Goal: Information Seeking & Learning: Compare options

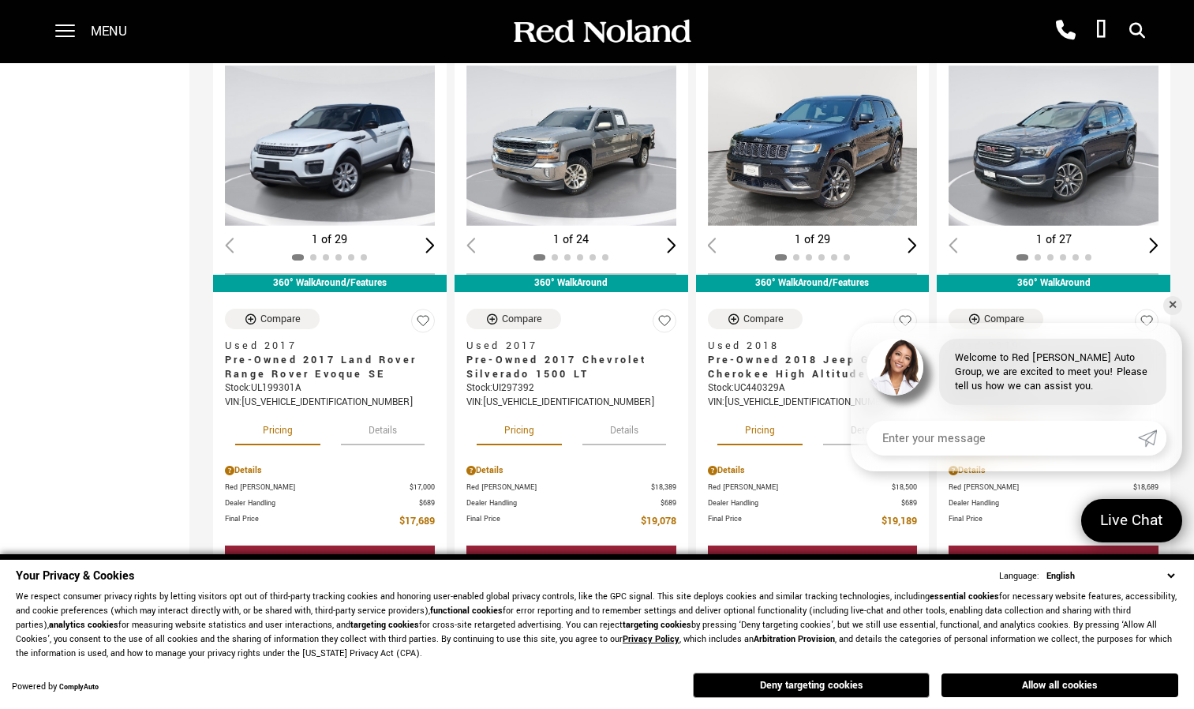
scroll to position [1454, 0]
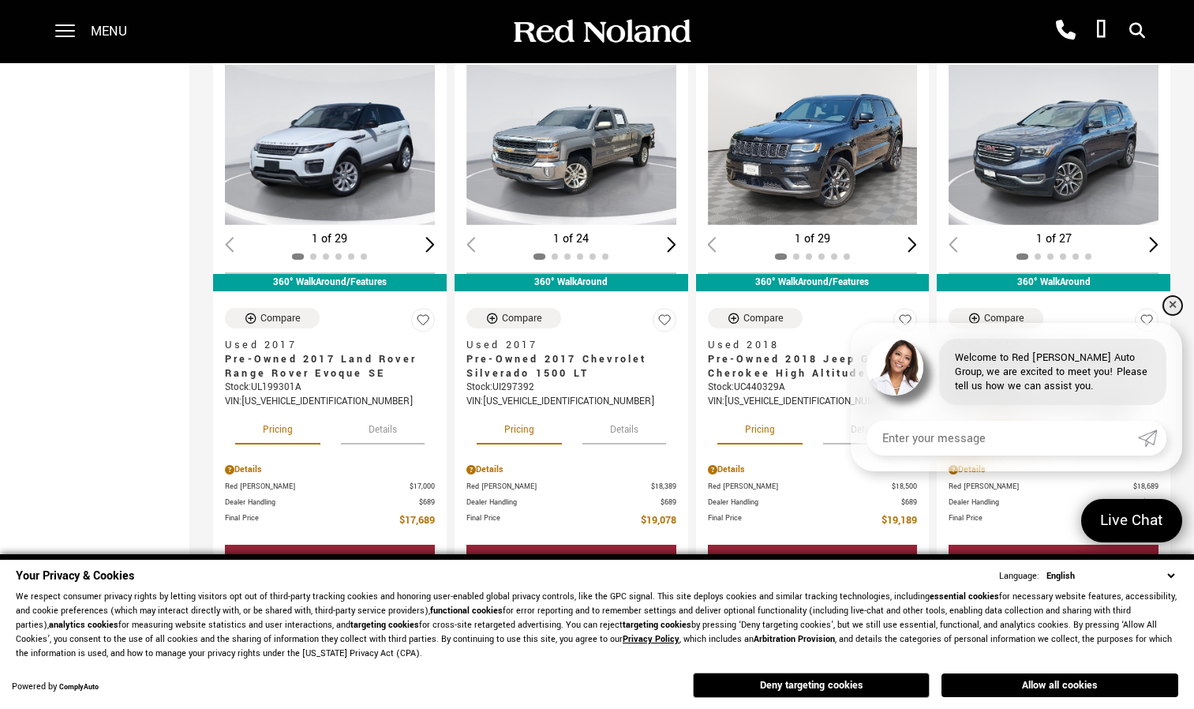
click at [1171, 305] on link "✕" at bounding box center [1173, 305] width 19 height 19
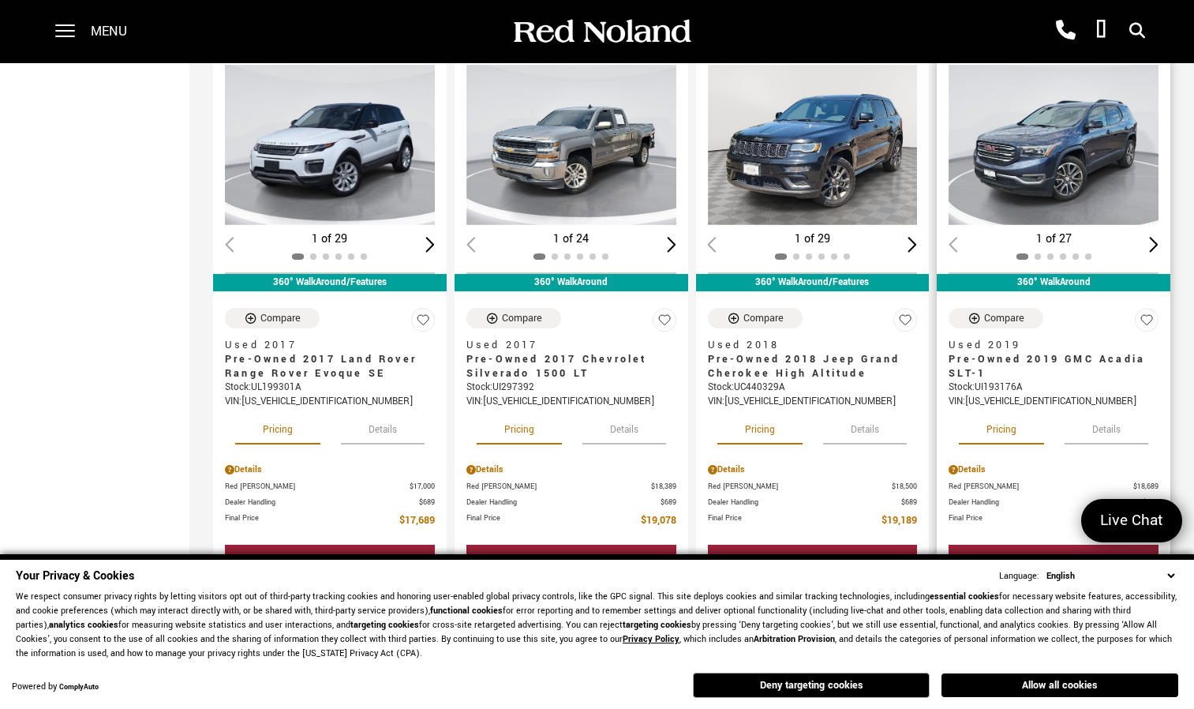
click at [1159, 237] on div "Next slide" at bounding box center [1153, 244] width 9 height 15
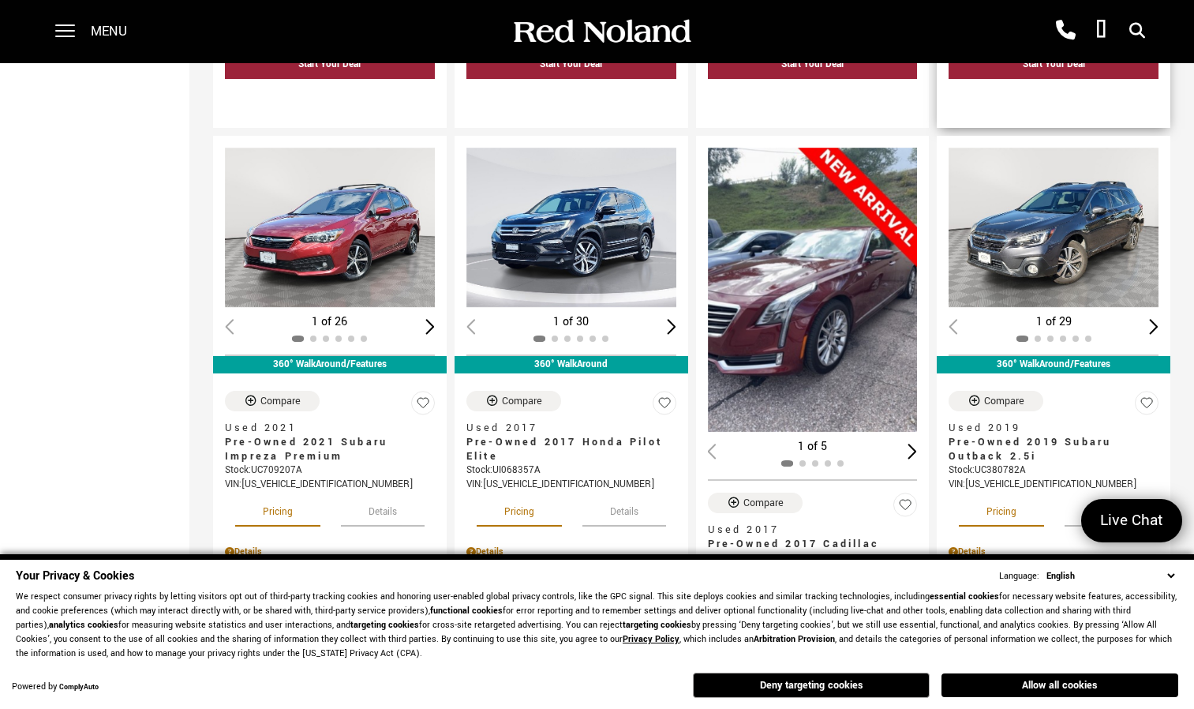
scroll to position [1950, 0]
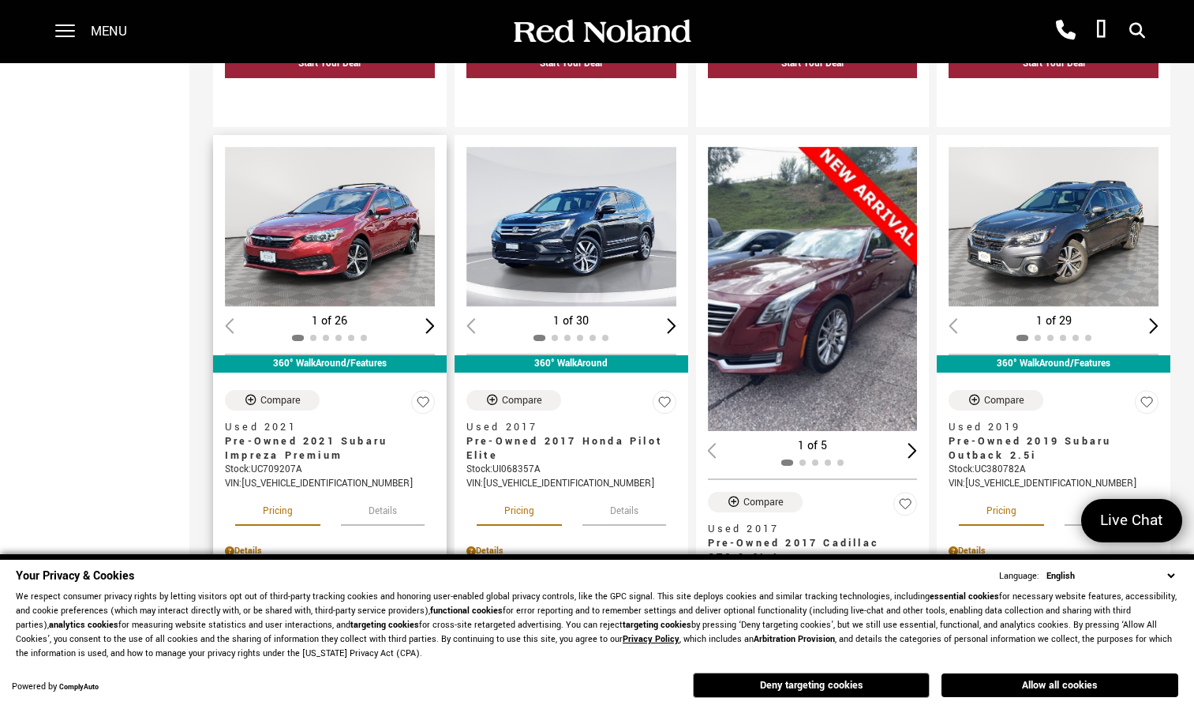
click at [343, 194] on img "1 / 2" at bounding box center [331, 227] width 213 height 160
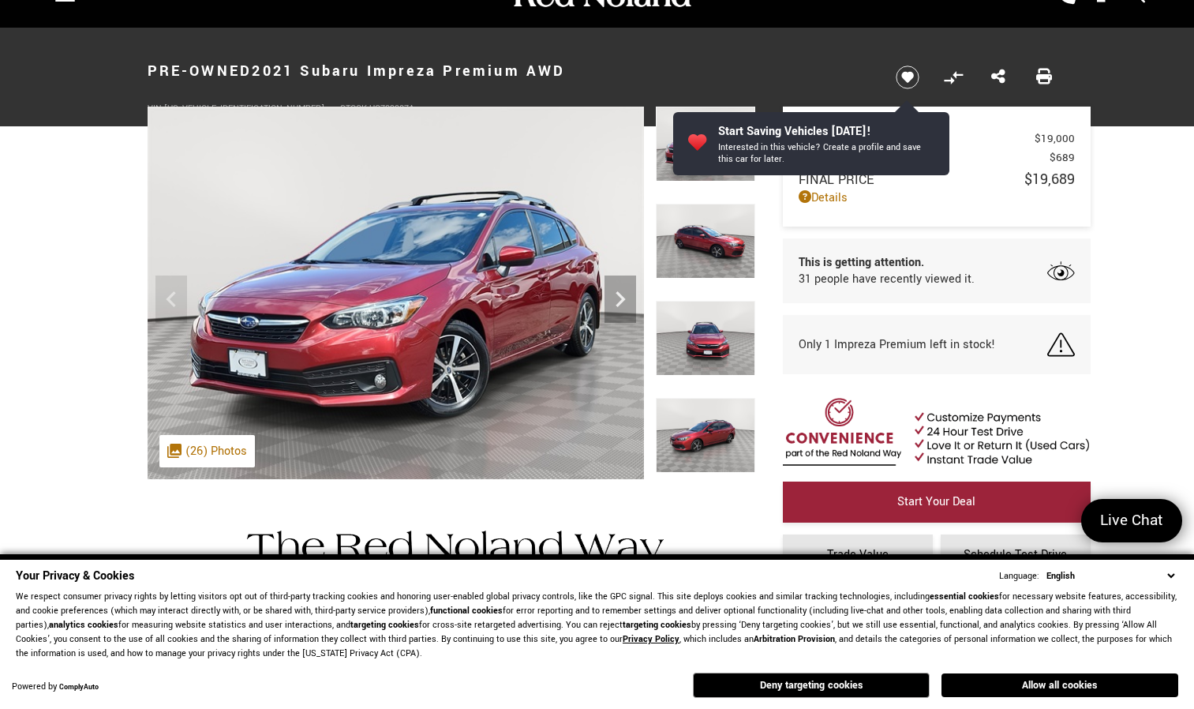
scroll to position [36, 0]
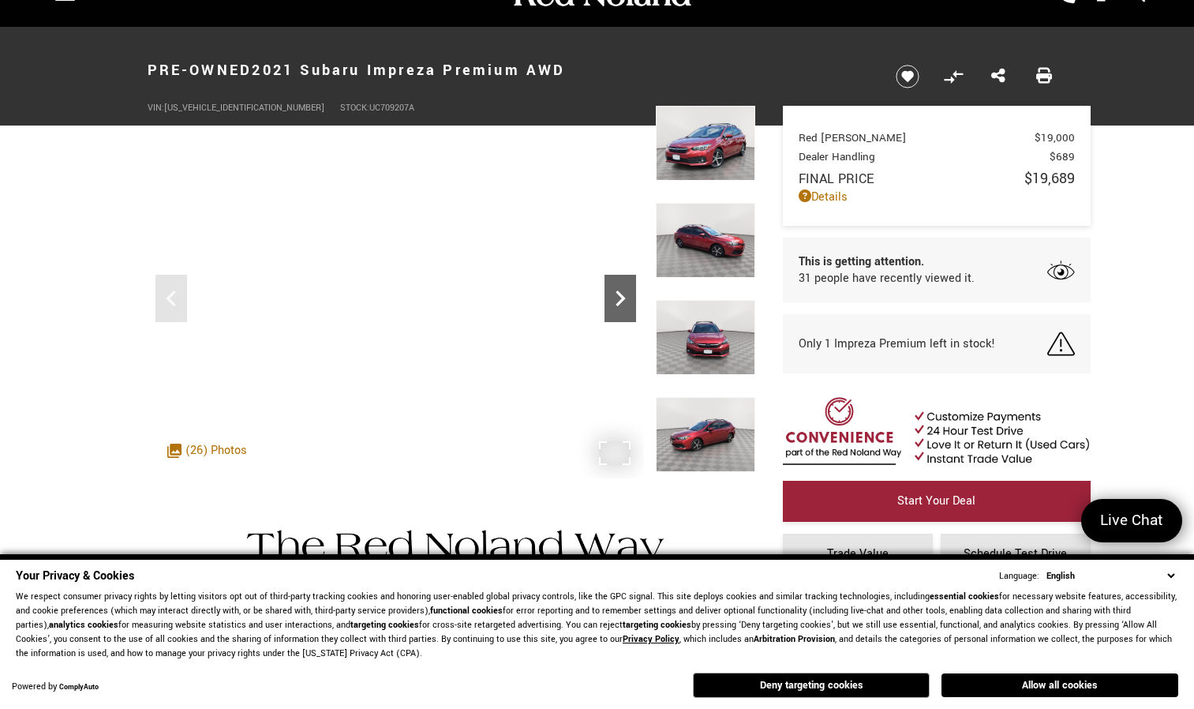
click at [624, 301] on icon "Next" at bounding box center [621, 299] width 32 height 32
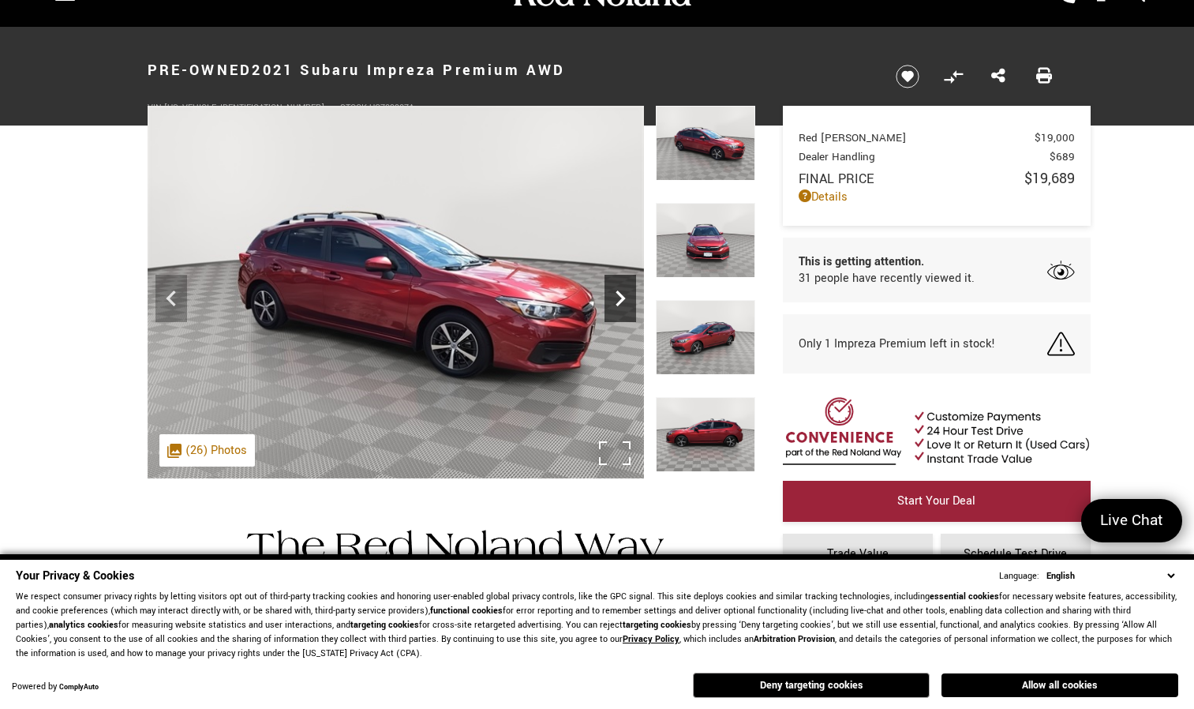
click at [624, 301] on icon "Next" at bounding box center [621, 299] width 32 height 32
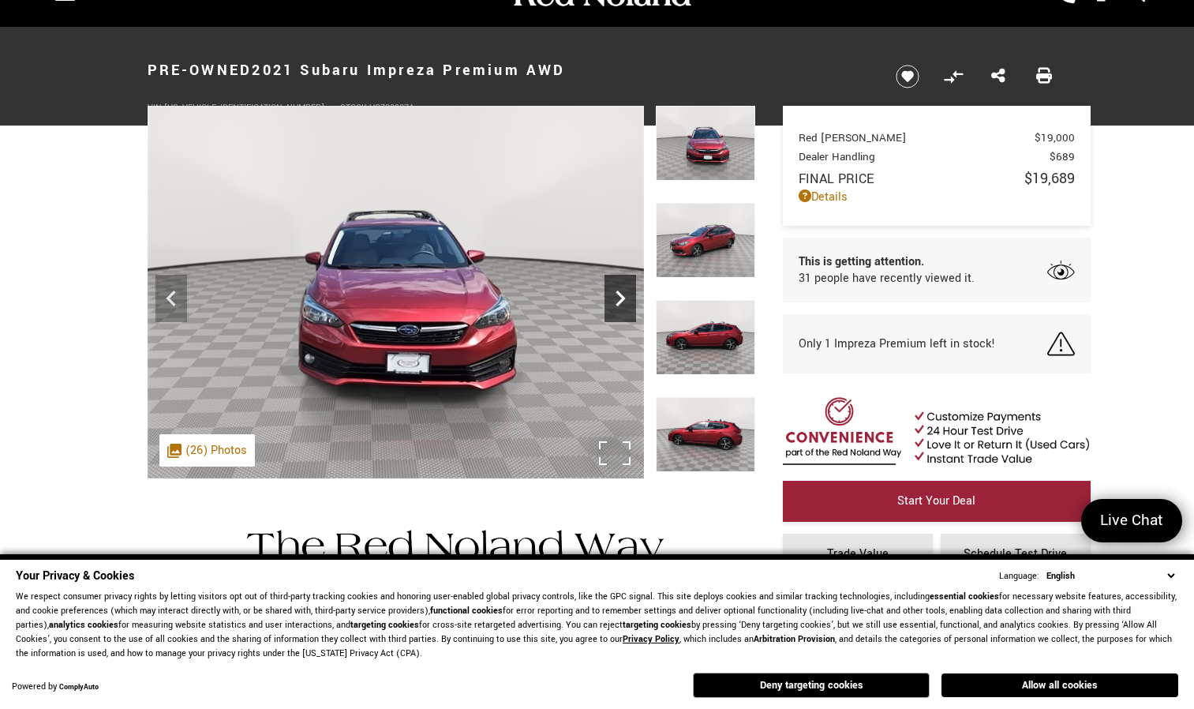
click at [624, 301] on icon "Next" at bounding box center [621, 299] width 32 height 32
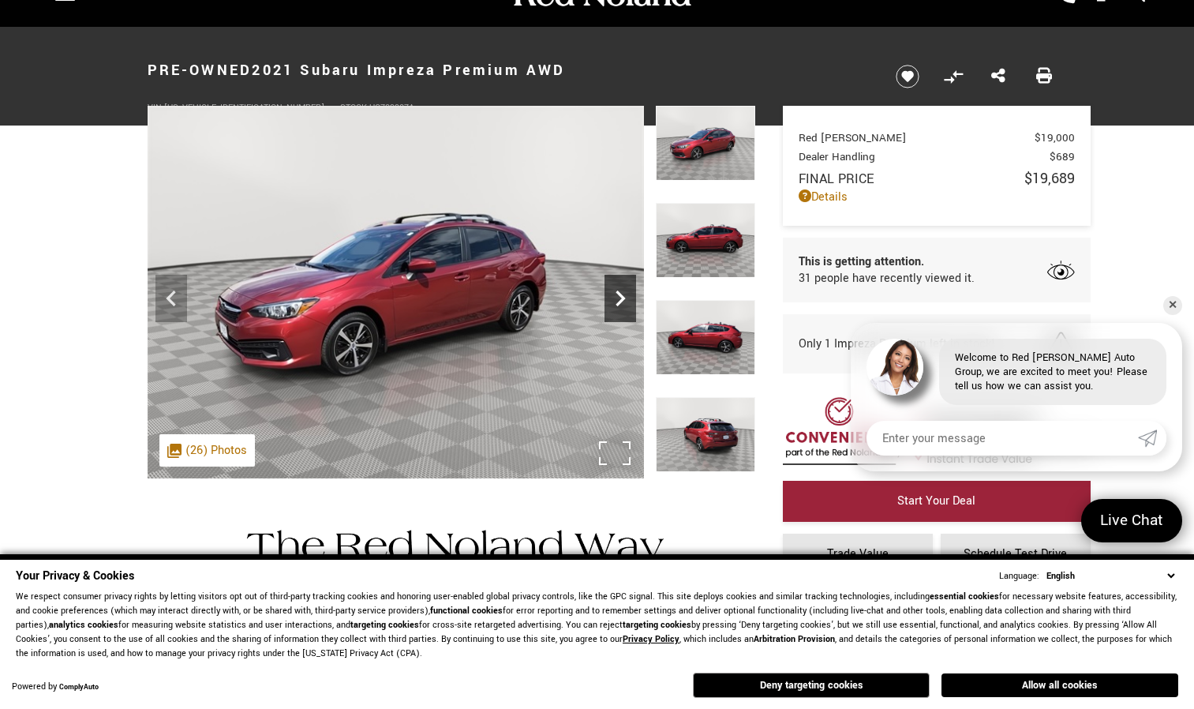
click at [624, 301] on icon "Next" at bounding box center [621, 299] width 32 height 32
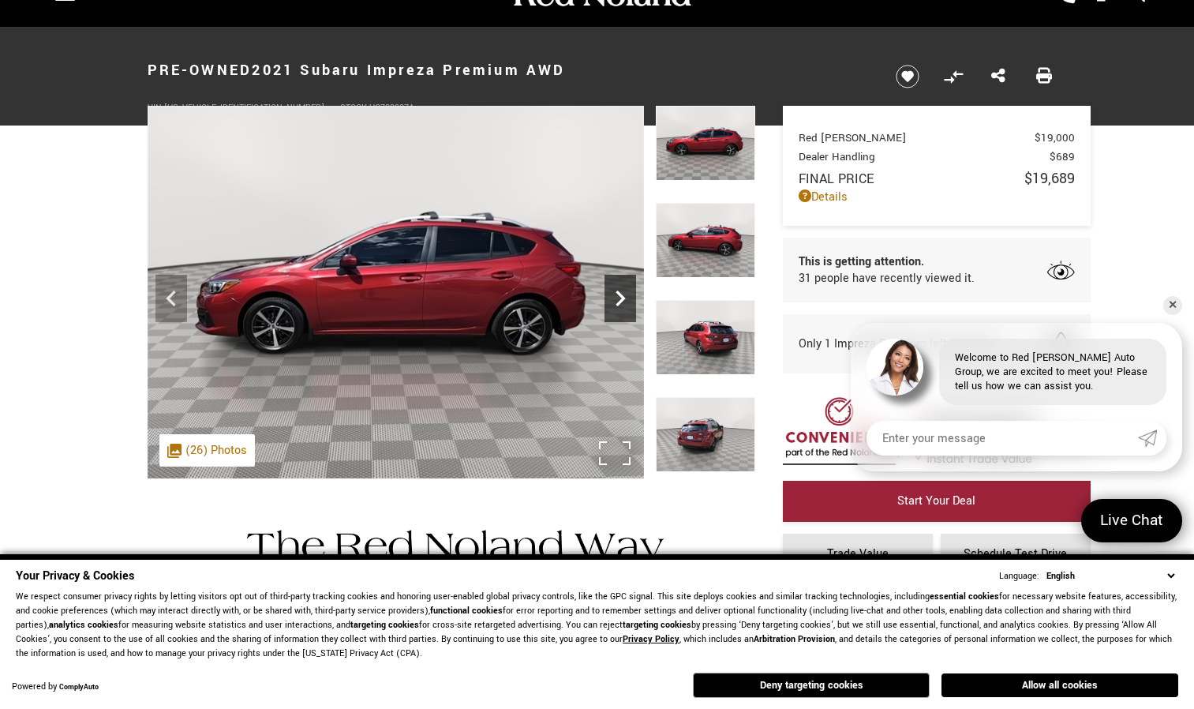
click at [624, 301] on icon "Next" at bounding box center [621, 299] width 32 height 32
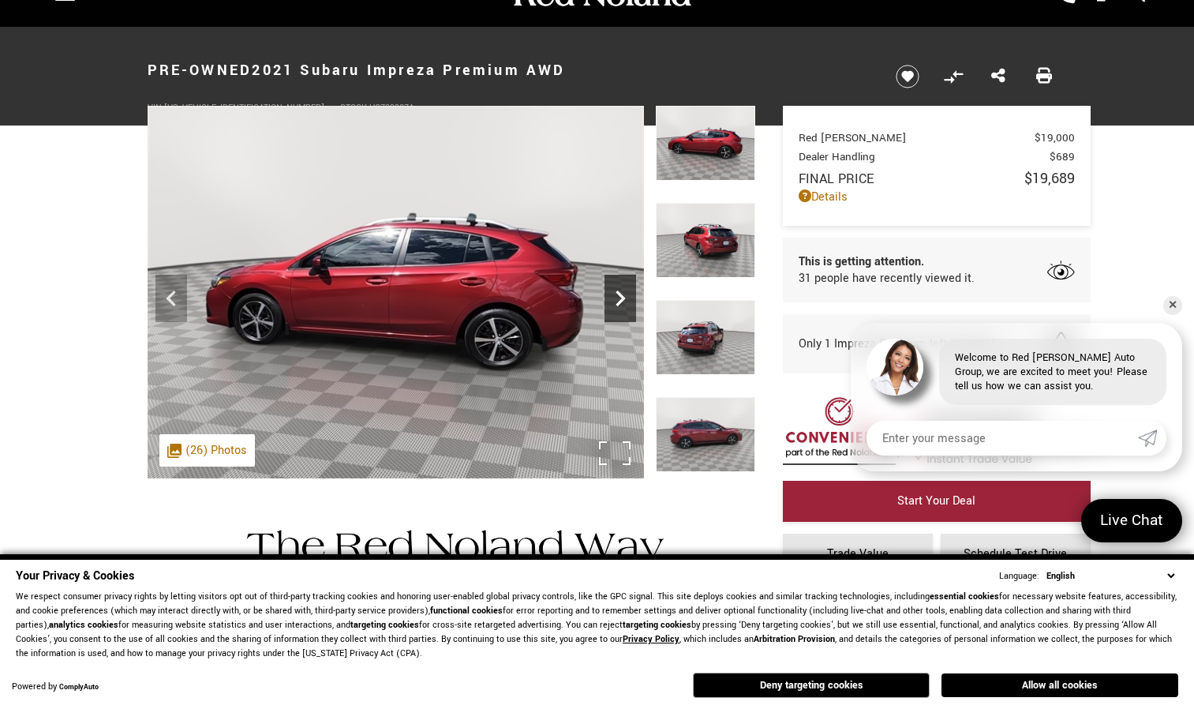
click at [624, 301] on icon "Next" at bounding box center [621, 299] width 32 height 32
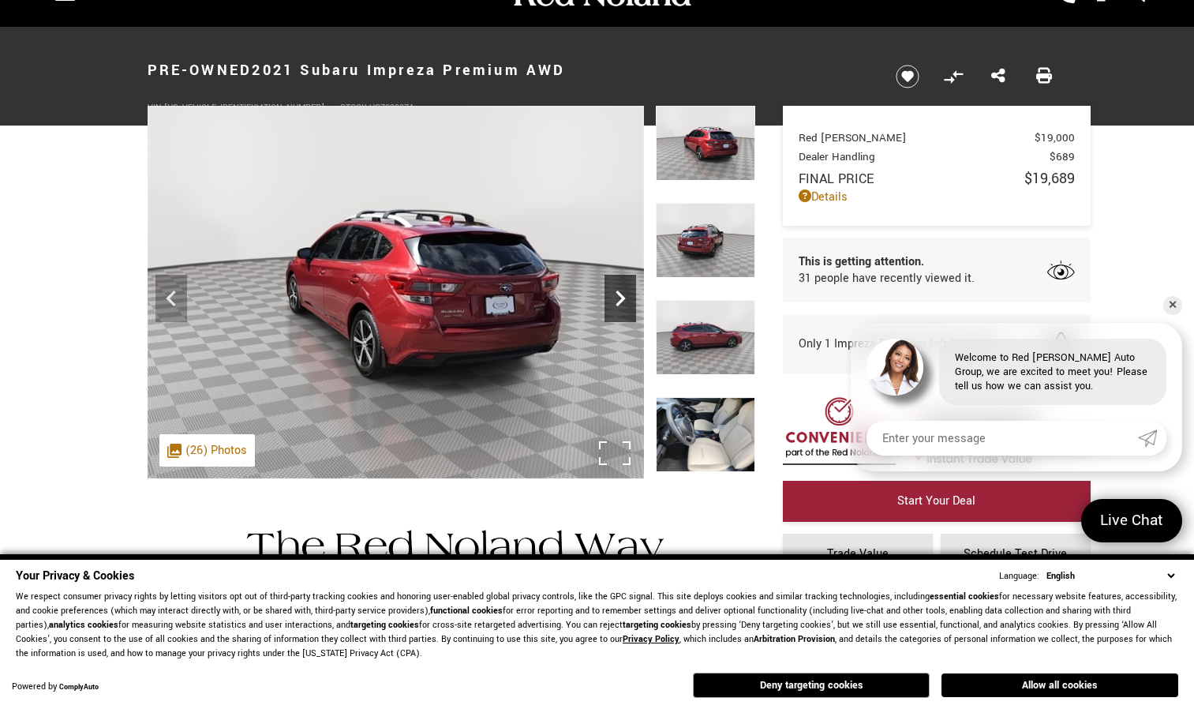
click at [624, 301] on icon "Next" at bounding box center [621, 299] width 32 height 32
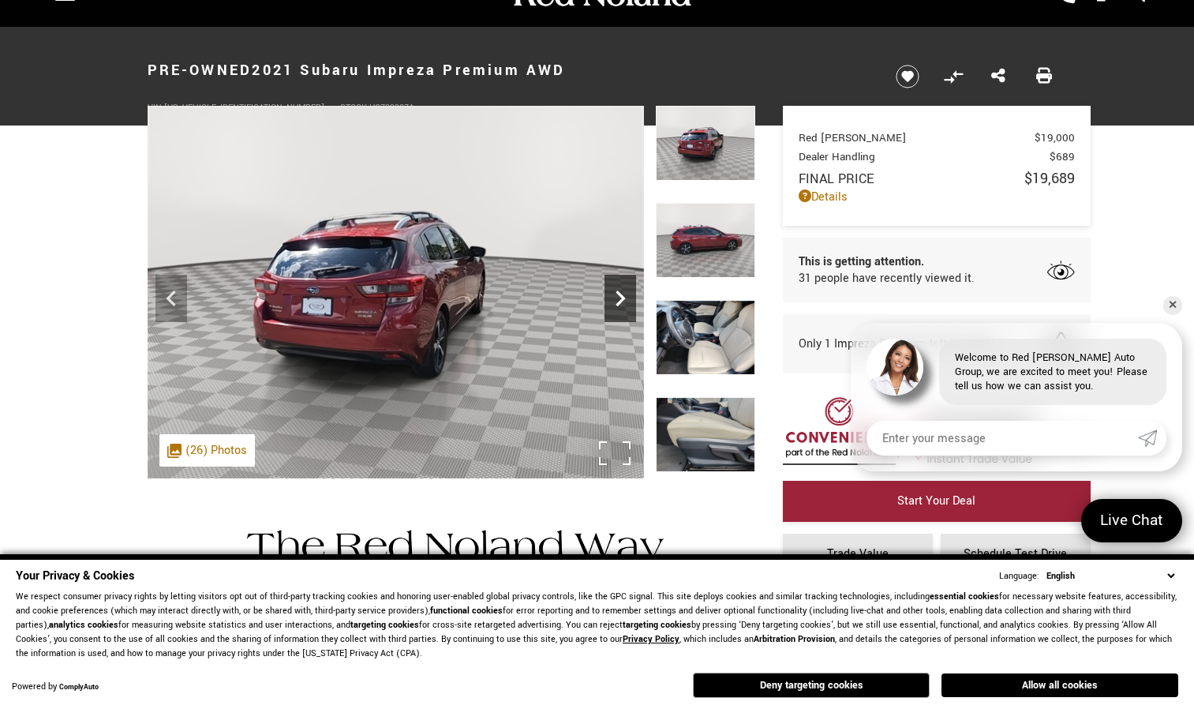
click at [624, 301] on icon "Next" at bounding box center [621, 299] width 32 height 32
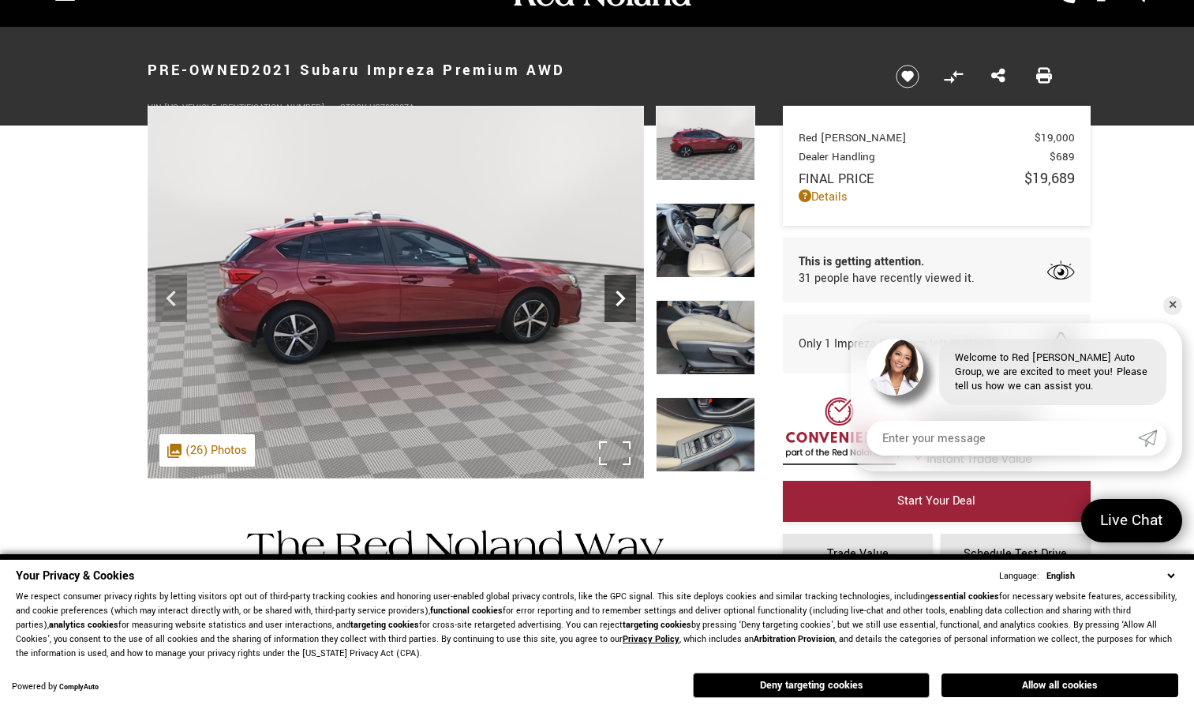
click at [624, 301] on icon "Next" at bounding box center [621, 299] width 32 height 32
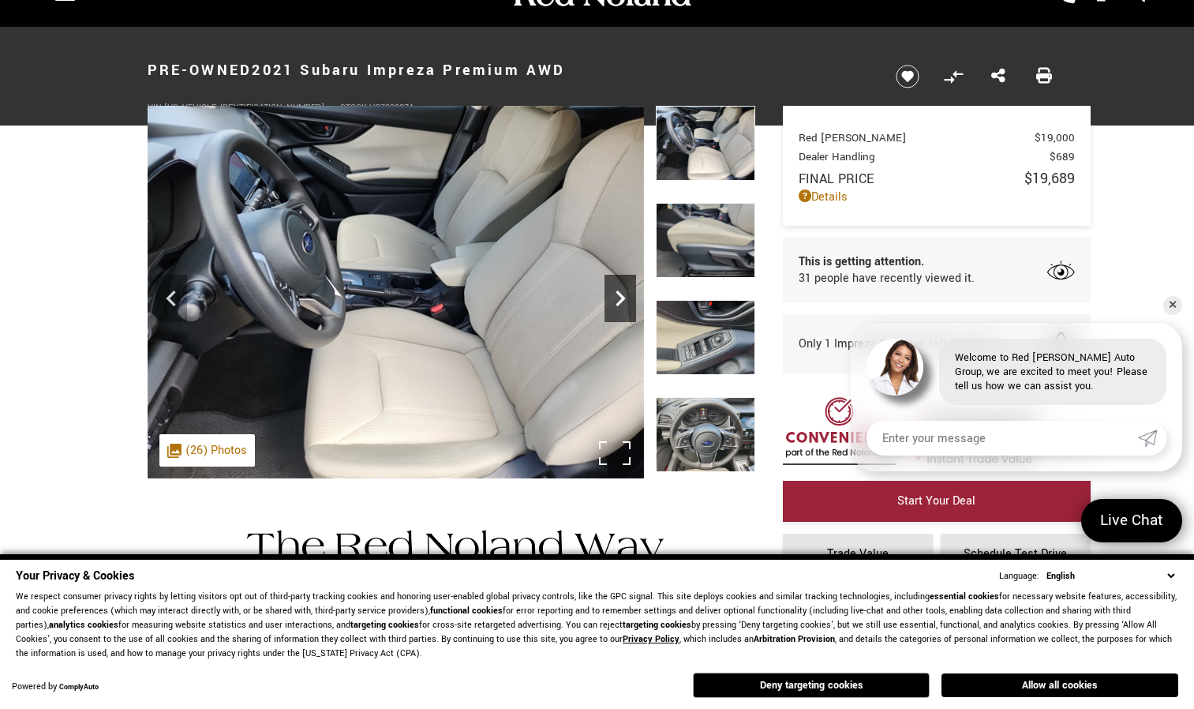
click at [624, 301] on icon "Next" at bounding box center [621, 299] width 32 height 32
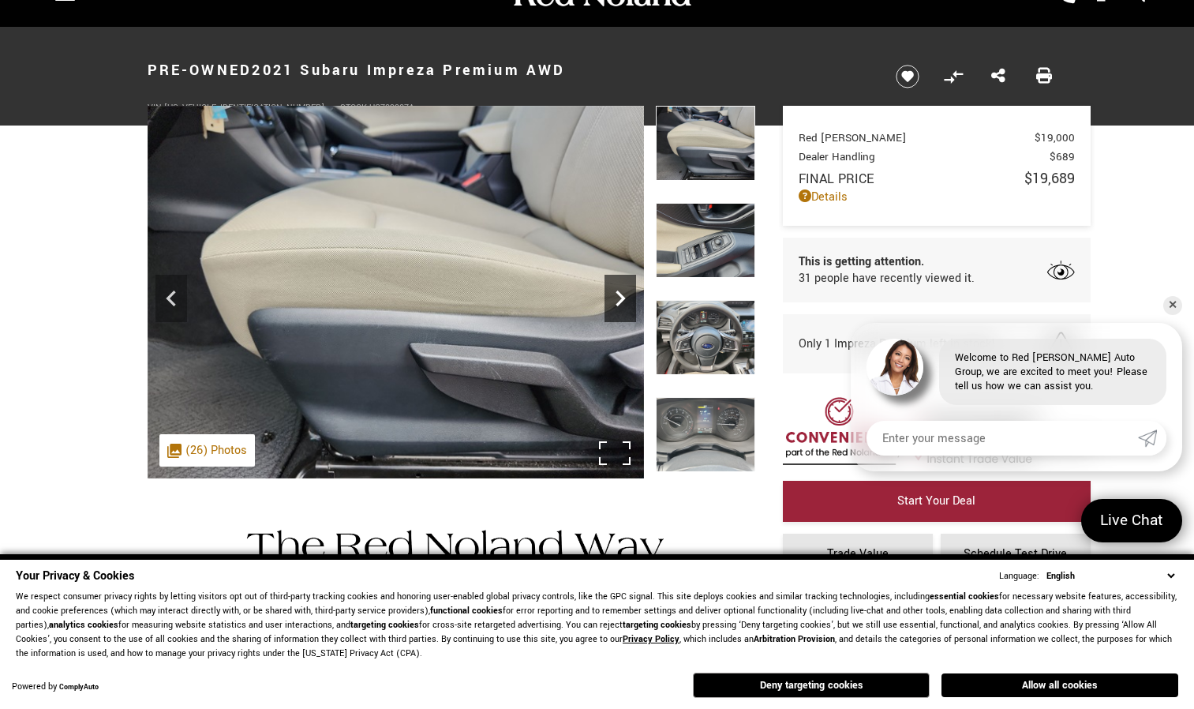
click at [624, 301] on icon "Next" at bounding box center [621, 299] width 32 height 32
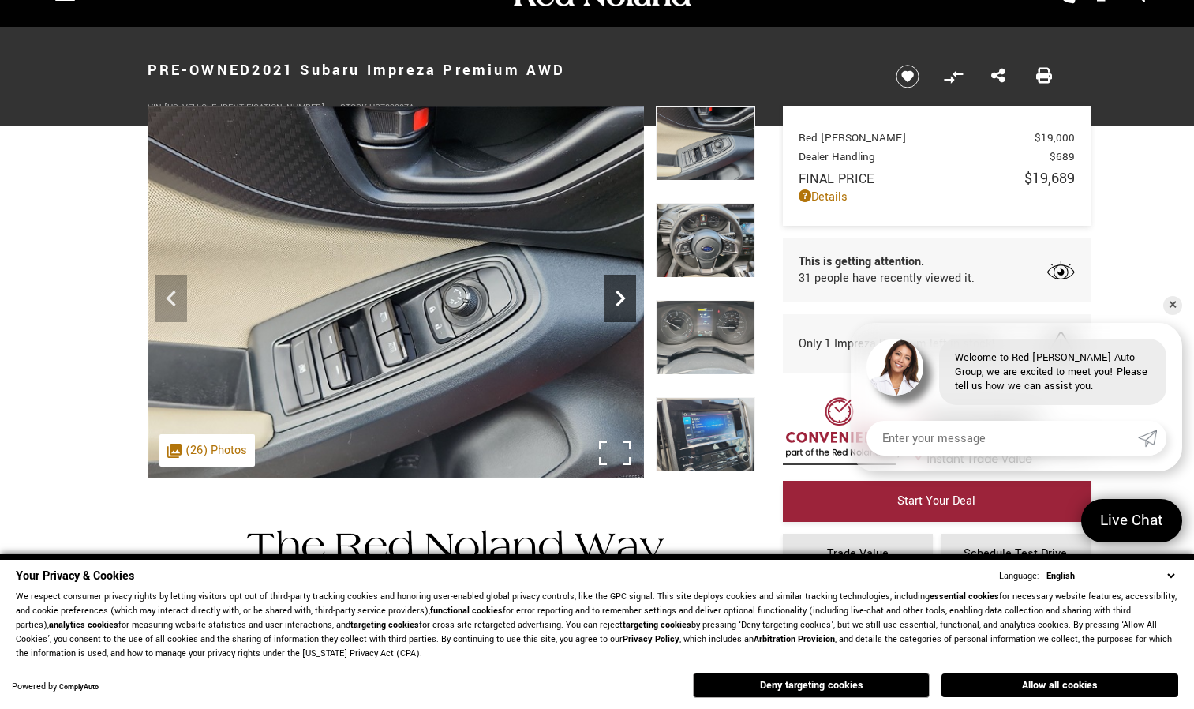
click at [624, 301] on icon "Next" at bounding box center [621, 299] width 32 height 32
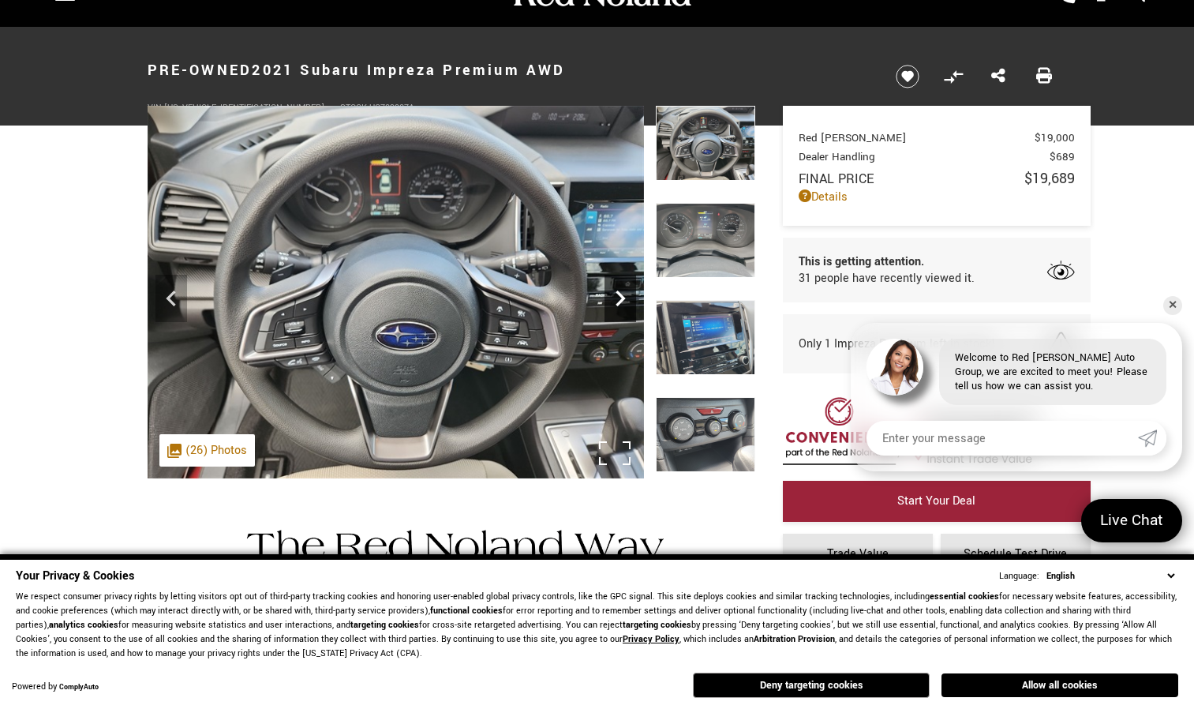
click at [624, 301] on icon "Next" at bounding box center [621, 299] width 32 height 32
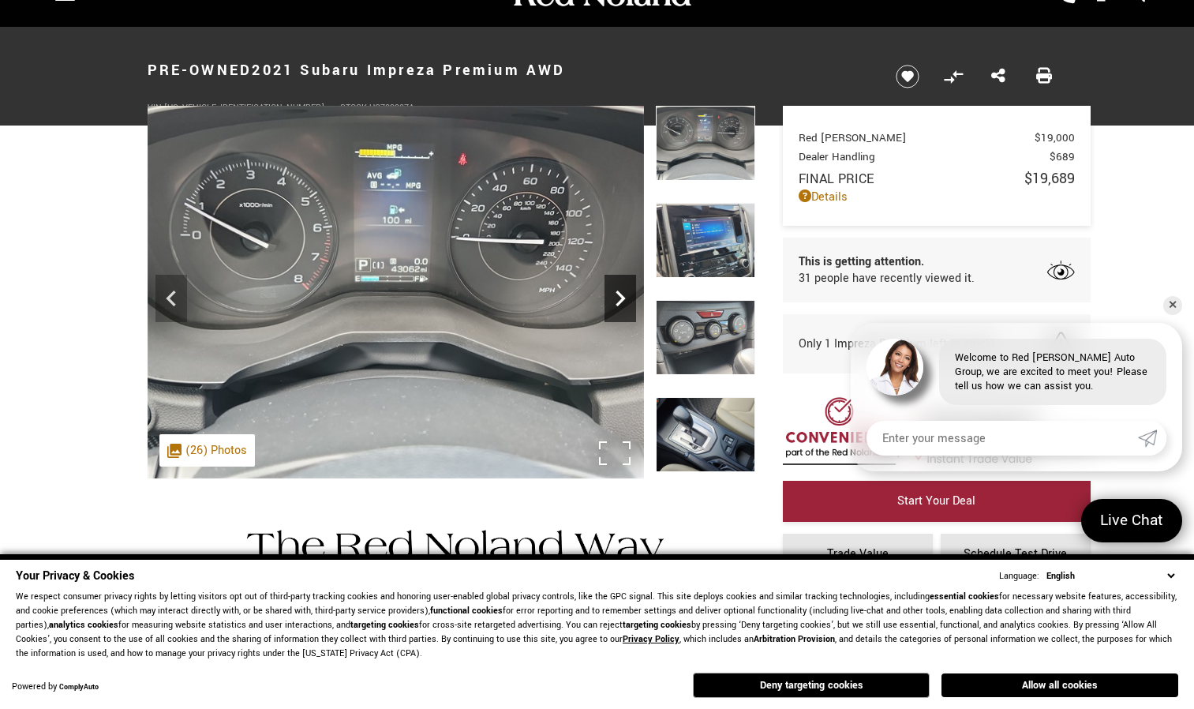
click at [624, 301] on icon "Next" at bounding box center [621, 299] width 32 height 32
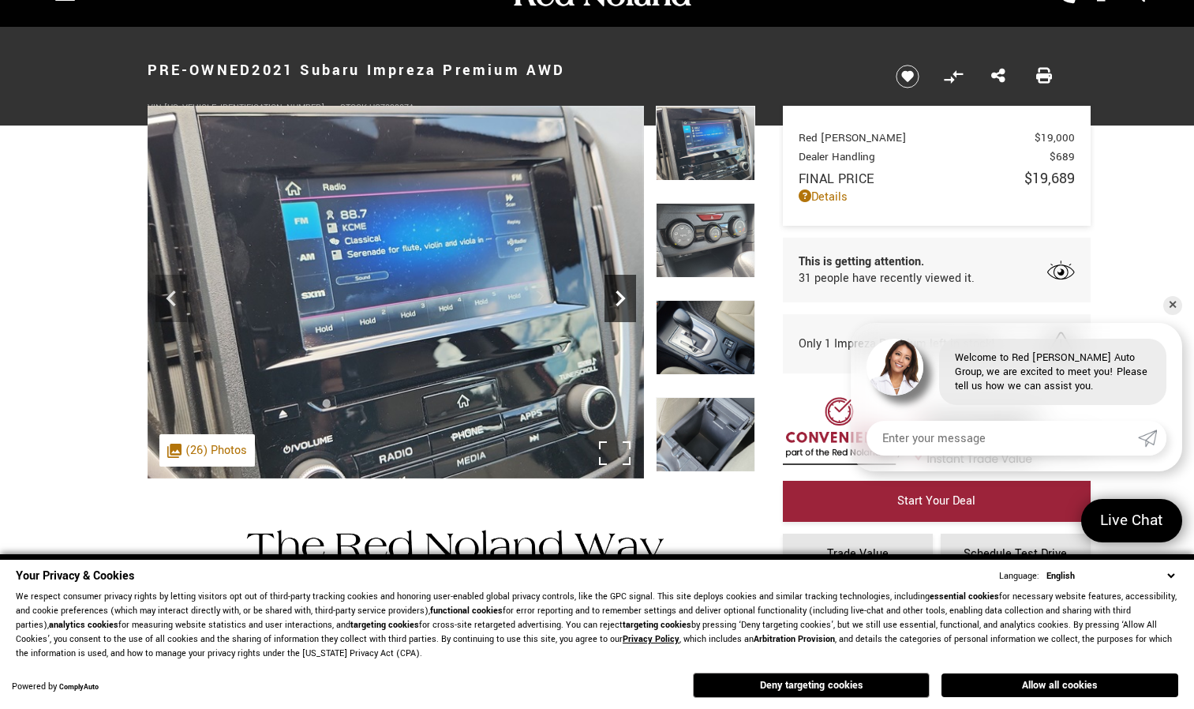
click at [624, 301] on icon "Next" at bounding box center [621, 299] width 32 height 32
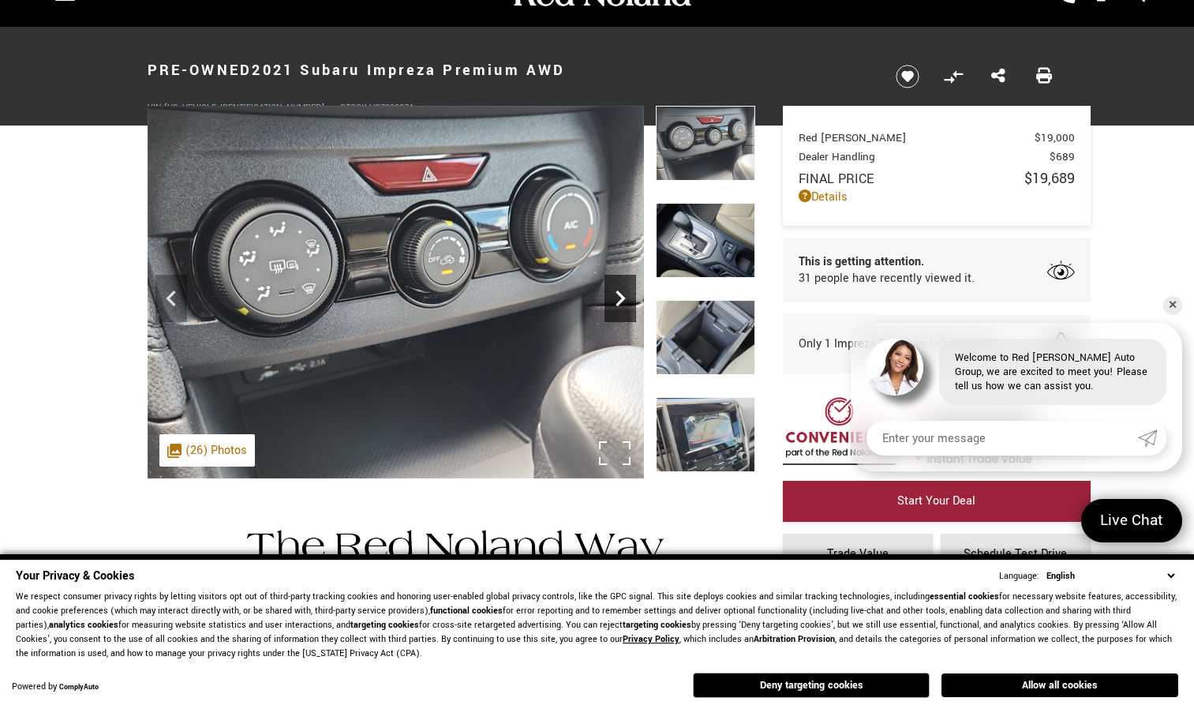
click at [624, 301] on icon "Next" at bounding box center [621, 299] width 32 height 32
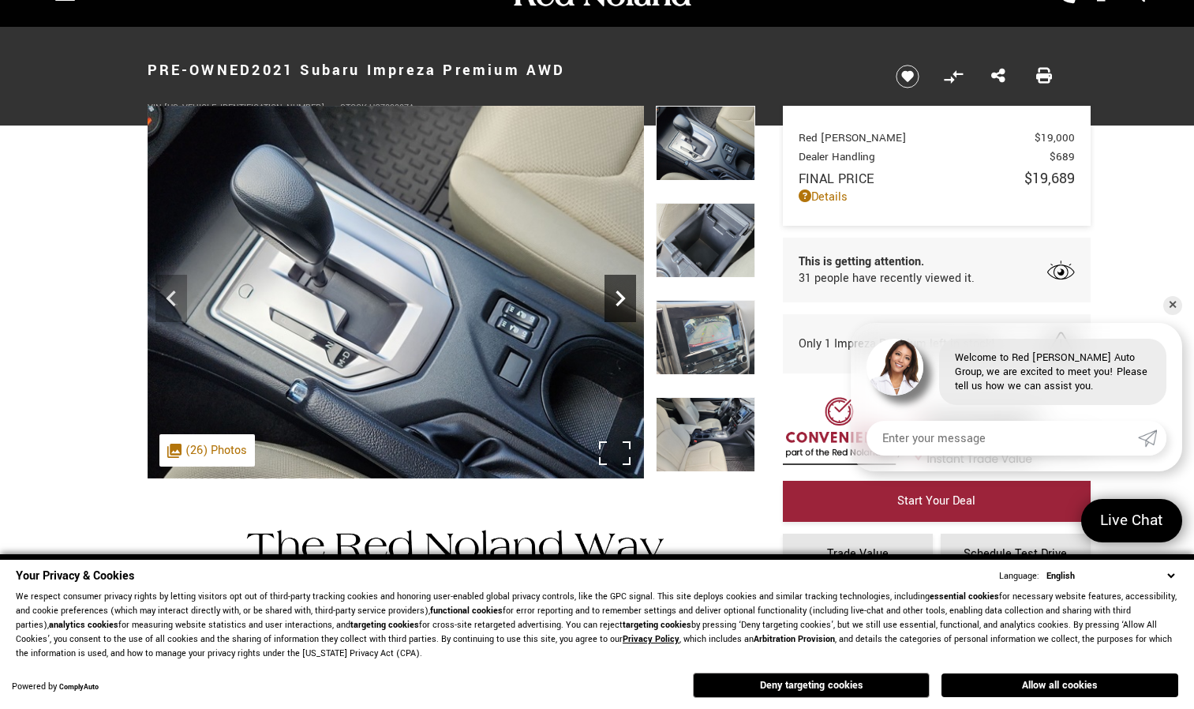
click at [624, 301] on icon "Next" at bounding box center [621, 299] width 32 height 32
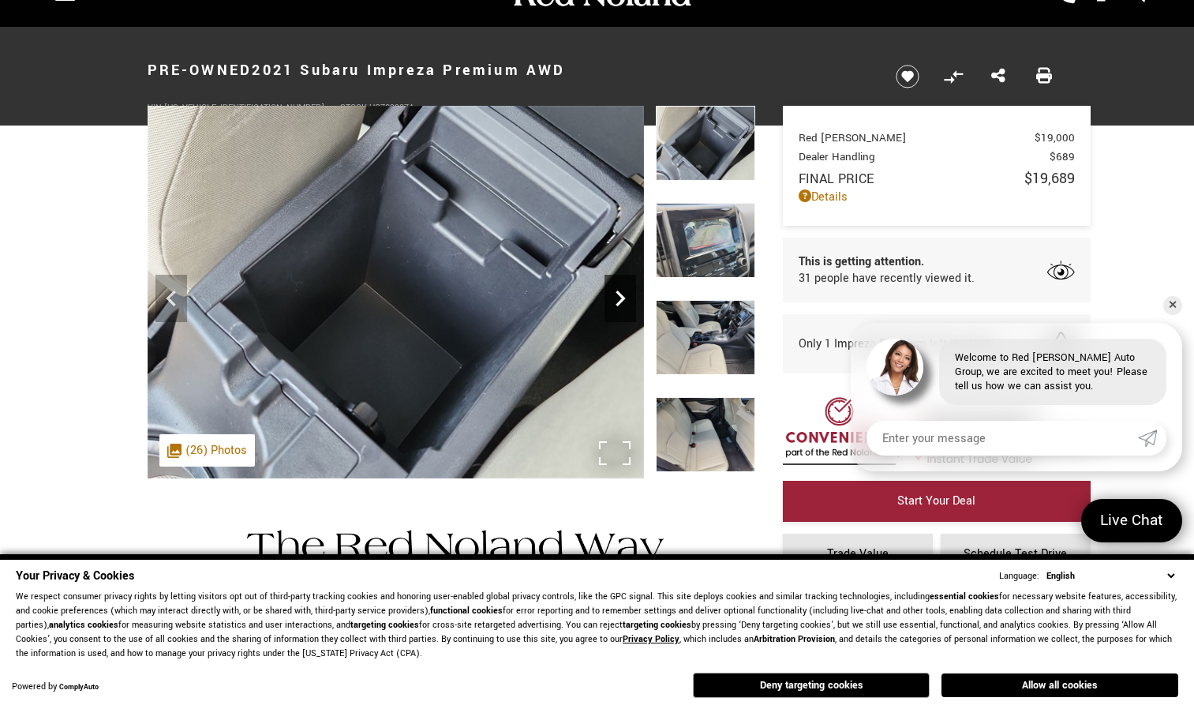
click at [624, 301] on icon "Next" at bounding box center [621, 299] width 32 height 32
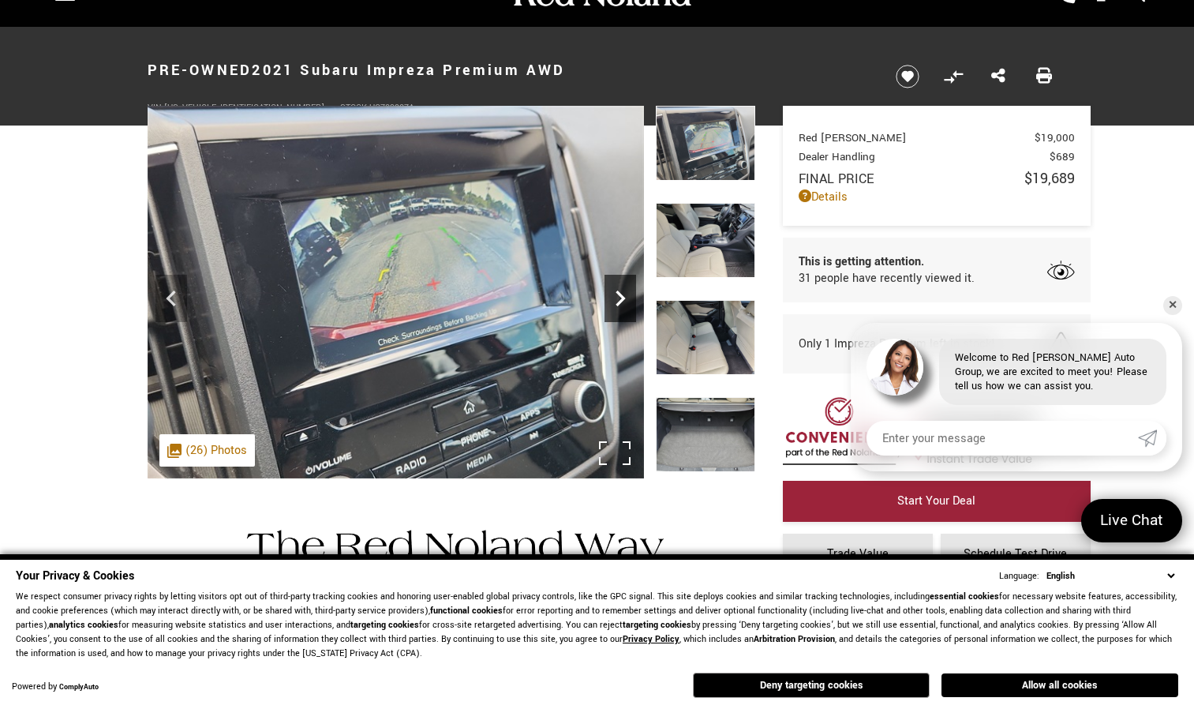
click at [624, 301] on icon "Next" at bounding box center [621, 299] width 32 height 32
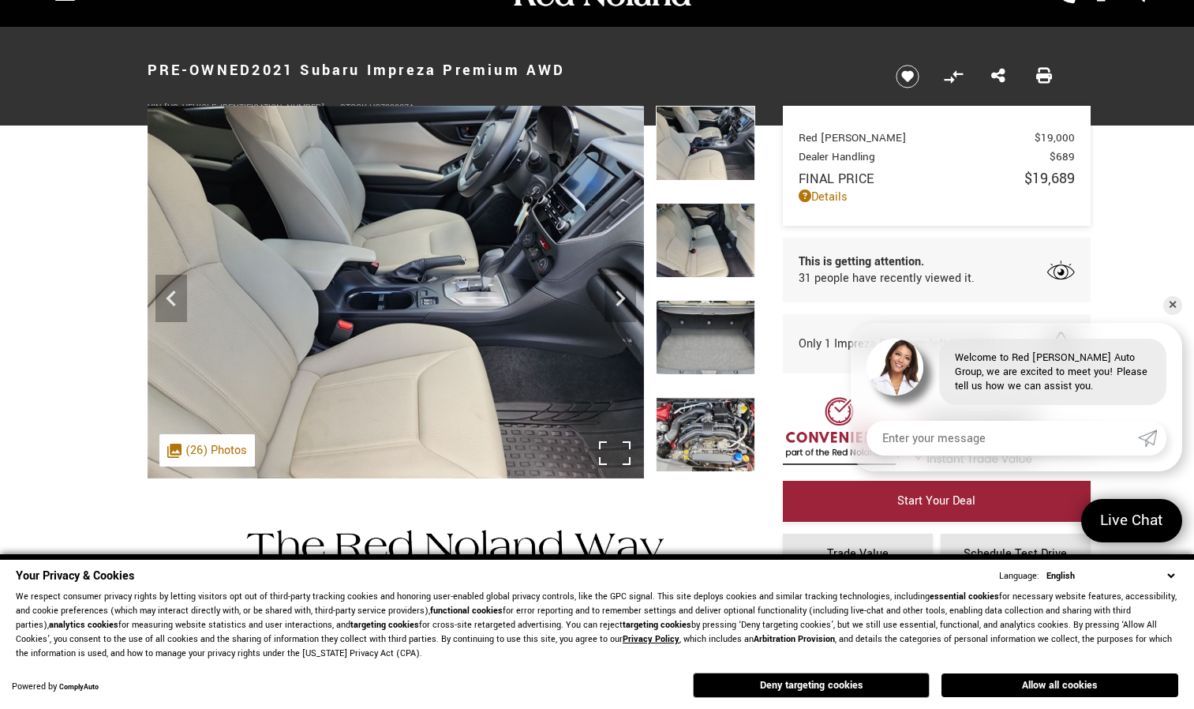
scroll to position [0, 0]
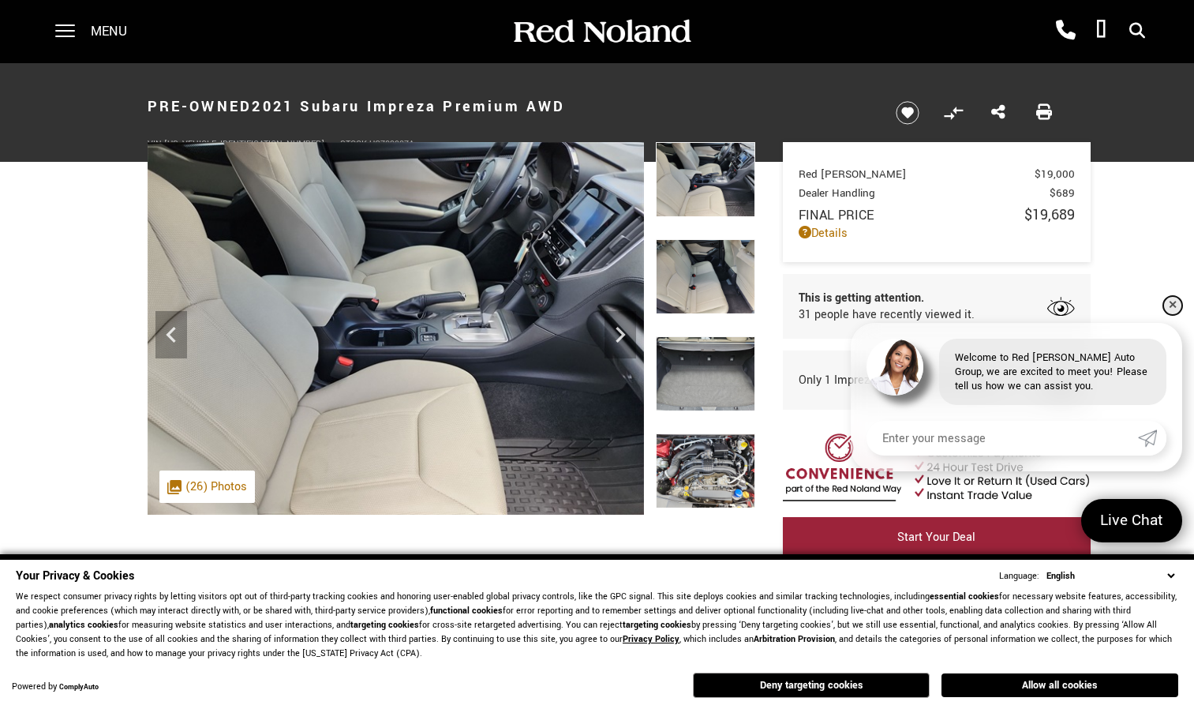
click at [1171, 301] on link "✕" at bounding box center [1173, 305] width 19 height 19
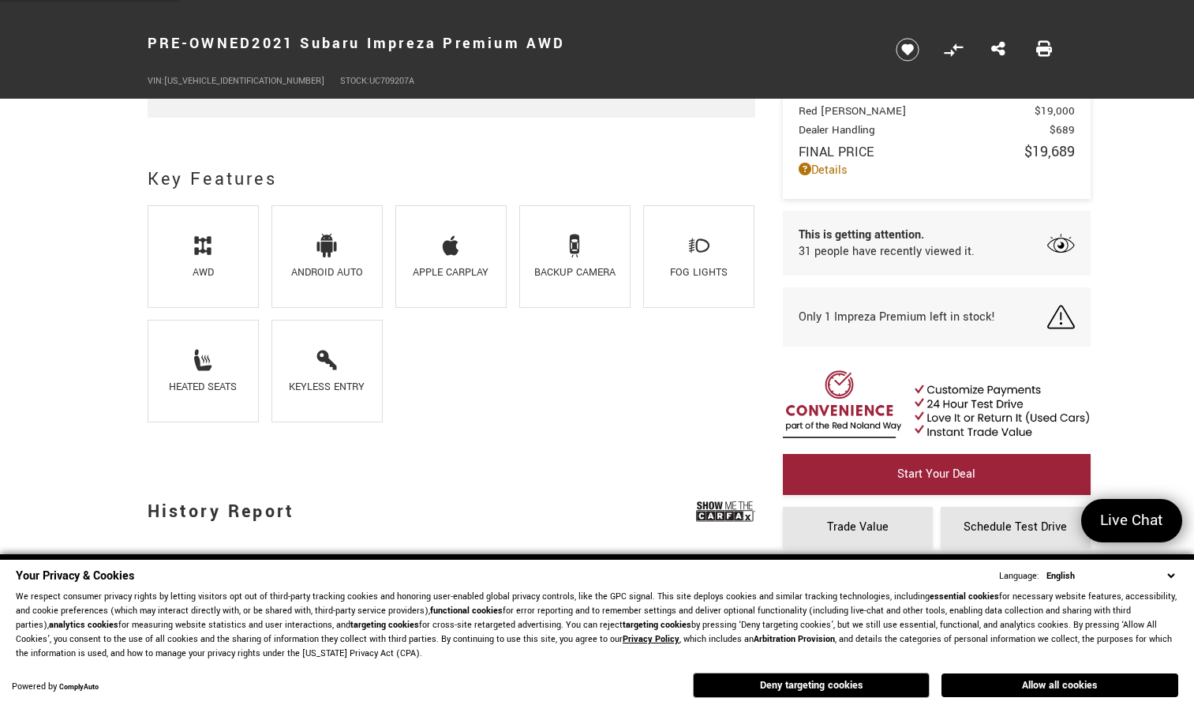
scroll to position [1017, 0]
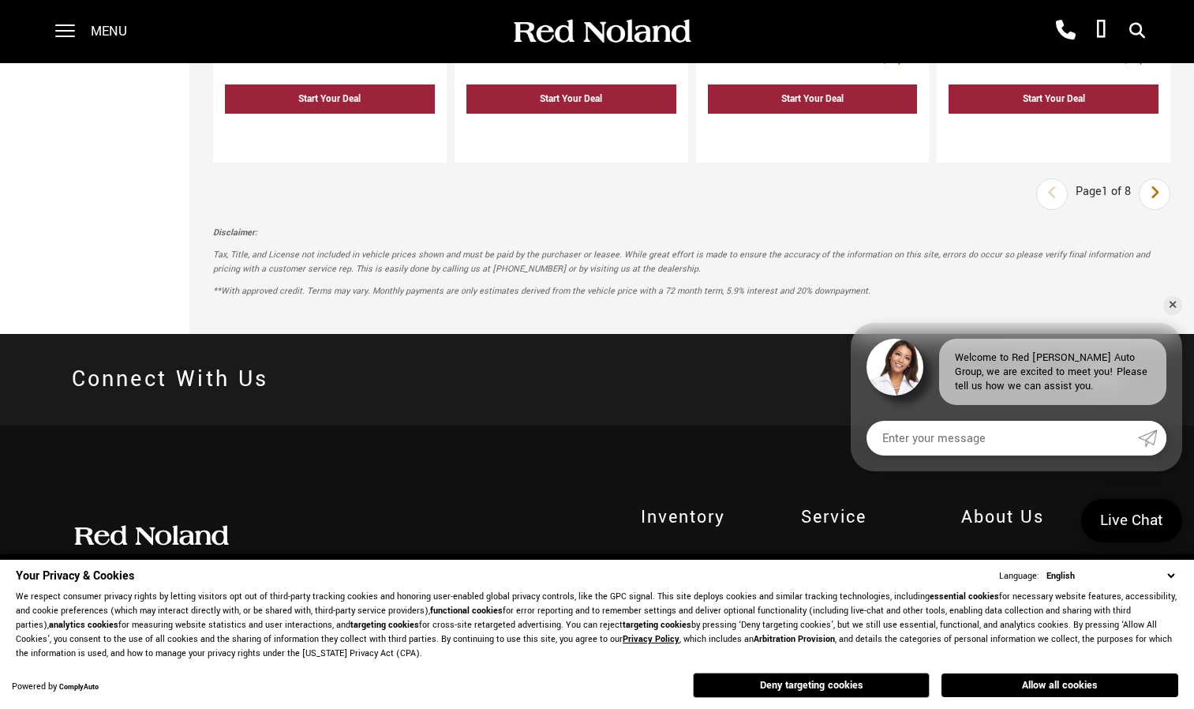
scroll to position [3163, 0]
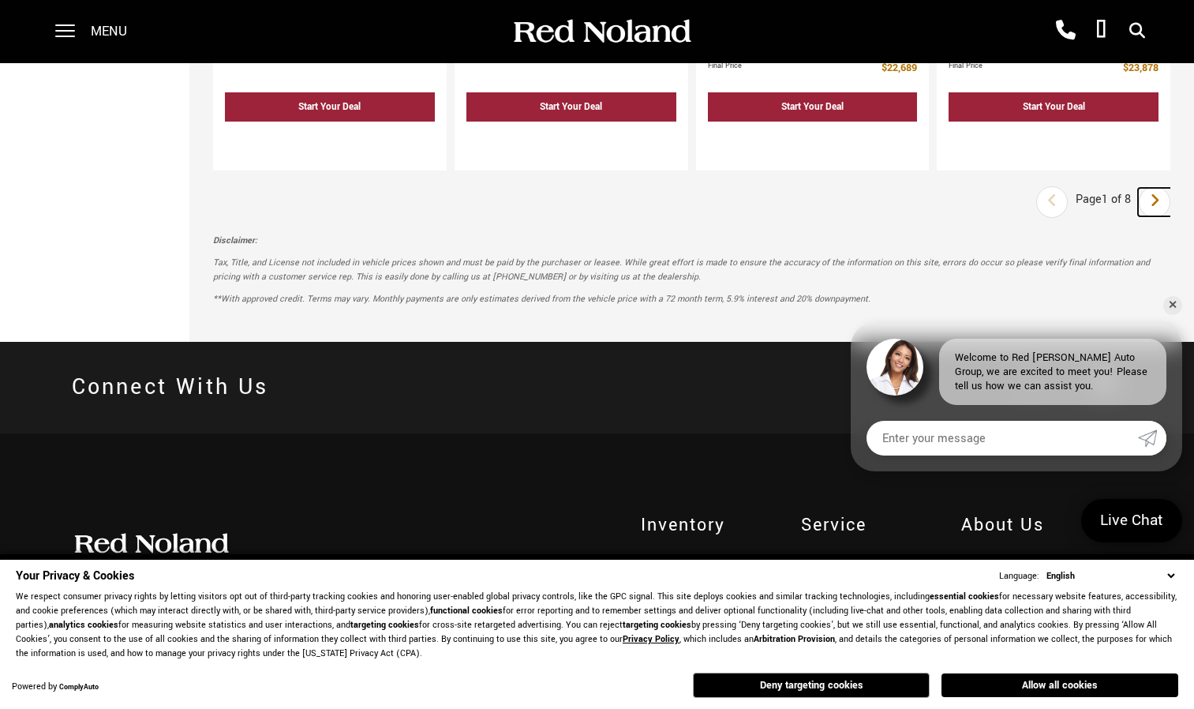
click at [1161, 188] on icon "next page" at bounding box center [1155, 200] width 10 height 25
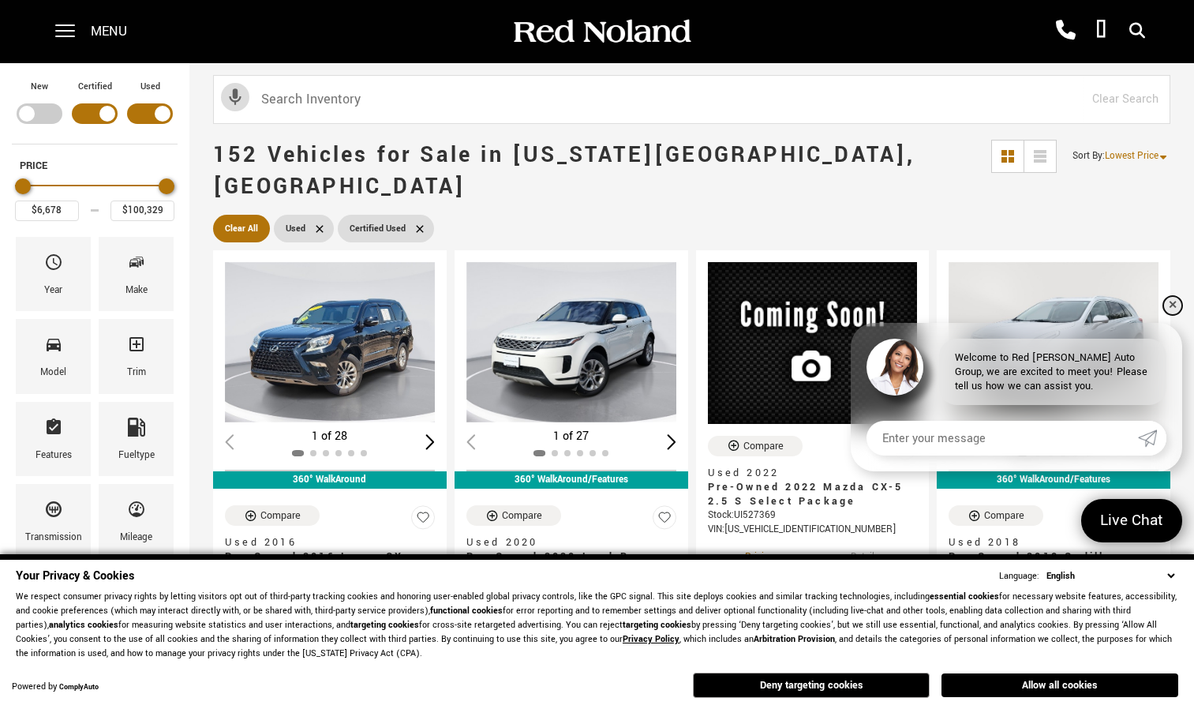
click at [1171, 306] on link "✕" at bounding box center [1173, 305] width 19 height 19
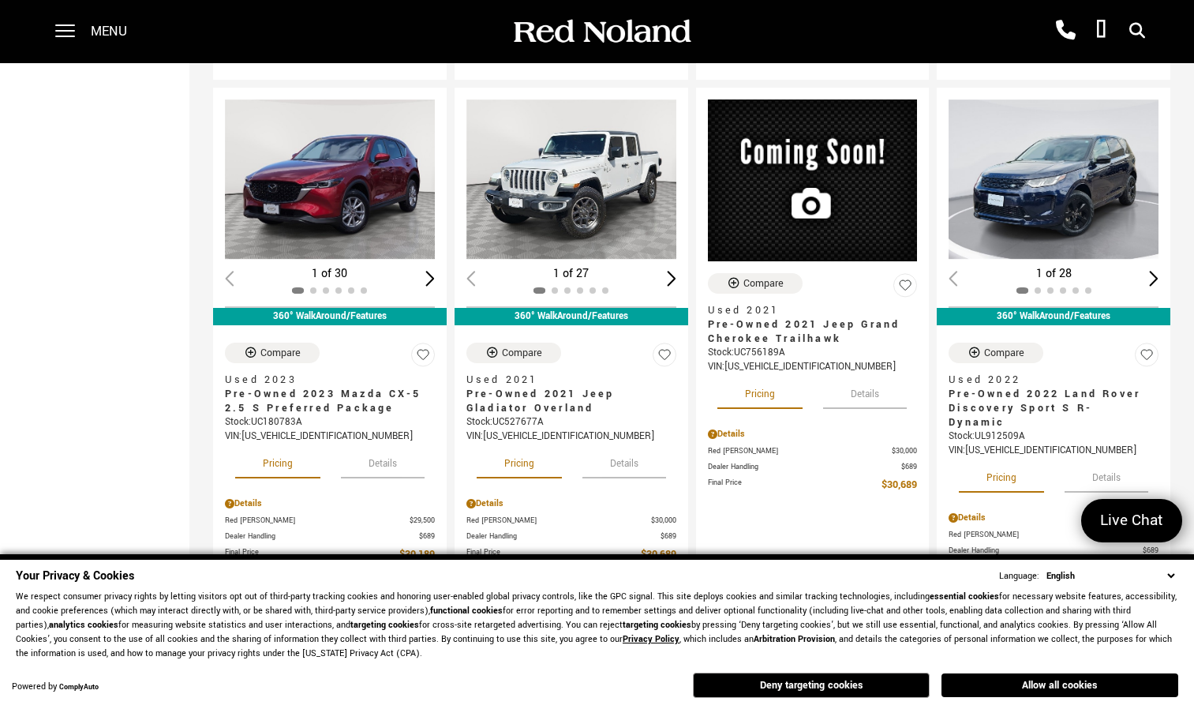
scroll to position [1899, 0]
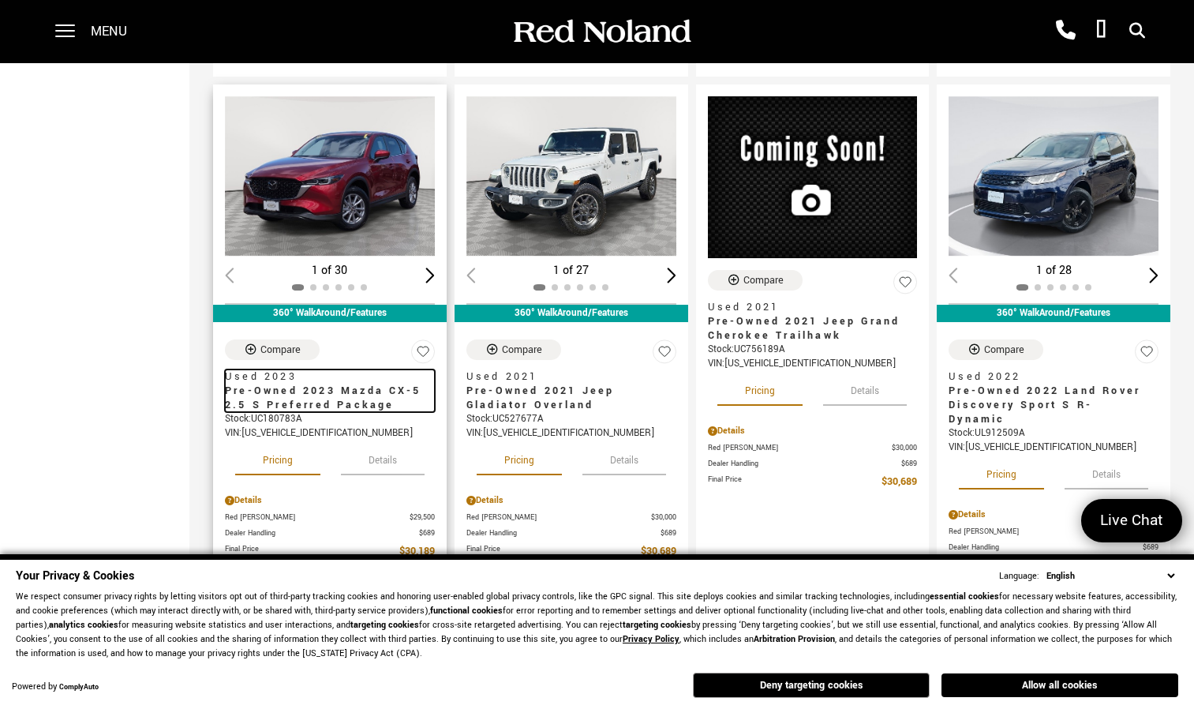
click at [333, 384] on span "Pre-Owned 2023 Mazda CX-5 2.5 S Preferred Package" at bounding box center [324, 398] width 198 height 28
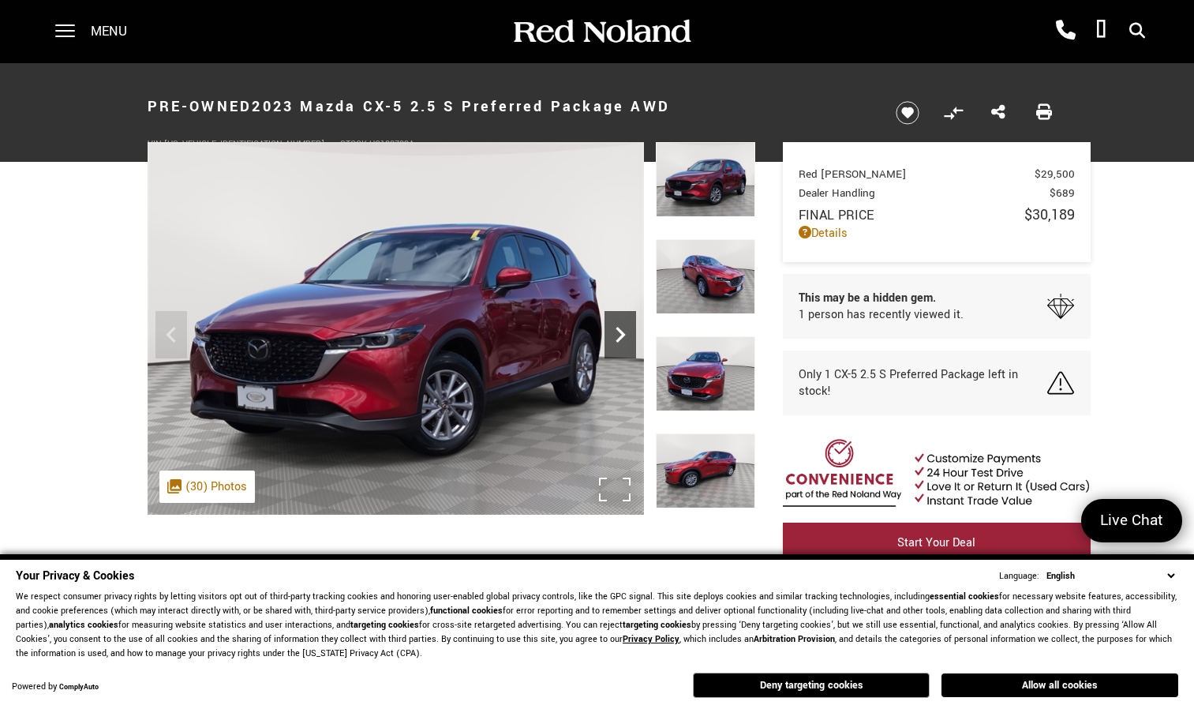
click at [616, 337] on icon "Next" at bounding box center [621, 335] width 32 height 32
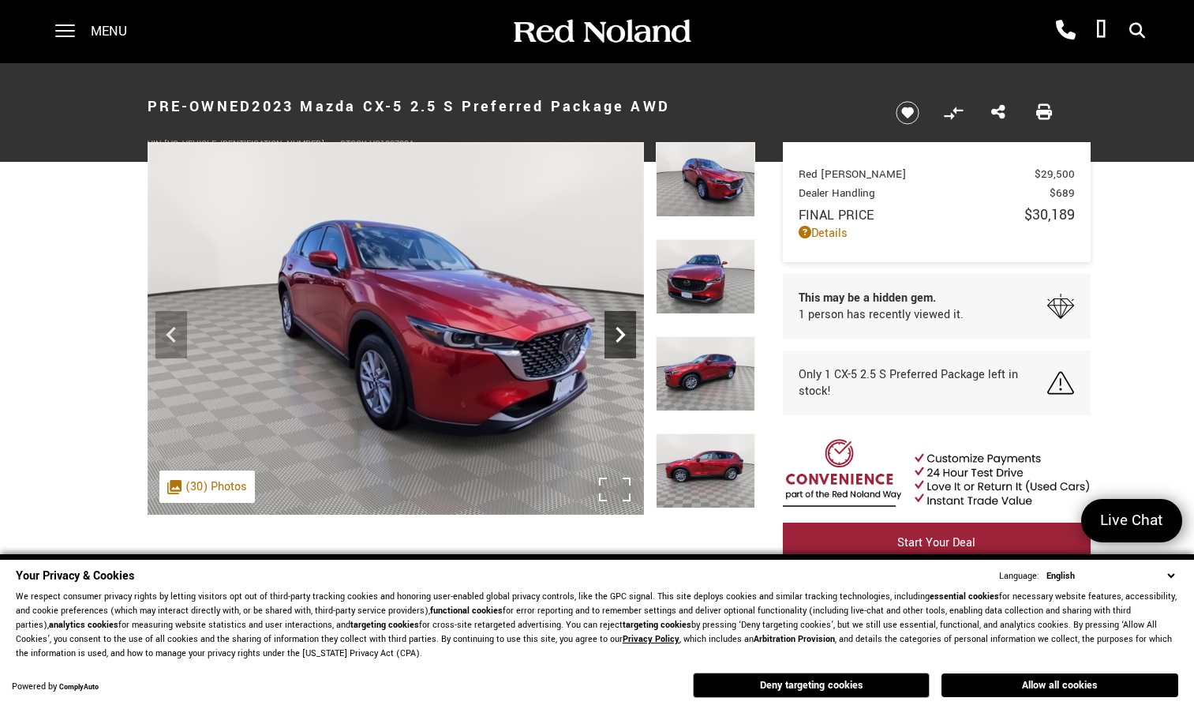
click at [616, 337] on icon "Next" at bounding box center [621, 335] width 32 height 32
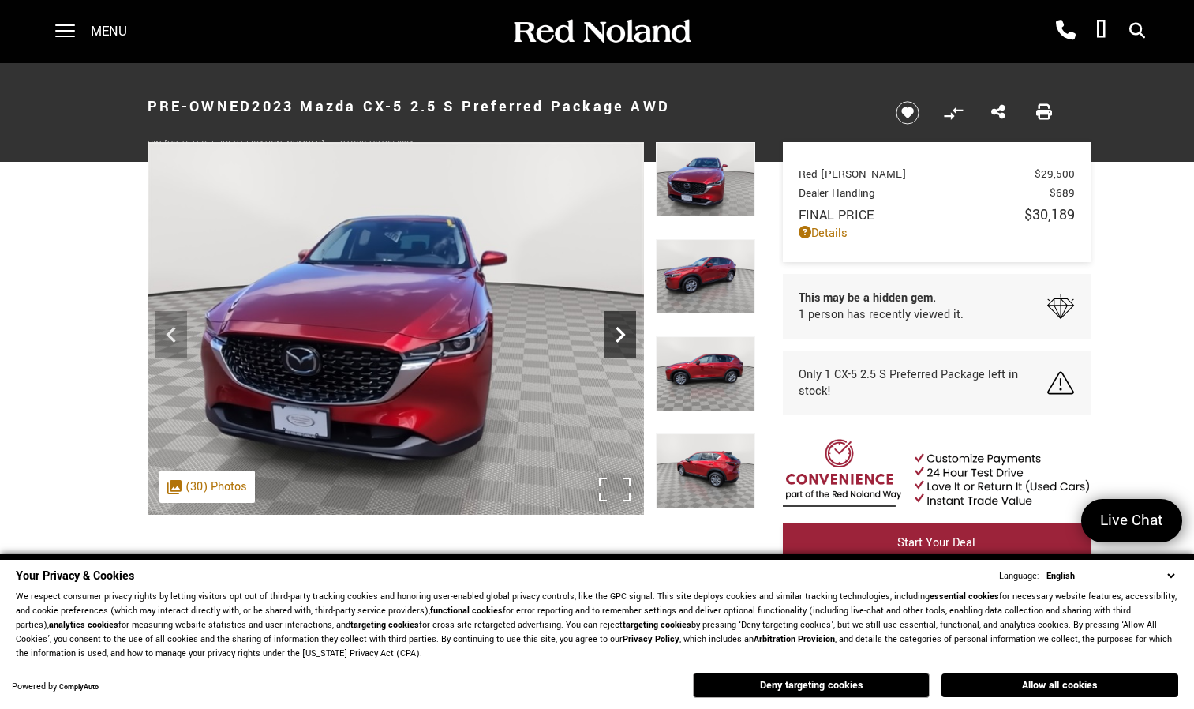
click at [616, 337] on icon "Next" at bounding box center [621, 335] width 32 height 32
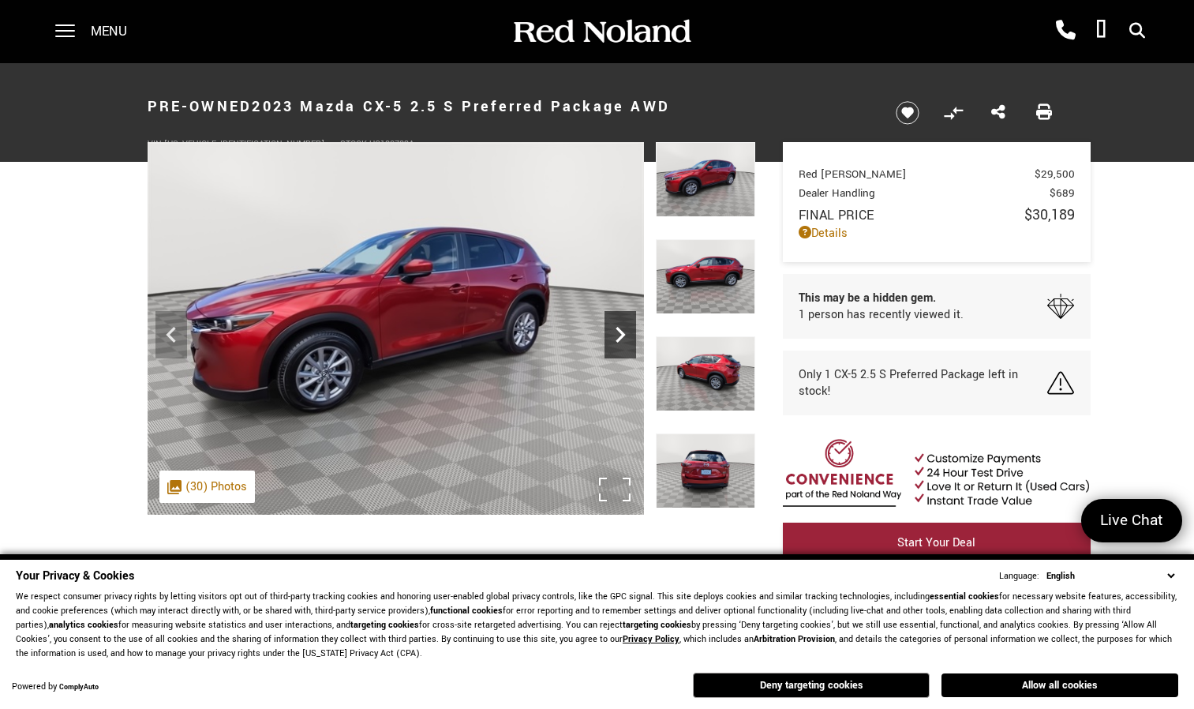
click at [616, 337] on icon "Next" at bounding box center [621, 335] width 32 height 32
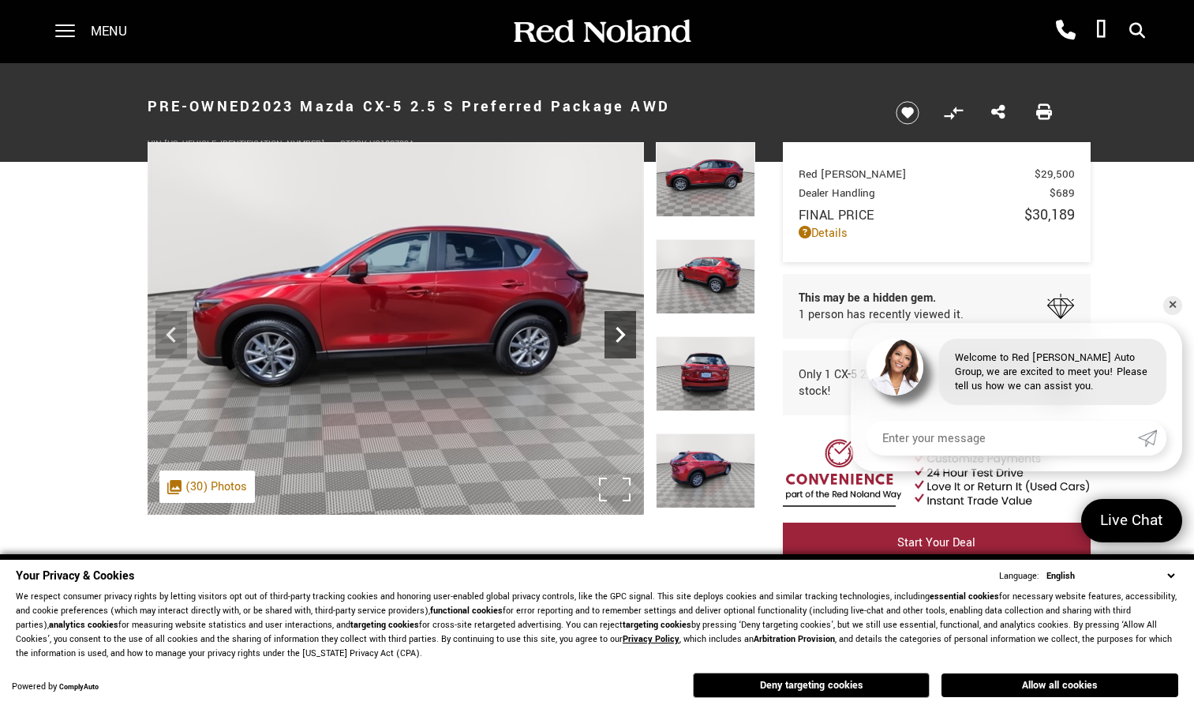
click at [616, 337] on icon "Next" at bounding box center [621, 335] width 32 height 32
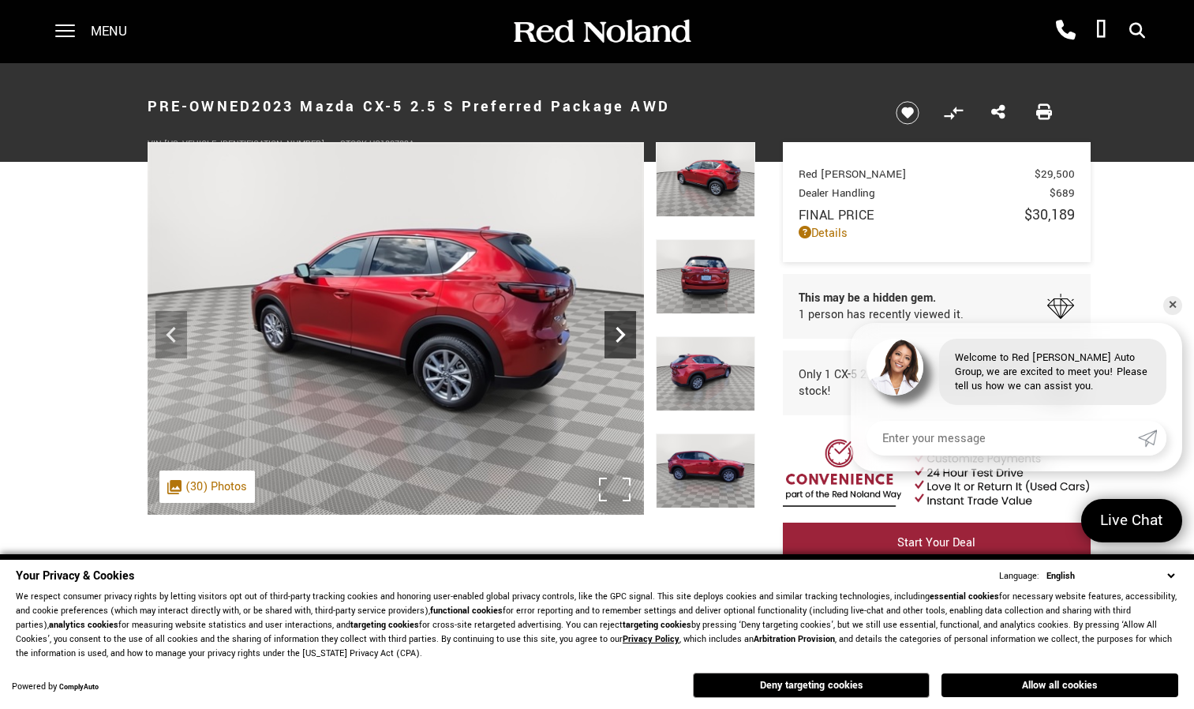
click at [616, 337] on icon "Next" at bounding box center [621, 335] width 32 height 32
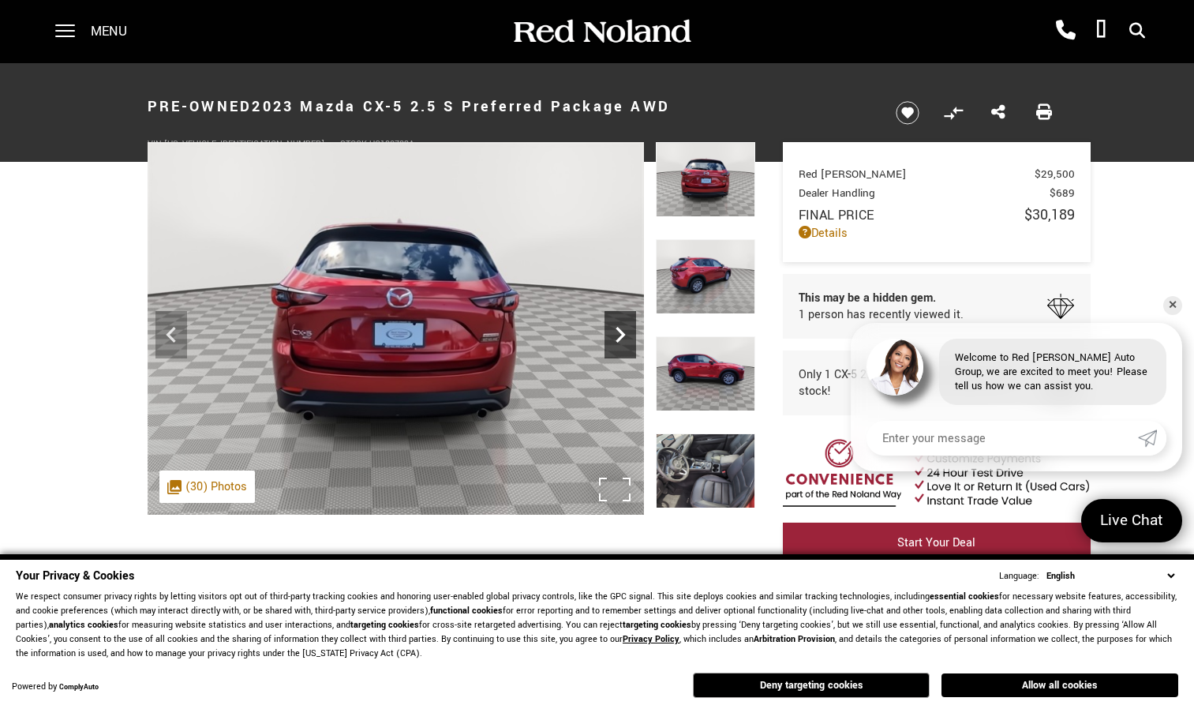
click at [616, 337] on icon "Next" at bounding box center [621, 335] width 32 height 32
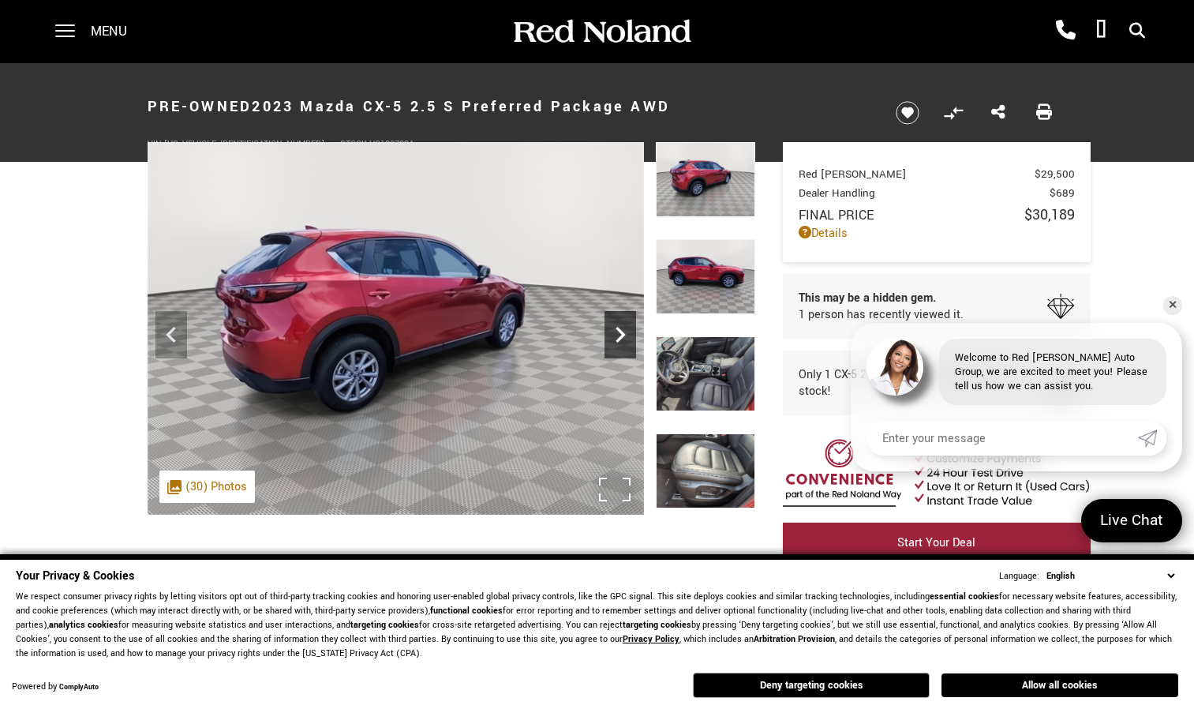
click at [616, 337] on icon "Next" at bounding box center [621, 335] width 32 height 32
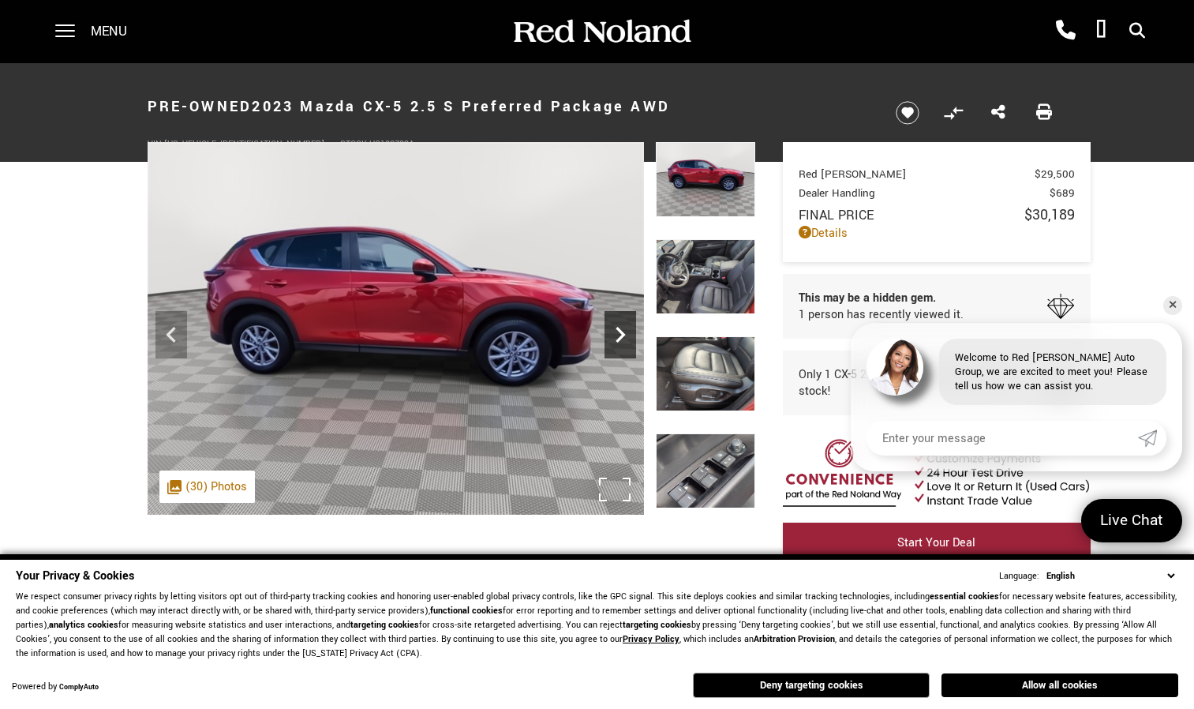
click at [616, 337] on icon "Next" at bounding box center [621, 335] width 32 height 32
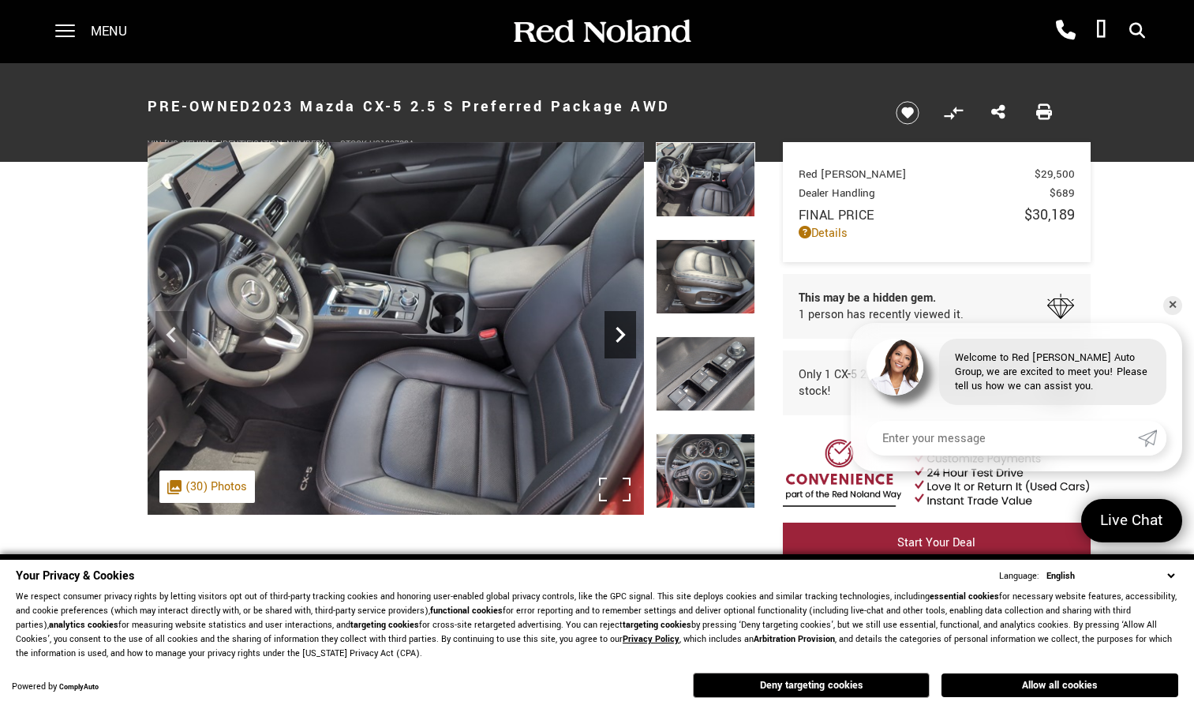
click at [616, 337] on icon "Next" at bounding box center [621, 335] width 32 height 32
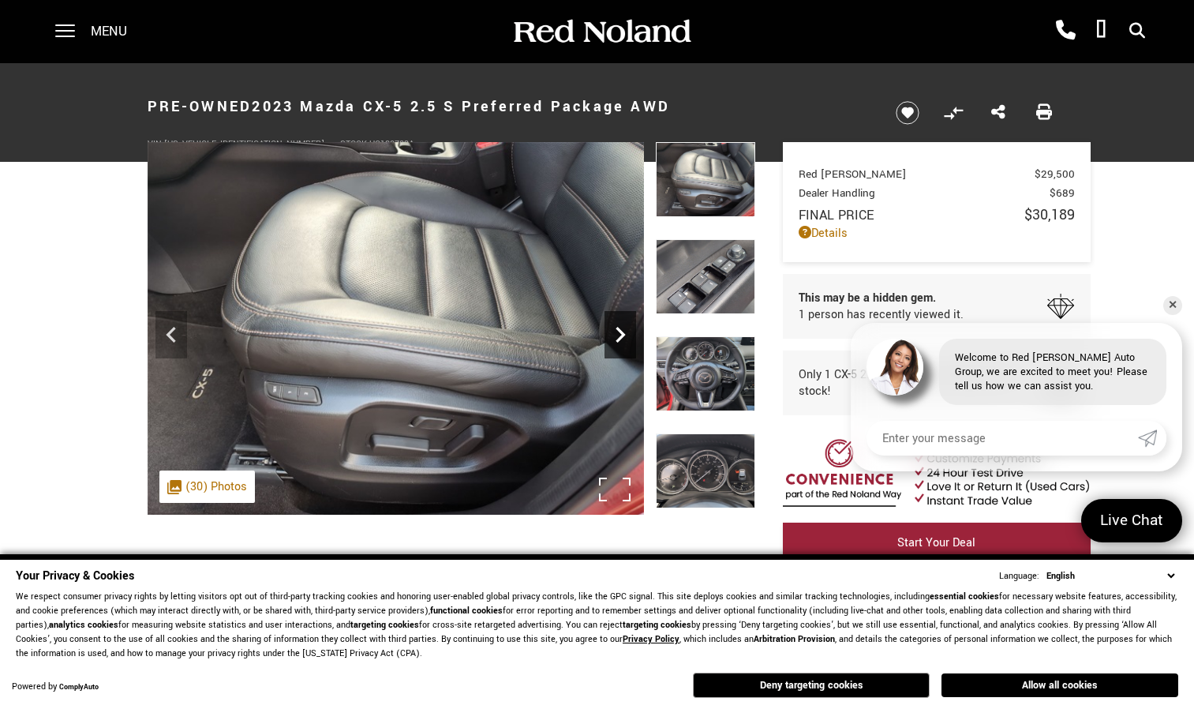
click at [616, 337] on icon "Next" at bounding box center [621, 335] width 32 height 32
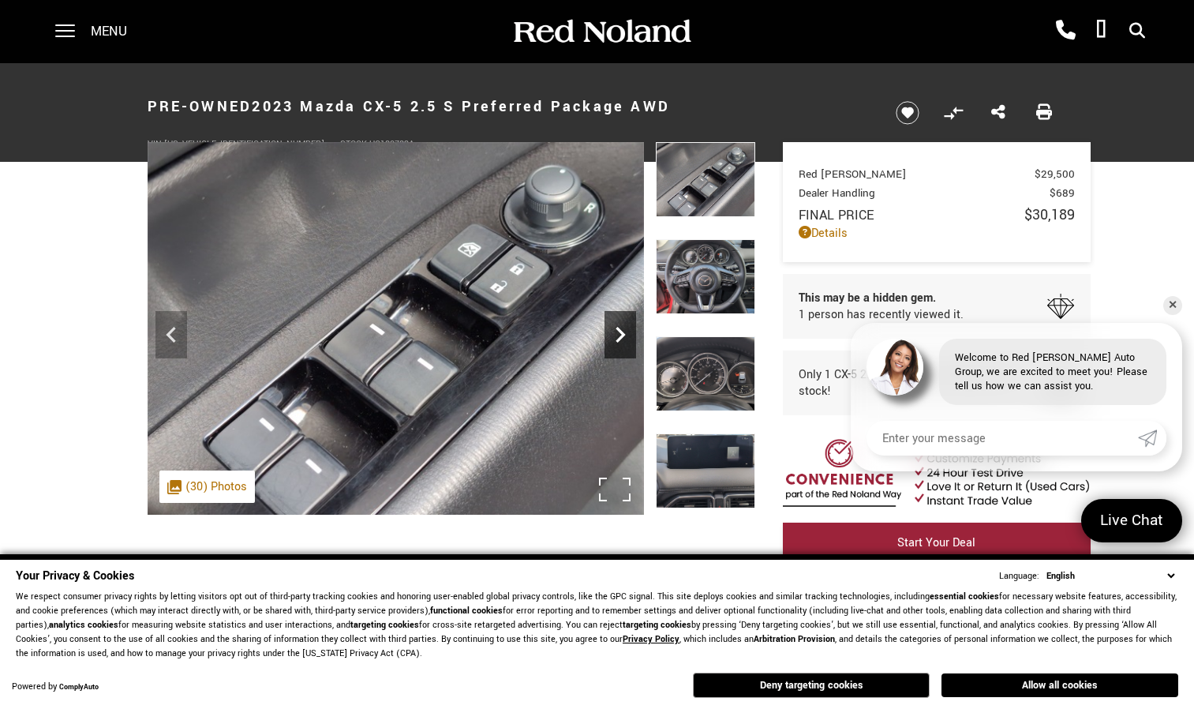
click at [616, 337] on icon "Next" at bounding box center [621, 335] width 32 height 32
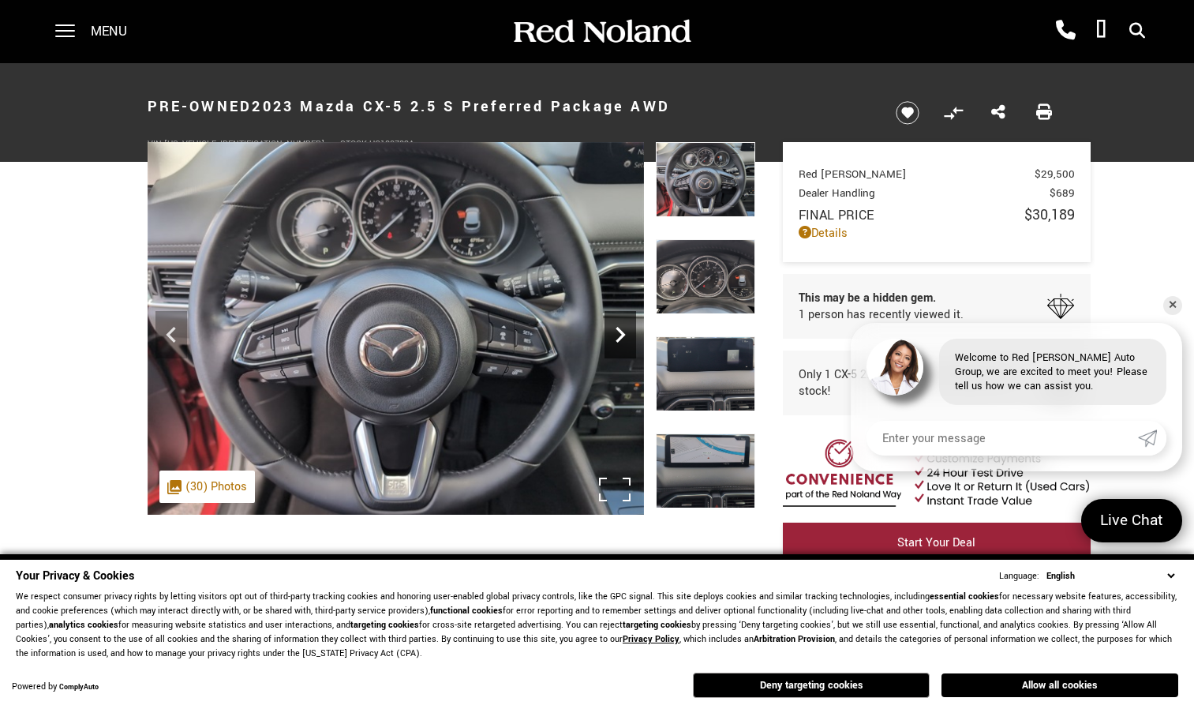
click at [616, 337] on icon "Next" at bounding box center [621, 335] width 32 height 32
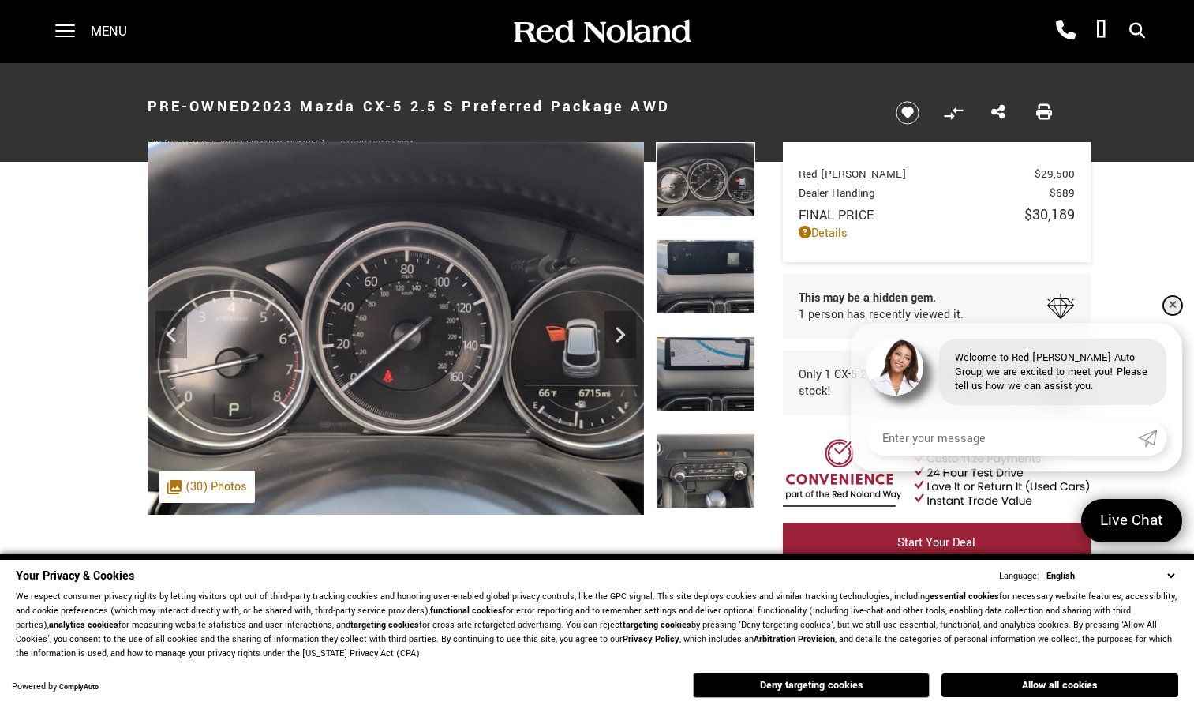
click at [1172, 305] on link "✕" at bounding box center [1173, 305] width 19 height 19
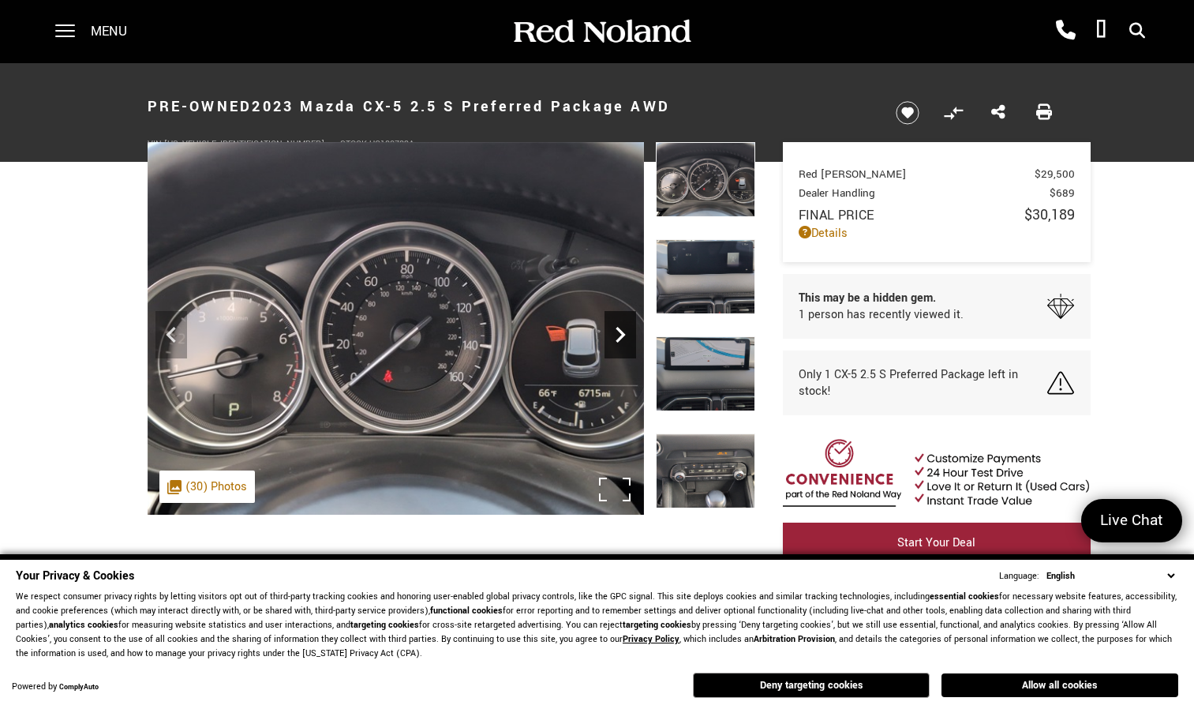
click at [621, 335] on icon "Next" at bounding box center [621, 335] width 32 height 32
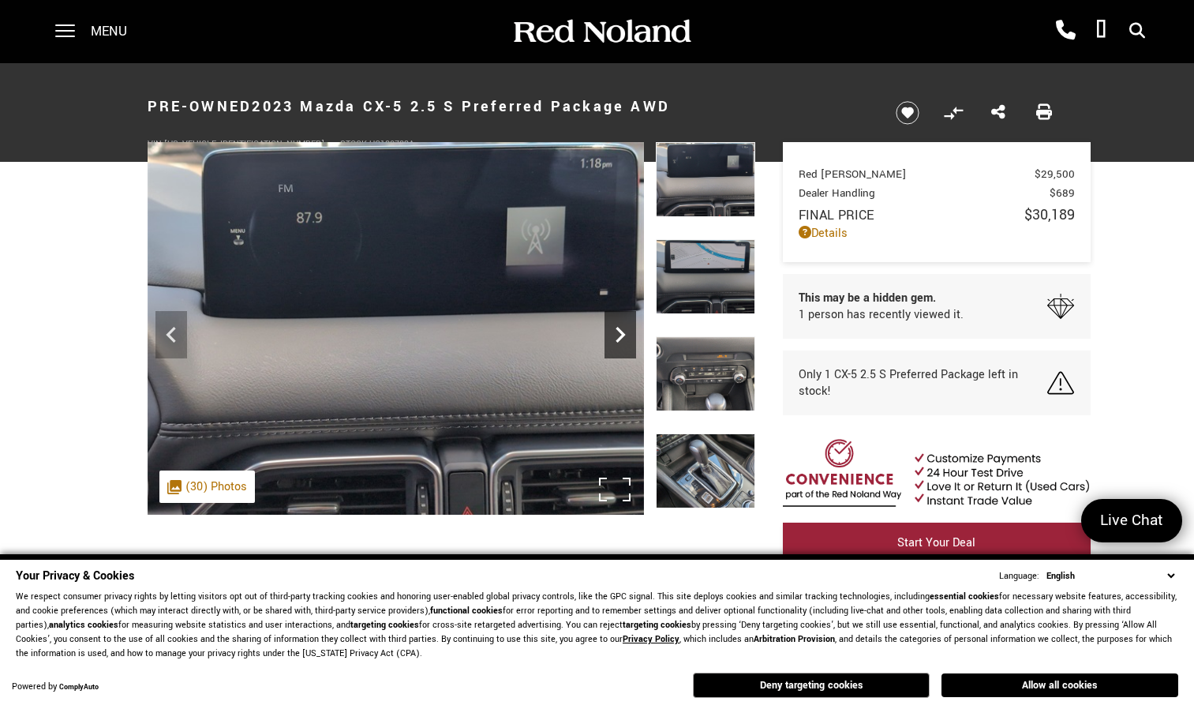
click at [621, 335] on icon "Next" at bounding box center [621, 335] width 32 height 32
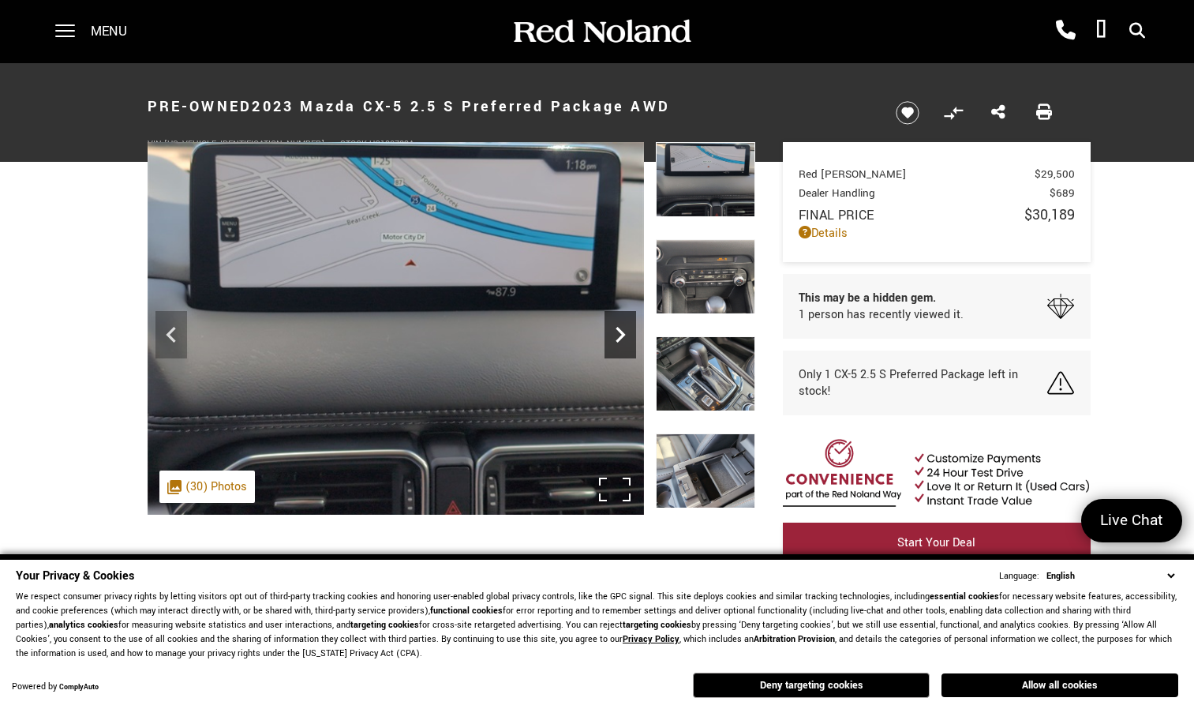
click at [621, 335] on icon "Next" at bounding box center [621, 335] width 32 height 32
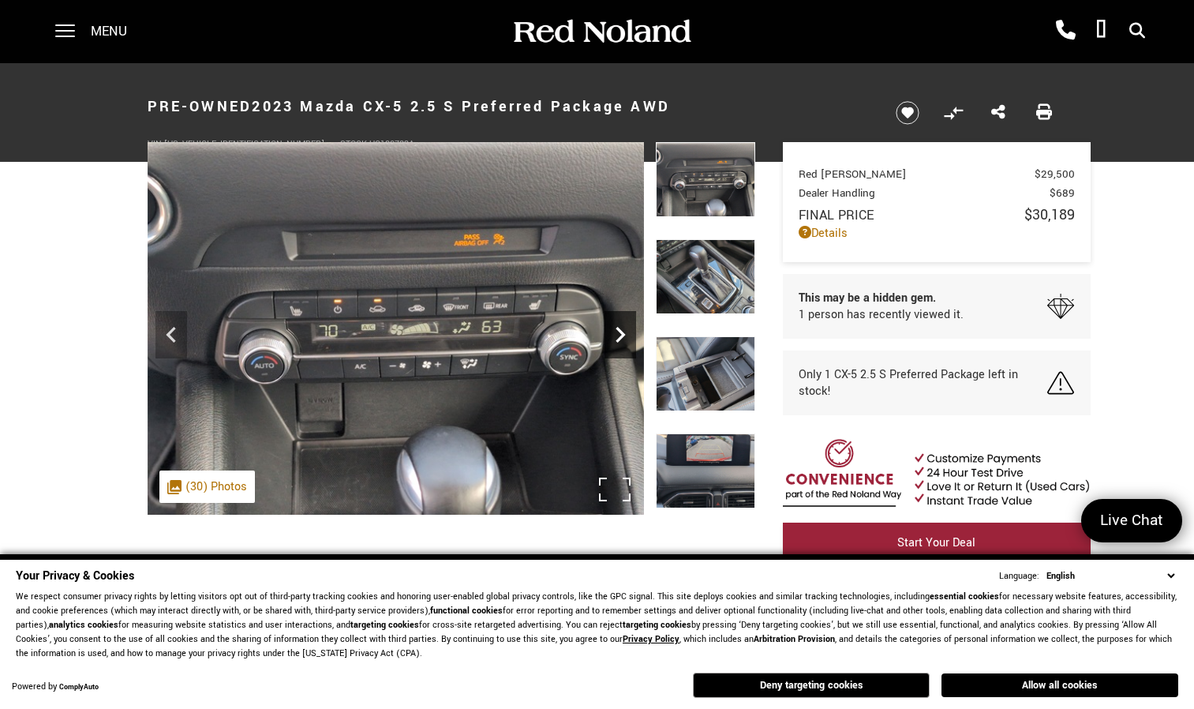
click at [621, 335] on icon "Next" at bounding box center [621, 335] width 32 height 32
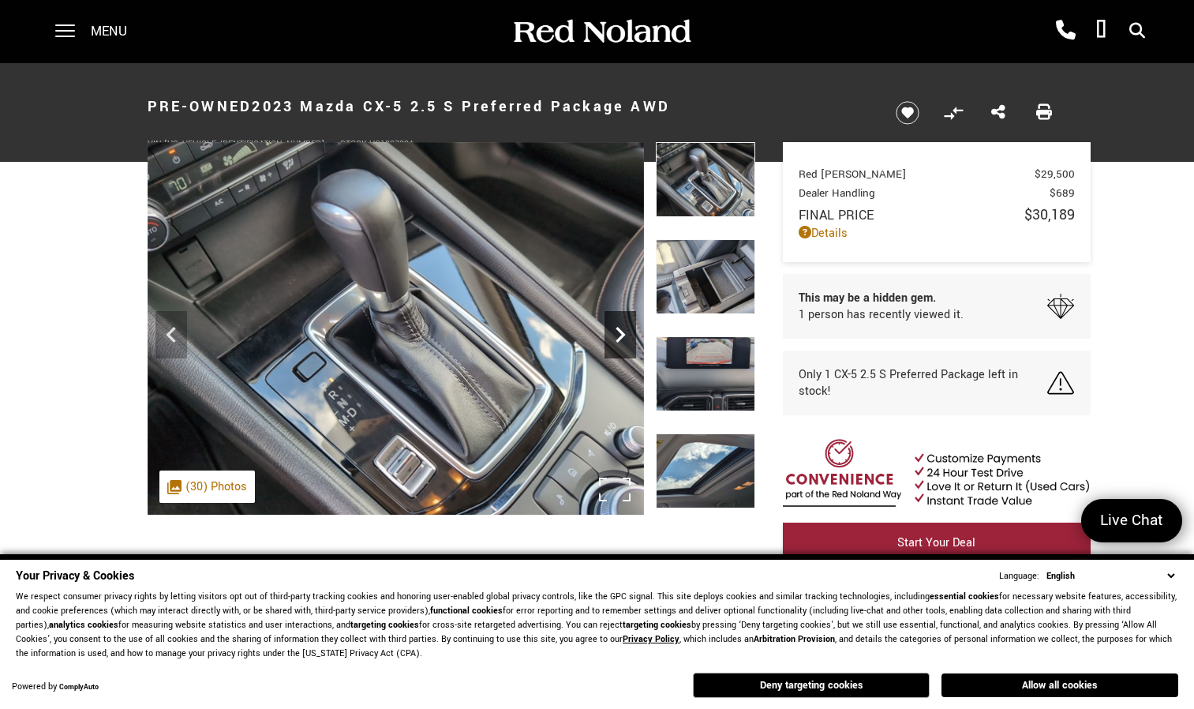
click at [621, 335] on icon "Next" at bounding box center [621, 335] width 32 height 32
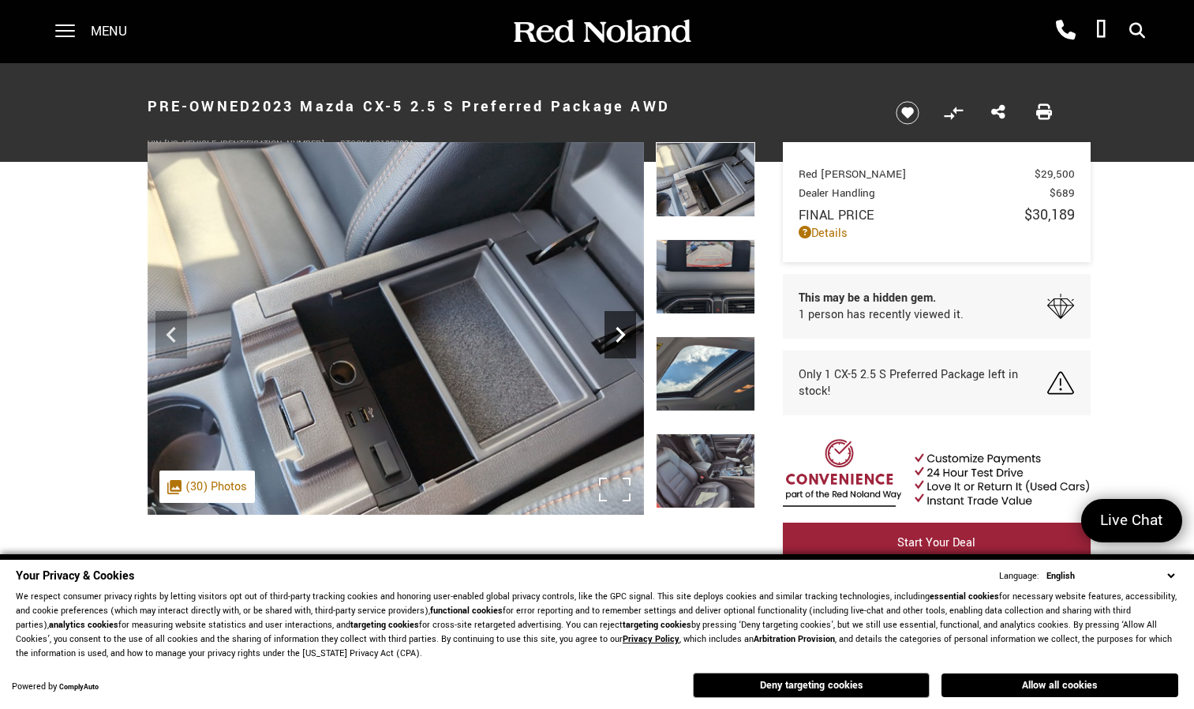
click at [621, 335] on icon "Next" at bounding box center [621, 335] width 32 height 32
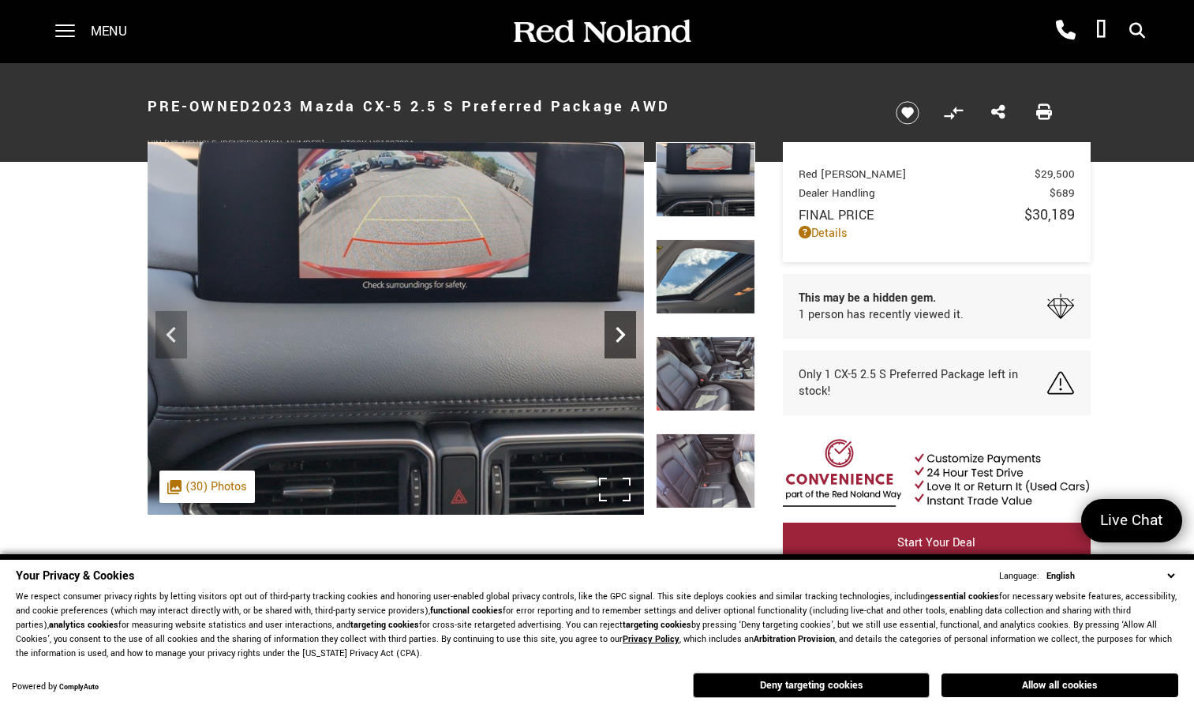
click at [621, 335] on icon "Next" at bounding box center [621, 335] width 32 height 32
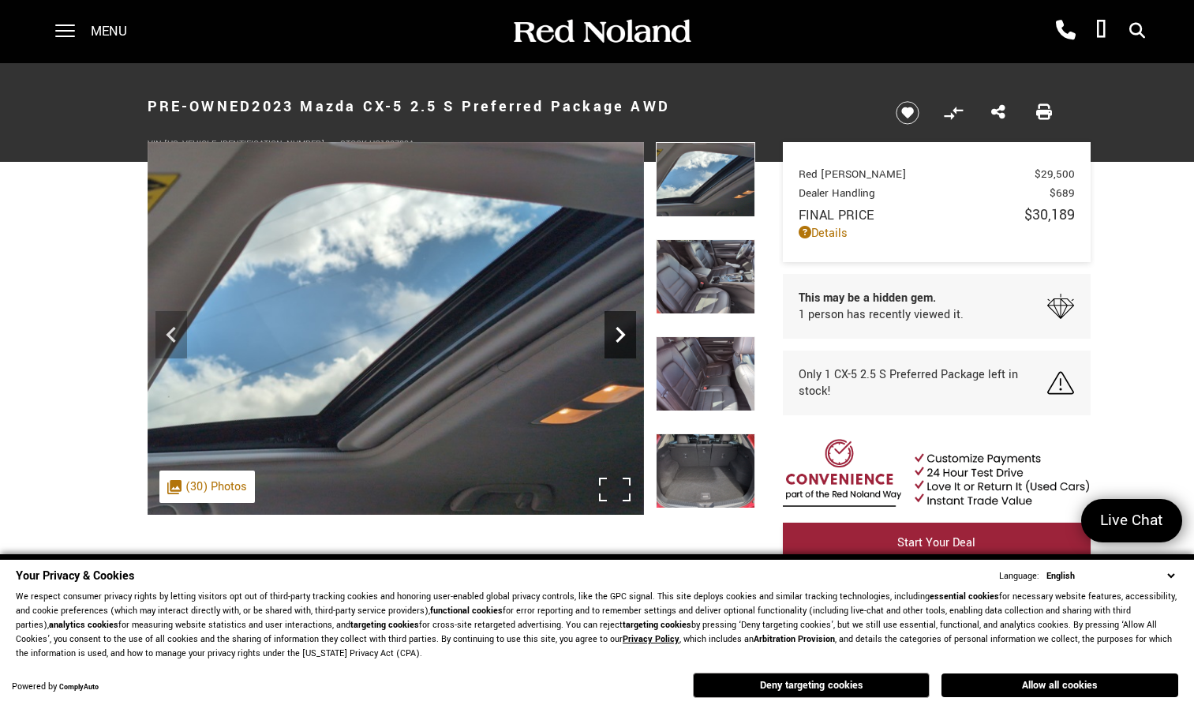
click at [621, 335] on icon "Next" at bounding box center [621, 335] width 32 height 32
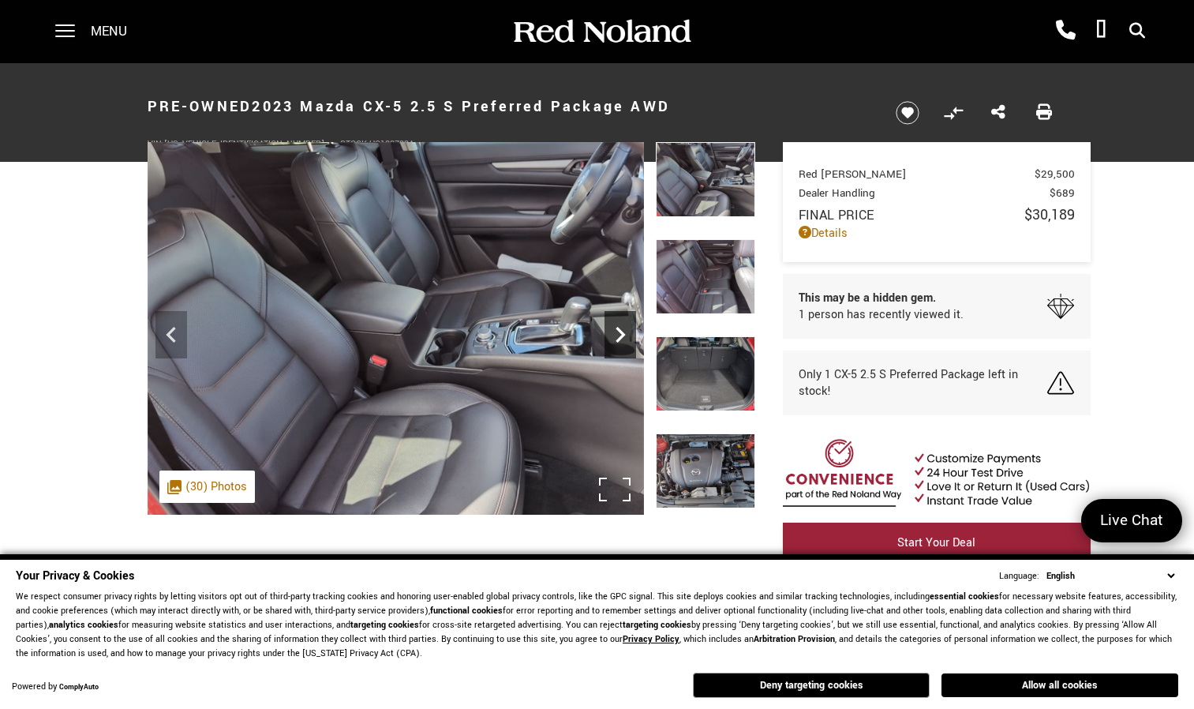
click at [621, 335] on icon "Next" at bounding box center [621, 335] width 32 height 32
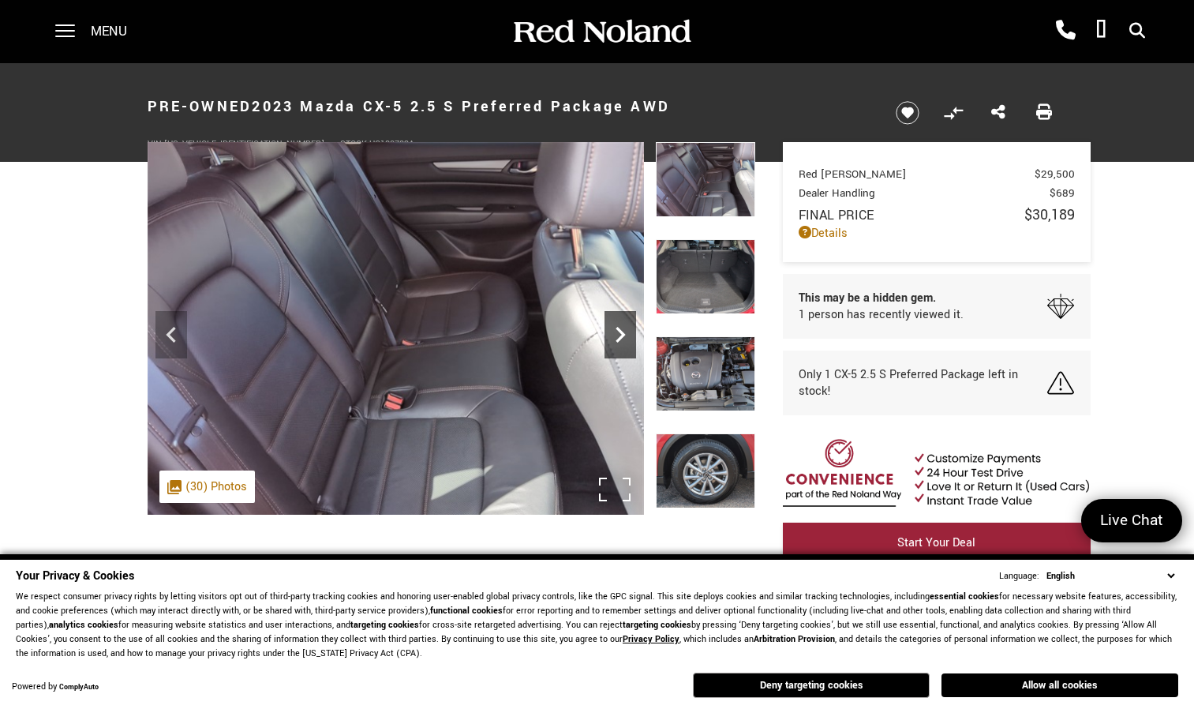
click at [621, 335] on icon "Next" at bounding box center [621, 335] width 32 height 32
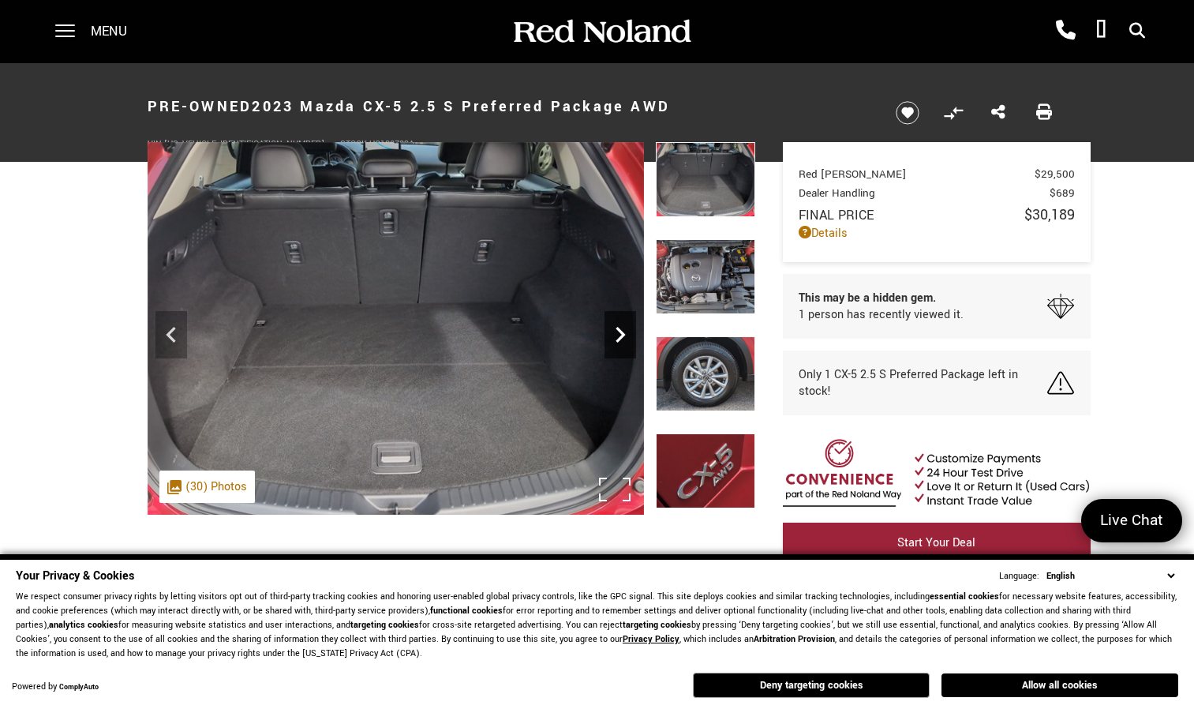
click at [621, 335] on icon "Next" at bounding box center [621, 335] width 32 height 32
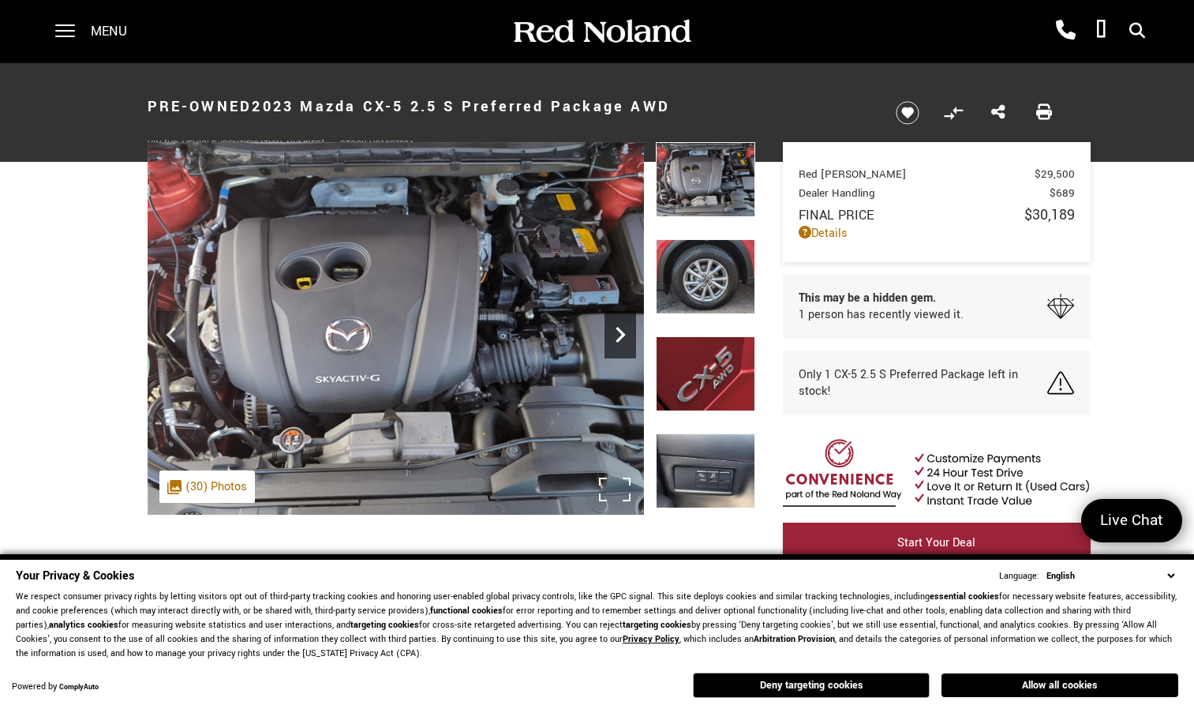
click at [621, 335] on icon "Next" at bounding box center [621, 335] width 32 height 32
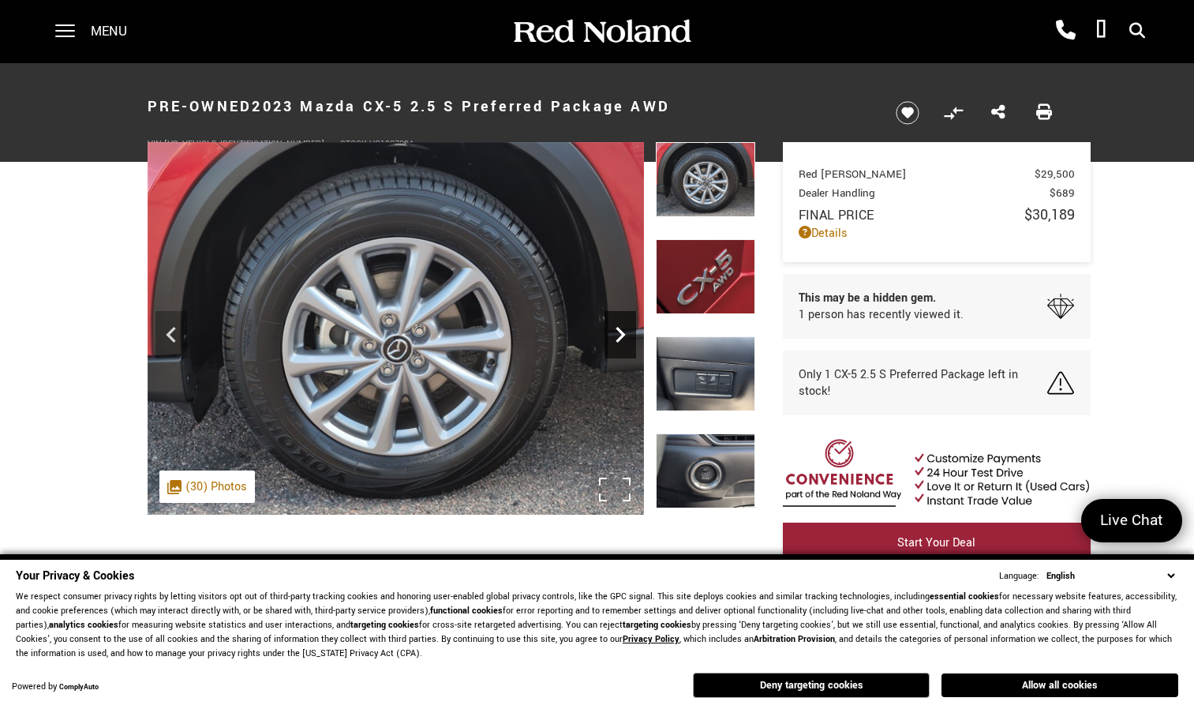
click at [621, 335] on icon "Next" at bounding box center [621, 335] width 32 height 32
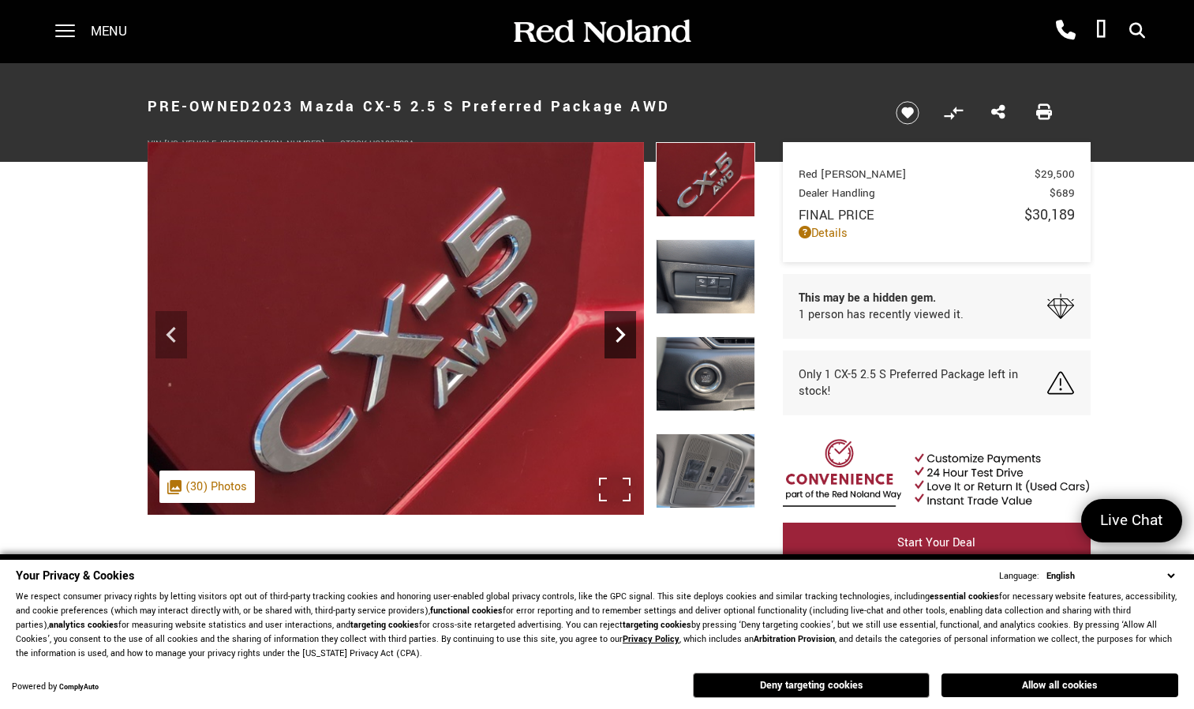
click at [621, 335] on icon "Next" at bounding box center [621, 335] width 32 height 32
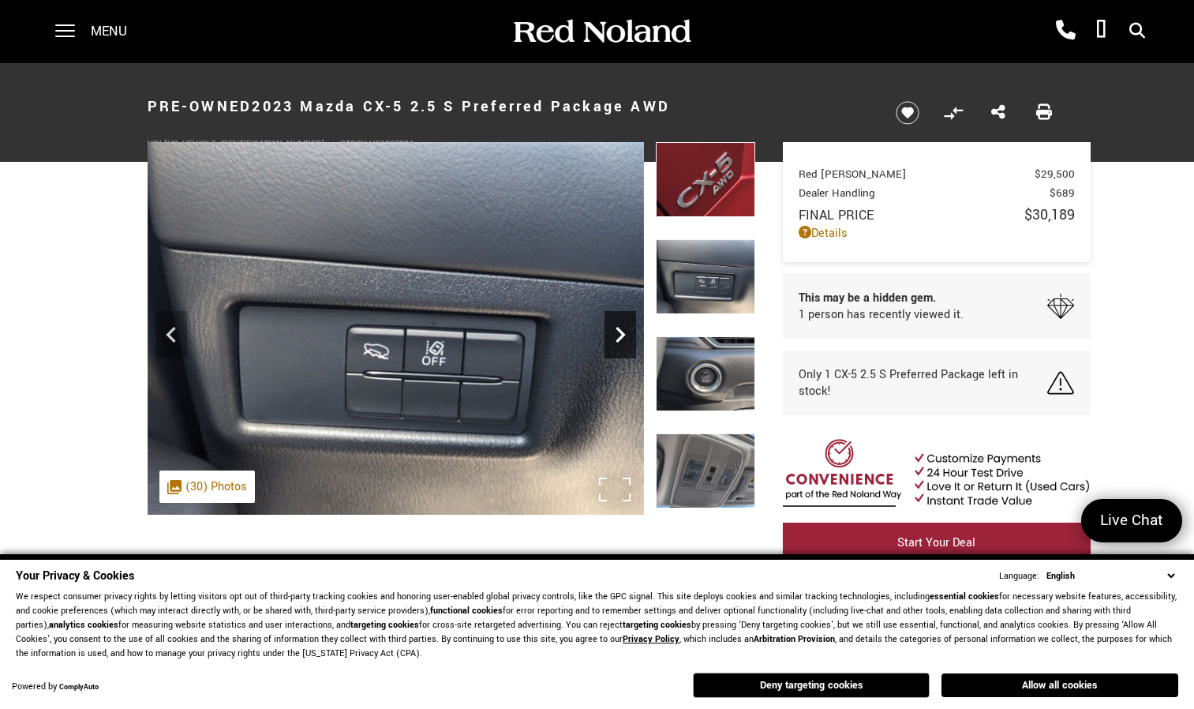
click at [621, 335] on icon "Next" at bounding box center [621, 335] width 32 height 32
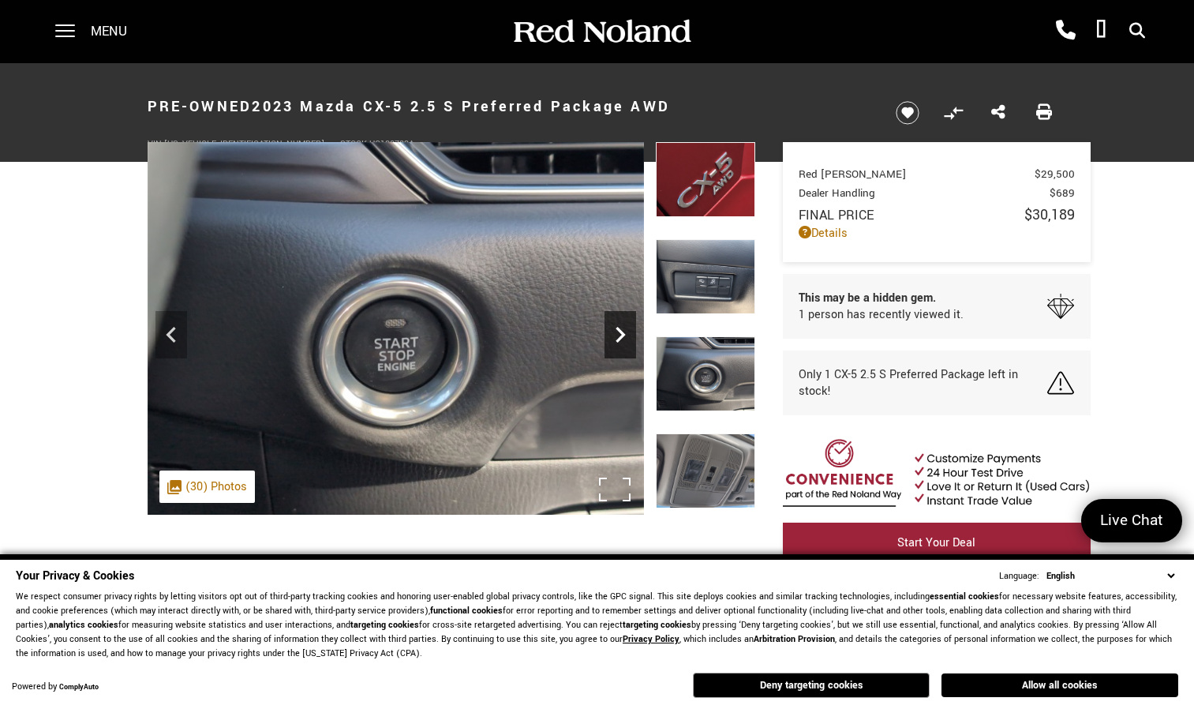
click at [621, 335] on icon "Next" at bounding box center [621, 335] width 32 height 32
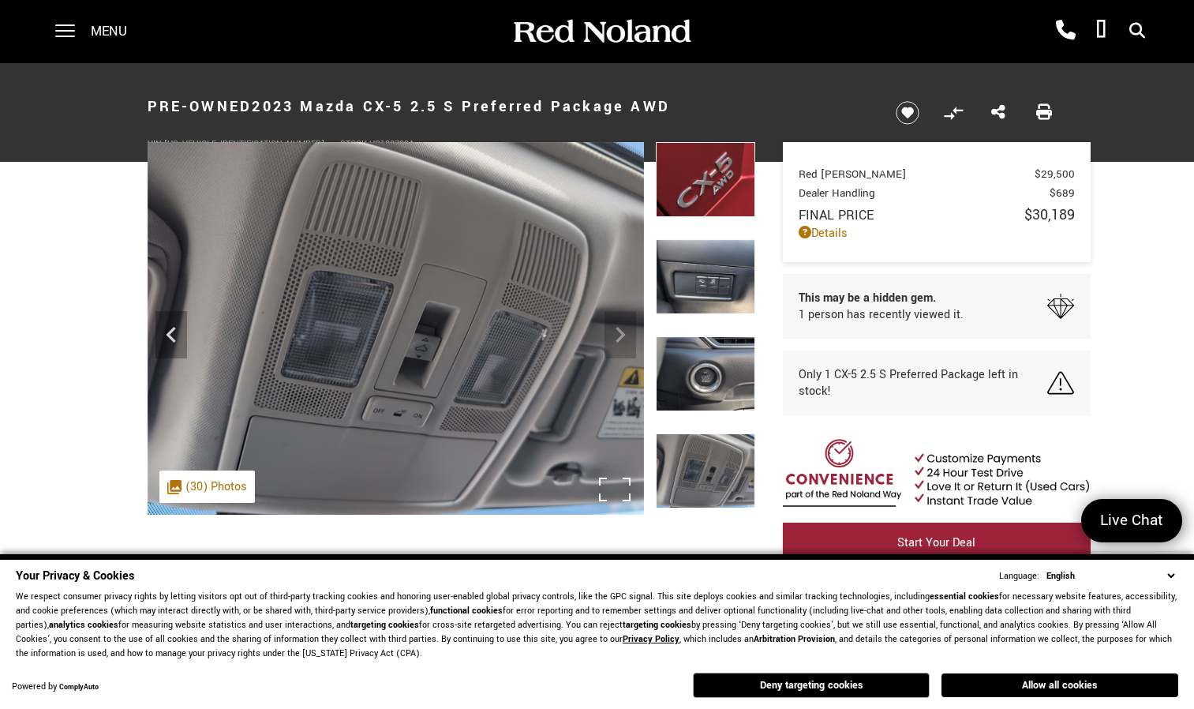
click at [621, 335] on img at bounding box center [396, 329] width 497 height 374
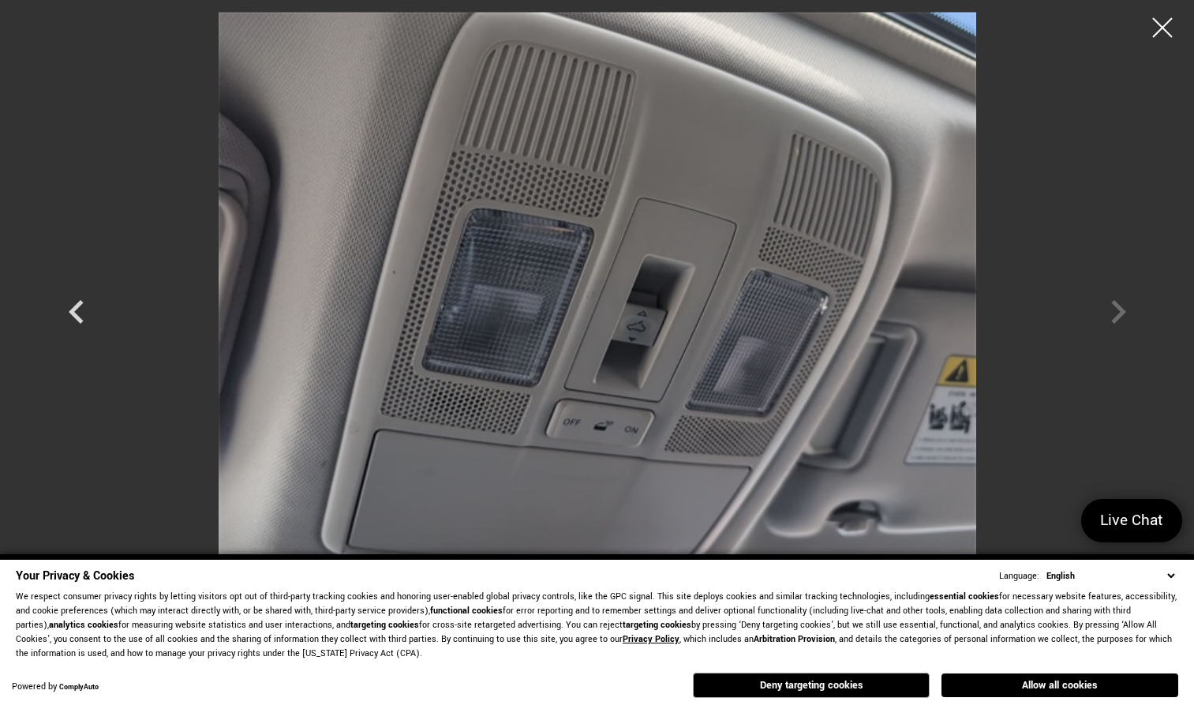
click at [1115, 311] on div at bounding box center [597, 297] width 1105 height 571
click at [1161, 33] on div at bounding box center [1163, 28] width 42 height 42
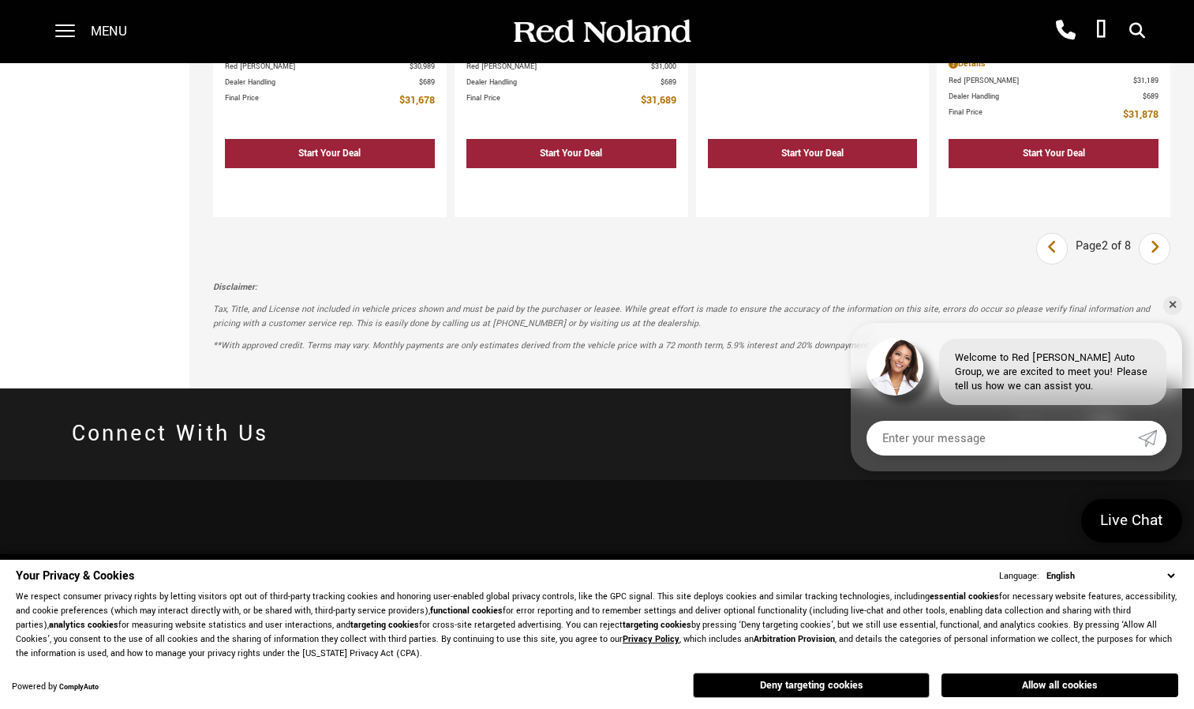
scroll to position [2942, 0]
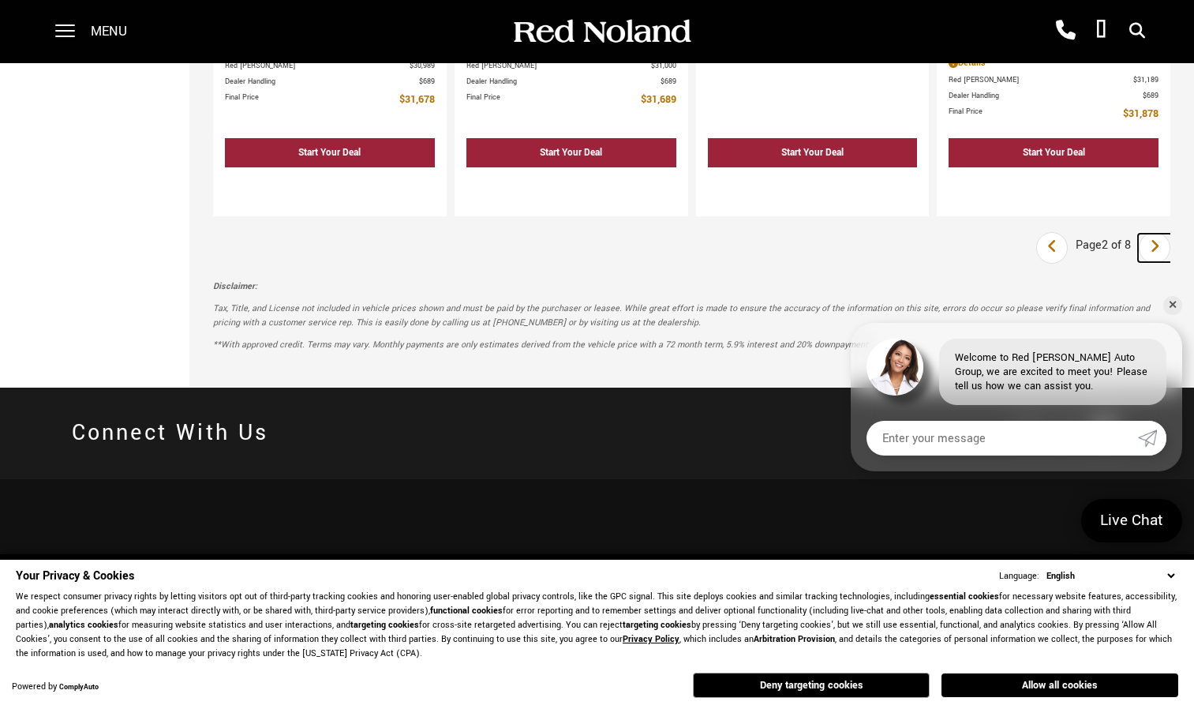
click at [1161, 234] on icon "next page" at bounding box center [1155, 246] width 10 height 25
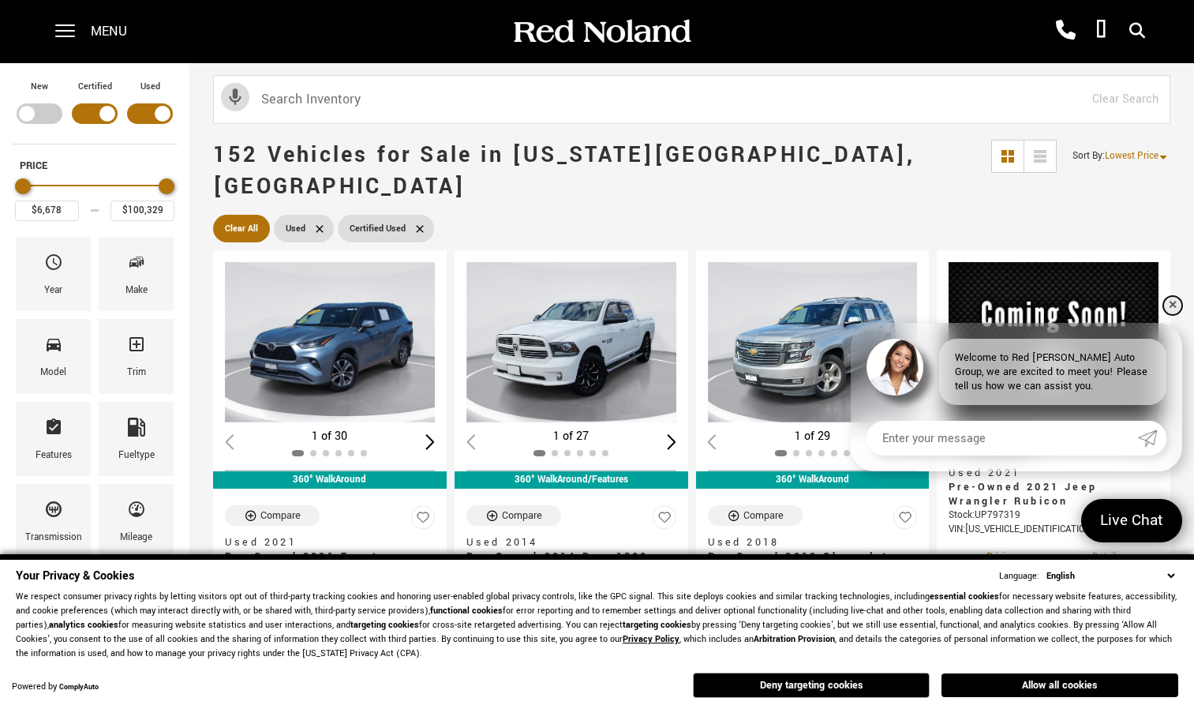
click at [1168, 306] on link "✕" at bounding box center [1173, 305] width 19 height 19
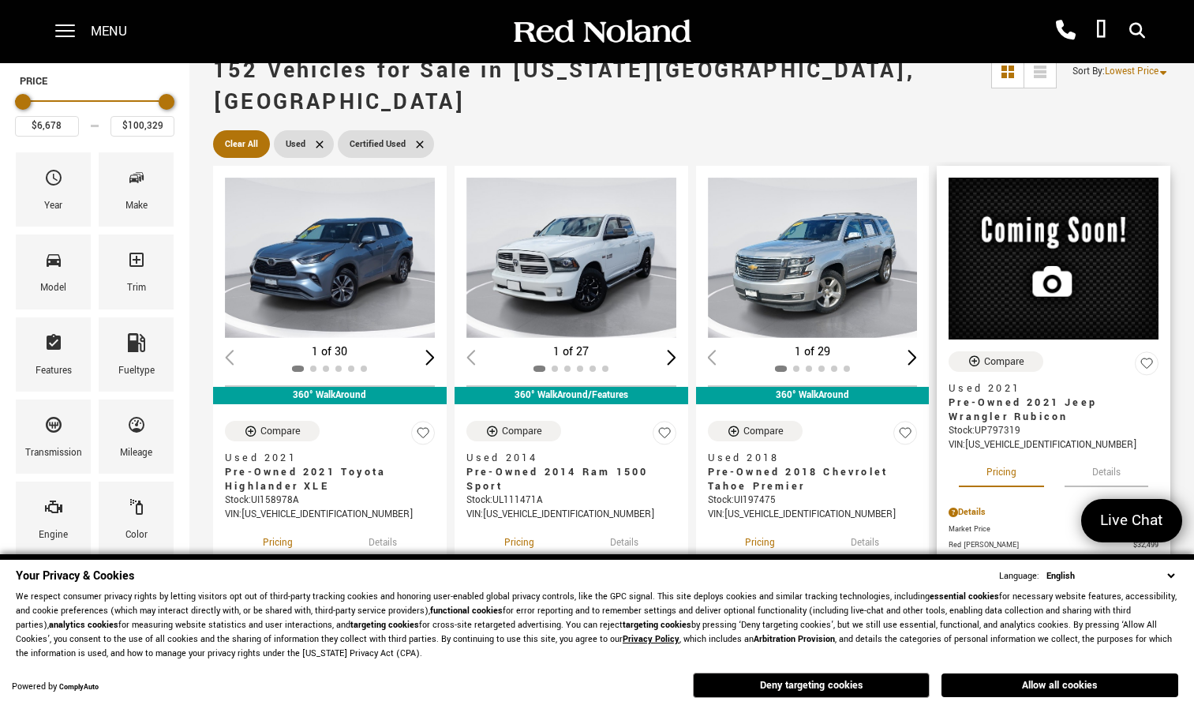
scroll to position [85, 0]
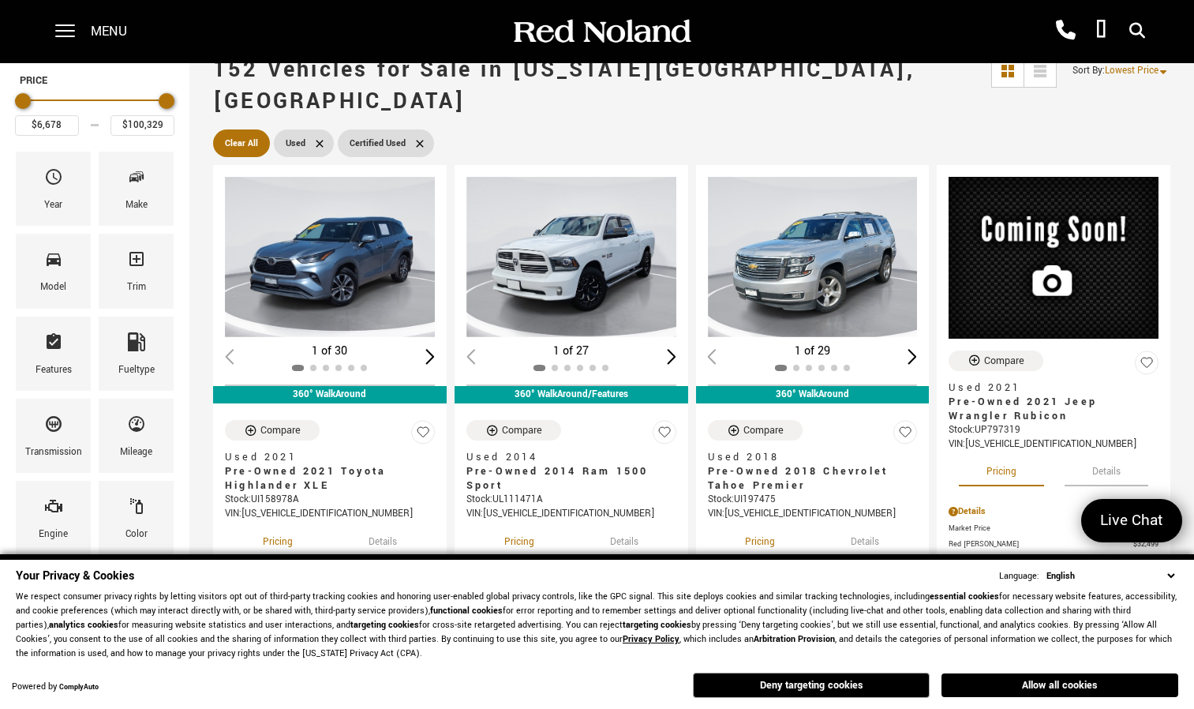
click at [868, 81] on span "152 Vehicles for Sale in Colorado Springs, CO" at bounding box center [602, 85] width 778 height 63
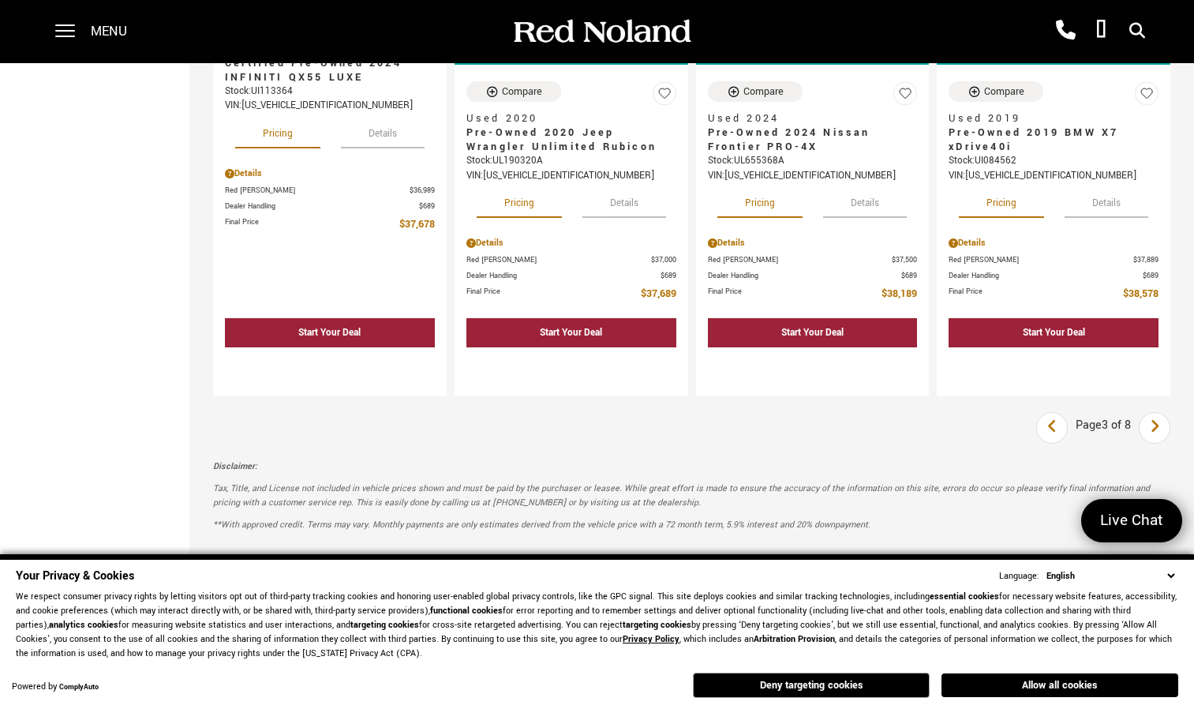
scroll to position [2852, 0]
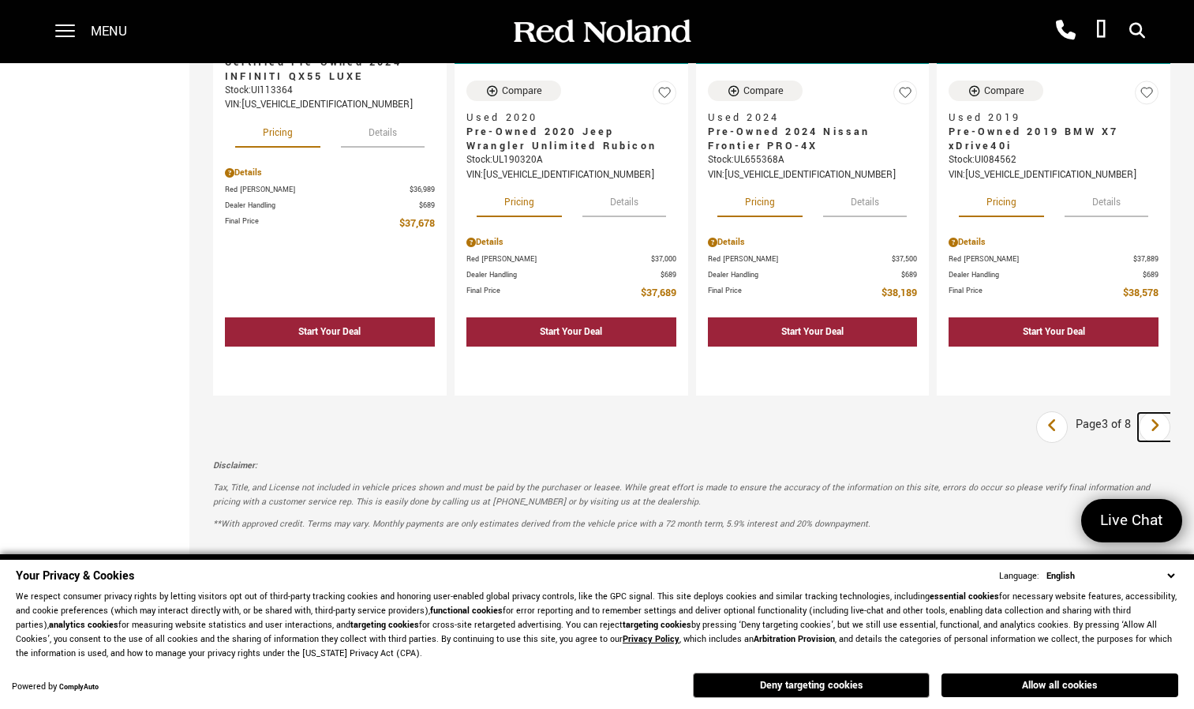
click at [1161, 413] on icon "next page" at bounding box center [1155, 425] width 10 height 25
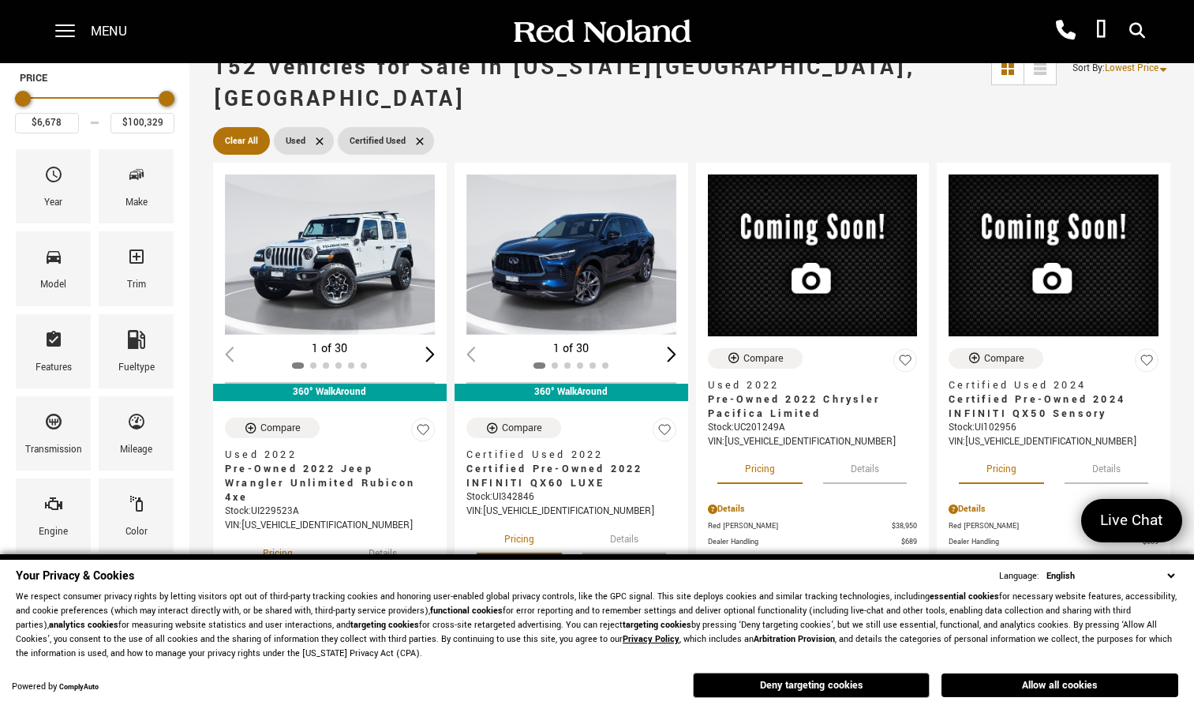
scroll to position [86, 0]
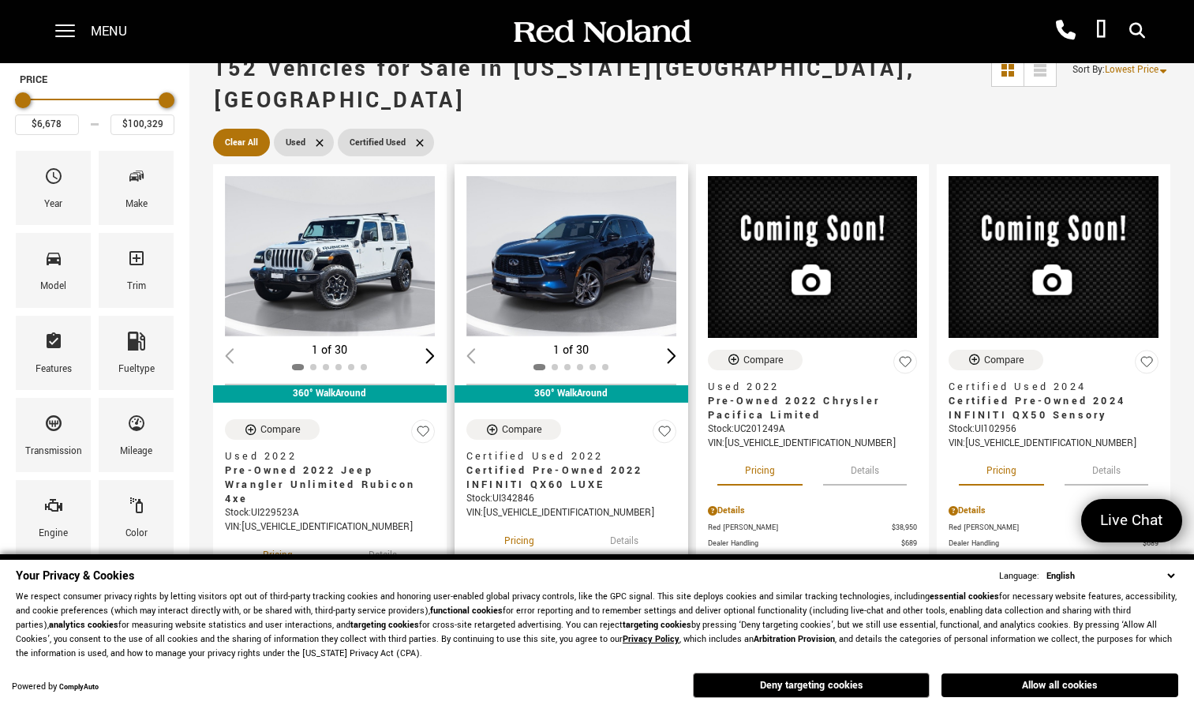
click at [569, 236] on img "1 / 2" at bounding box center [573, 256] width 213 height 160
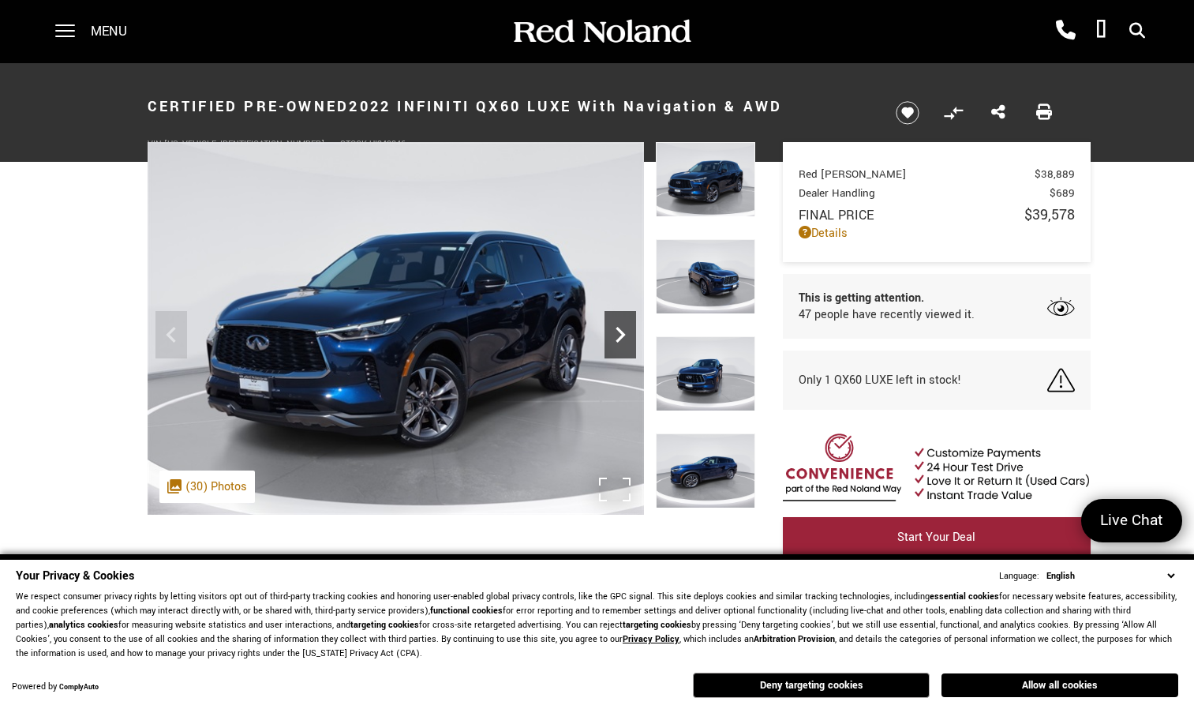
click at [624, 328] on icon "Next" at bounding box center [621, 335] width 32 height 32
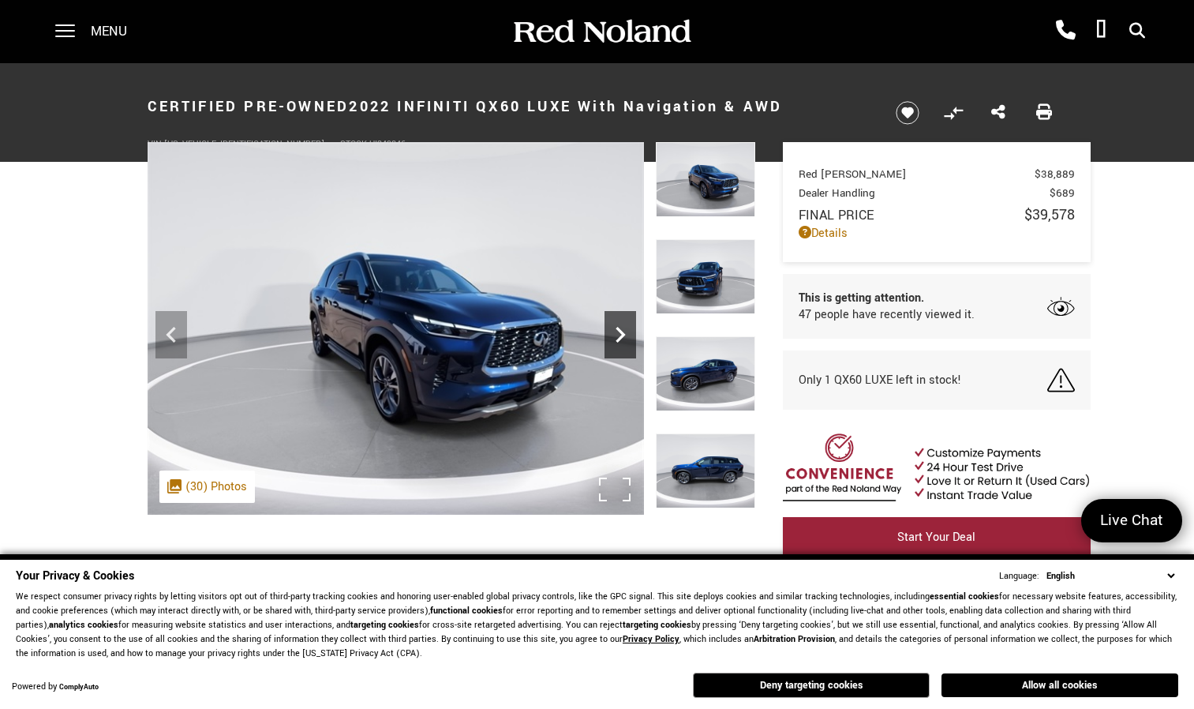
click at [624, 328] on icon "Next" at bounding box center [621, 335] width 32 height 32
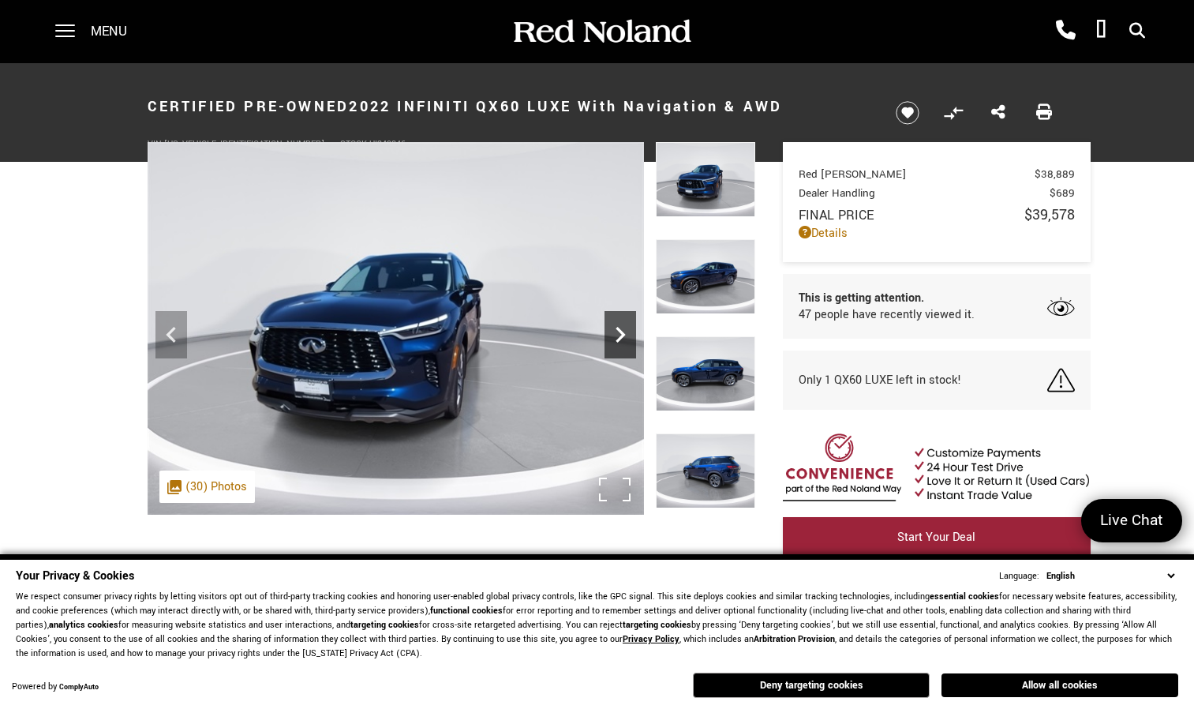
click at [624, 328] on icon "Next" at bounding box center [621, 335] width 32 height 32
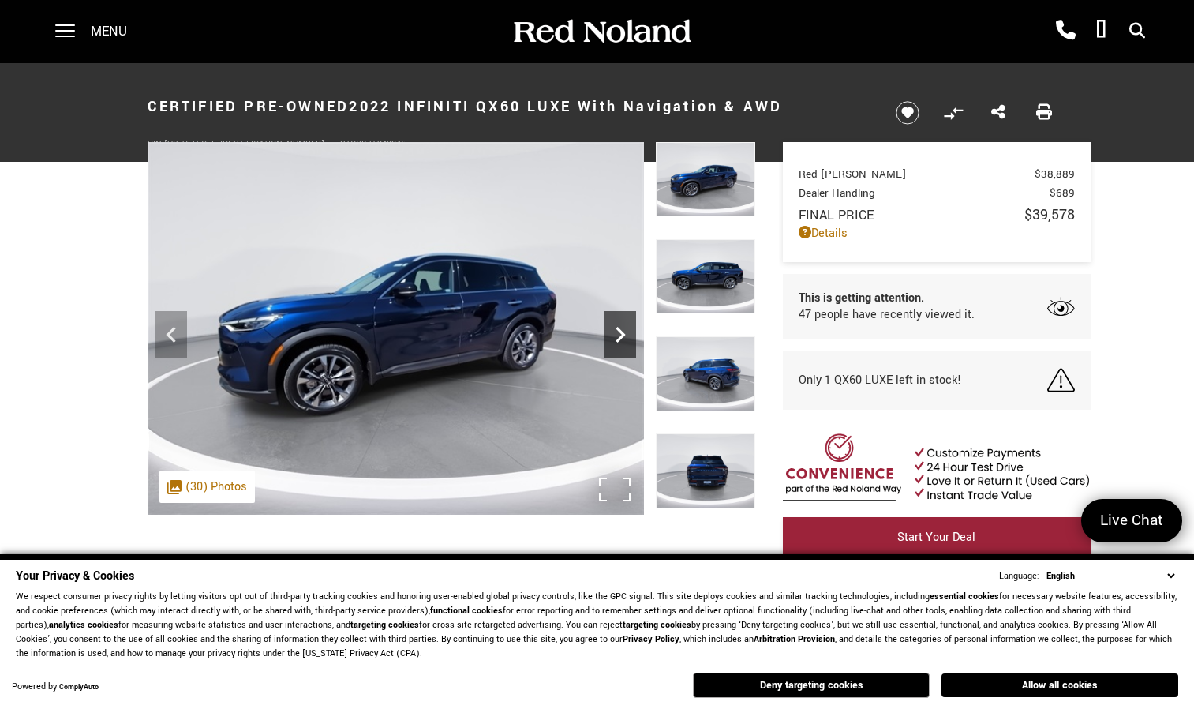
click at [624, 328] on icon "Next" at bounding box center [621, 335] width 32 height 32
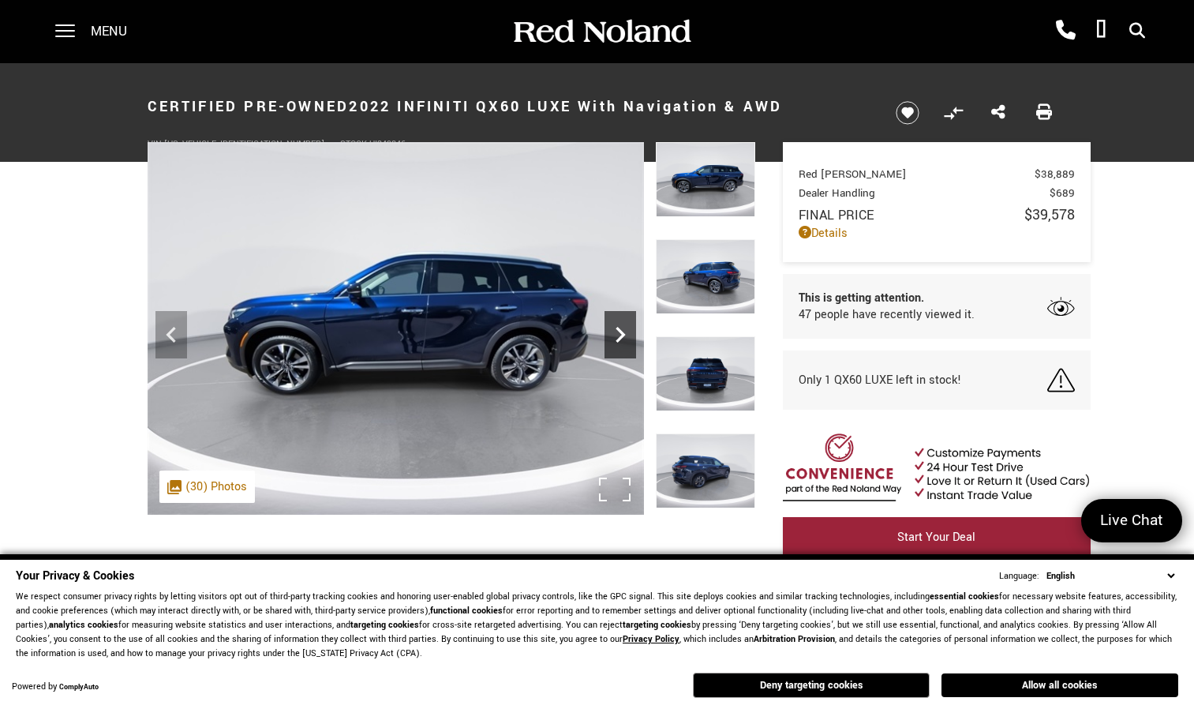
click at [624, 328] on icon "Next" at bounding box center [621, 335] width 32 height 32
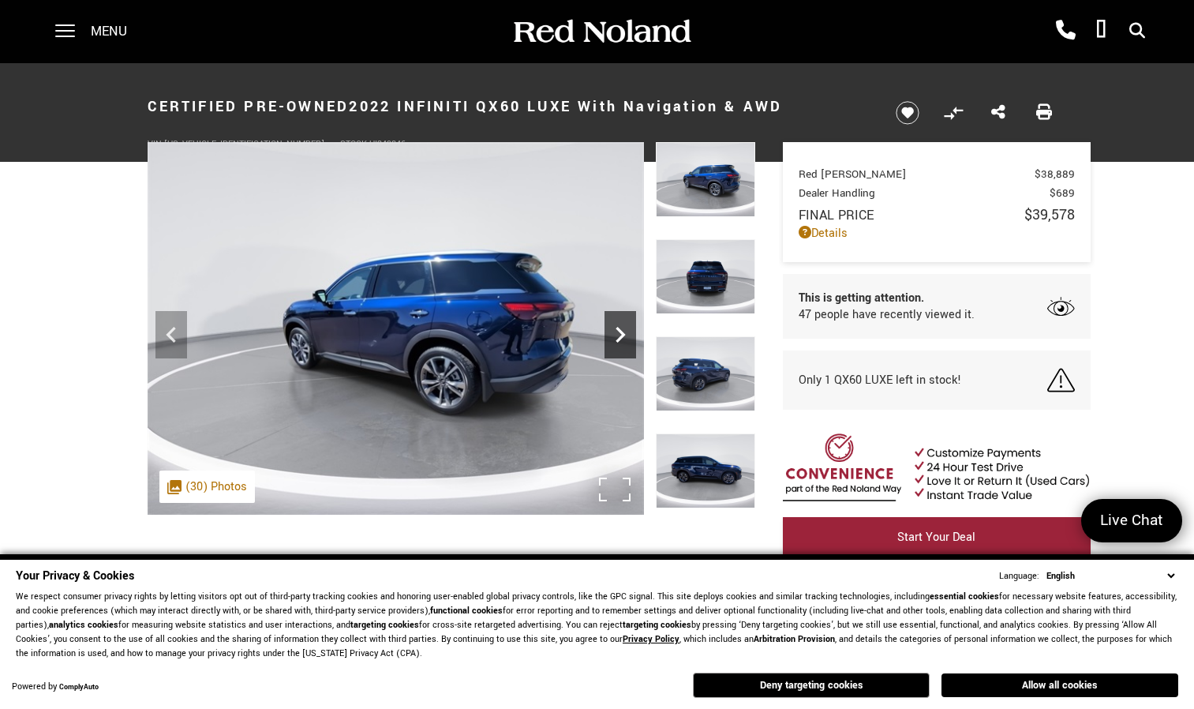
click at [624, 328] on icon "Next" at bounding box center [621, 335] width 32 height 32
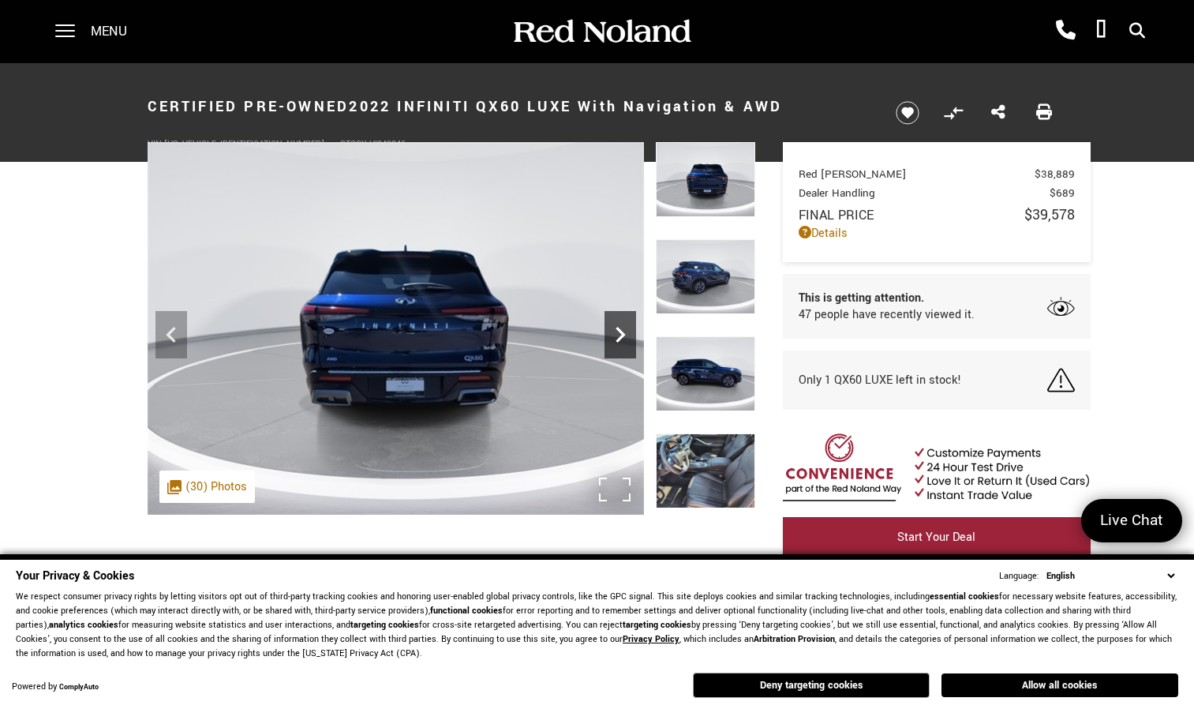
click at [624, 328] on icon "Next" at bounding box center [621, 335] width 32 height 32
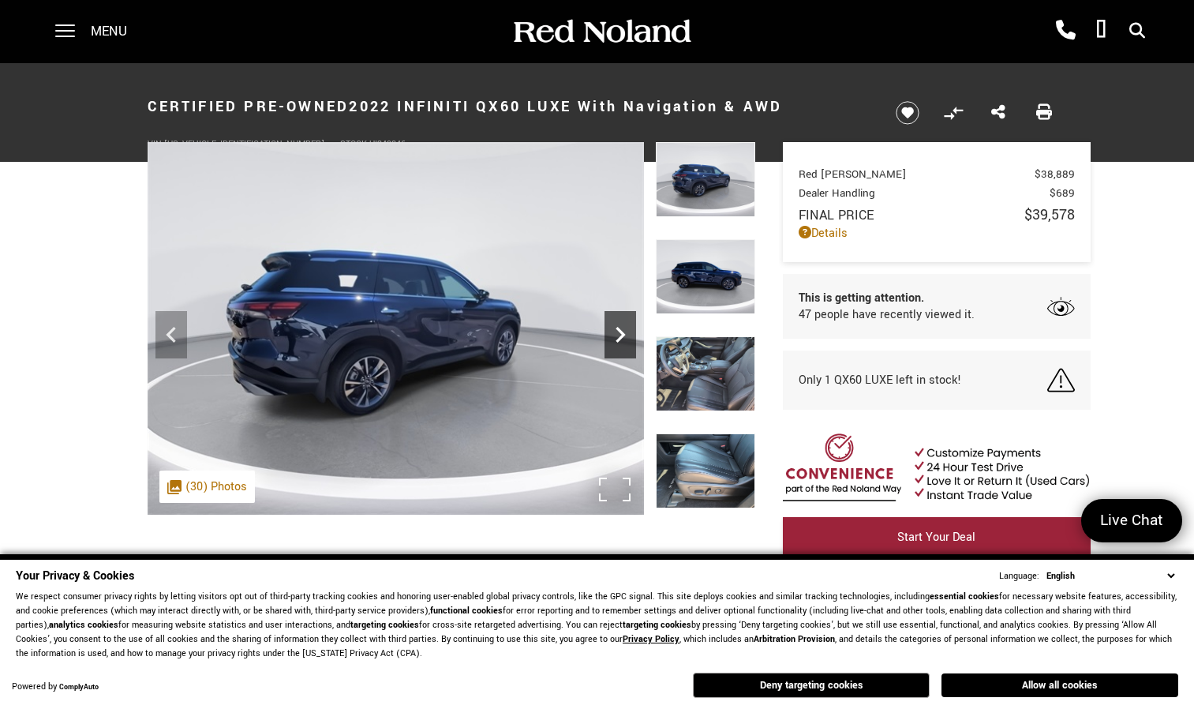
click at [624, 328] on icon "Next" at bounding box center [621, 335] width 32 height 32
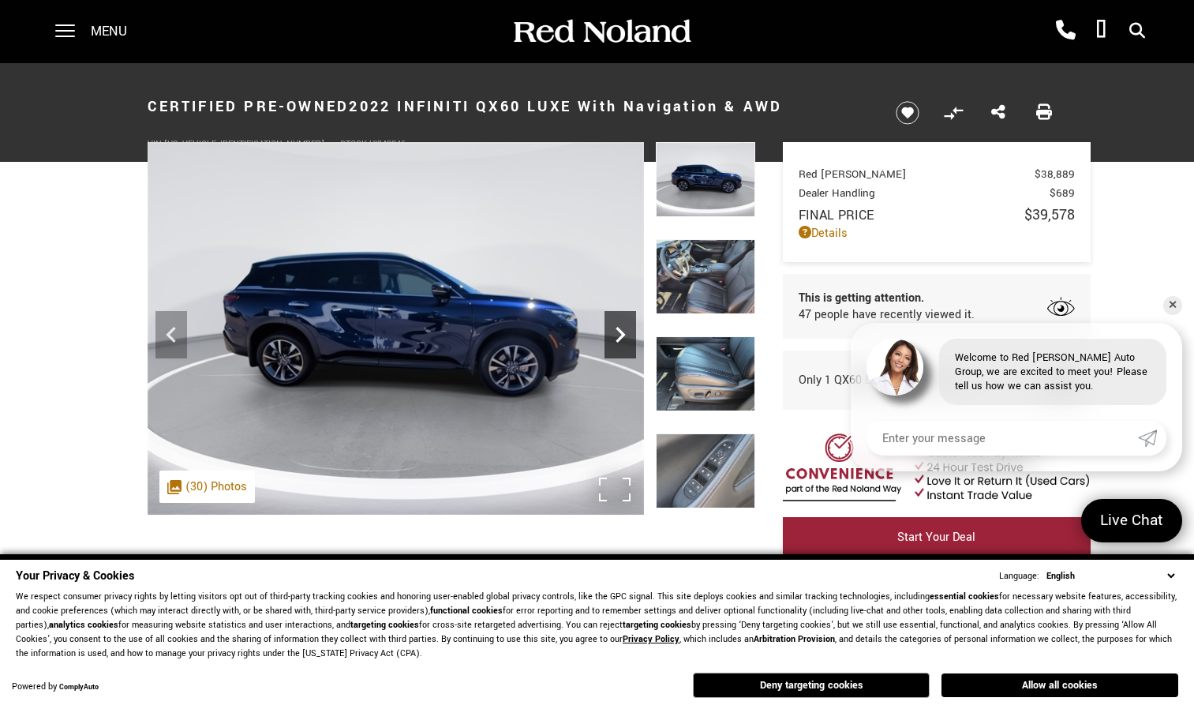
click at [624, 328] on icon "Next" at bounding box center [621, 335] width 32 height 32
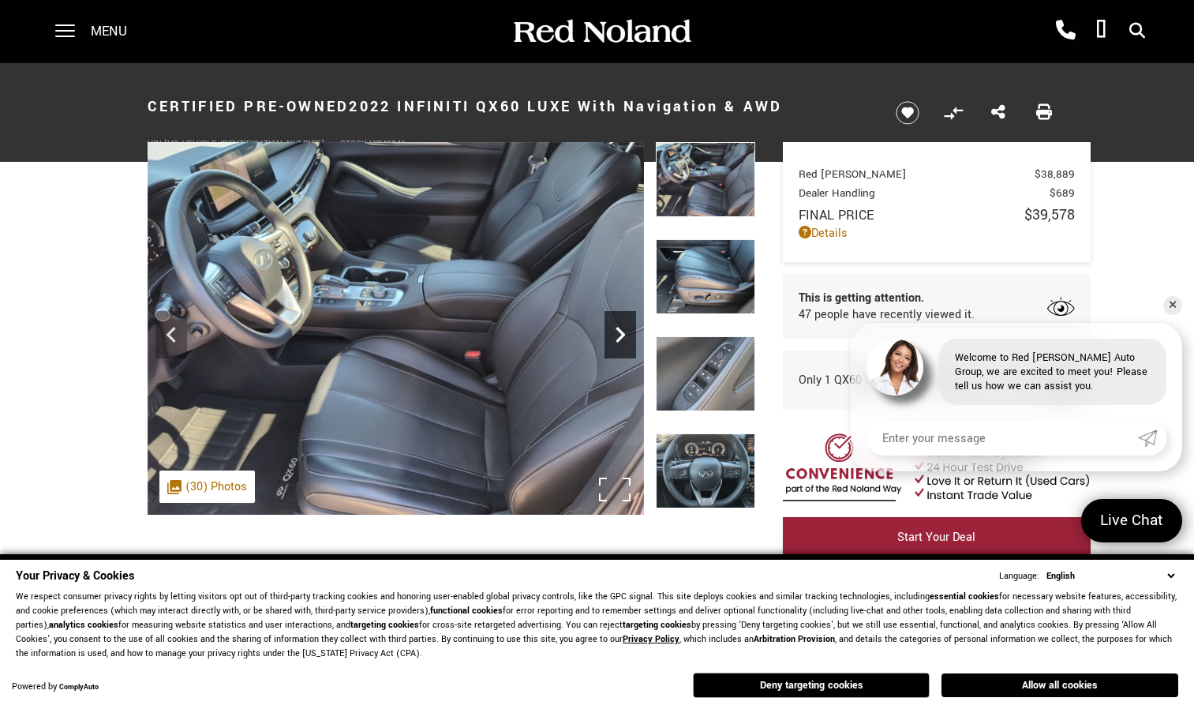
click at [624, 328] on icon "Next" at bounding box center [621, 335] width 32 height 32
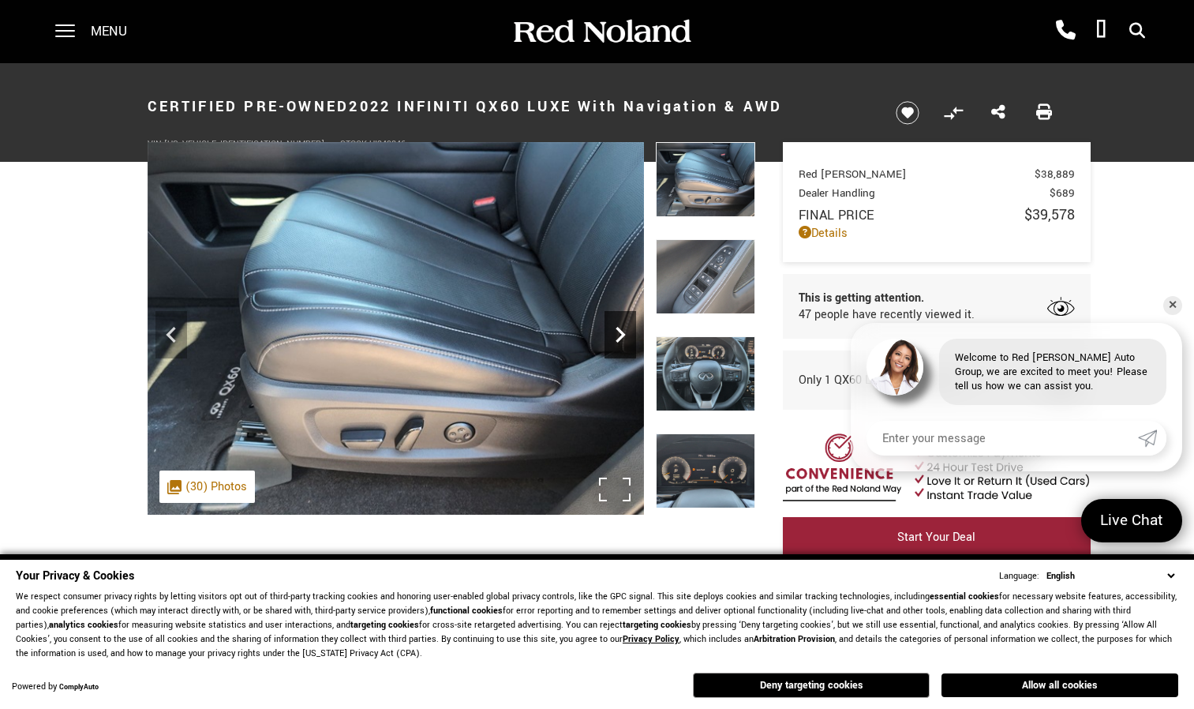
click at [624, 328] on icon "Next" at bounding box center [621, 335] width 32 height 32
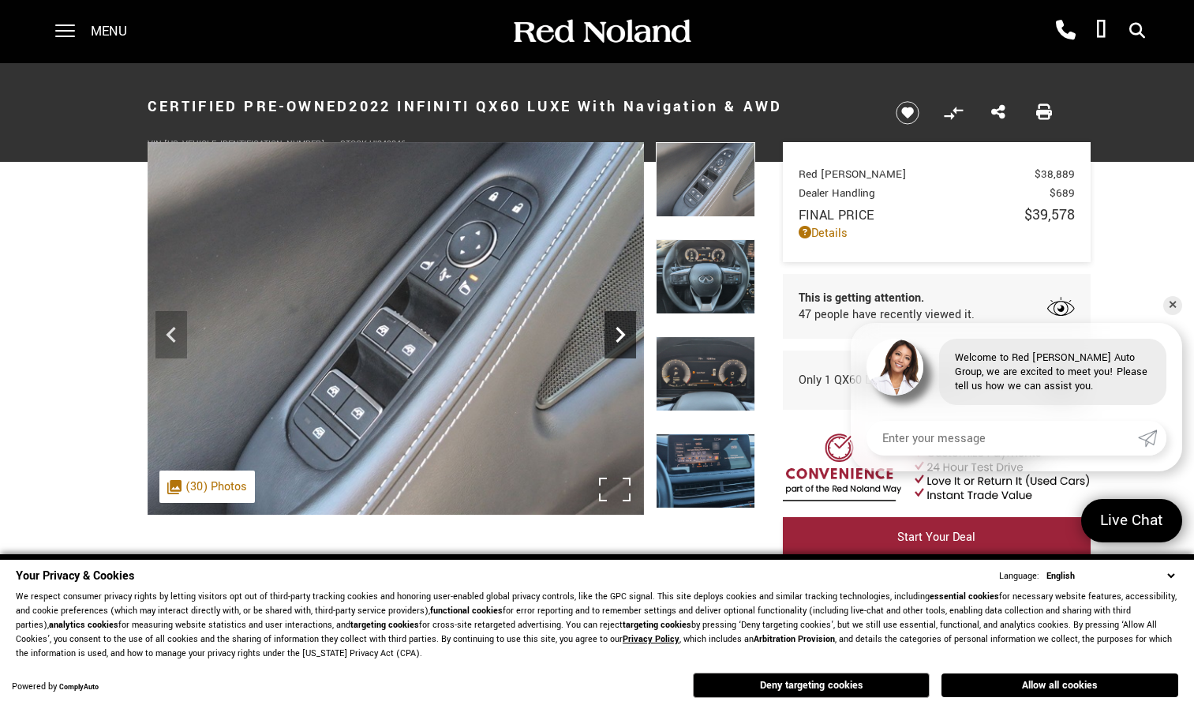
click at [624, 328] on icon "Next" at bounding box center [621, 335] width 32 height 32
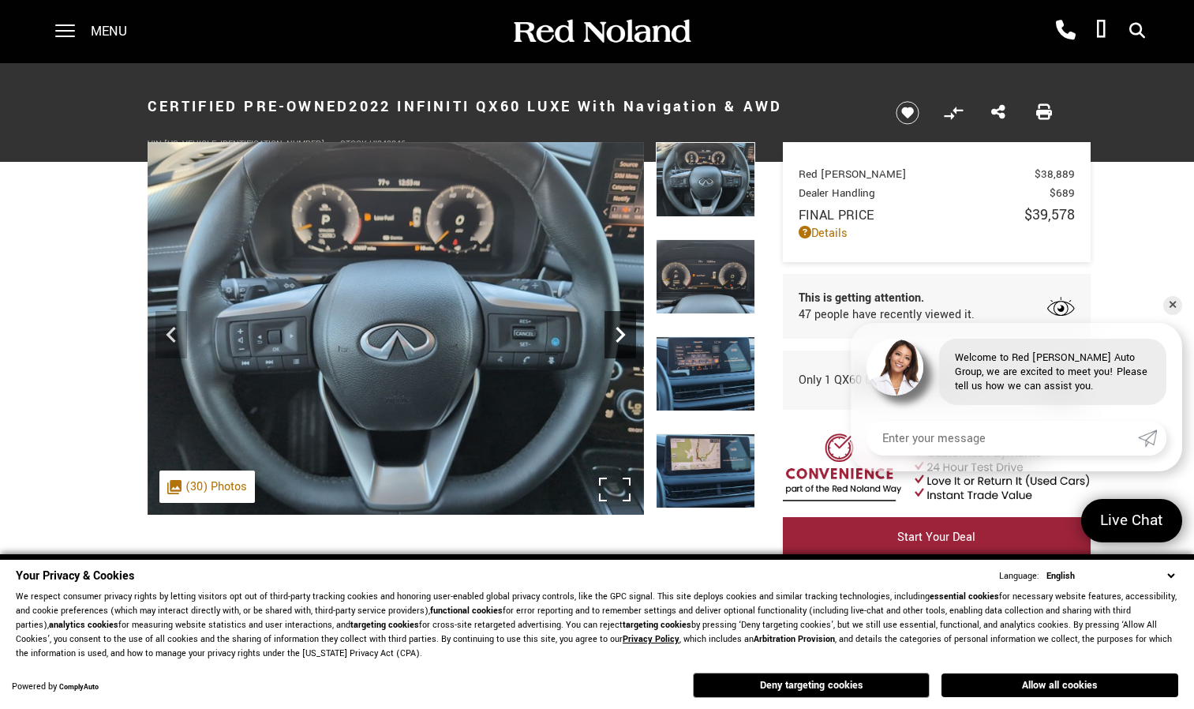
click at [624, 328] on icon "Next" at bounding box center [621, 335] width 32 height 32
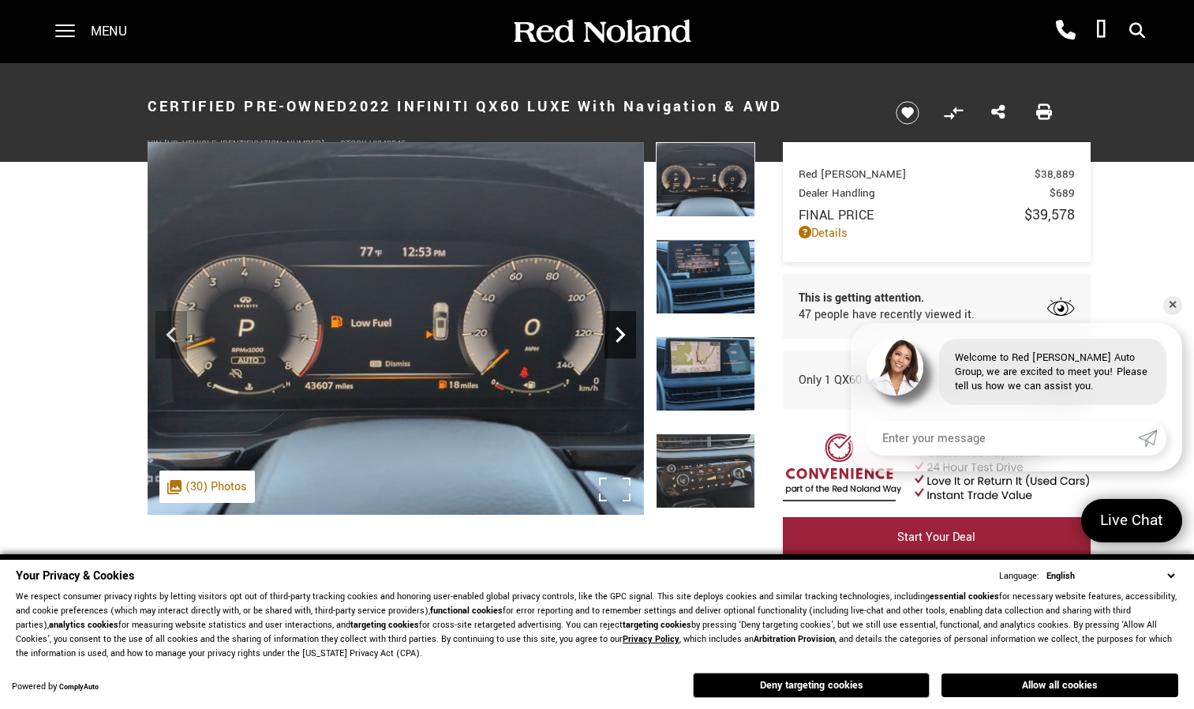
click at [624, 328] on icon "Next" at bounding box center [621, 335] width 32 height 32
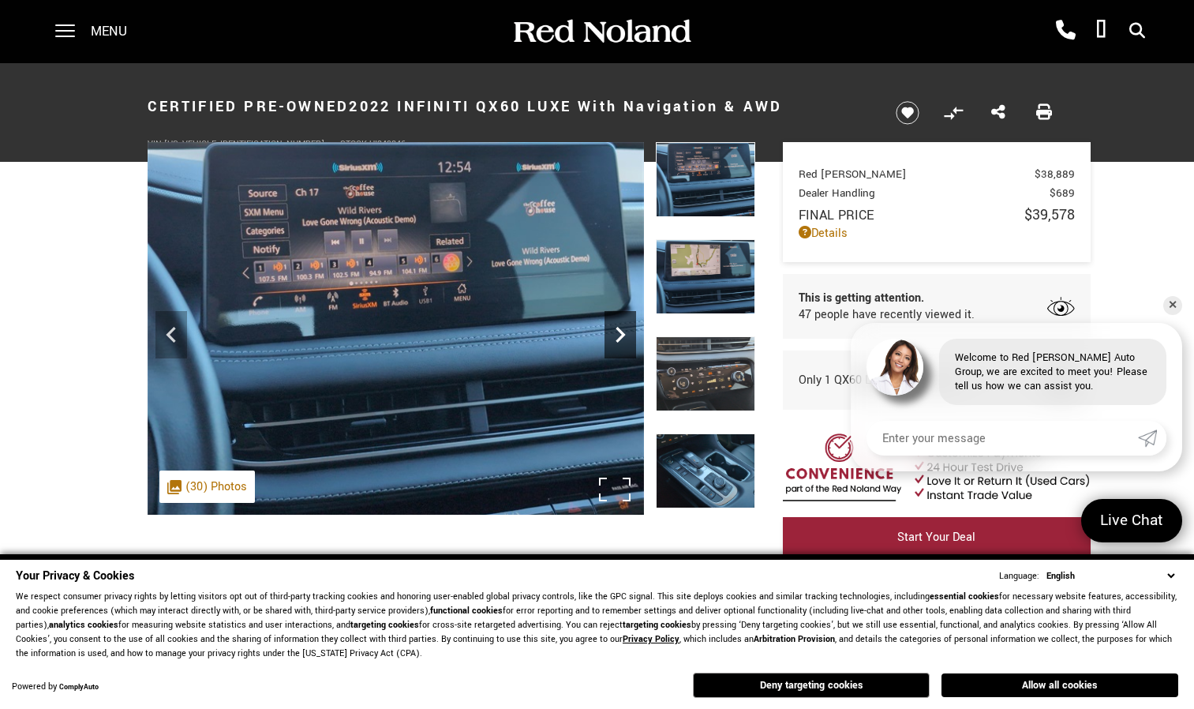
click at [624, 328] on icon "Next" at bounding box center [621, 335] width 32 height 32
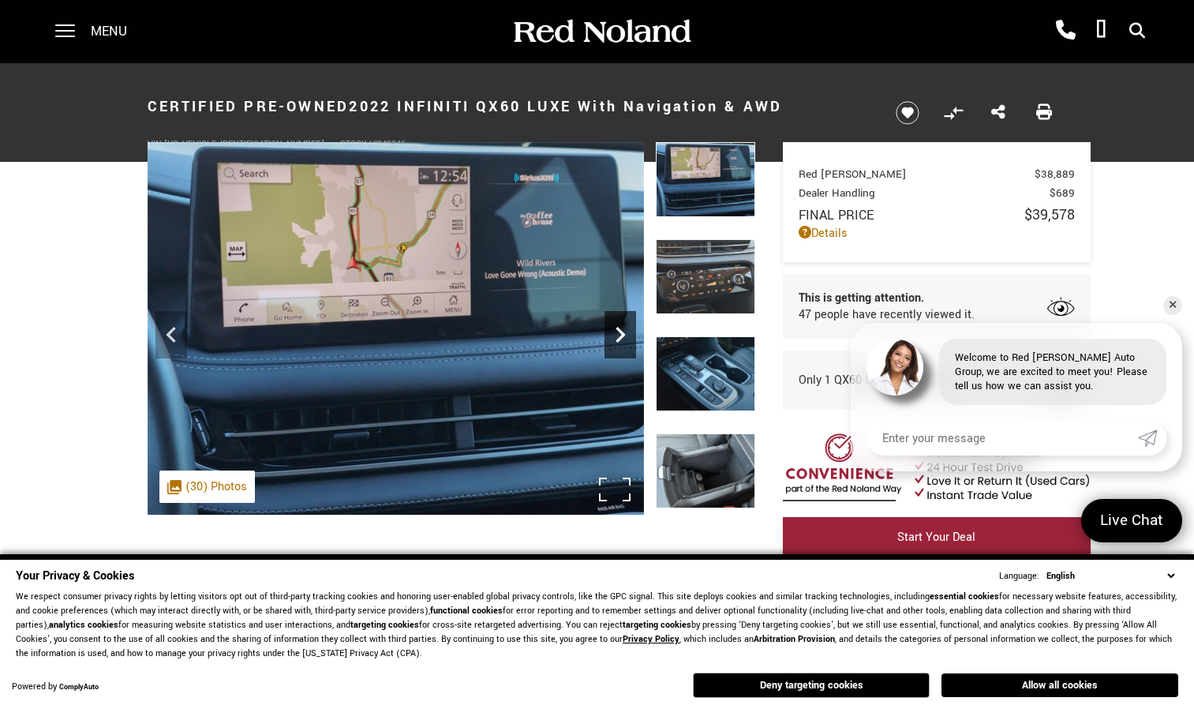
click at [624, 328] on icon "Next" at bounding box center [621, 335] width 32 height 32
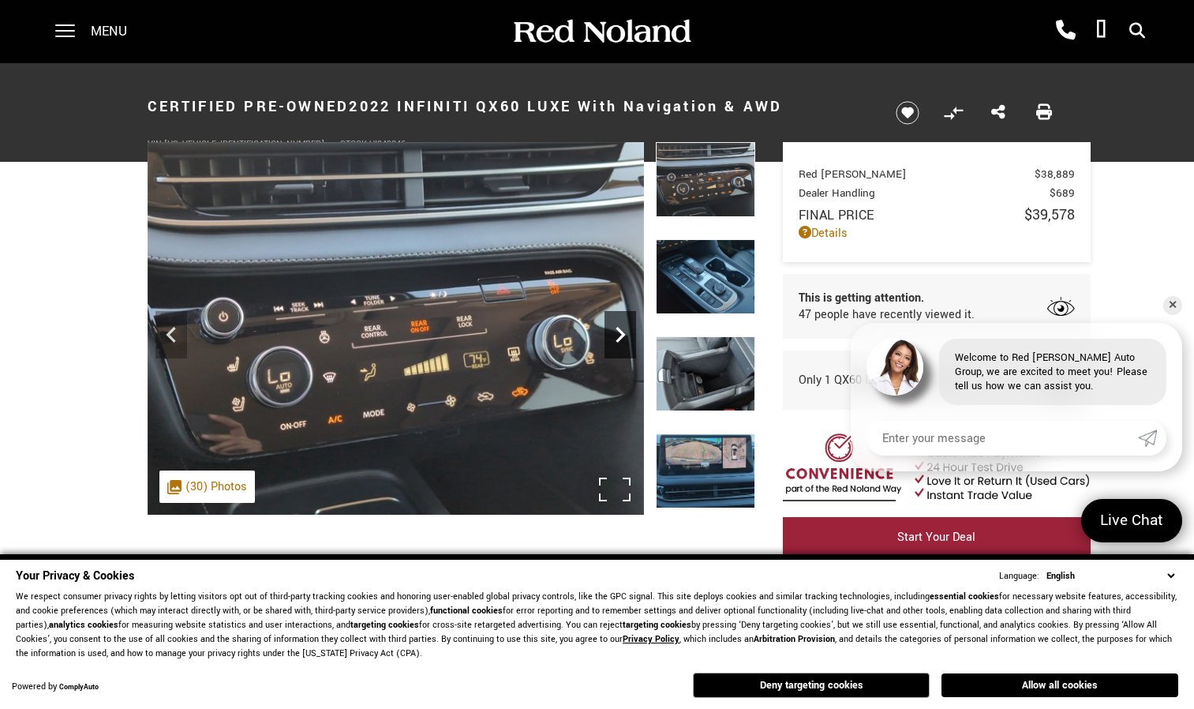
click at [624, 328] on icon "Next" at bounding box center [621, 335] width 32 height 32
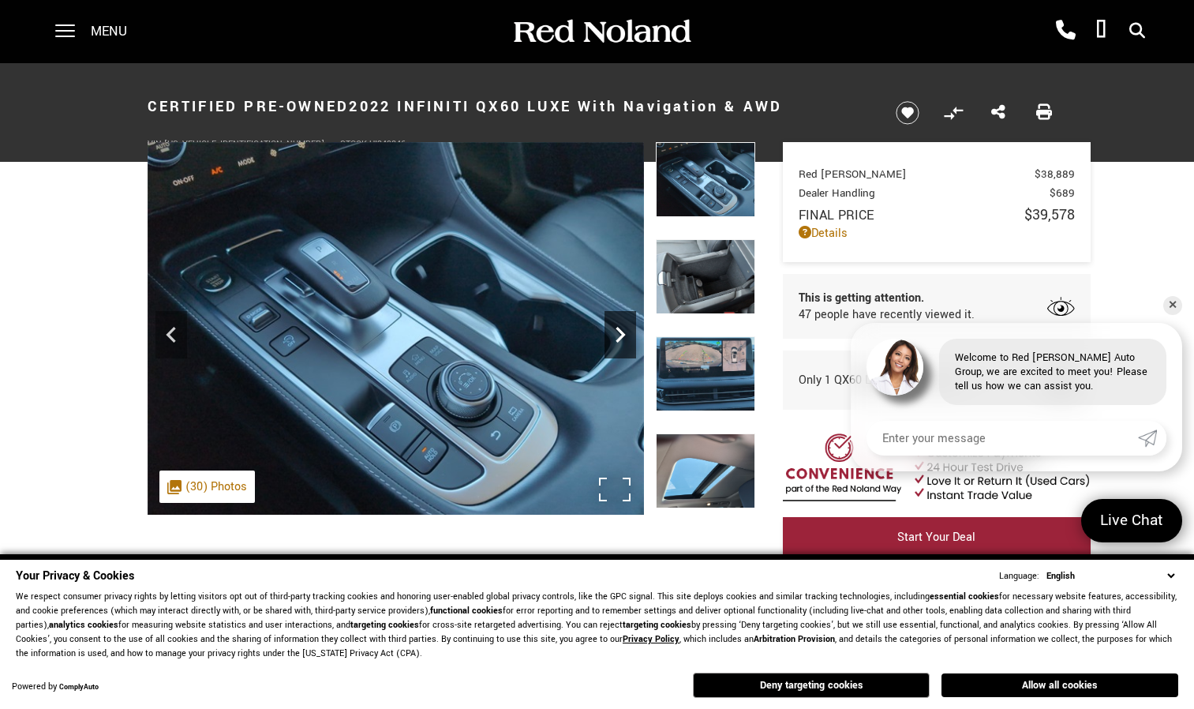
click at [624, 328] on icon "Next" at bounding box center [621, 335] width 32 height 32
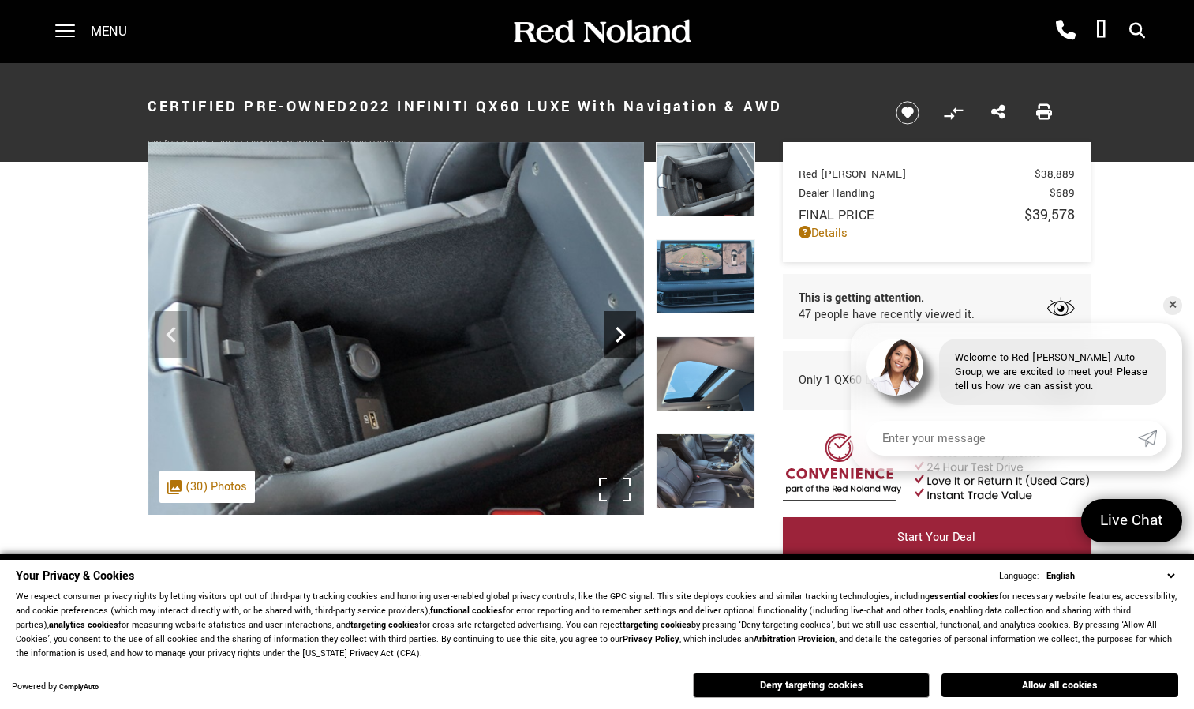
click at [624, 328] on icon "Next" at bounding box center [621, 335] width 32 height 32
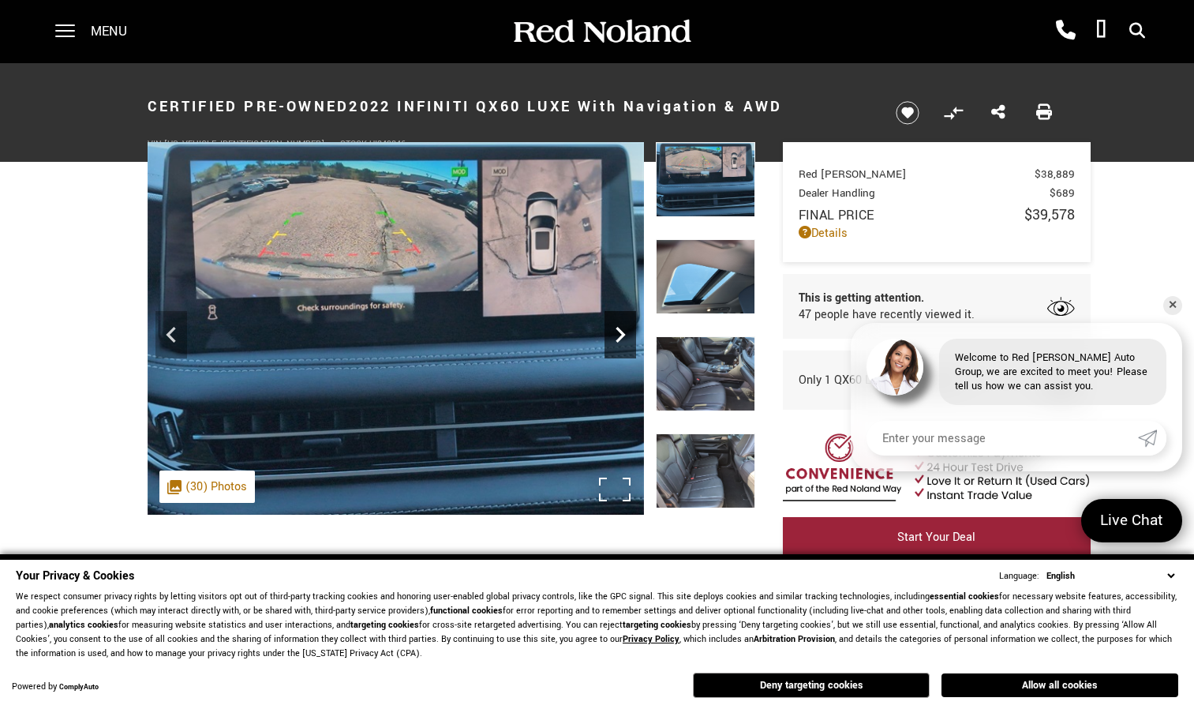
click at [624, 328] on icon "Next" at bounding box center [621, 335] width 32 height 32
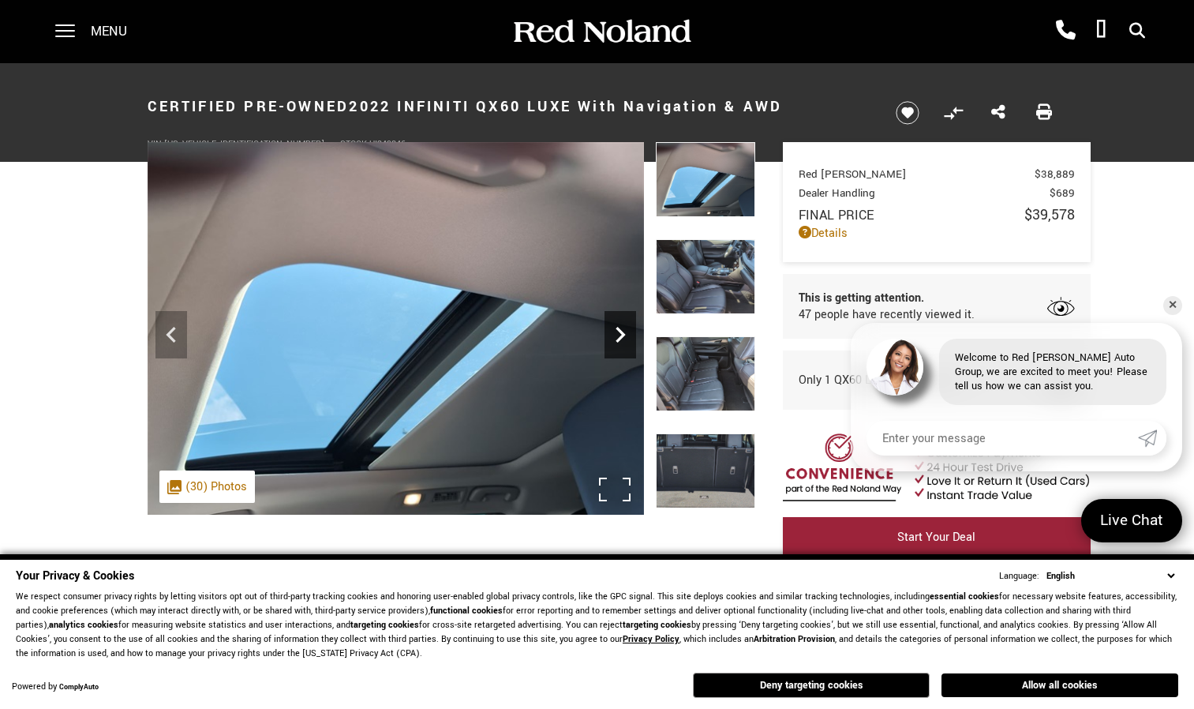
click at [624, 328] on icon "Next" at bounding box center [621, 335] width 32 height 32
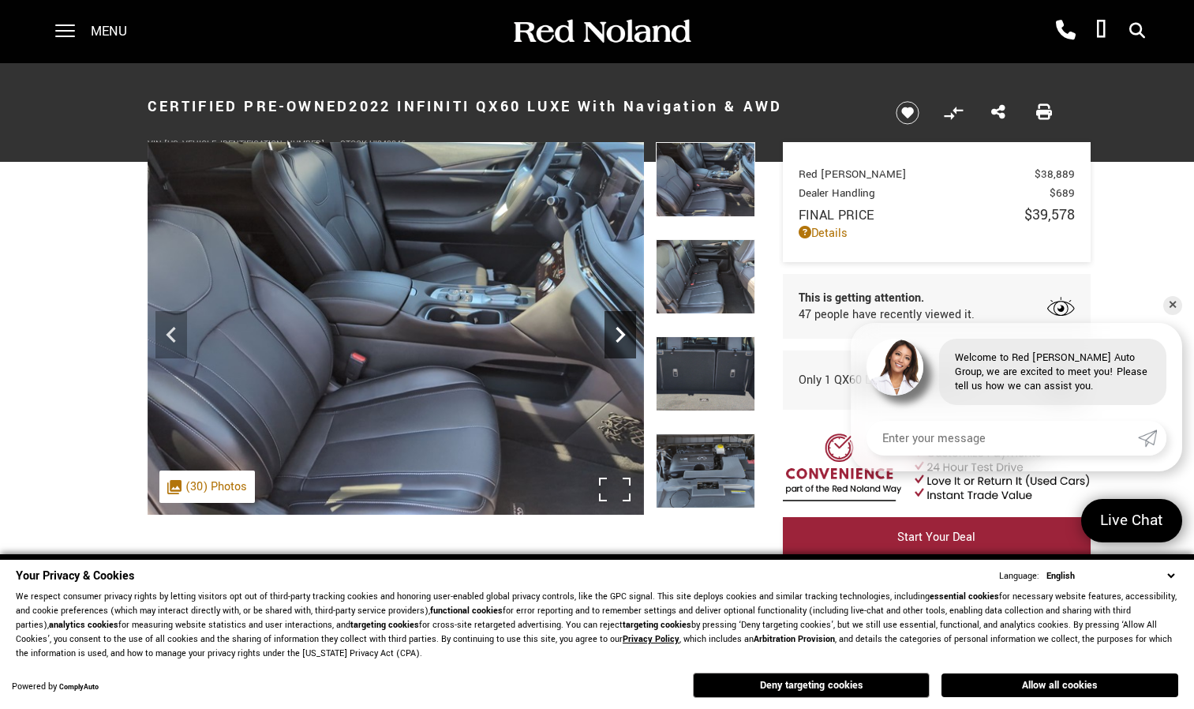
click at [624, 328] on icon "Next" at bounding box center [621, 335] width 32 height 32
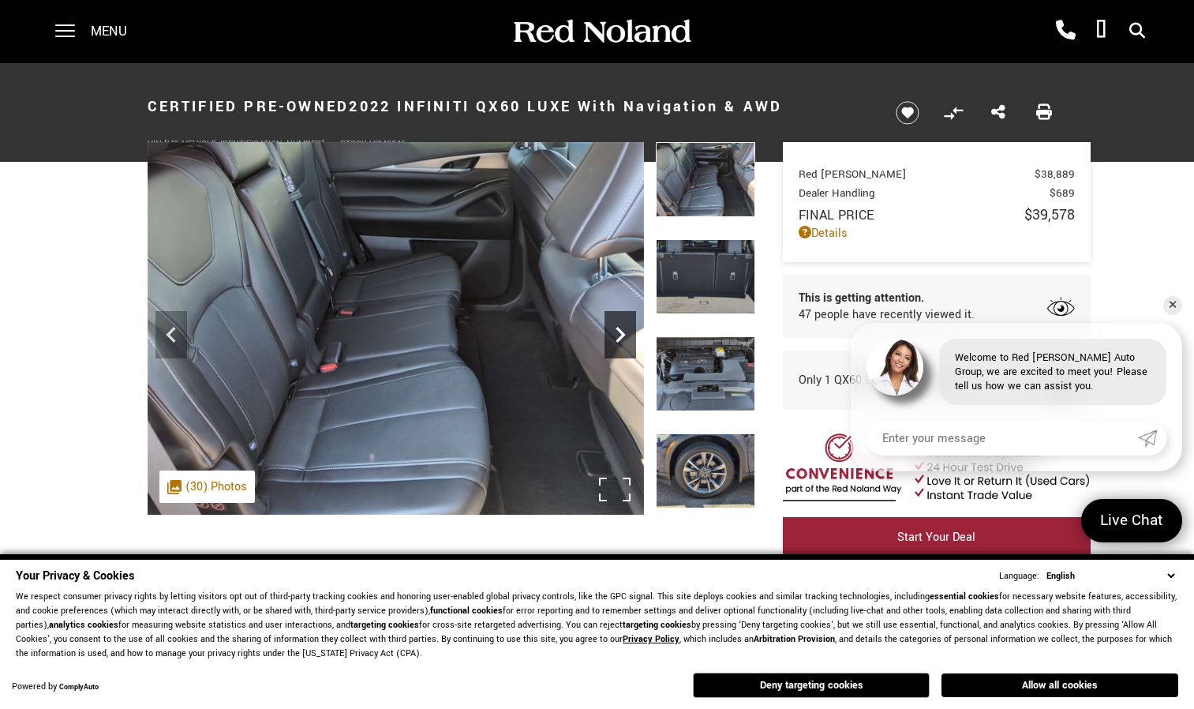
click at [624, 328] on icon "Next" at bounding box center [621, 335] width 32 height 32
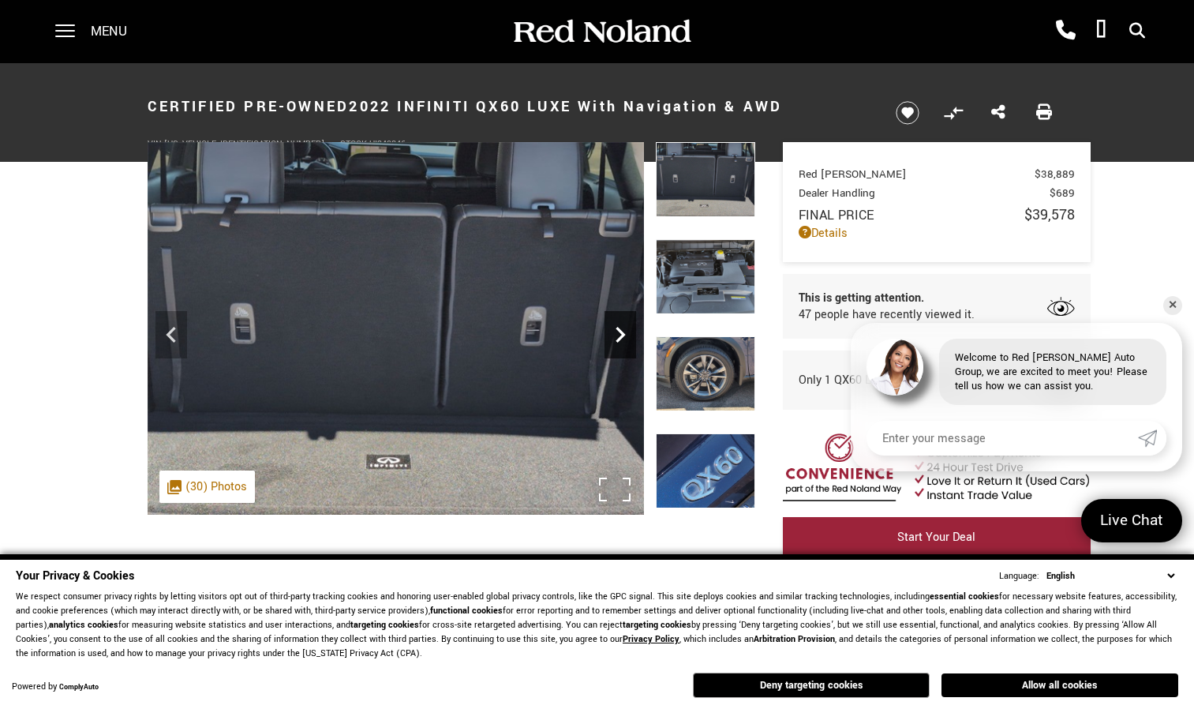
click at [624, 328] on icon "Next" at bounding box center [621, 335] width 32 height 32
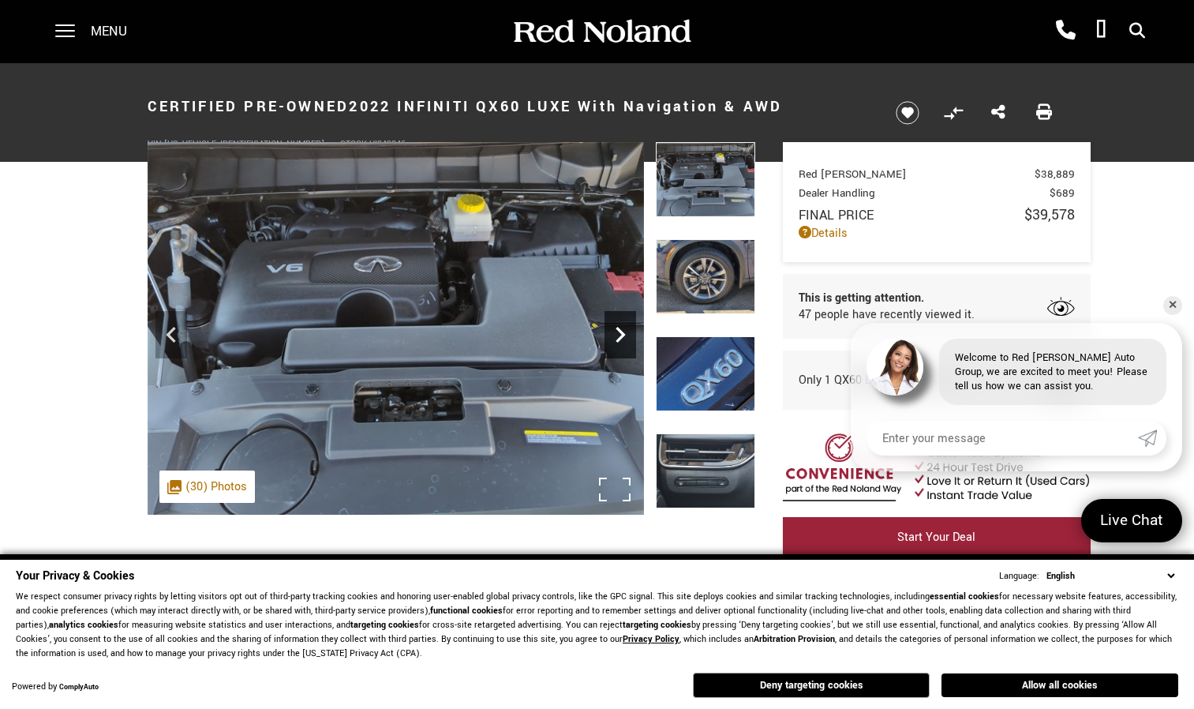
click at [624, 328] on icon "Next" at bounding box center [621, 335] width 32 height 32
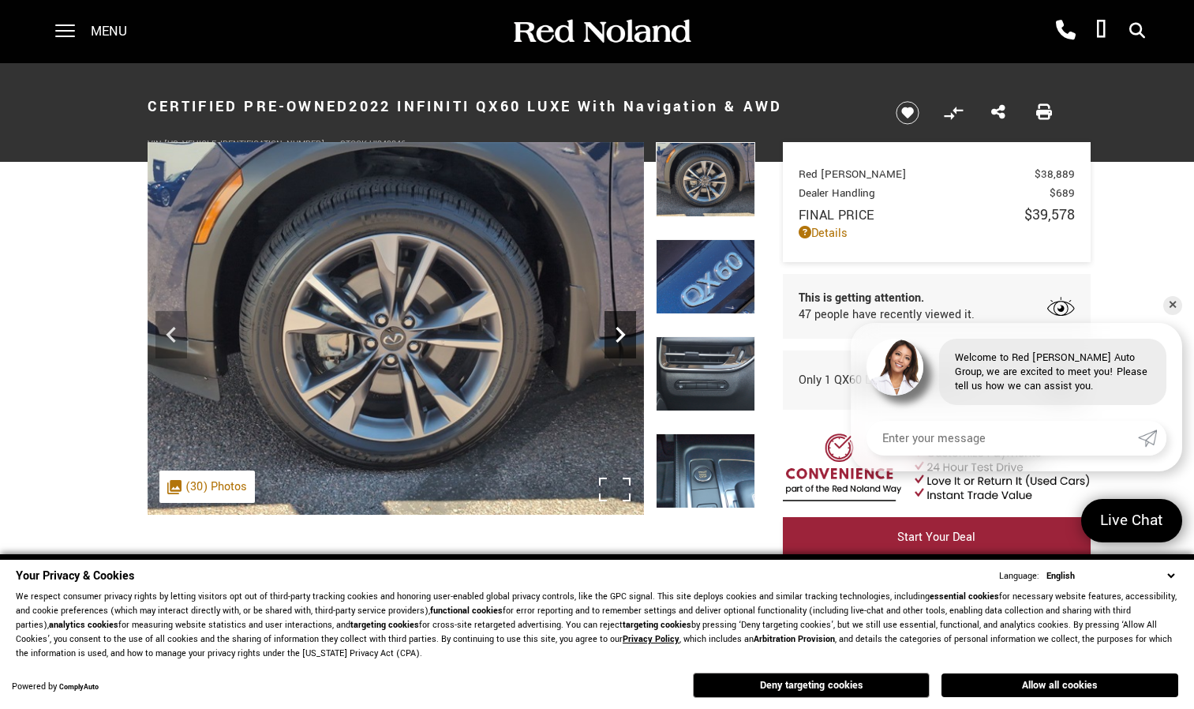
click at [624, 328] on icon "Next" at bounding box center [621, 335] width 32 height 32
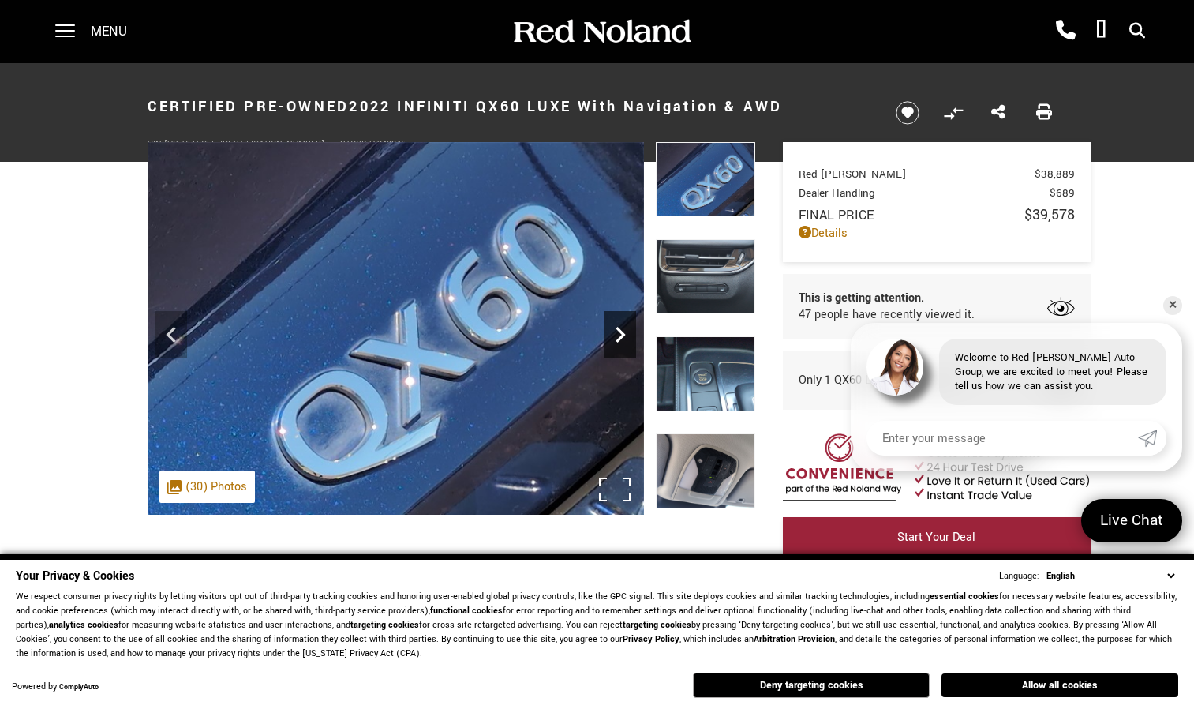
click at [624, 328] on icon "Next" at bounding box center [621, 335] width 32 height 32
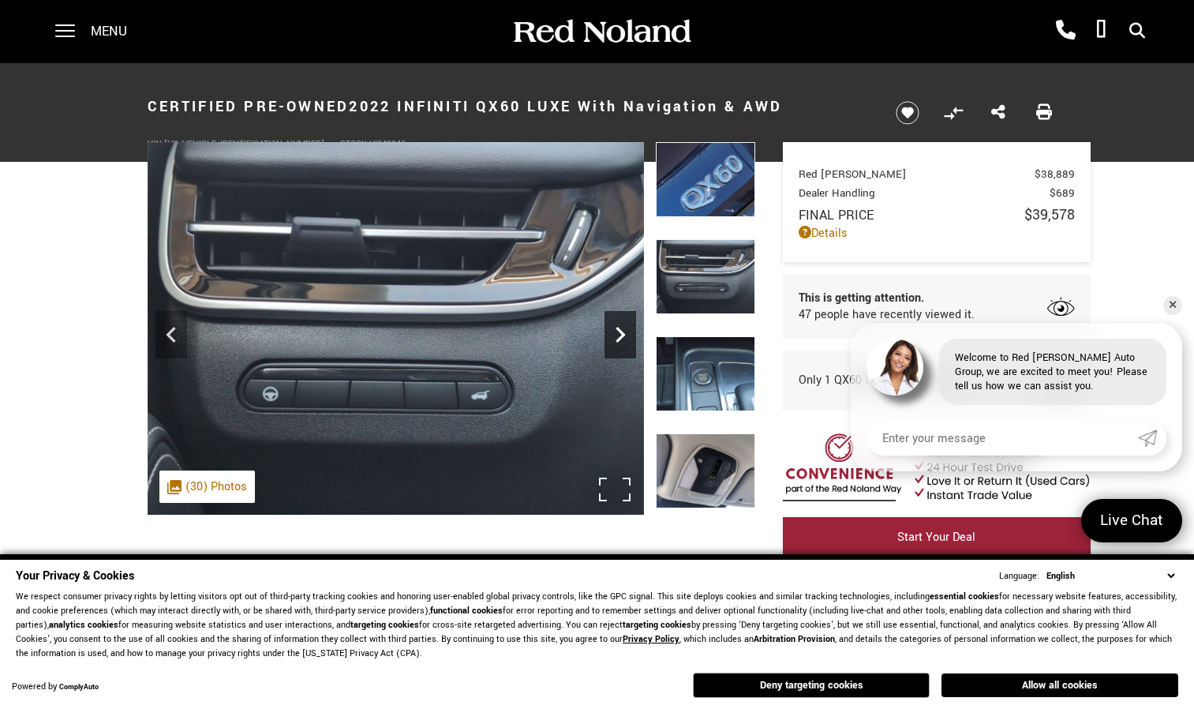
click at [624, 328] on icon "Next" at bounding box center [621, 335] width 32 height 32
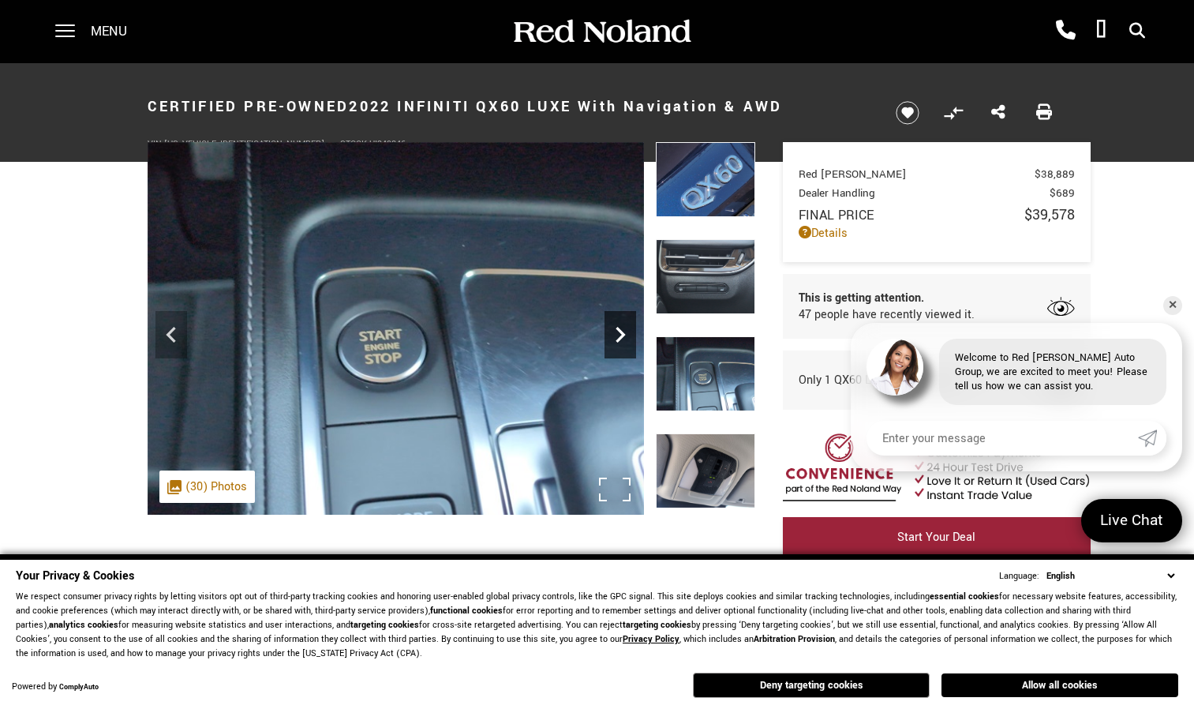
click at [624, 328] on icon "Next" at bounding box center [621, 335] width 32 height 32
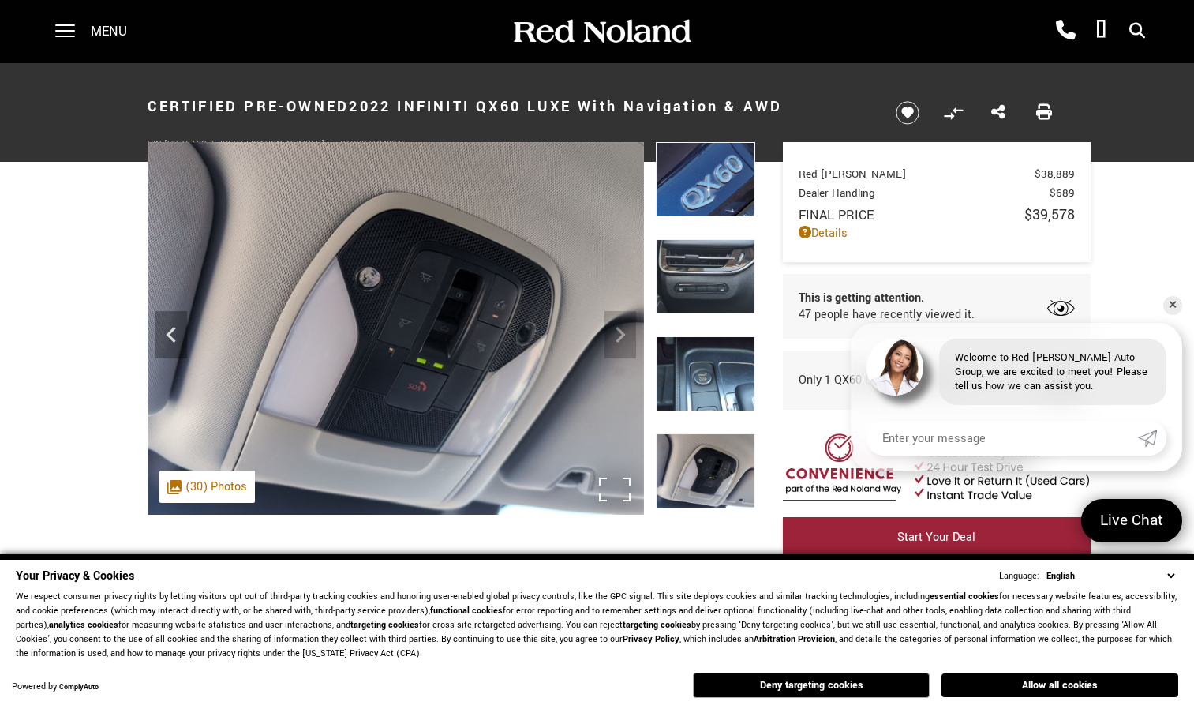
click at [624, 328] on img at bounding box center [396, 329] width 497 height 374
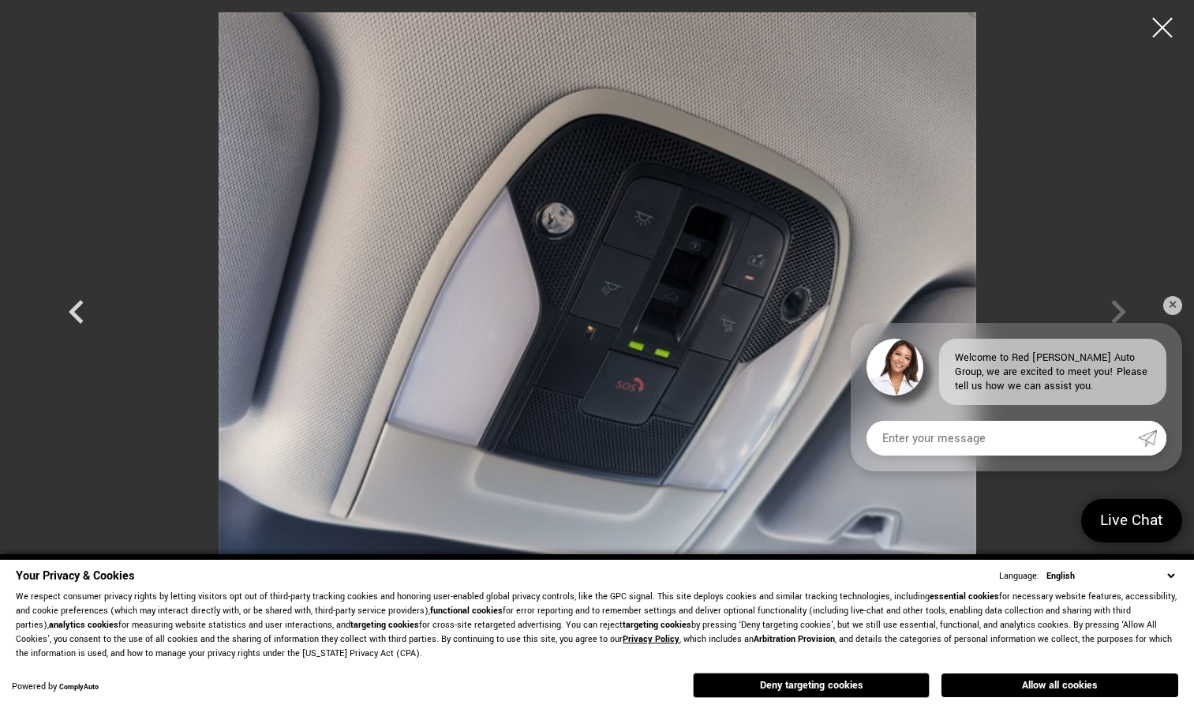
scroll to position [120, 0]
click at [1157, 27] on div at bounding box center [1163, 28] width 42 height 42
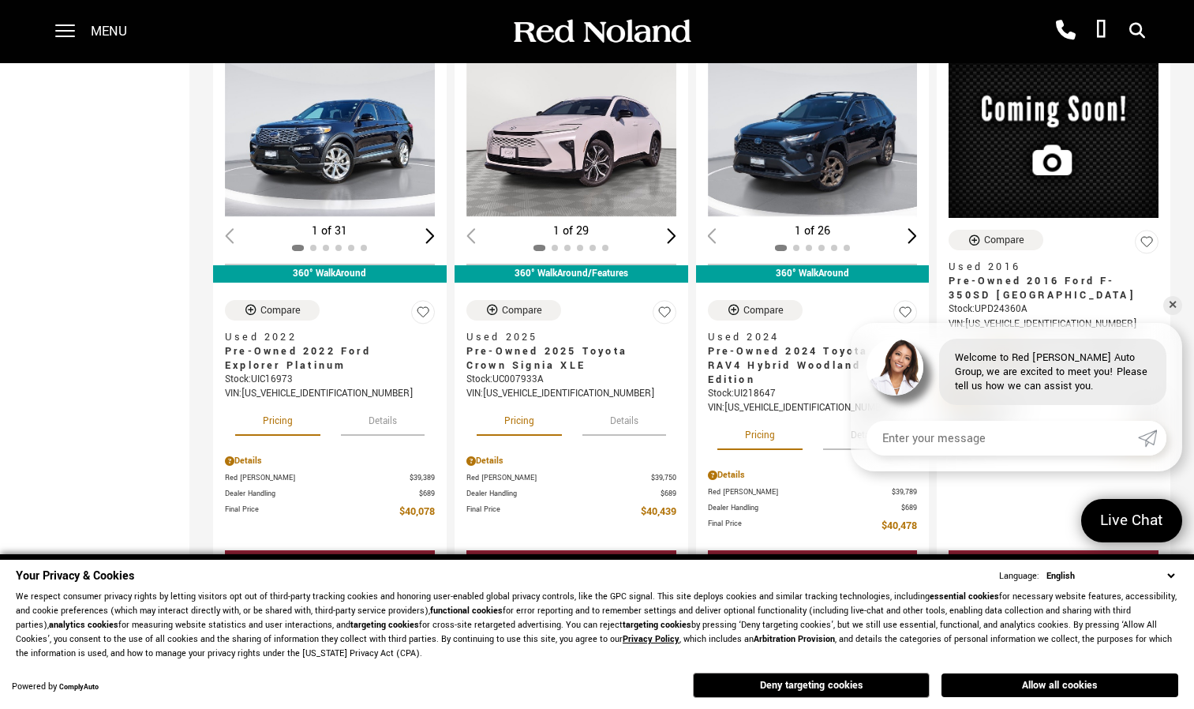
scroll to position [797, 0]
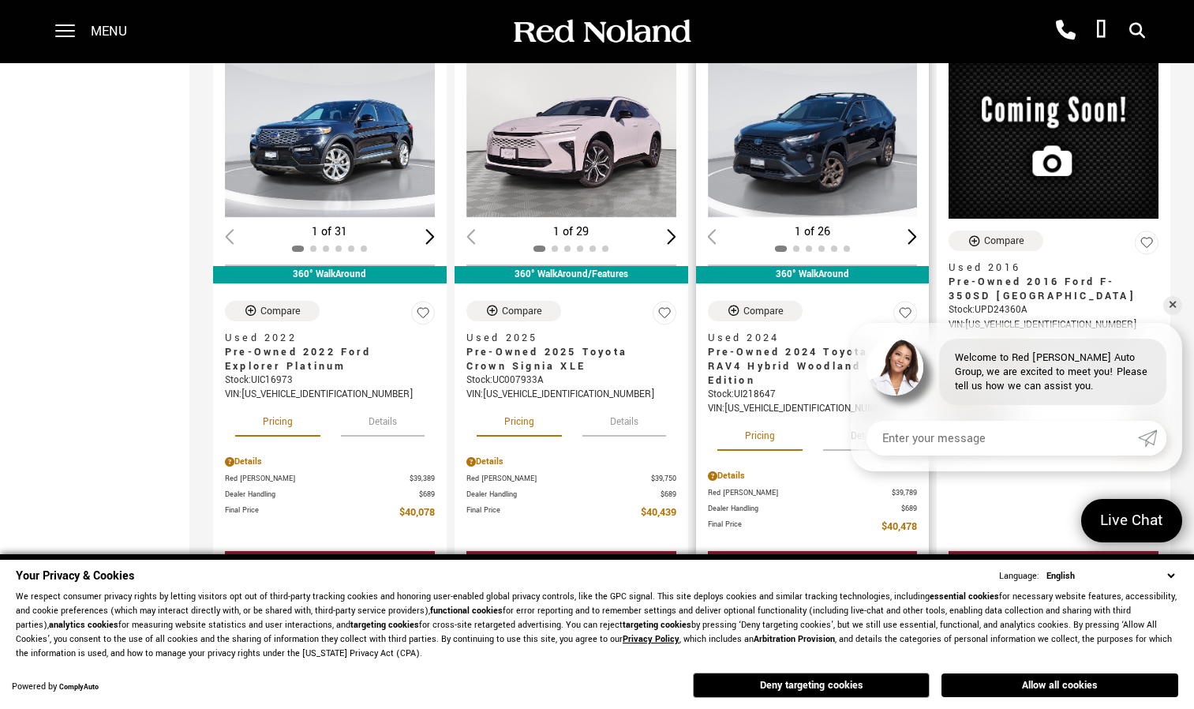
click at [819, 122] on img "1 / 2" at bounding box center [814, 138] width 213 height 160
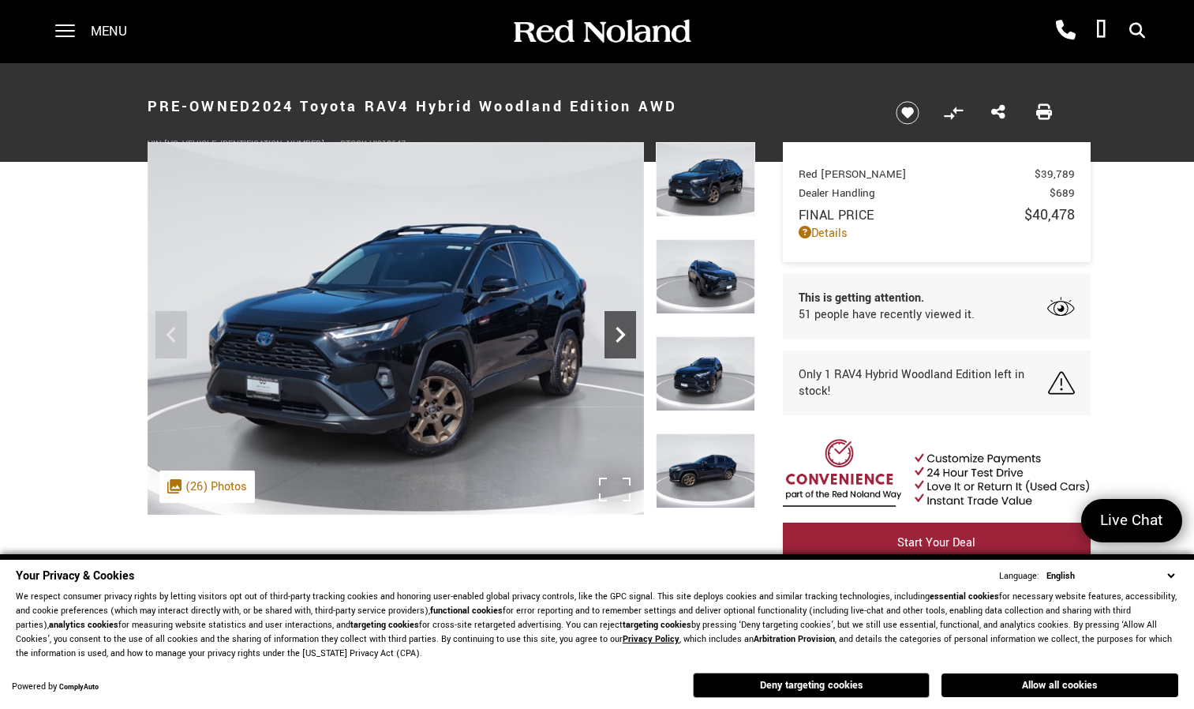
click at [622, 335] on icon "Next" at bounding box center [620, 335] width 9 height 16
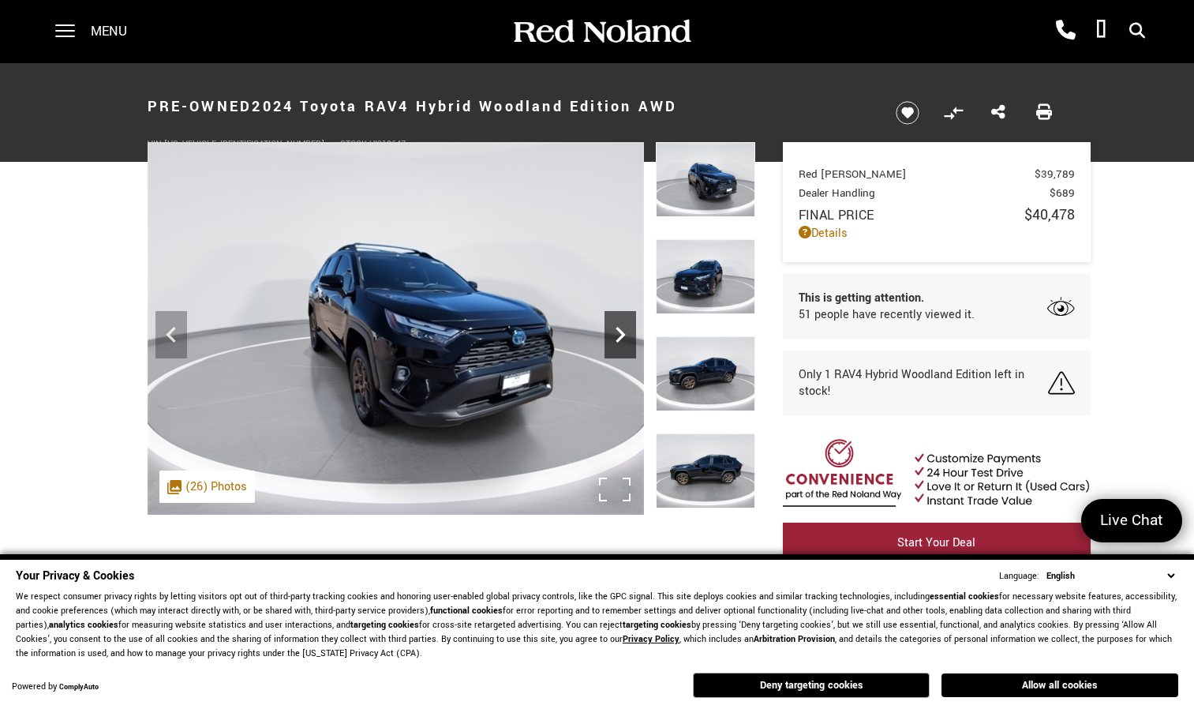
click at [622, 335] on icon "Next" at bounding box center [620, 335] width 9 height 16
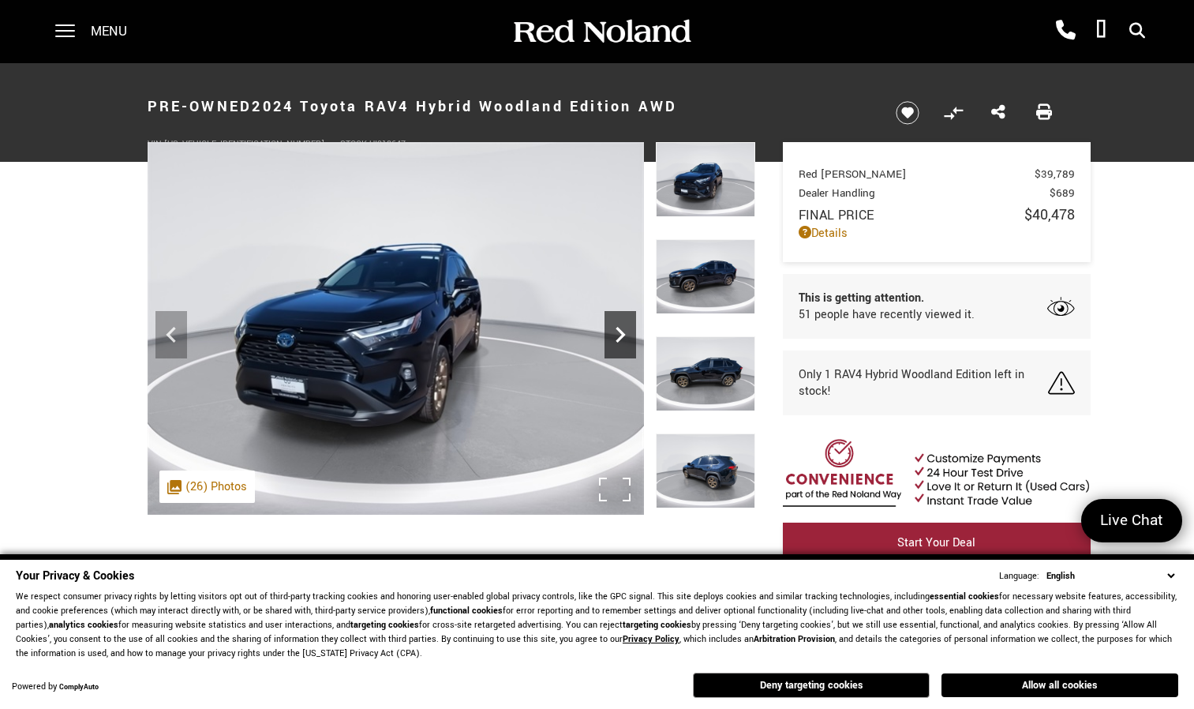
click at [622, 335] on icon "Next" at bounding box center [620, 335] width 9 height 16
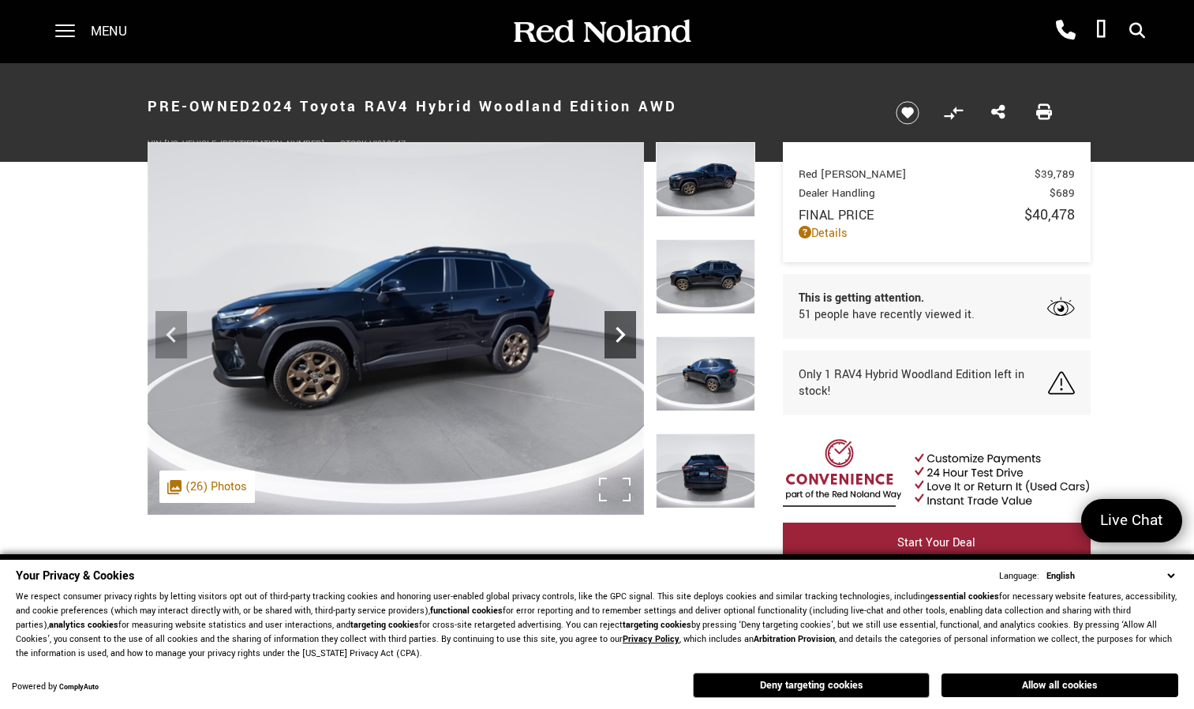
click at [622, 335] on icon "Next" at bounding box center [620, 335] width 9 height 16
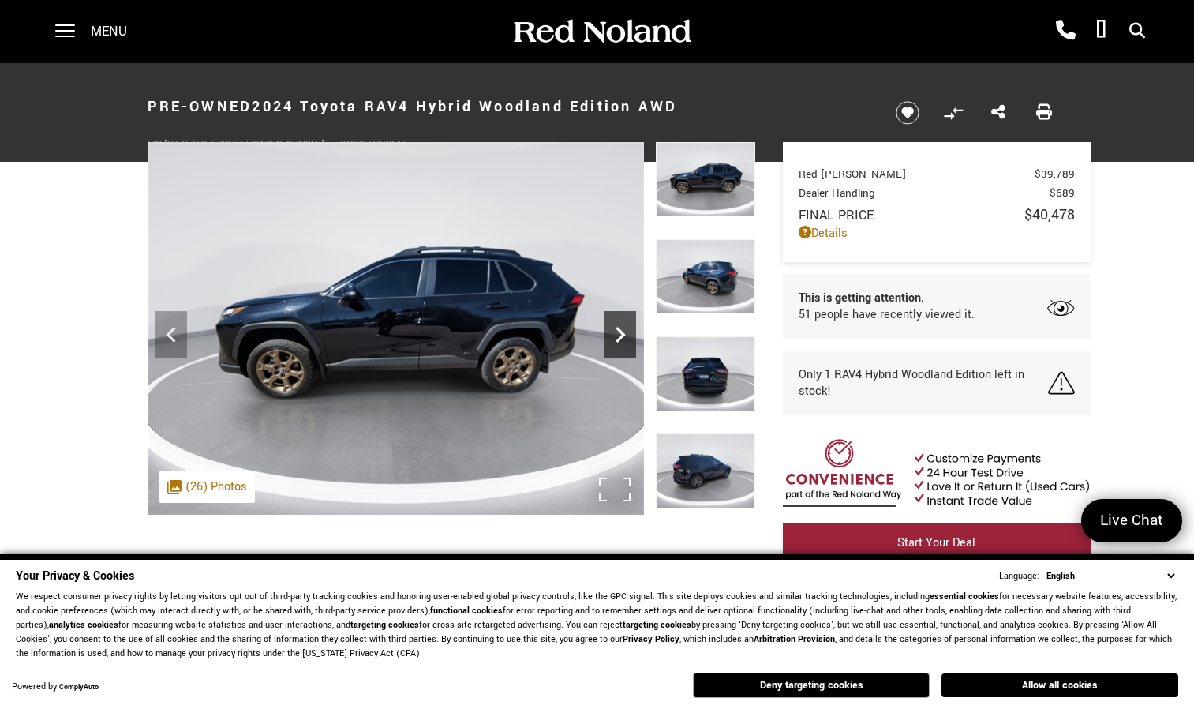
click at [622, 335] on icon "Next" at bounding box center [620, 335] width 9 height 16
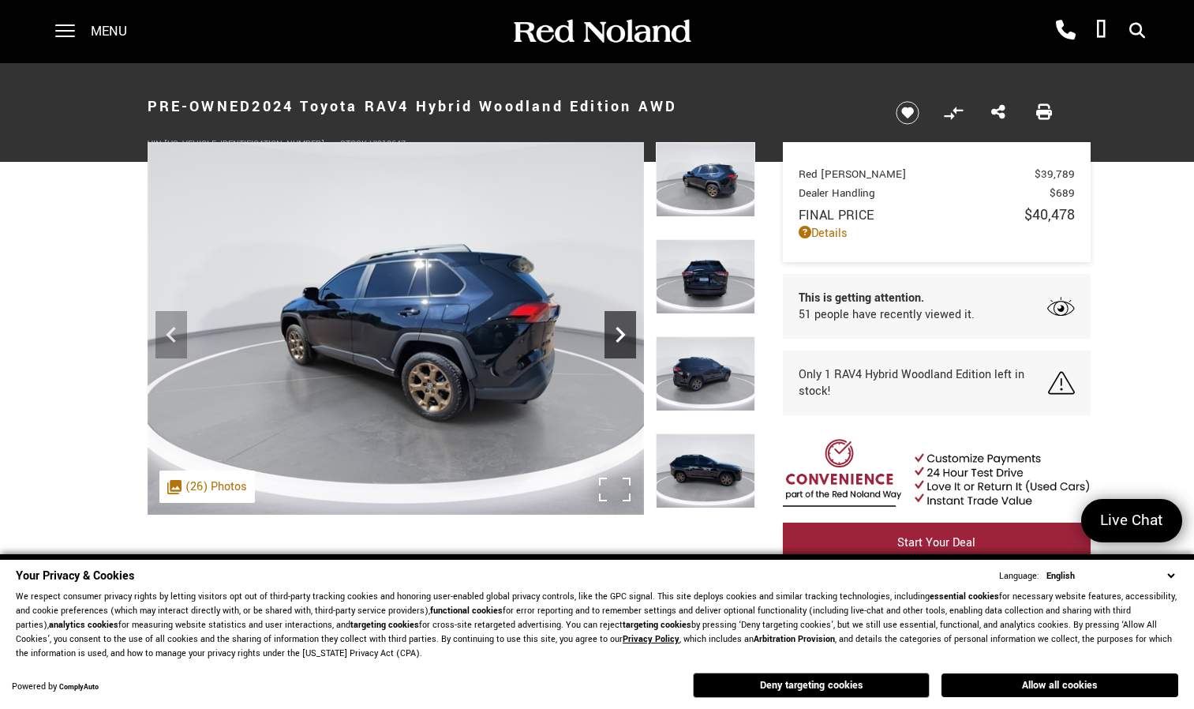
click at [622, 335] on icon "Next" at bounding box center [620, 335] width 9 height 16
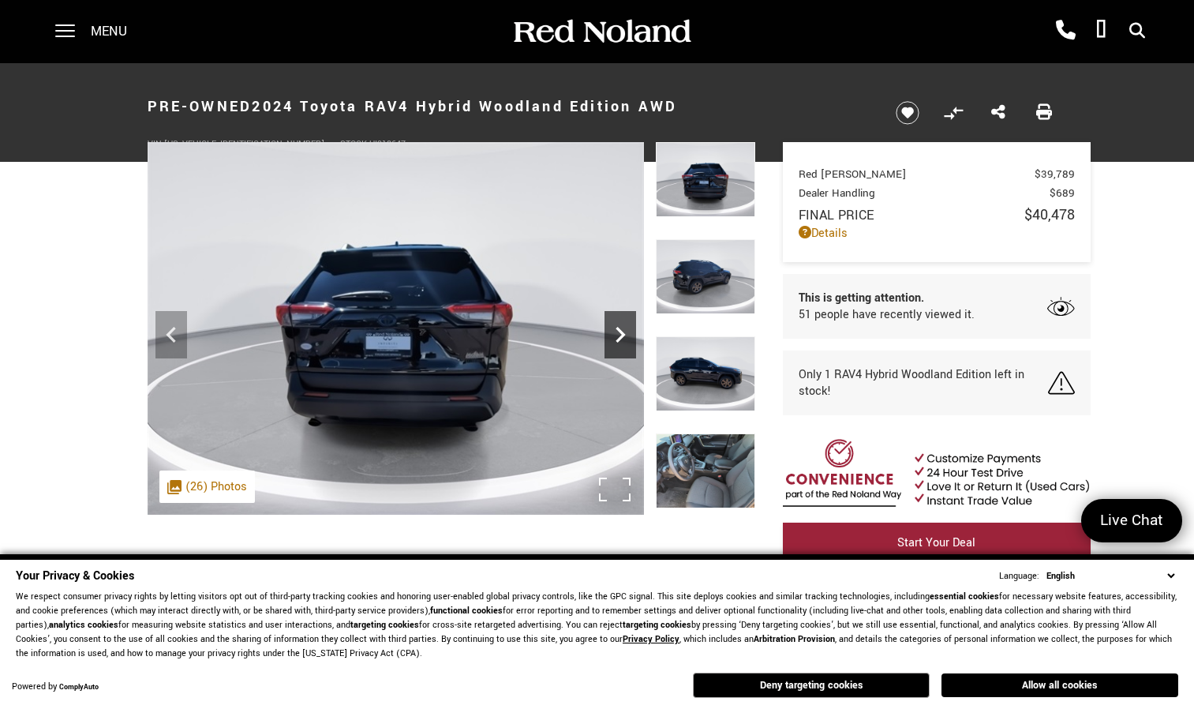
click at [622, 335] on icon "Next" at bounding box center [620, 335] width 9 height 16
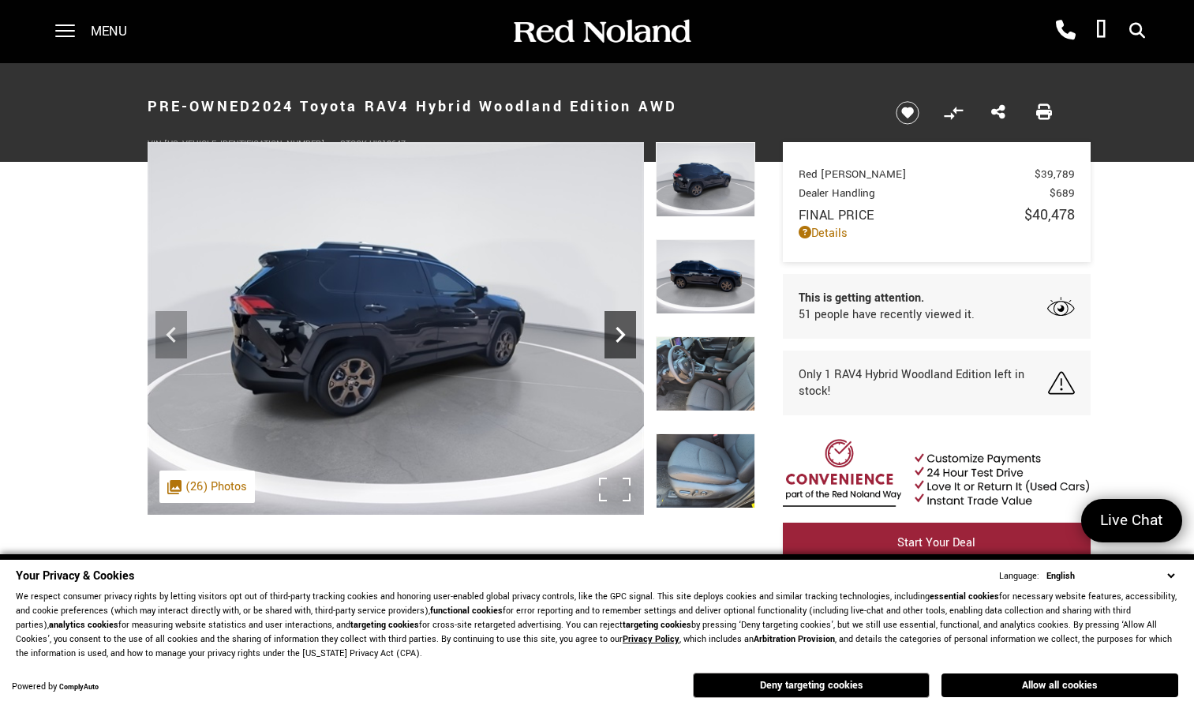
click at [622, 335] on icon "Next" at bounding box center [620, 335] width 9 height 16
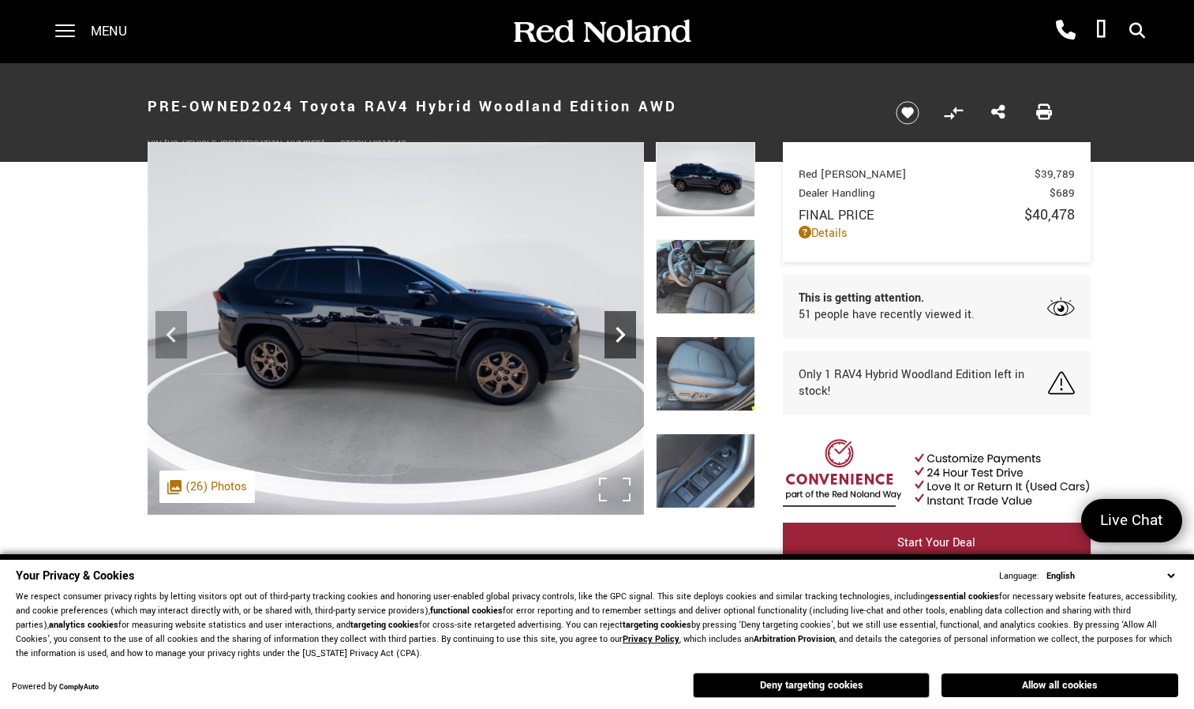
click at [622, 335] on icon "Next" at bounding box center [620, 335] width 9 height 16
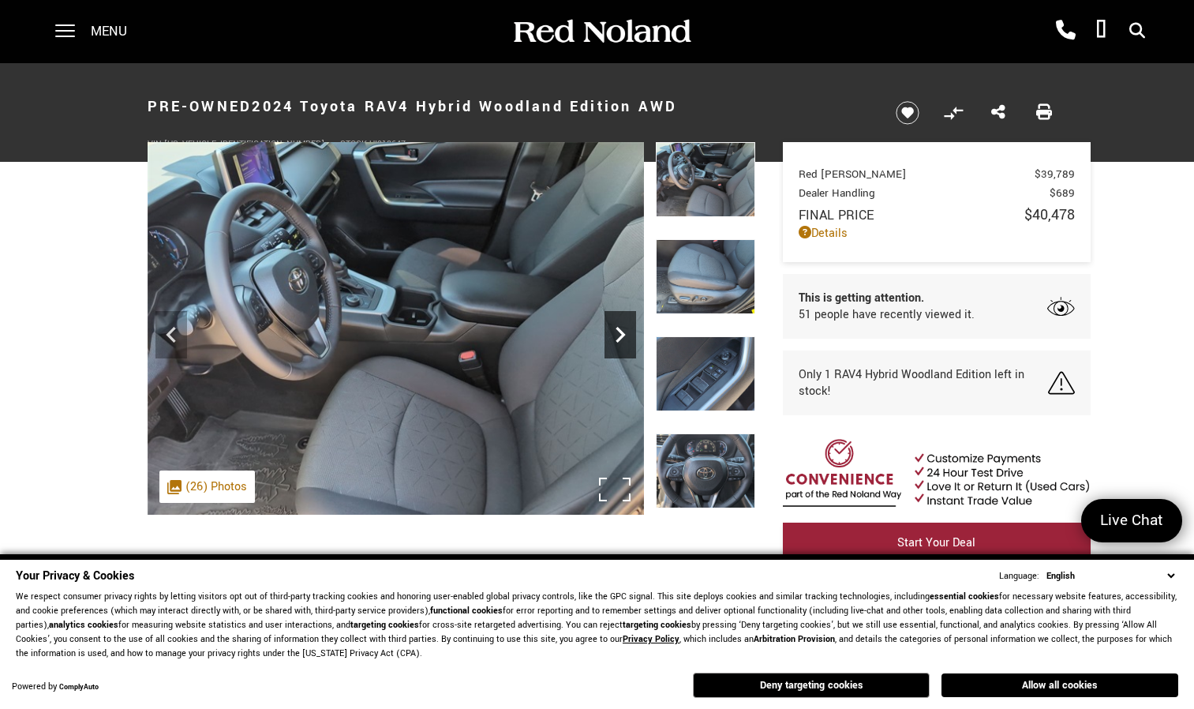
click at [622, 335] on icon "Next" at bounding box center [620, 335] width 9 height 16
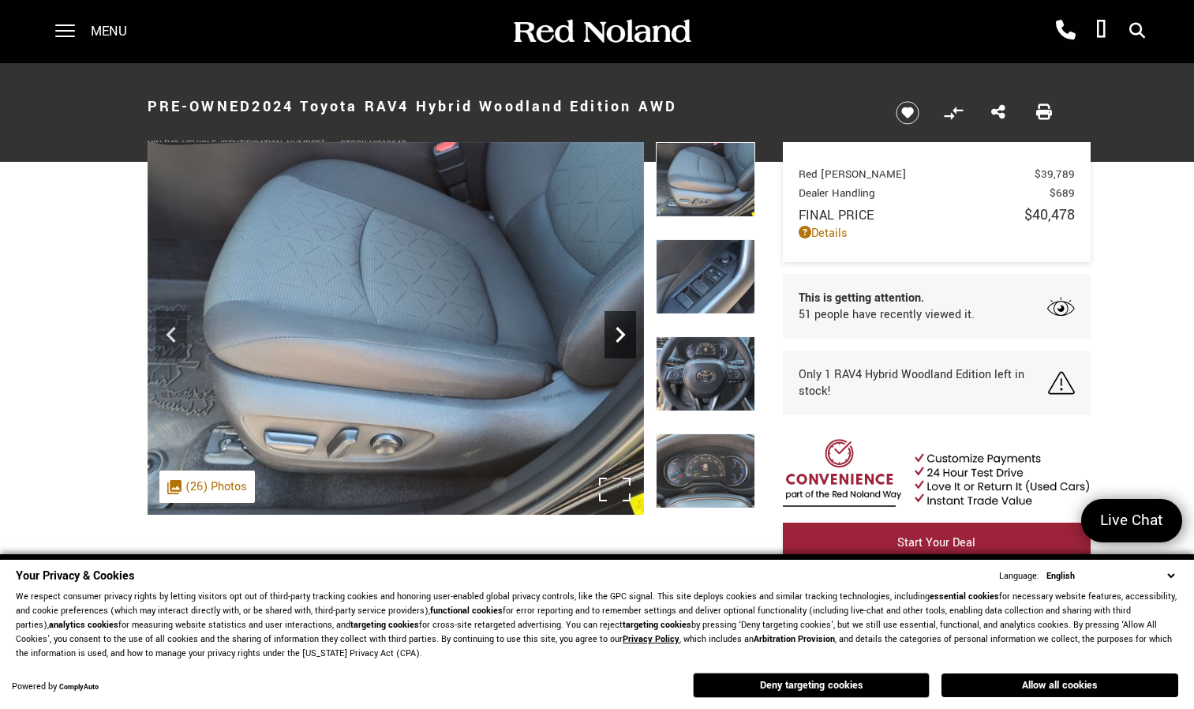
click at [622, 335] on icon "Next" at bounding box center [620, 335] width 9 height 16
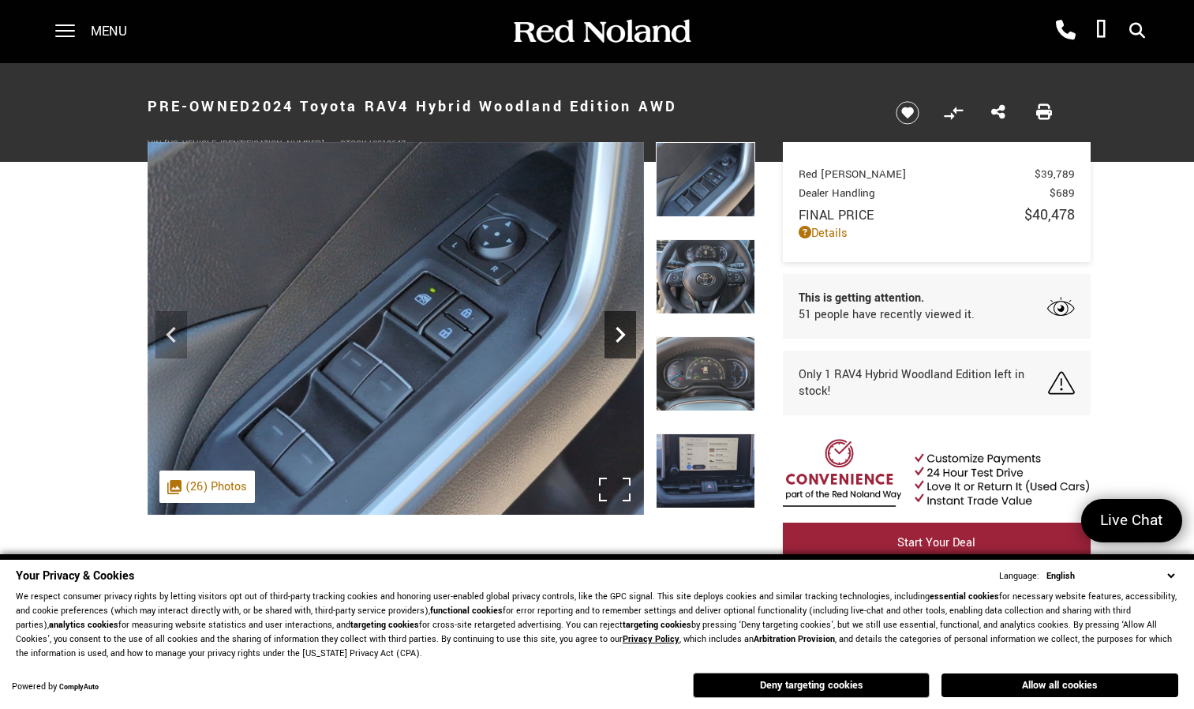
click at [622, 335] on icon "Next" at bounding box center [620, 335] width 9 height 16
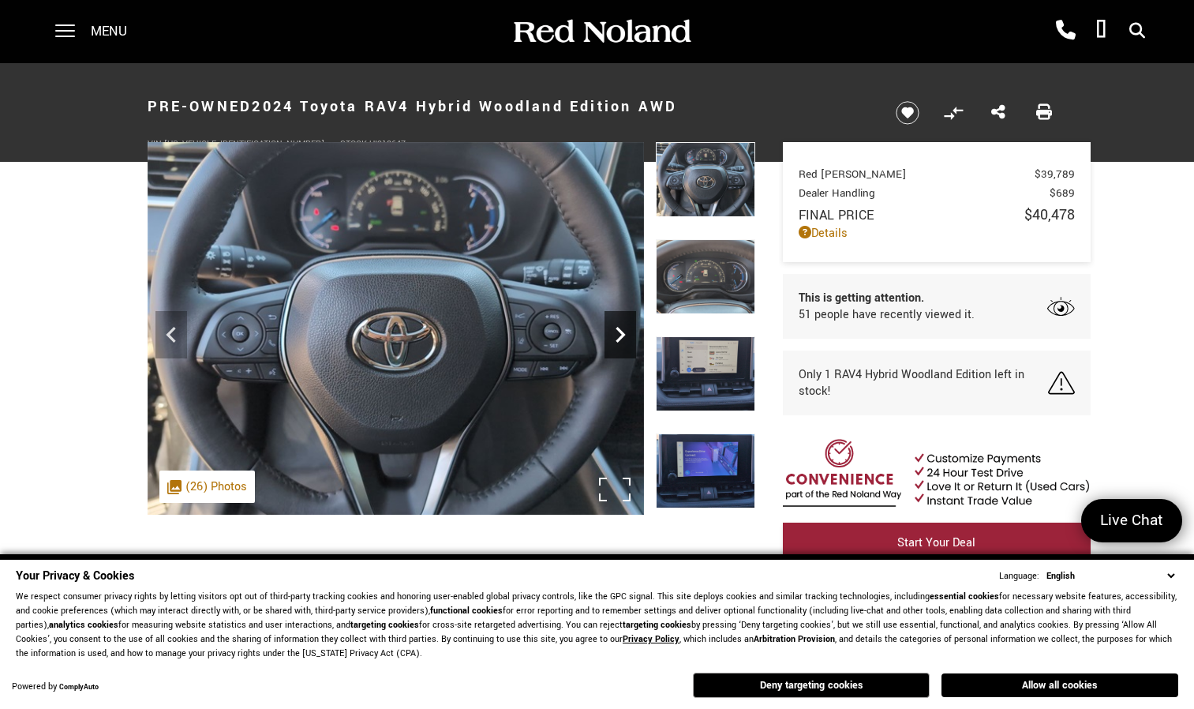
click at [622, 335] on icon "Next" at bounding box center [620, 335] width 9 height 16
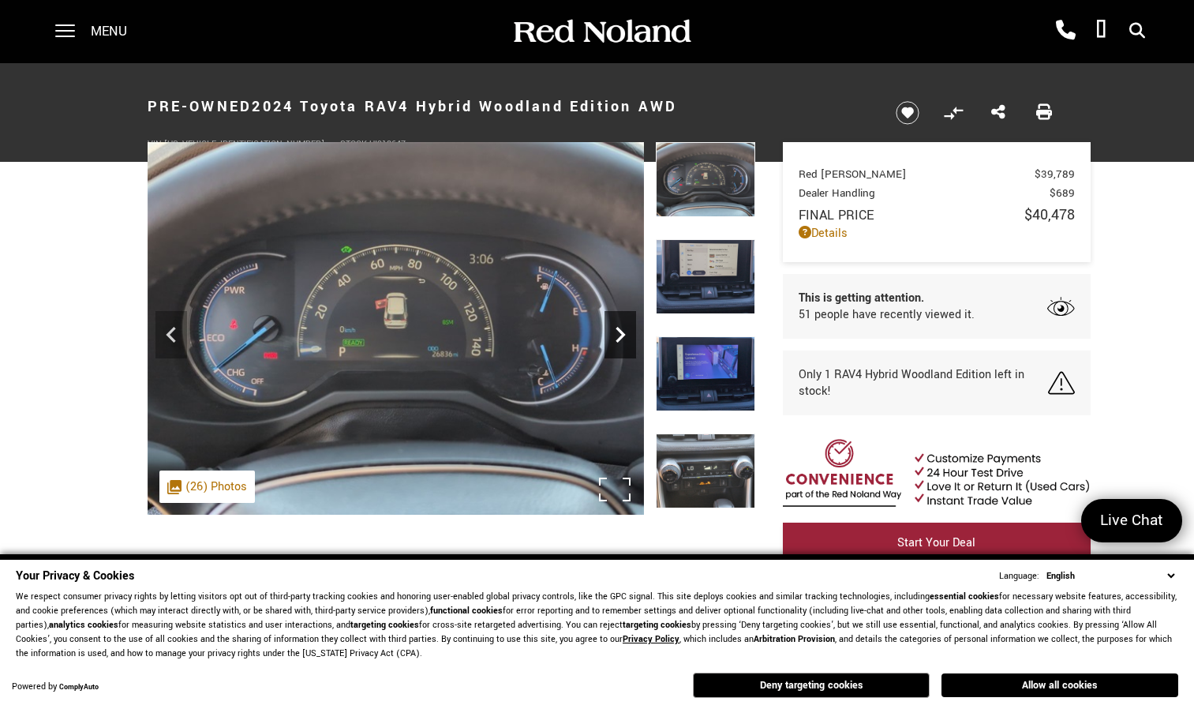
click at [622, 335] on icon "Next" at bounding box center [620, 335] width 9 height 16
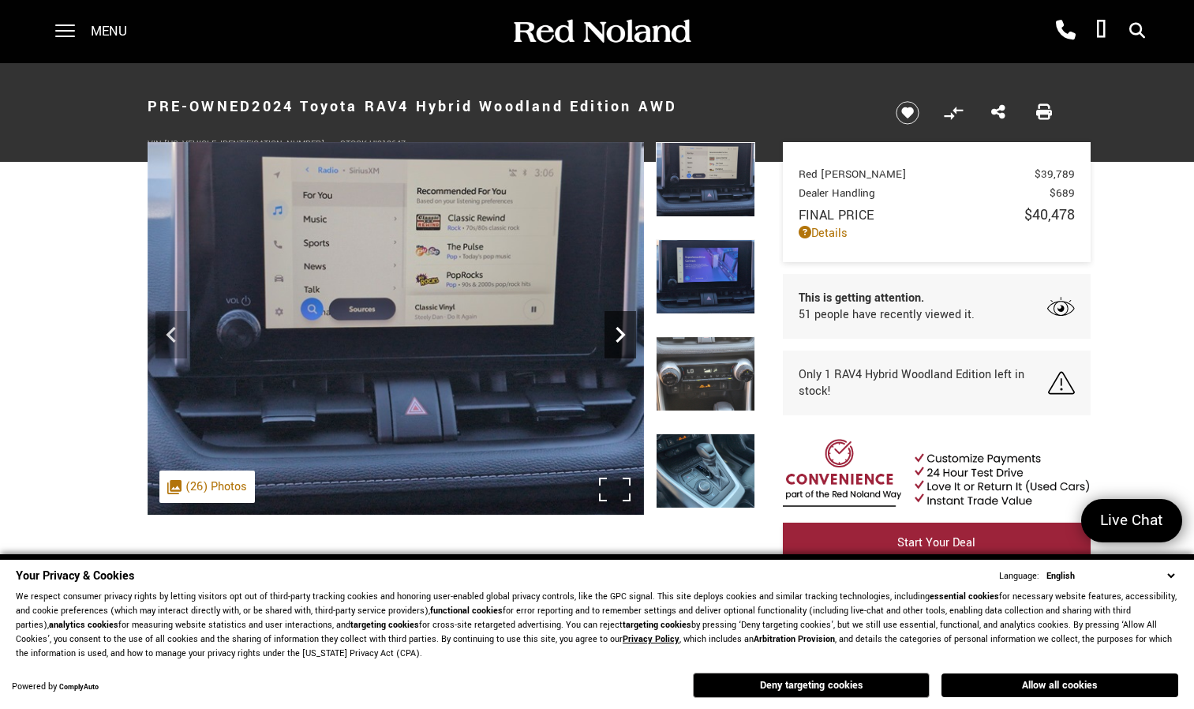
click at [622, 335] on icon "Next" at bounding box center [620, 335] width 9 height 16
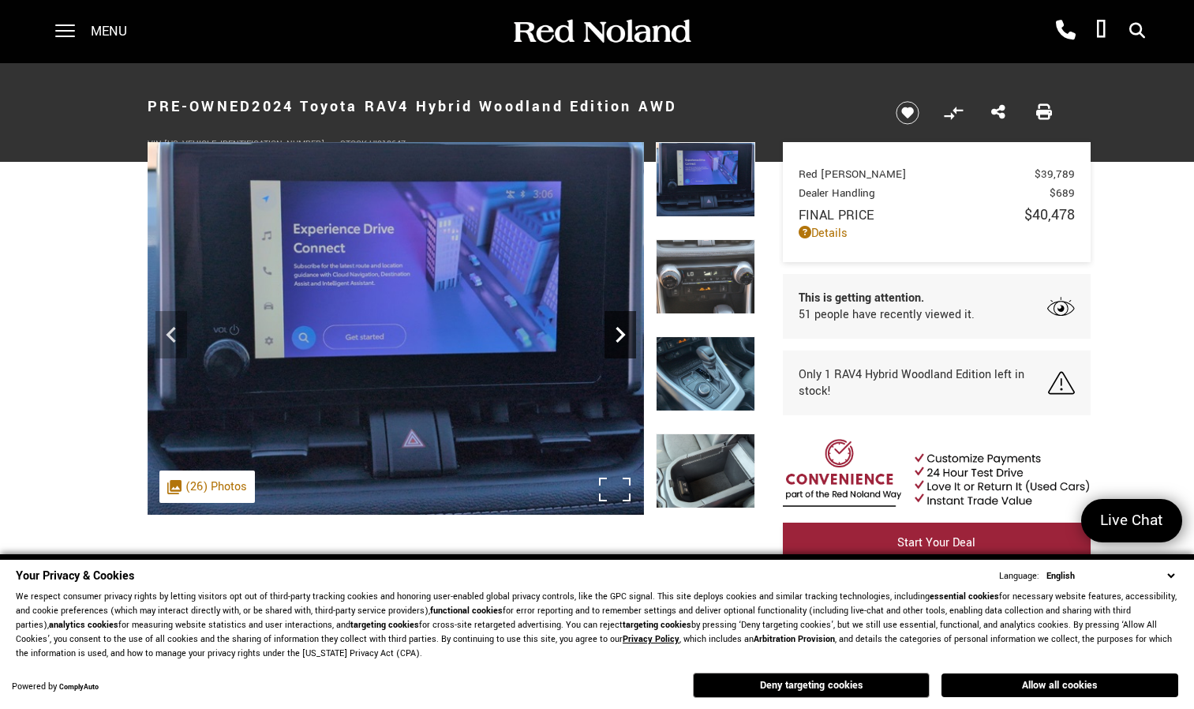
click at [622, 335] on icon "Next" at bounding box center [620, 335] width 9 height 16
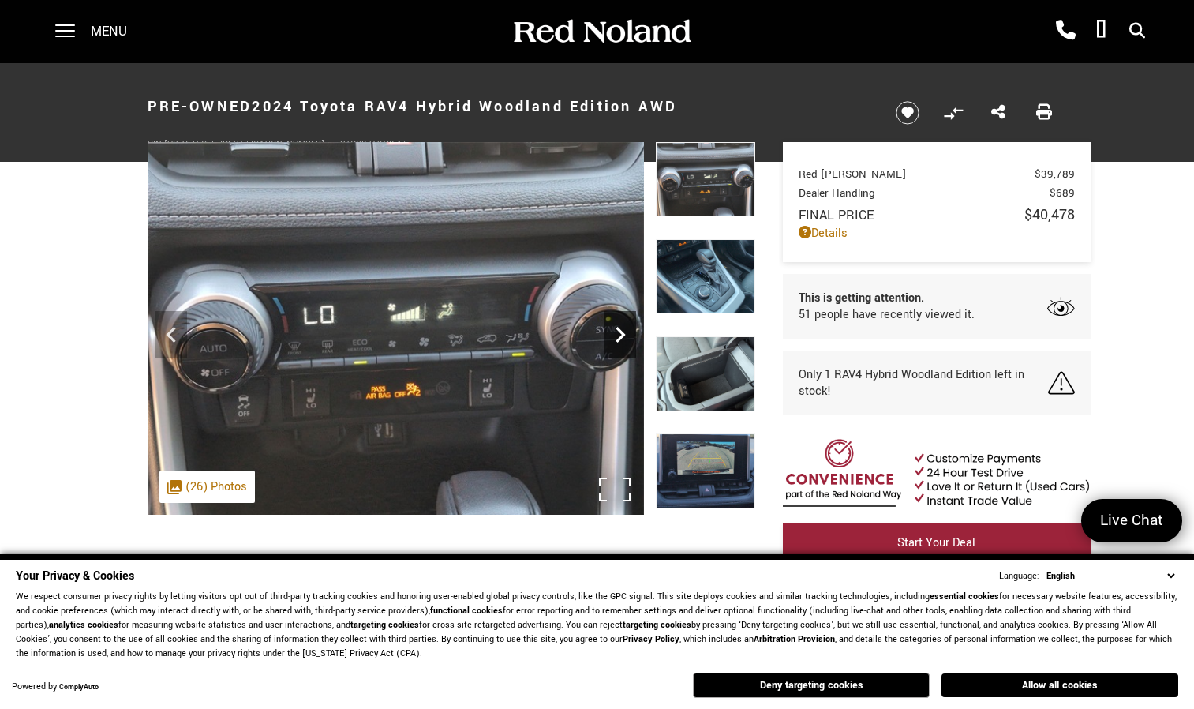
click at [622, 335] on icon "Next" at bounding box center [620, 335] width 9 height 16
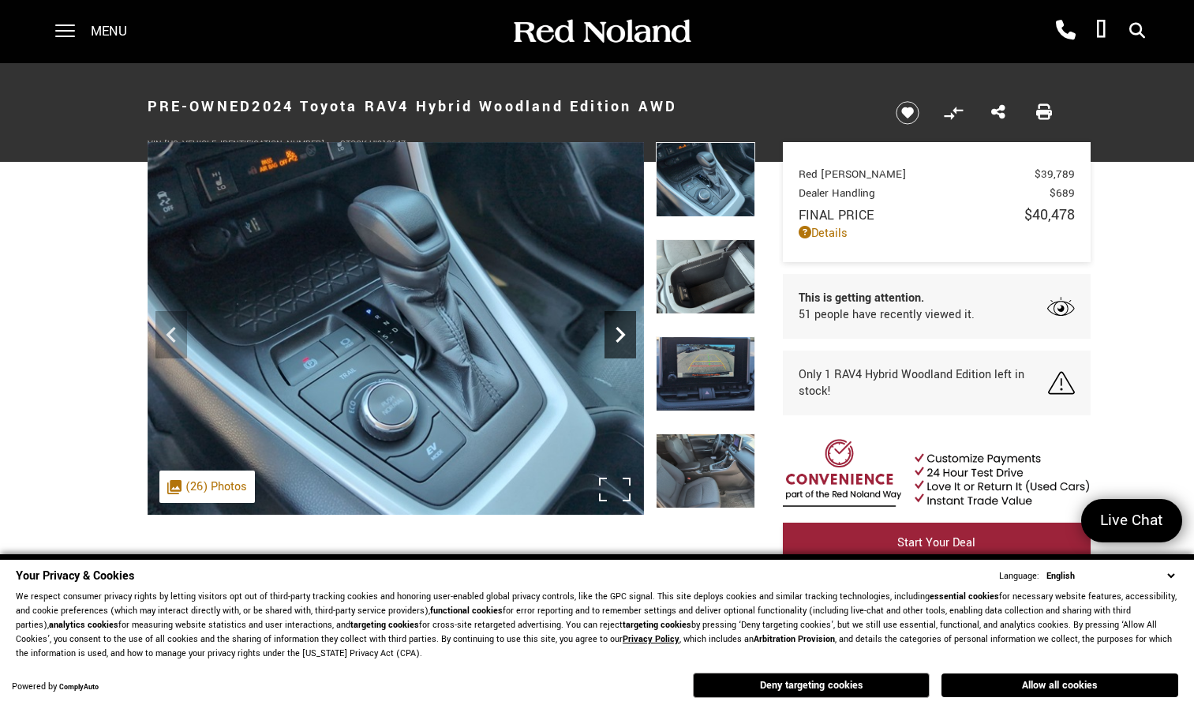
click at [622, 335] on icon "Next" at bounding box center [620, 335] width 9 height 16
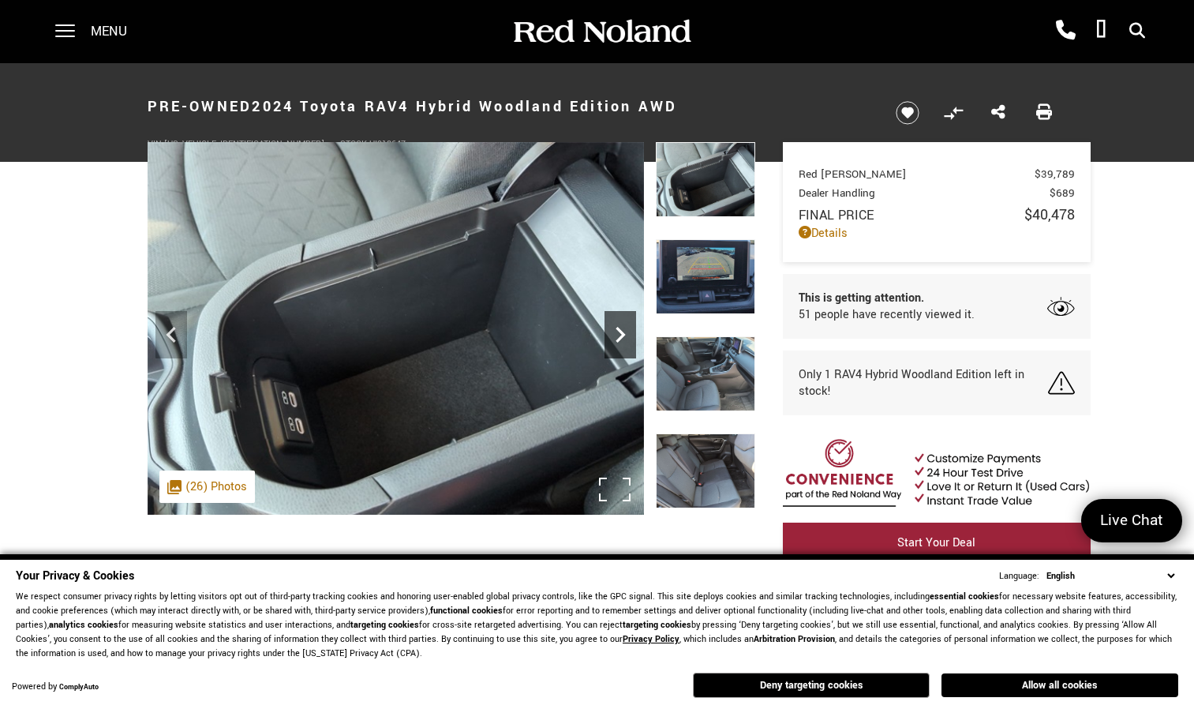
click at [622, 335] on icon "Next" at bounding box center [620, 335] width 9 height 16
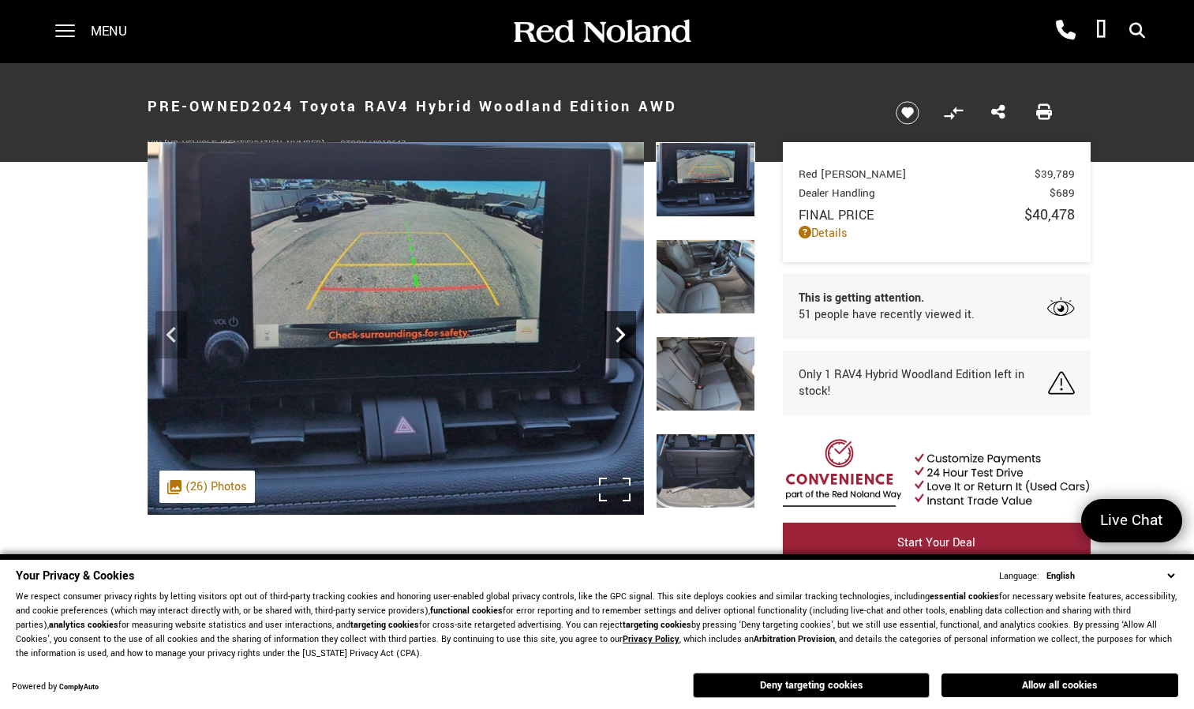
click at [622, 335] on icon "Next" at bounding box center [620, 335] width 9 height 16
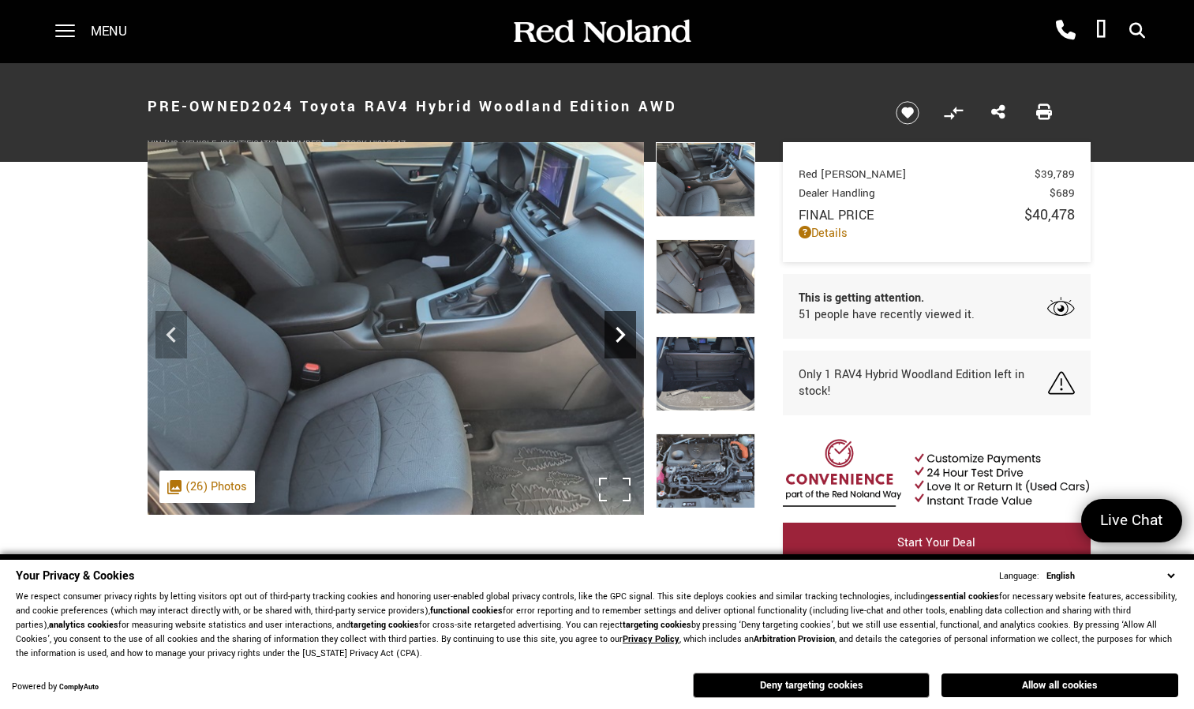
click at [622, 335] on icon "Next" at bounding box center [620, 335] width 9 height 16
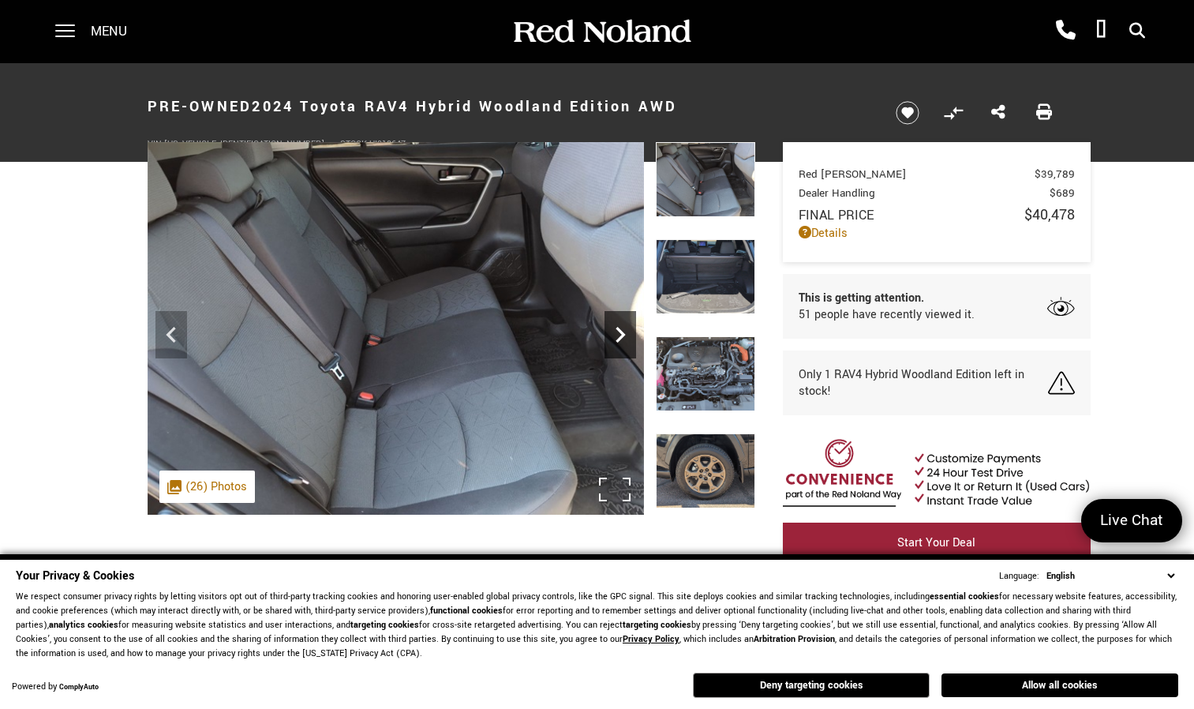
click at [622, 335] on icon "Next" at bounding box center [620, 335] width 9 height 16
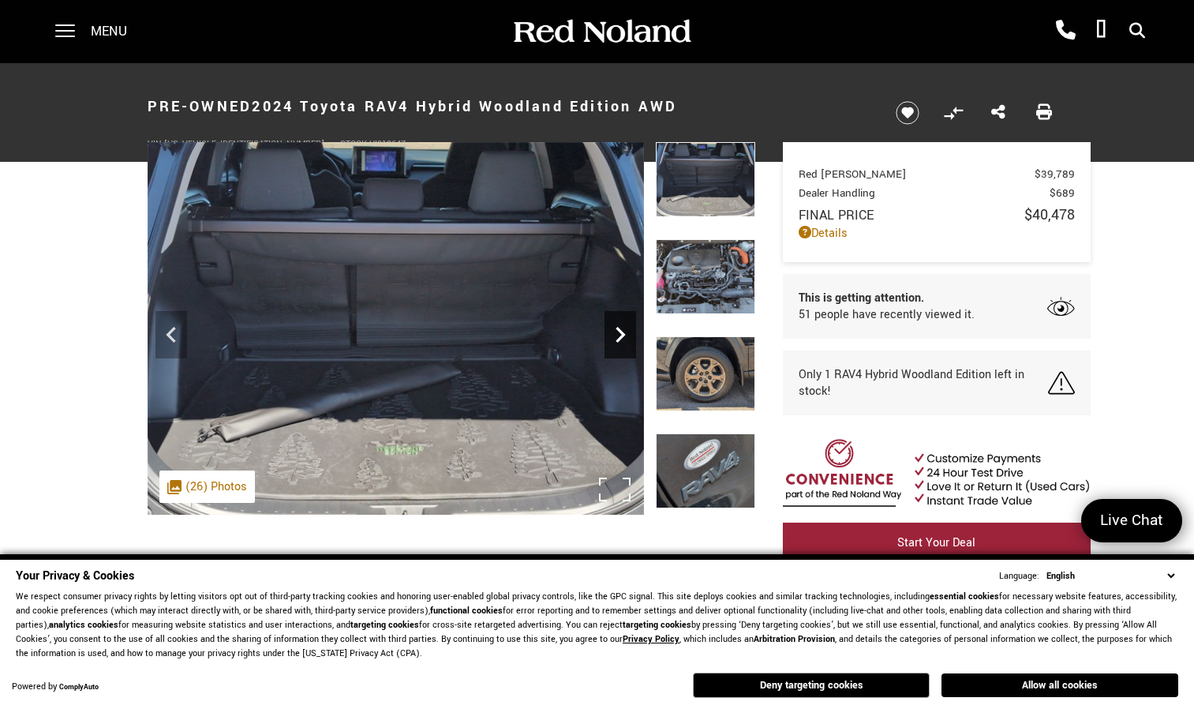
click at [622, 335] on icon "Next" at bounding box center [620, 335] width 9 height 16
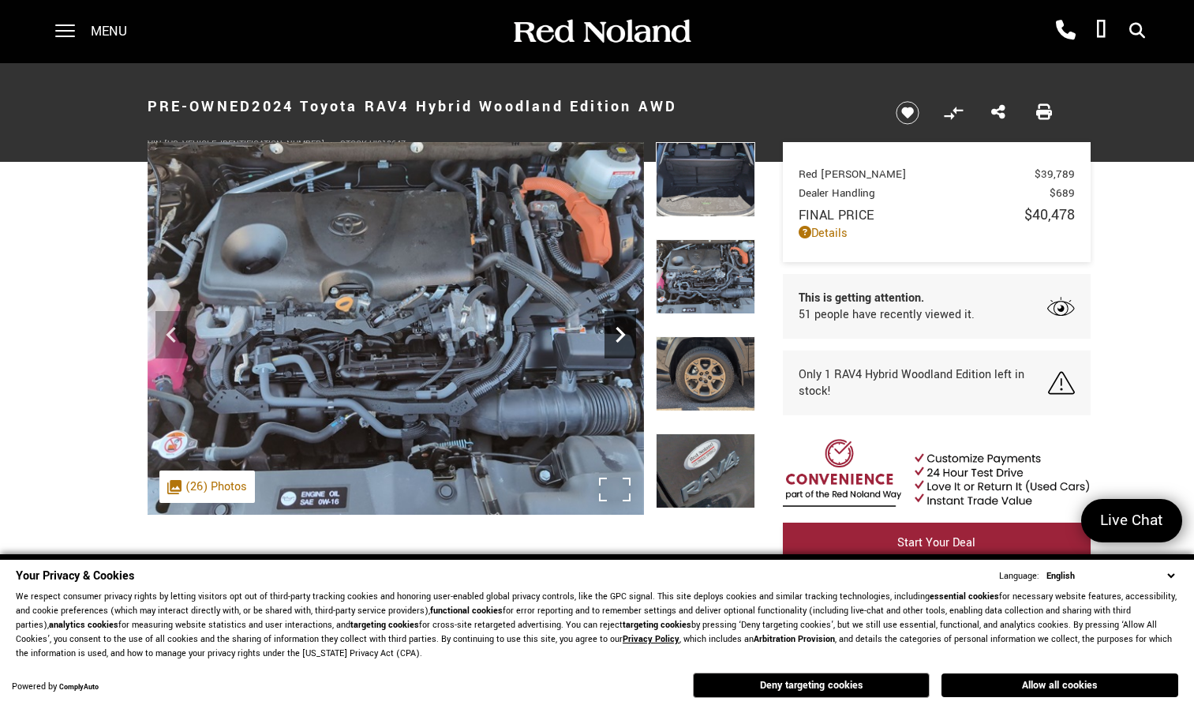
click at [622, 335] on icon "Next" at bounding box center [620, 335] width 9 height 16
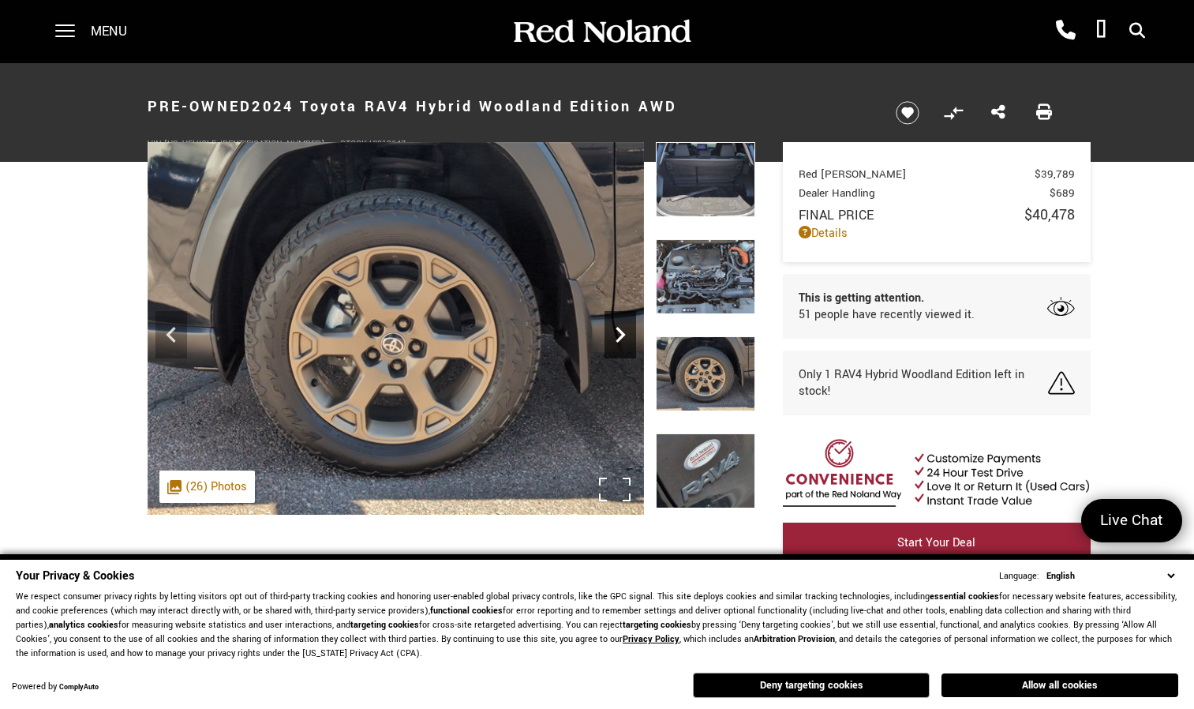
click at [622, 335] on icon "Next" at bounding box center [620, 335] width 9 height 16
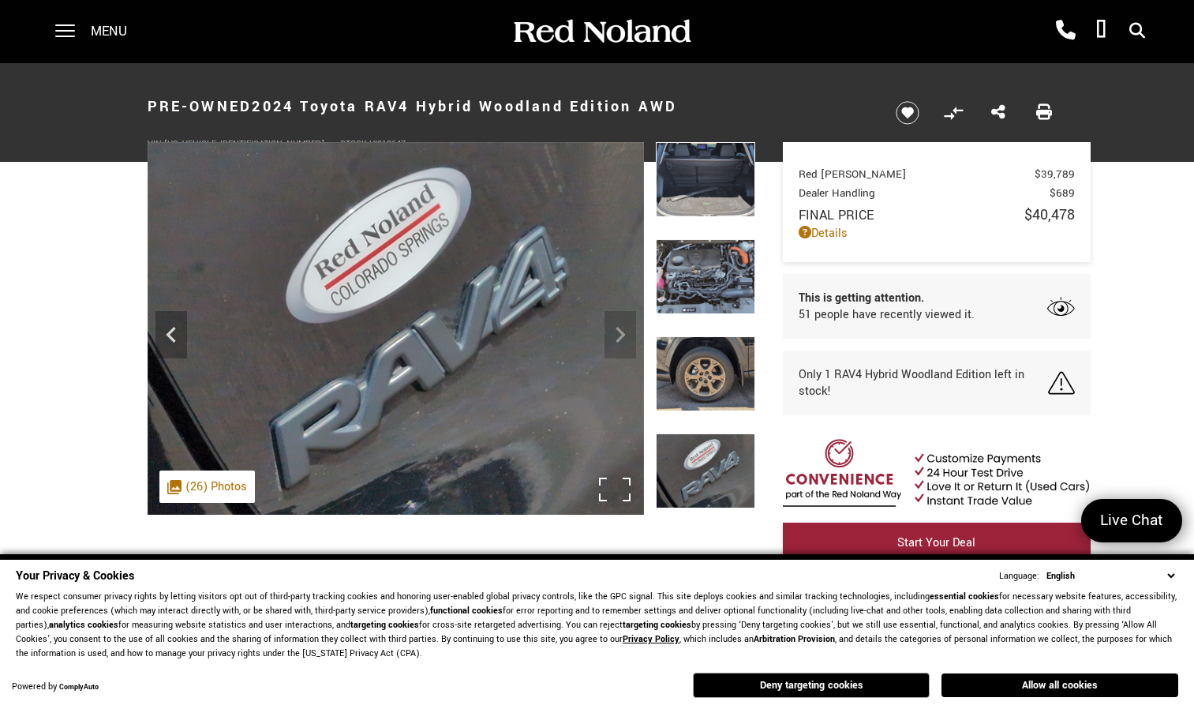
click at [622, 335] on img at bounding box center [396, 329] width 497 height 374
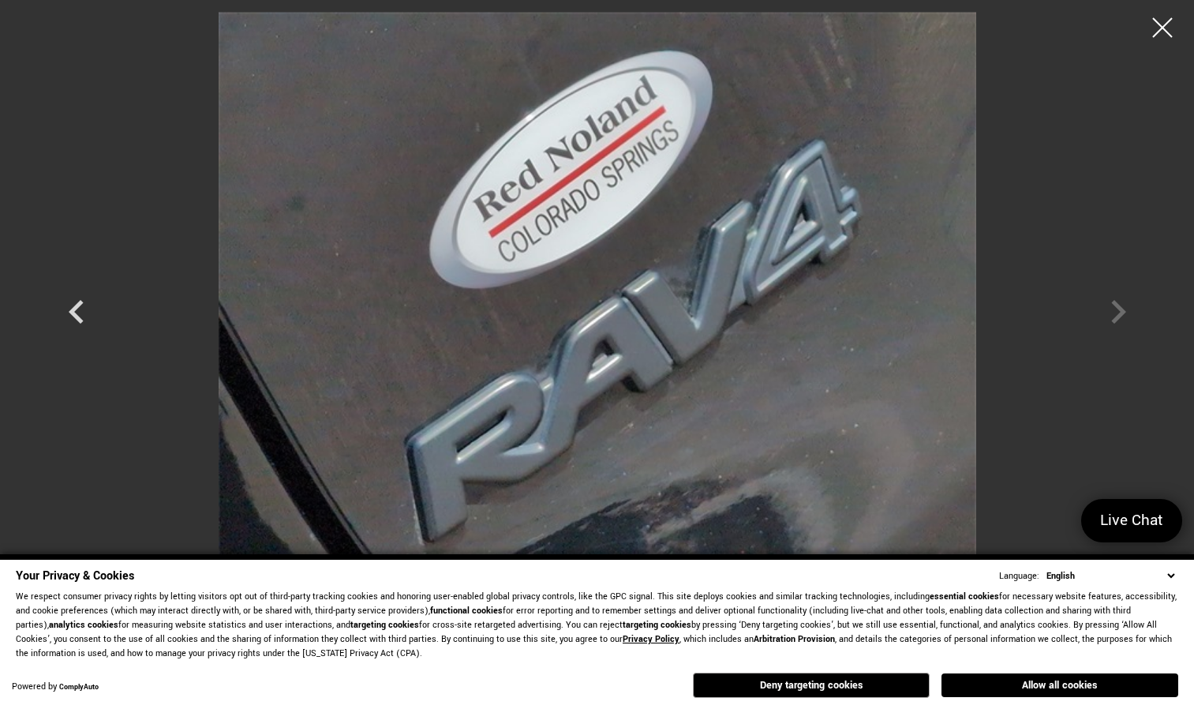
scroll to position [1042, 0]
click at [1161, 23] on div at bounding box center [1163, 28] width 42 height 42
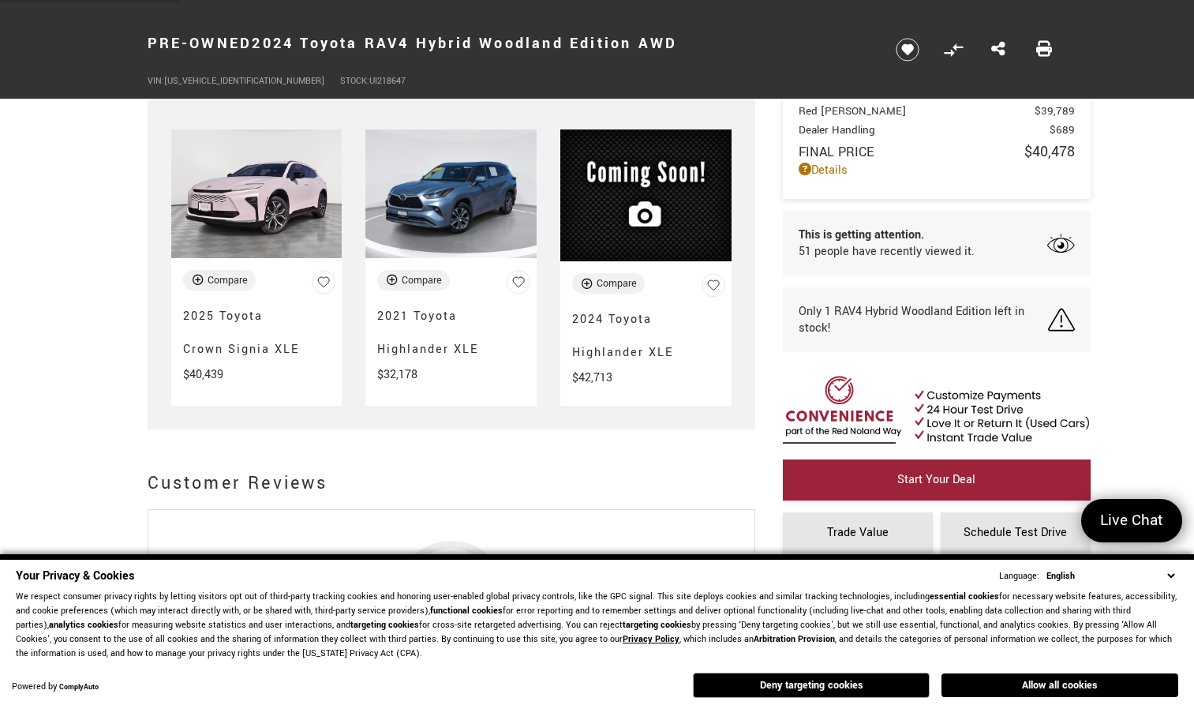
scroll to position [3953, 0]
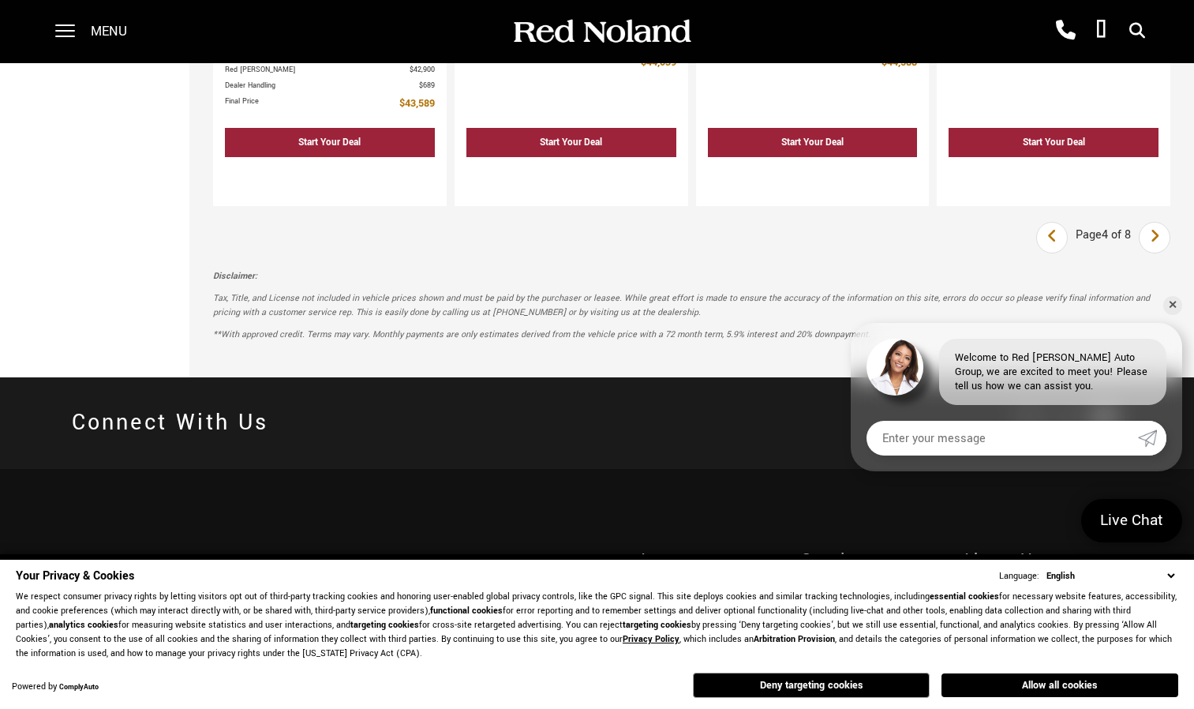
scroll to position [3003, 0]
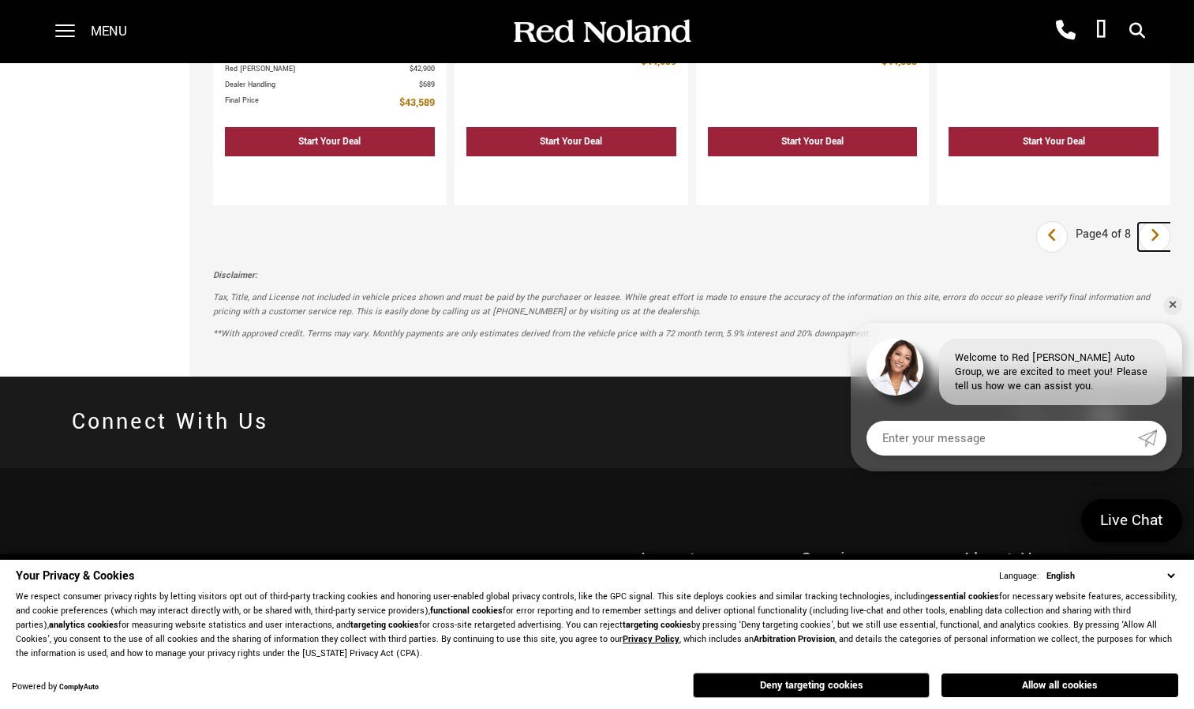
click at [1161, 223] on icon "next page" at bounding box center [1155, 235] width 10 height 25
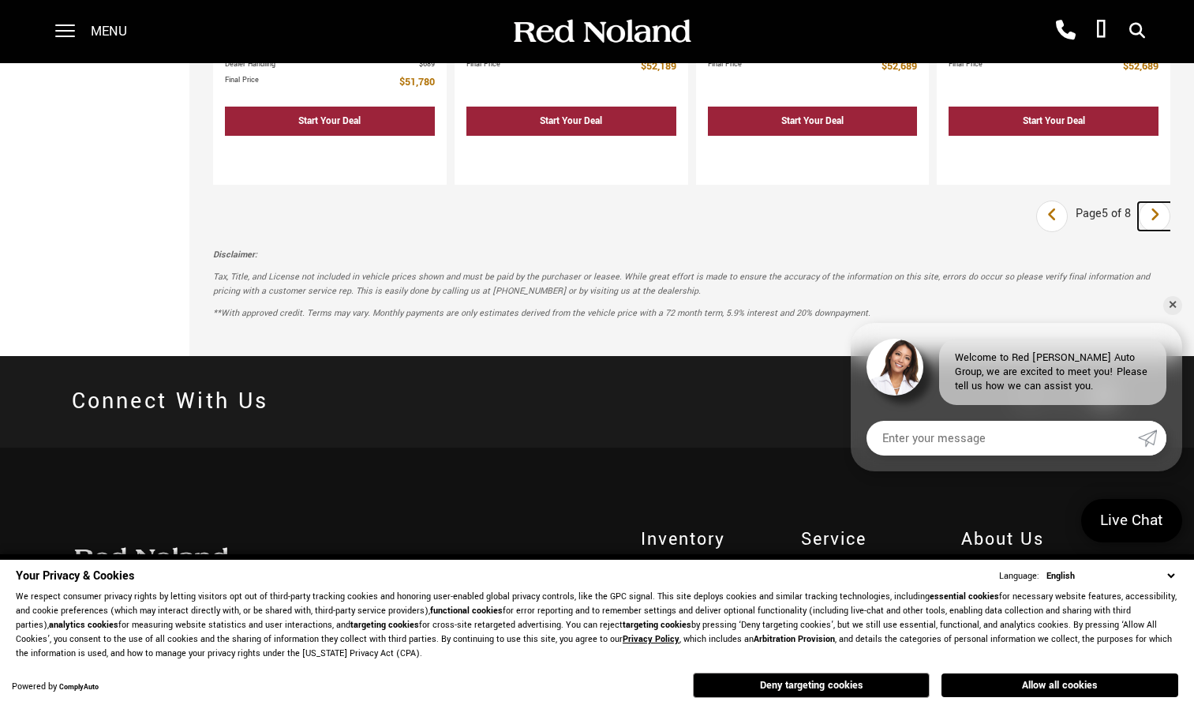
scroll to position [3100, 0]
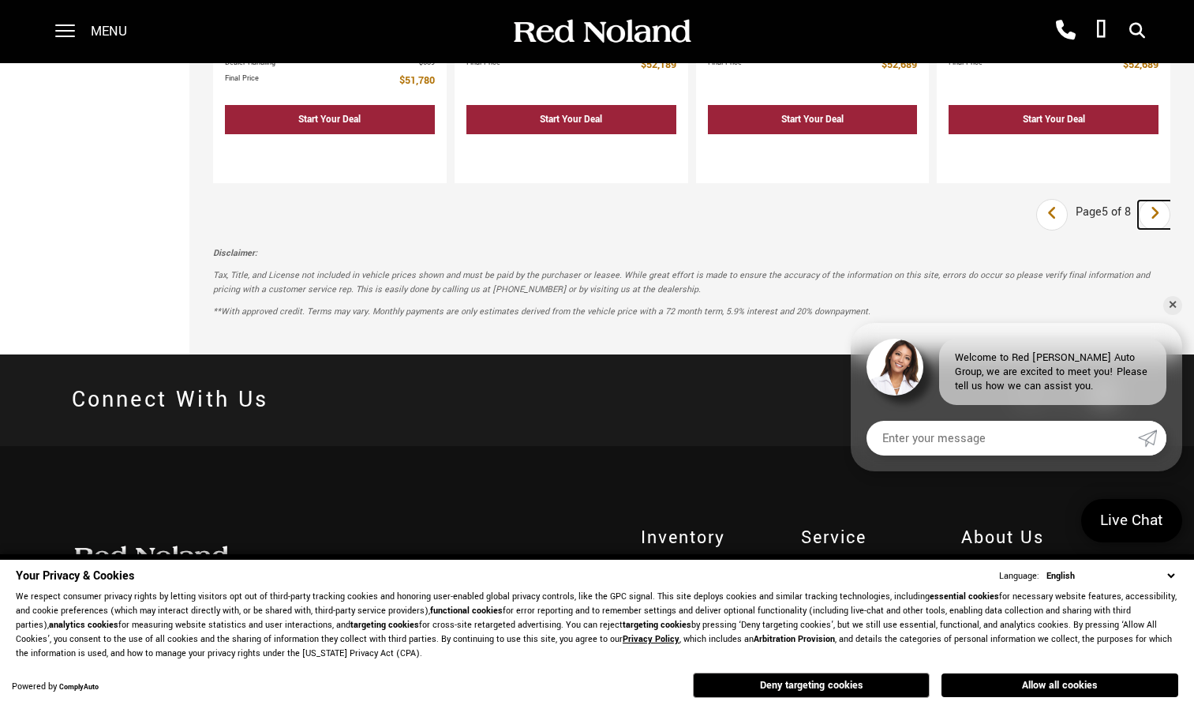
click at [1161, 201] on icon "next page" at bounding box center [1155, 213] width 10 height 25
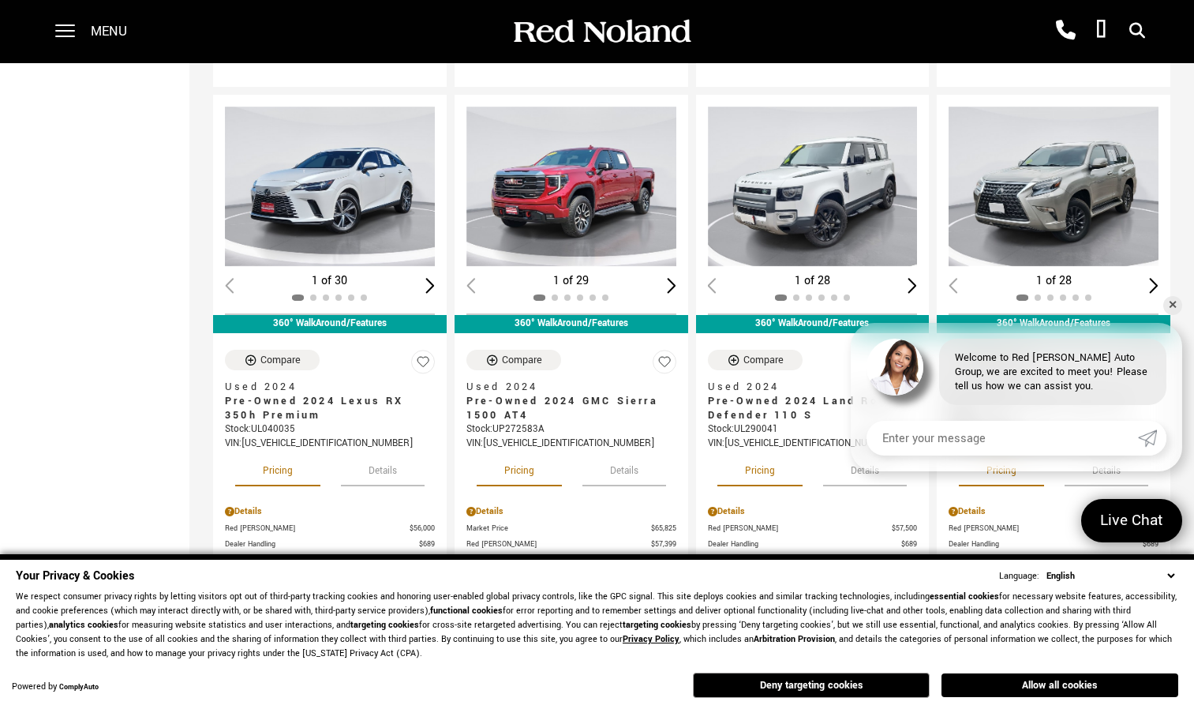
scroll to position [1406, 0]
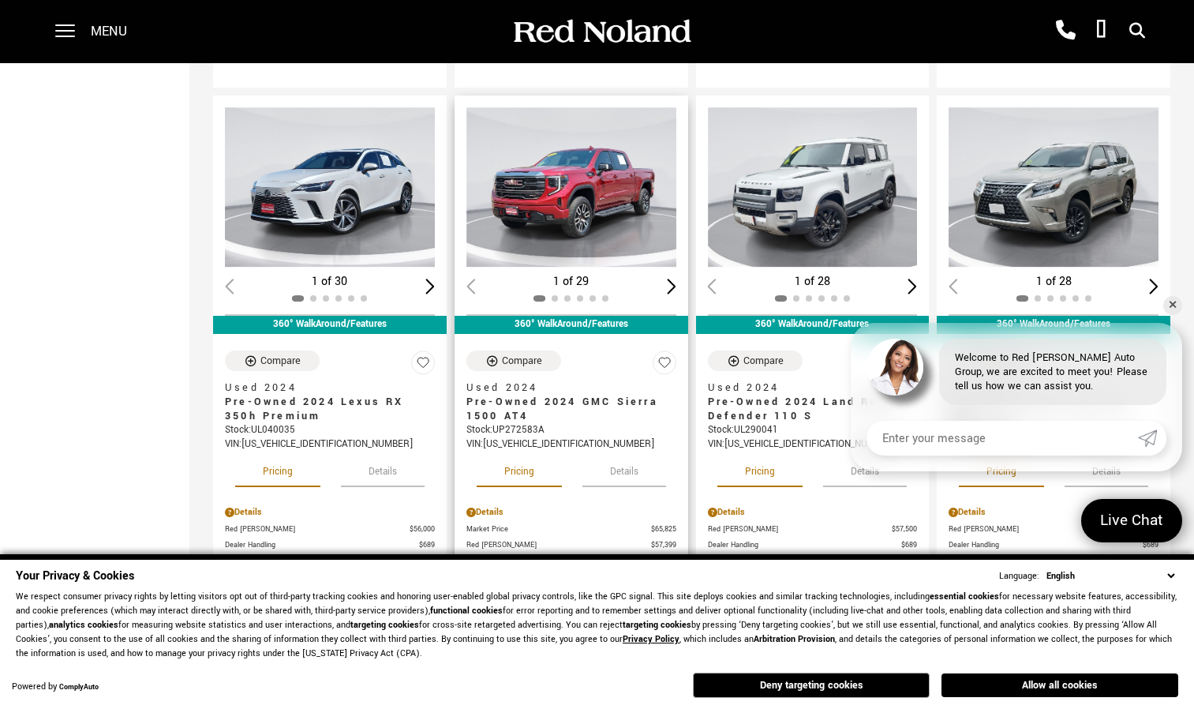
click at [591, 146] on img "1 / 2" at bounding box center [573, 187] width 213 height 160
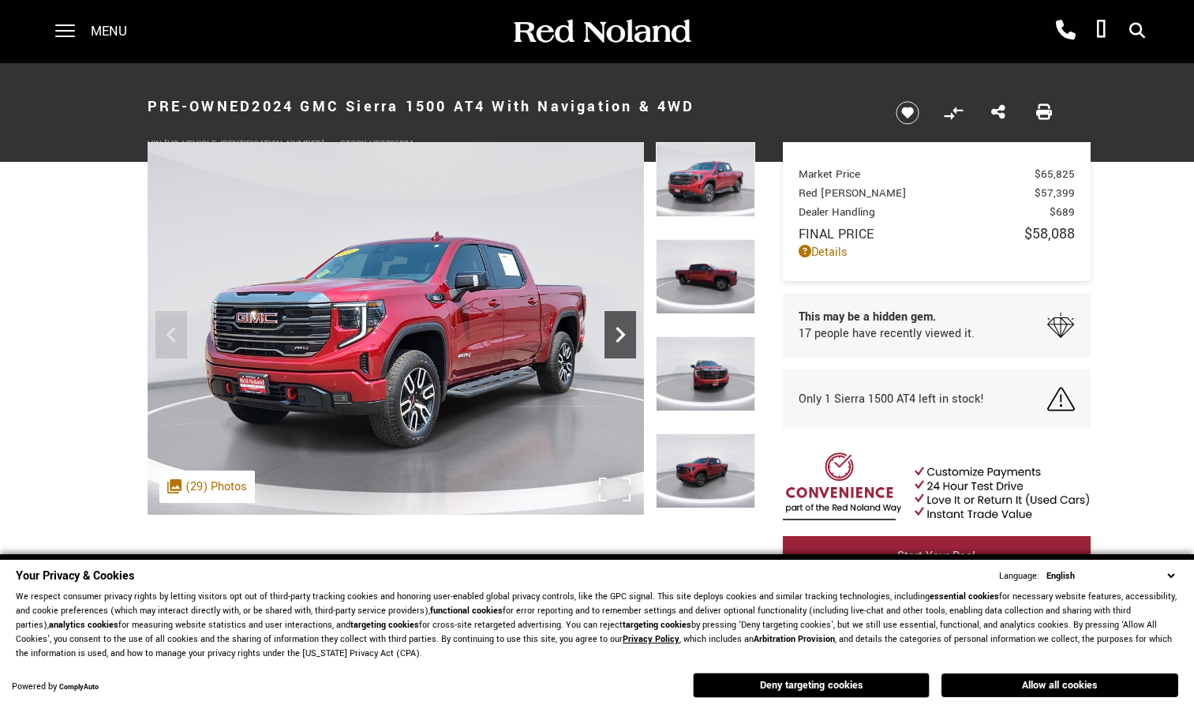
click at [621, 326] on icon "Next" at bounding box center [621, 335] width 32 height 32
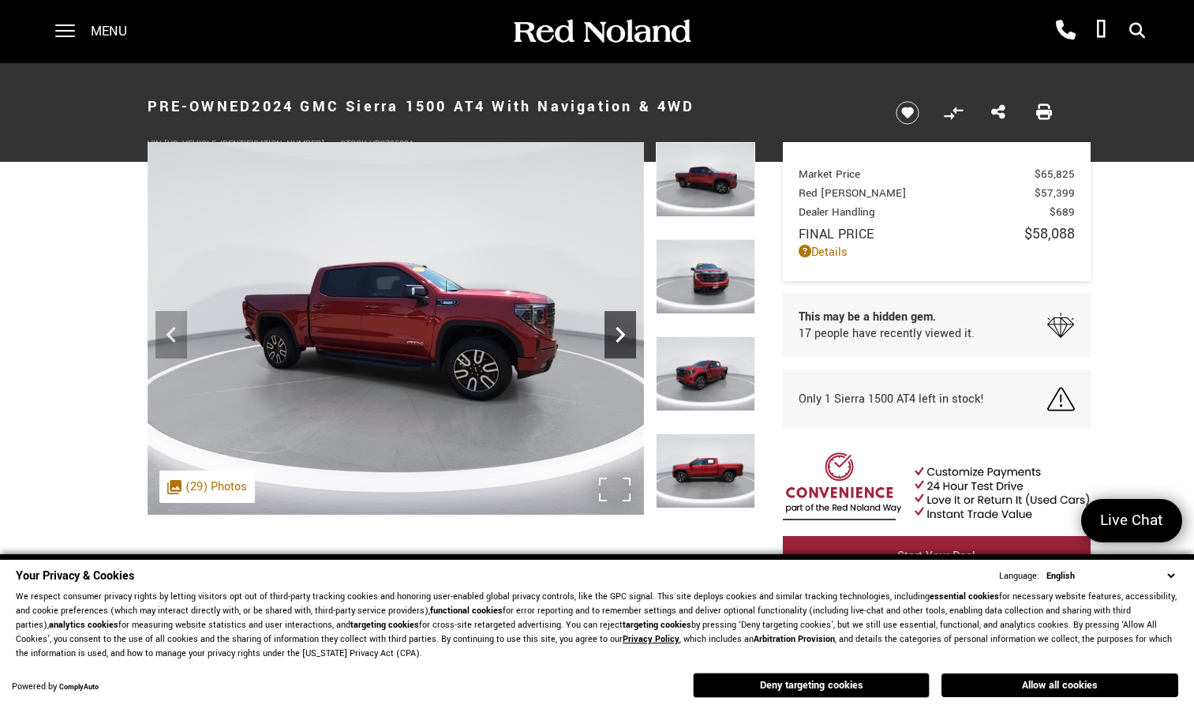
click at [621, 326] on icon "Next" at bounding box center [621, 335] width 32 height 32
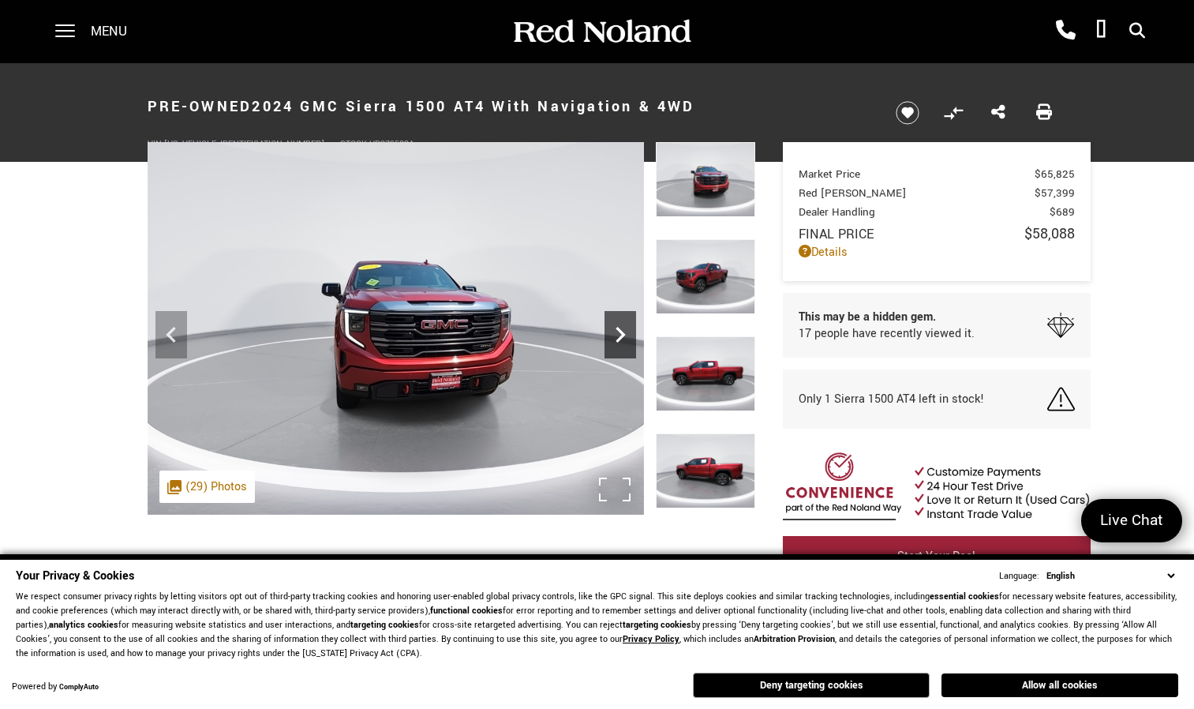
click at [621, 326] on icon "Next" at bounding box center [621, 335] width 32 height 32
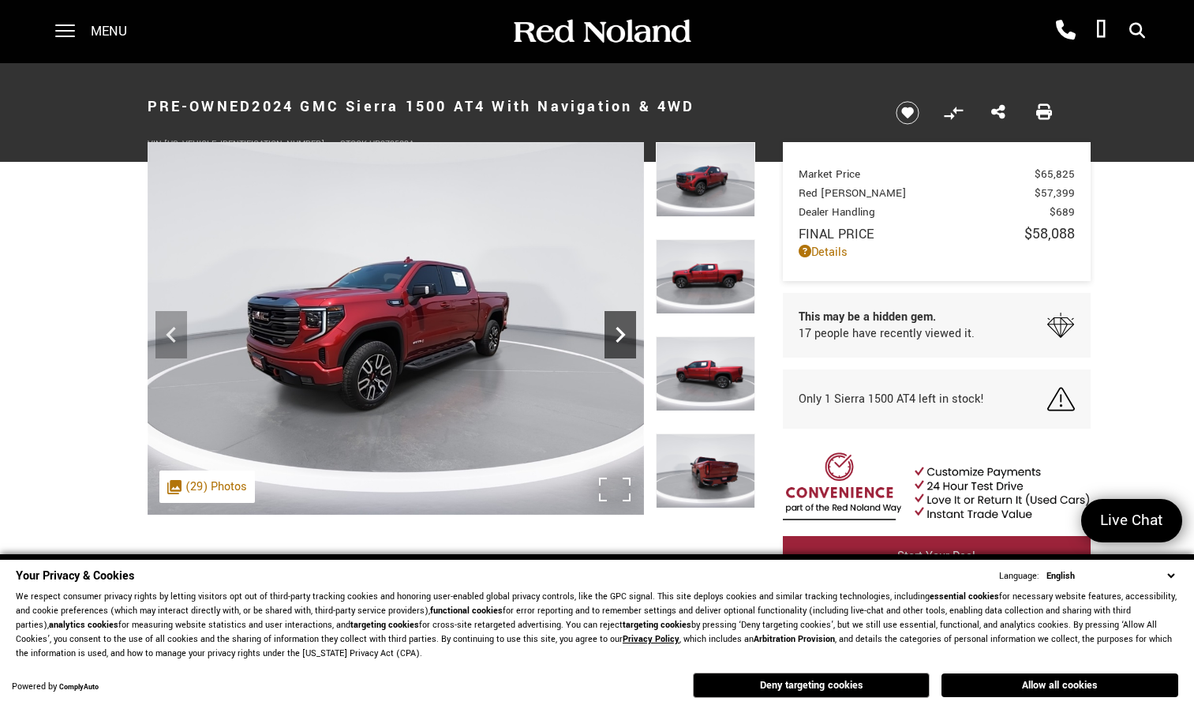
click at [621, 326] on icon "Next" at bounding box center [621, 335] width 32 height 32
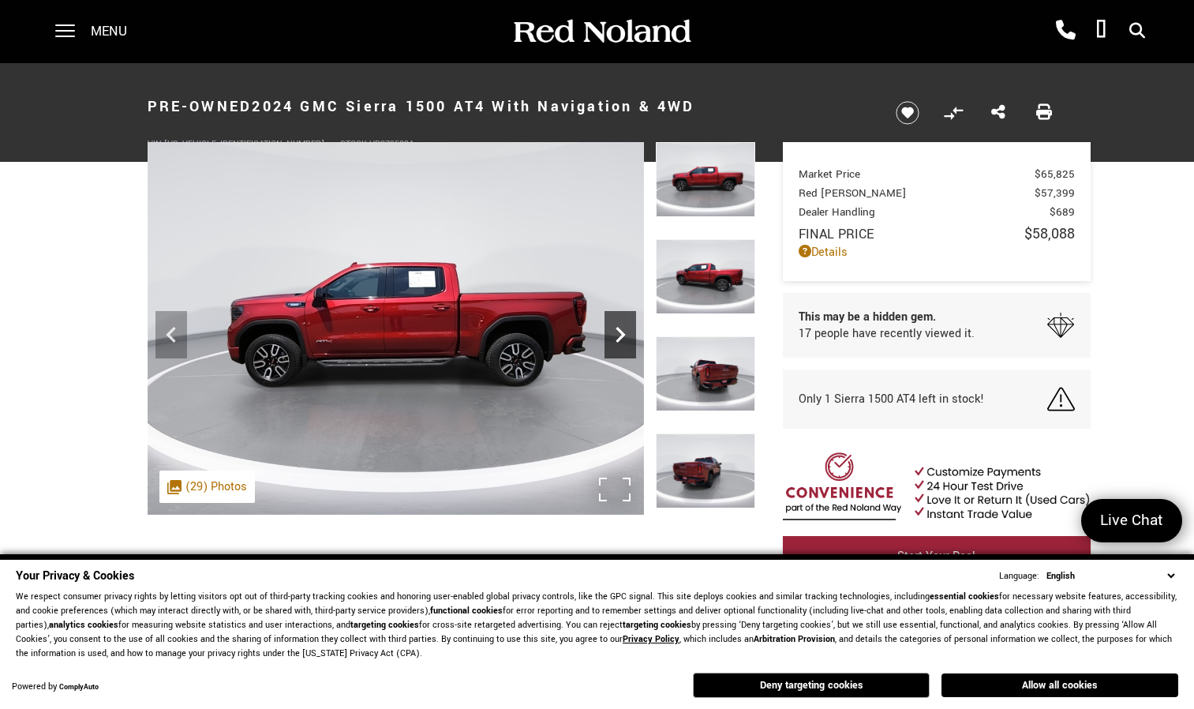
click at [621, 326] on icon "Next" at bounding box center [621, 335] width 32 height 32
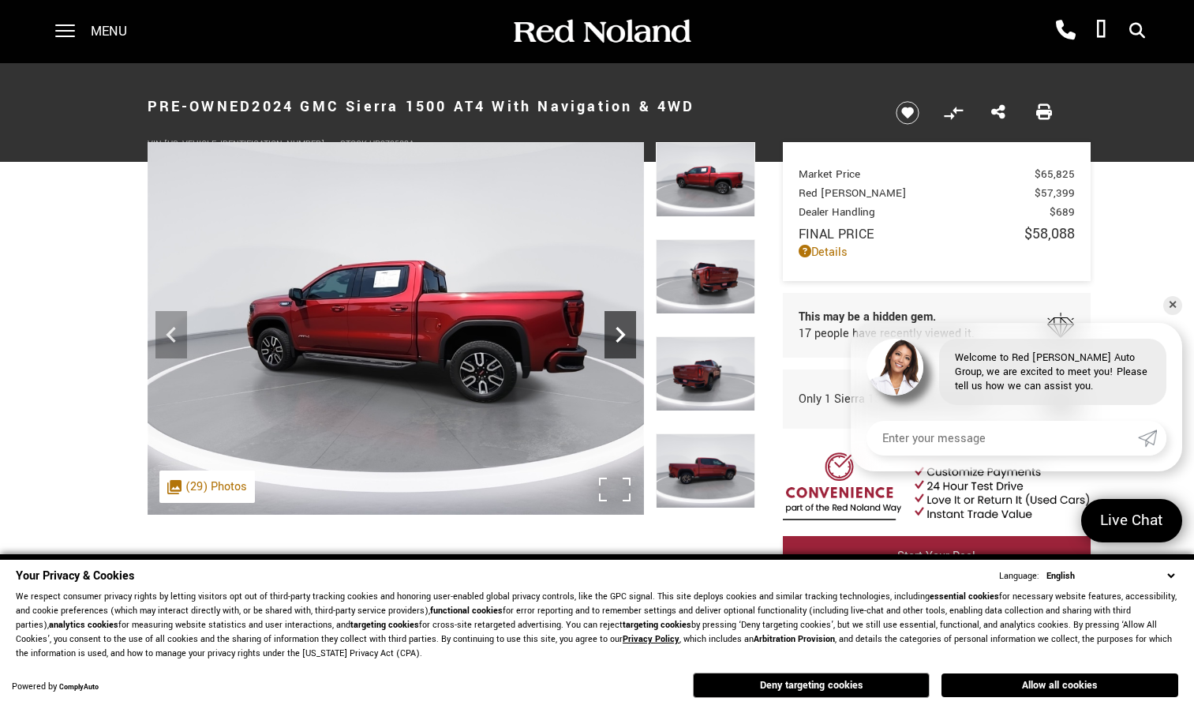
click at [621, 326] on icon "Next" at bounding box center [621, 335] width 32 height 32
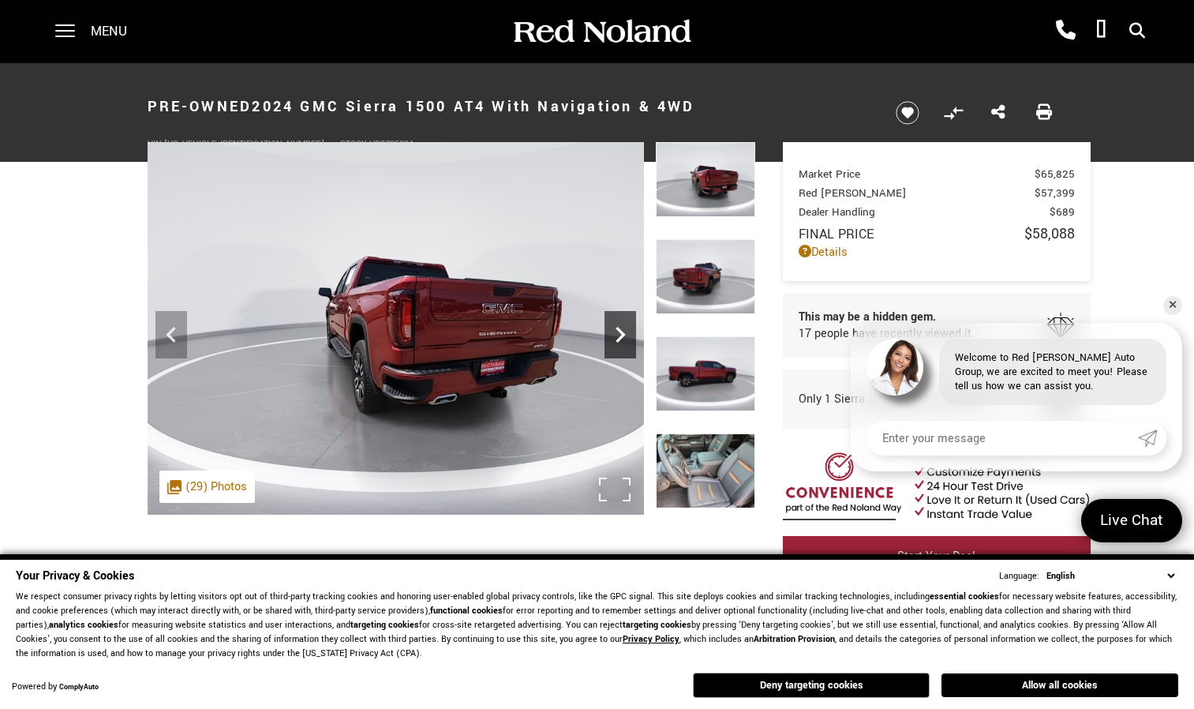
click at [621, 326] on icon "Next" at bounding box center [621, 335] width 32 height 32
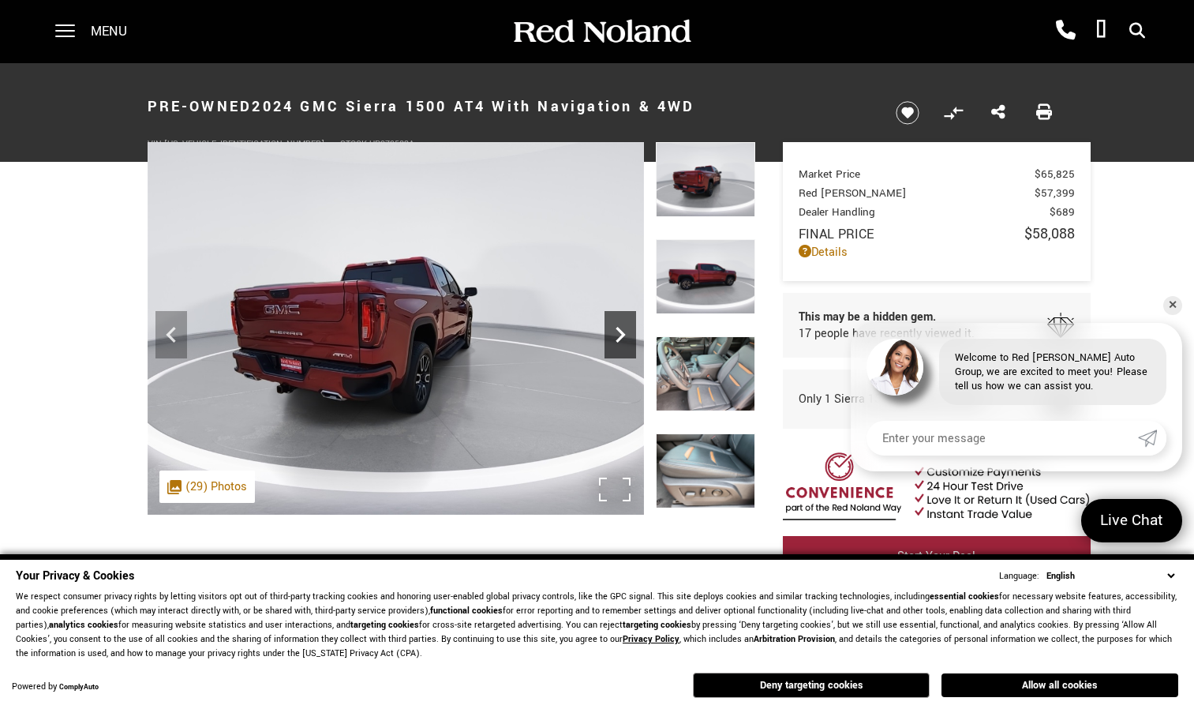
click at [621, 326] on icon "Next" at bounding box center [621, 335] width 32 height 32
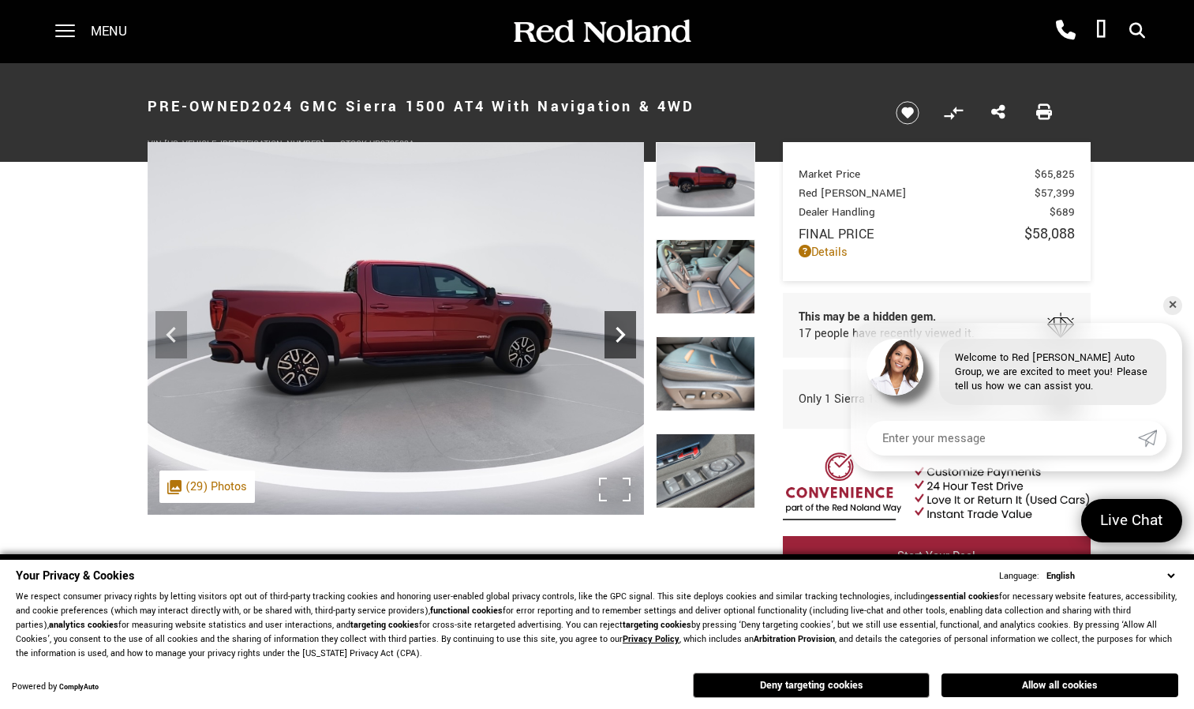
click at [621, 326] on icon "Next" at bounding box center [621, 335] width 32 height 32
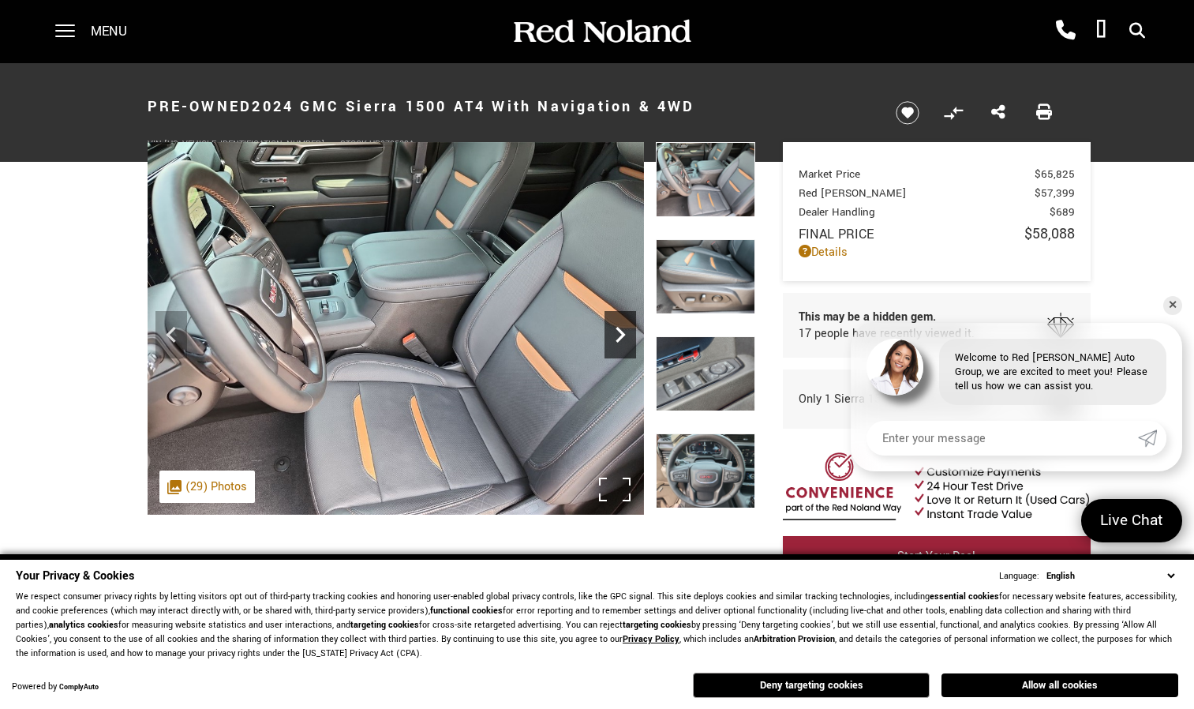
click at [621, 326] on icon "Next" at bounding box center [621, 335] width 32 height 32
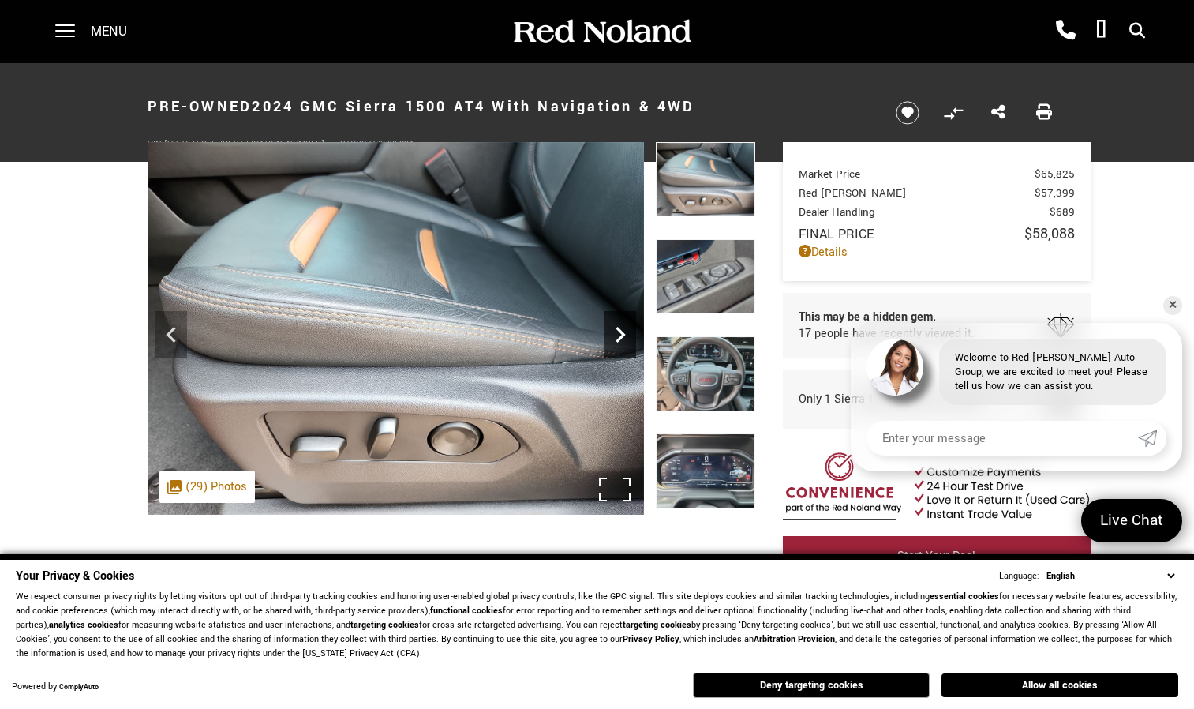
click at [621, 326] on icon "Next" at bounding box center [621, 335] width 32 height 32
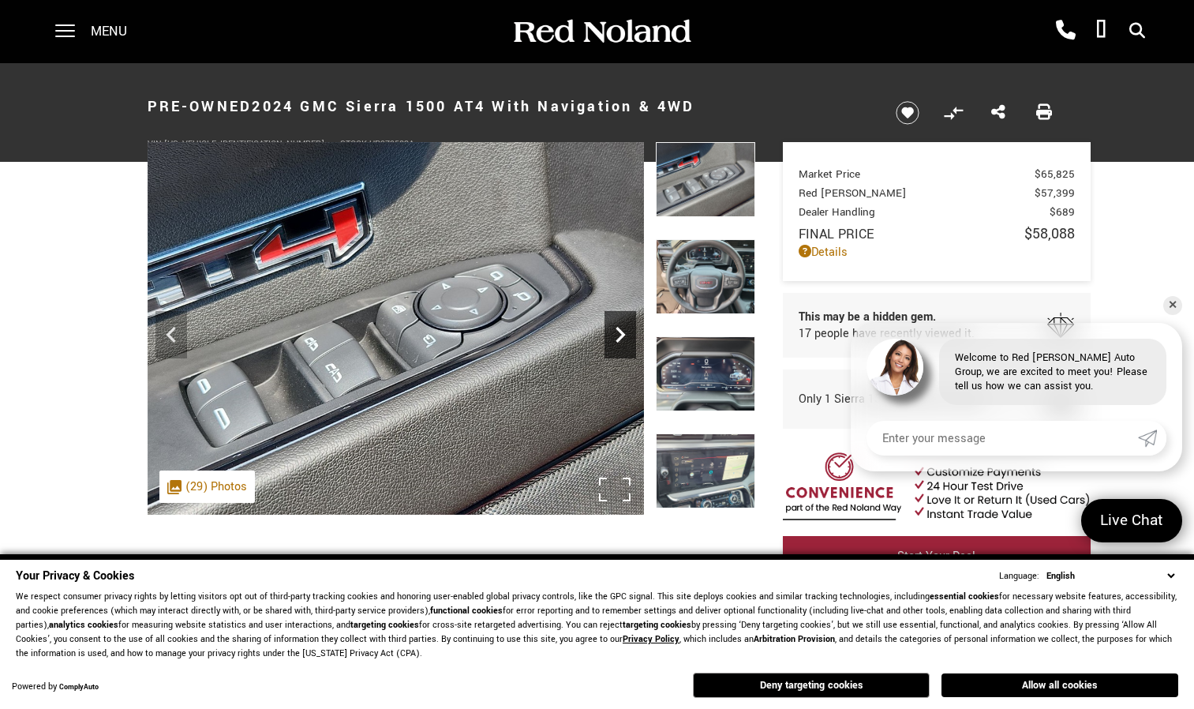
click at [621, 326] on icon "Next" at bounding box center [621, 335] width 32 height 32
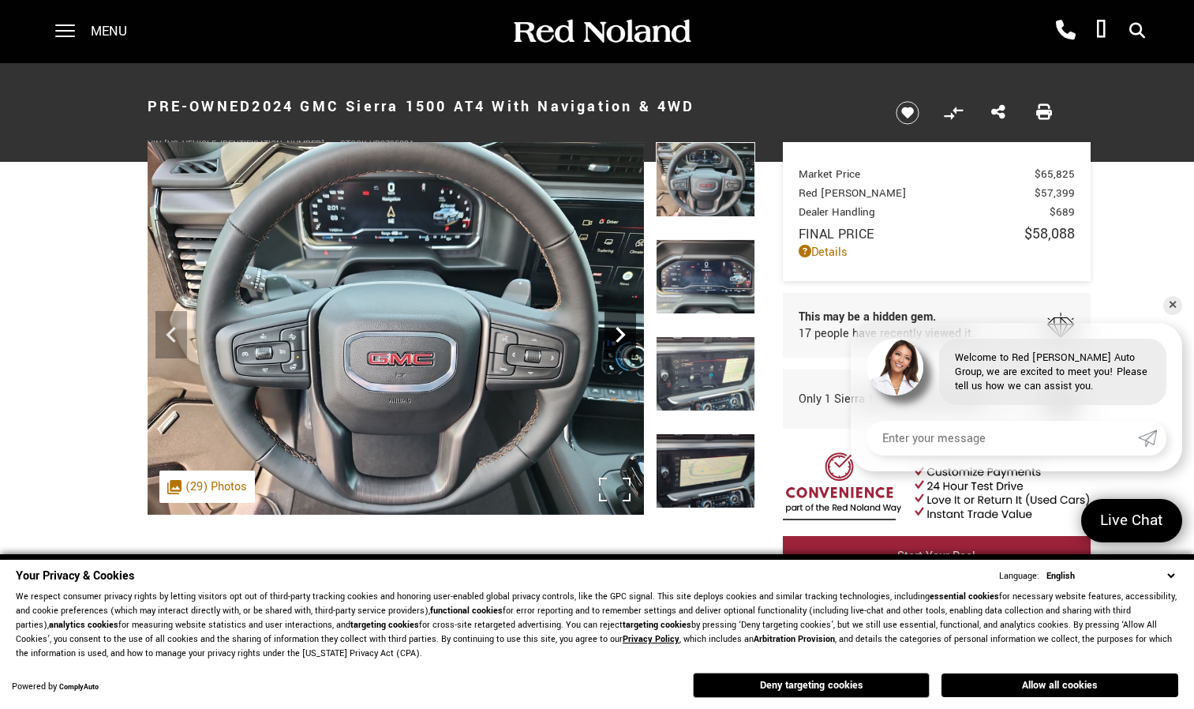
click at [621, 326] on icon "Next" at bounding box center [621, 335] width 32 height 32
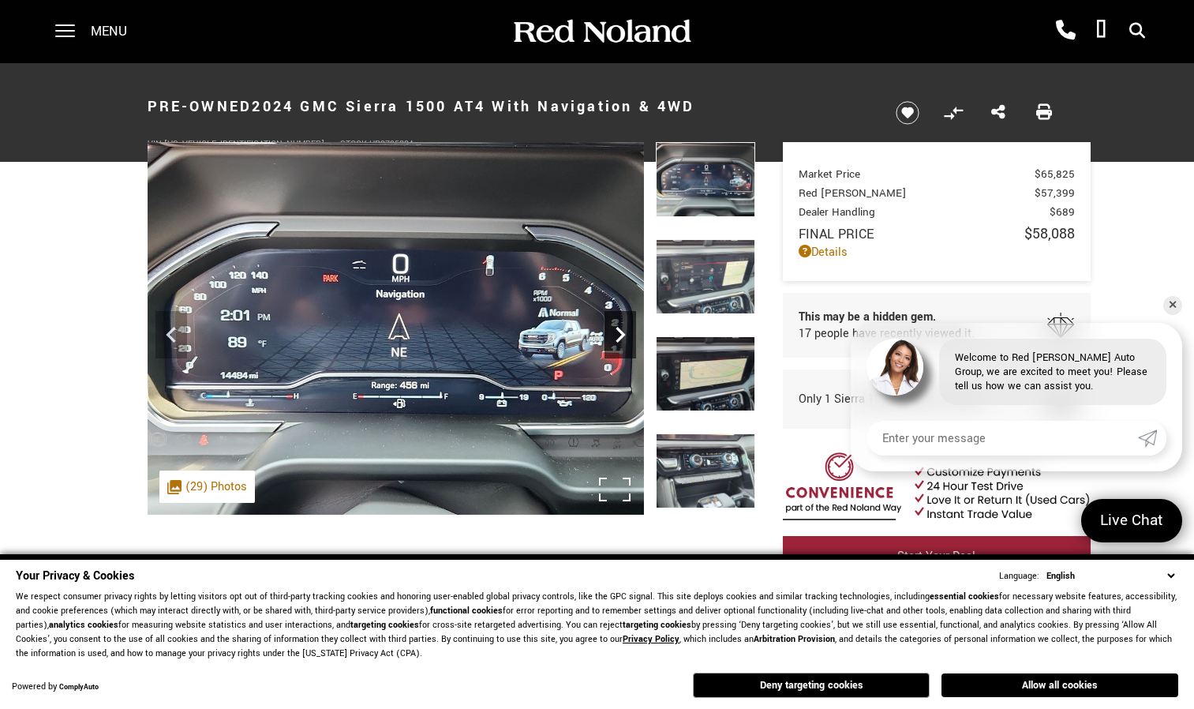
click at [621, 326] on icon "Next" at bounding box center [621, 335] width 32 height 32
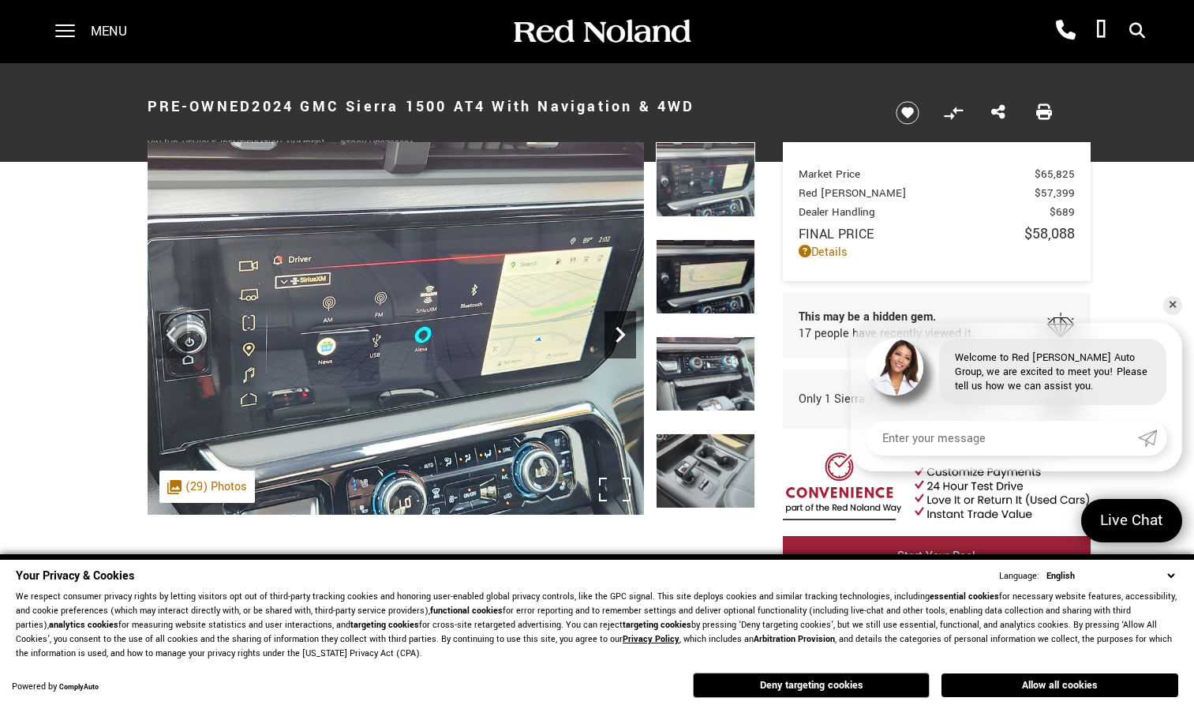
click at [621, 326] on icon "Next" at bounding box center [621, 335] width 32 height 32
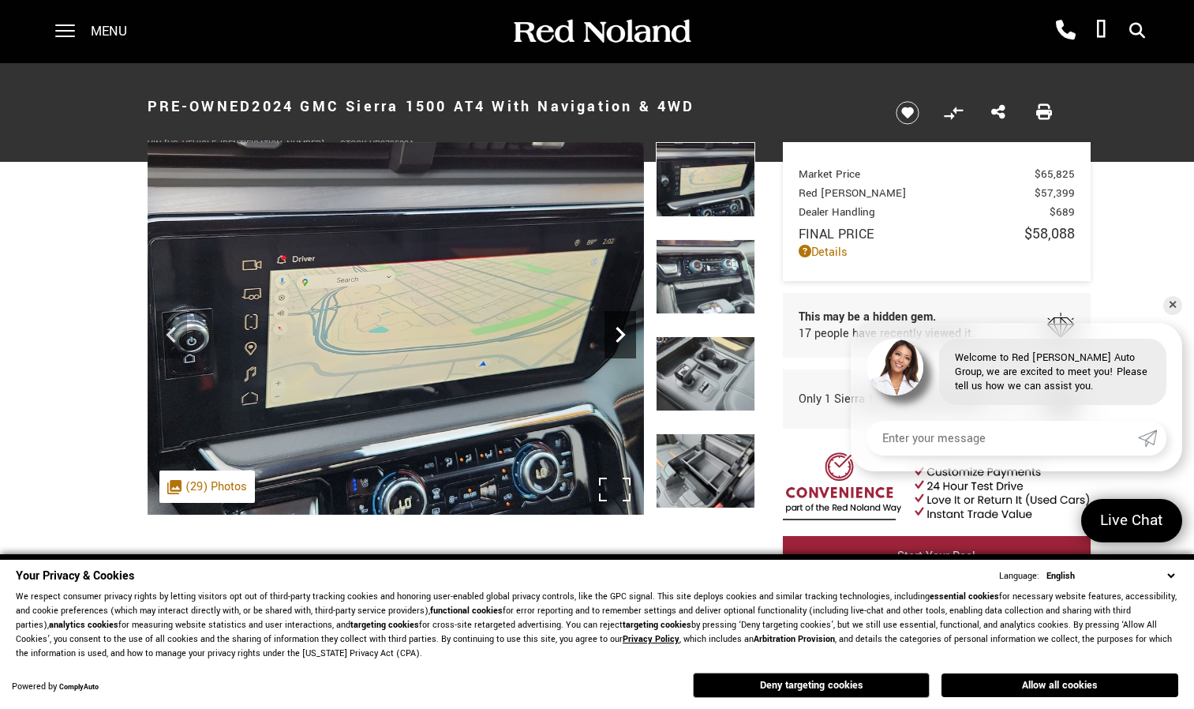
click at [621, 326] on icon "Next" at bounding box center [621, 335] width 32 height 32
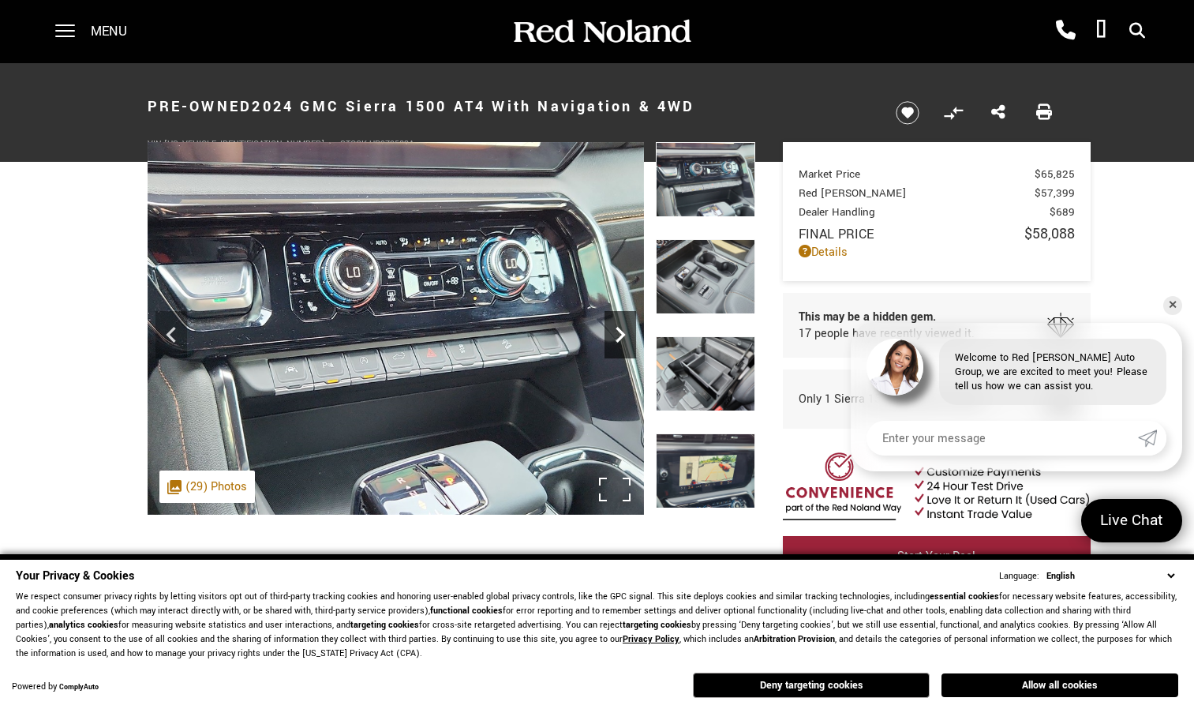
click at [621, 326] on icon "Next" at bounding box center [621, 335] width 32 height 32
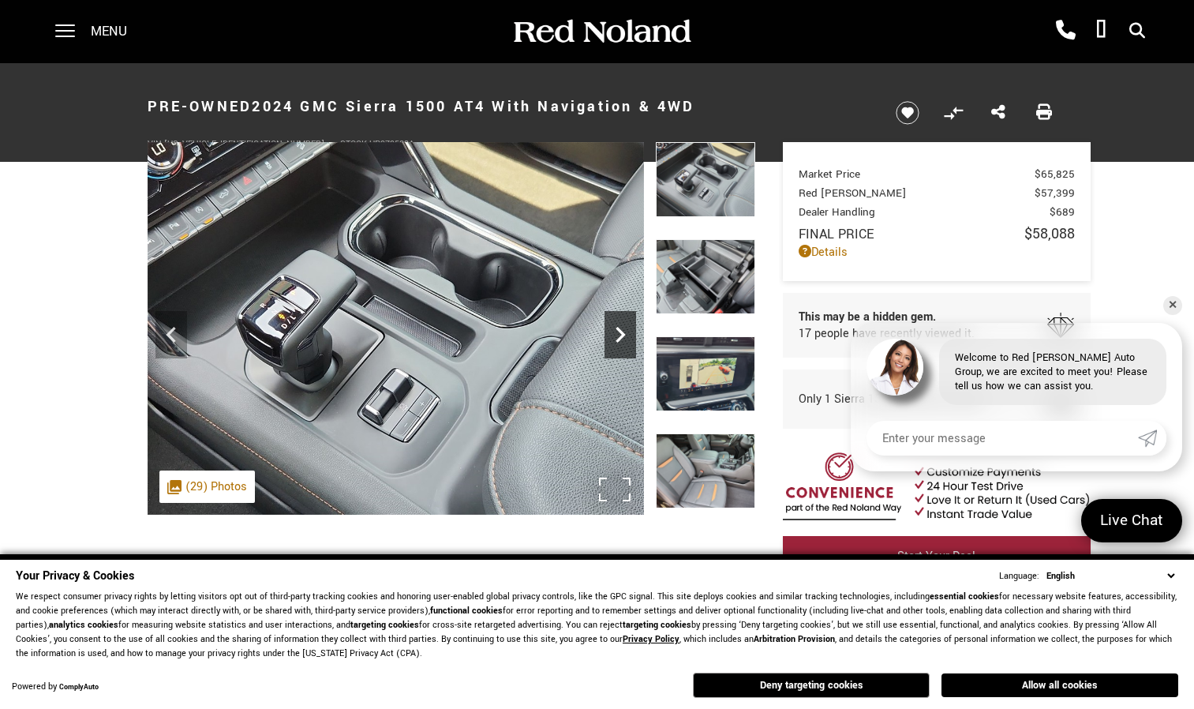
click at [621, 326] on icon "Next" at bounding box center [621, 335] width 32 height 32
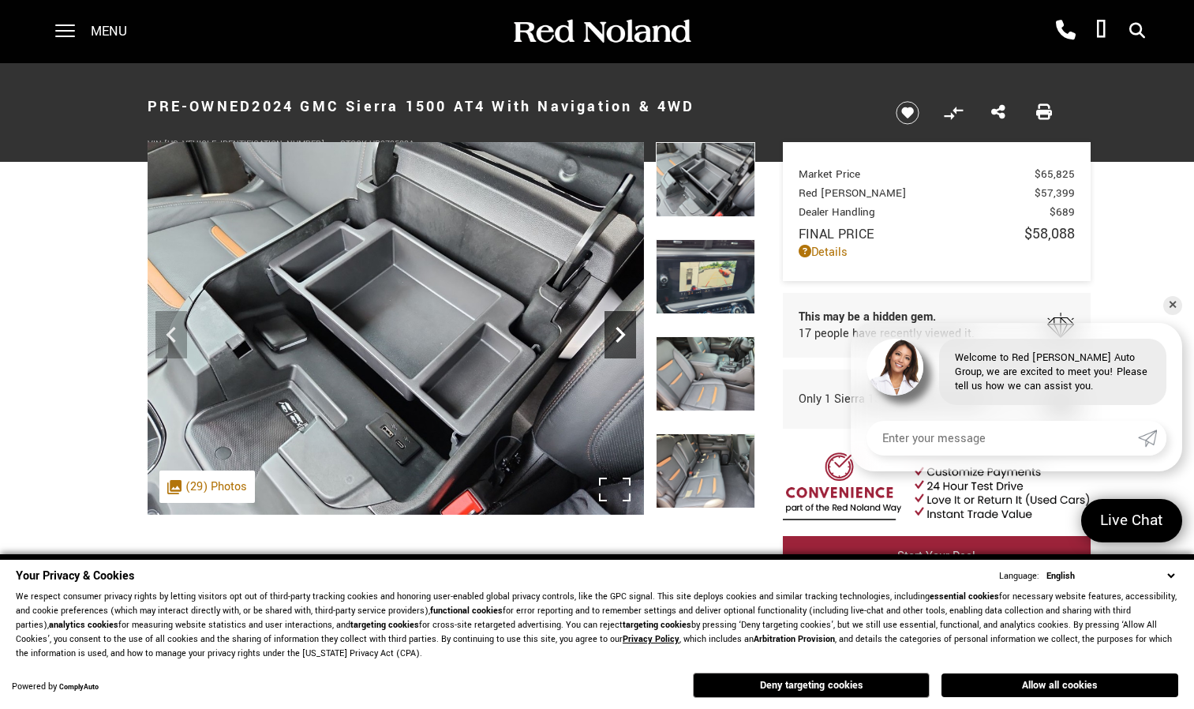
click at [621, 326] on icon "Next" at bounding box center [621, 335] width 32 height 32
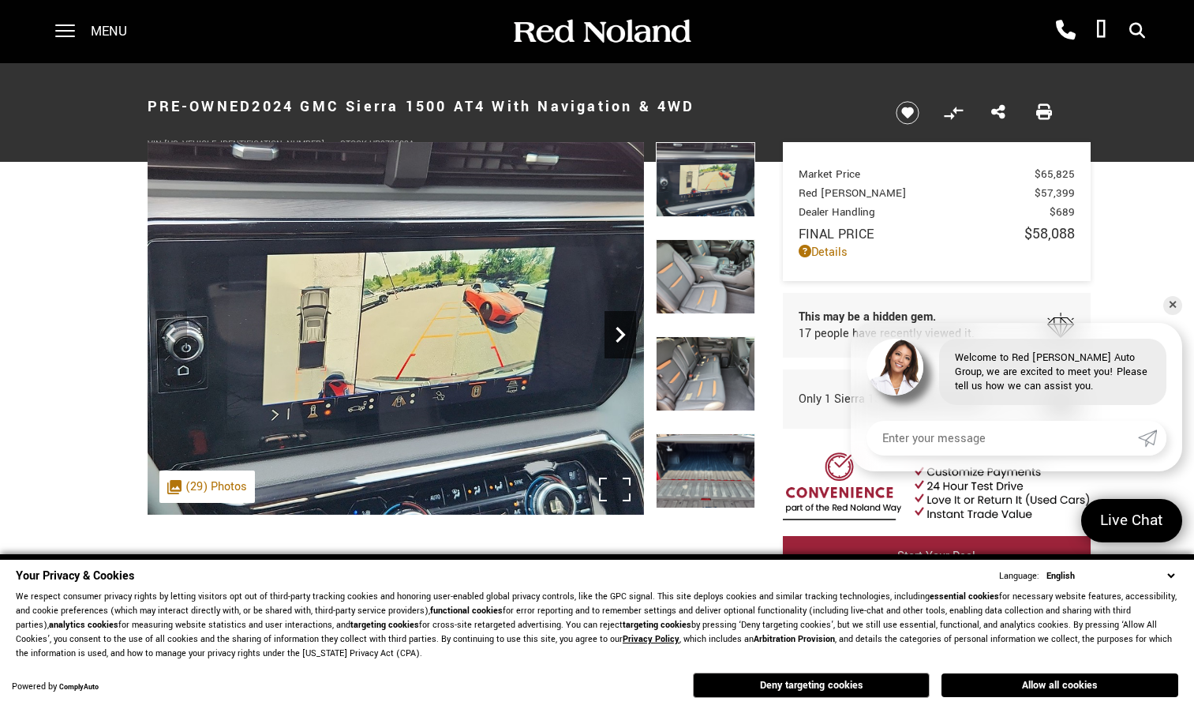
click at [621, 326] on icon "Next" at bounding box center [621, 335] width 32 height 32
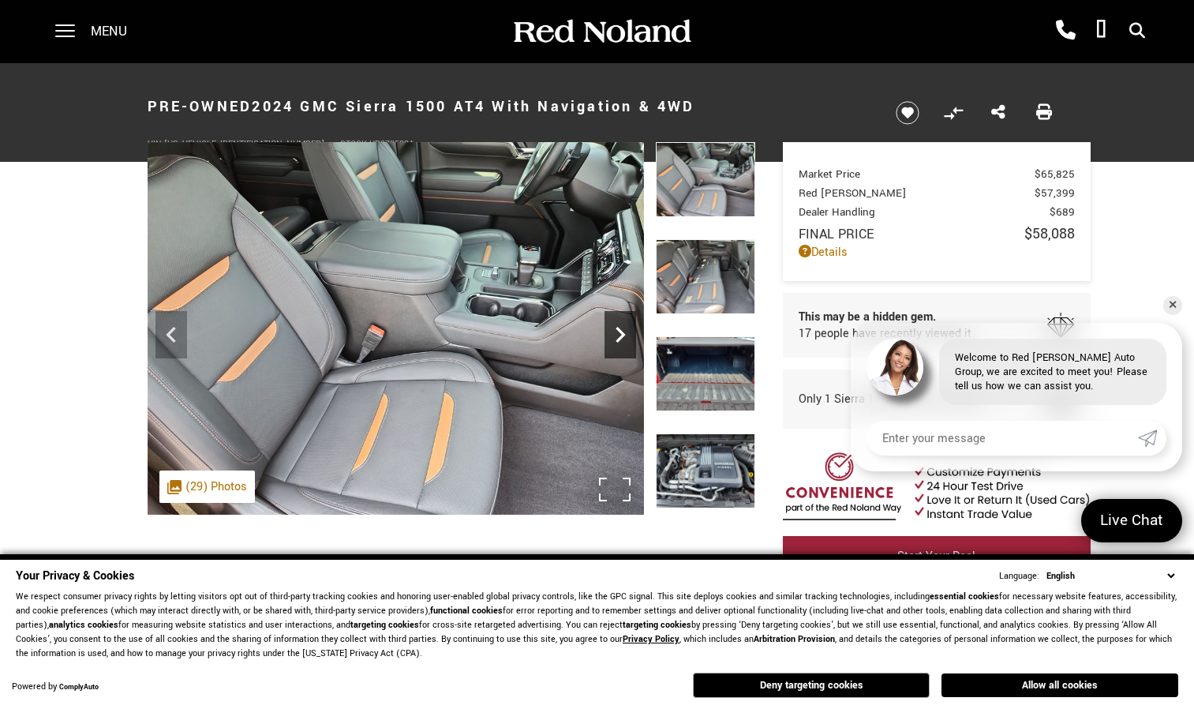
click at [621, 326] on icon "Next" at bounding box center [621, 335] width 32 height 32
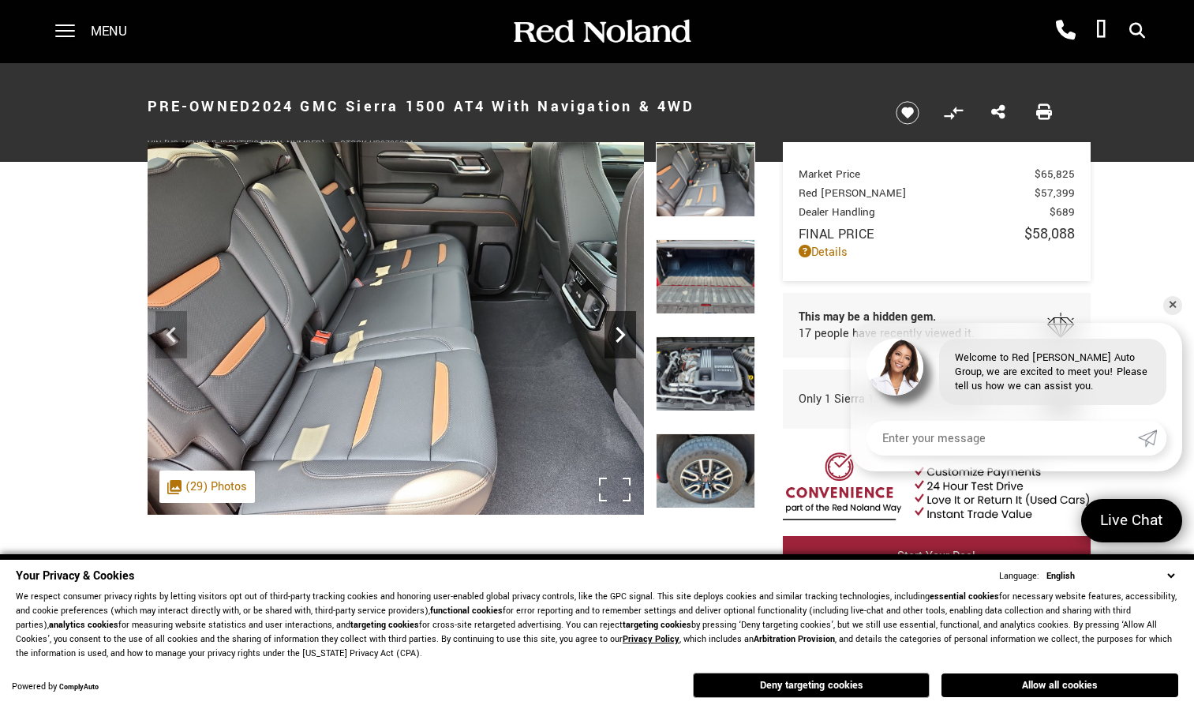
click at [621, 326] on icon "Next" at bounding box center [621, 335] width 32 height 32
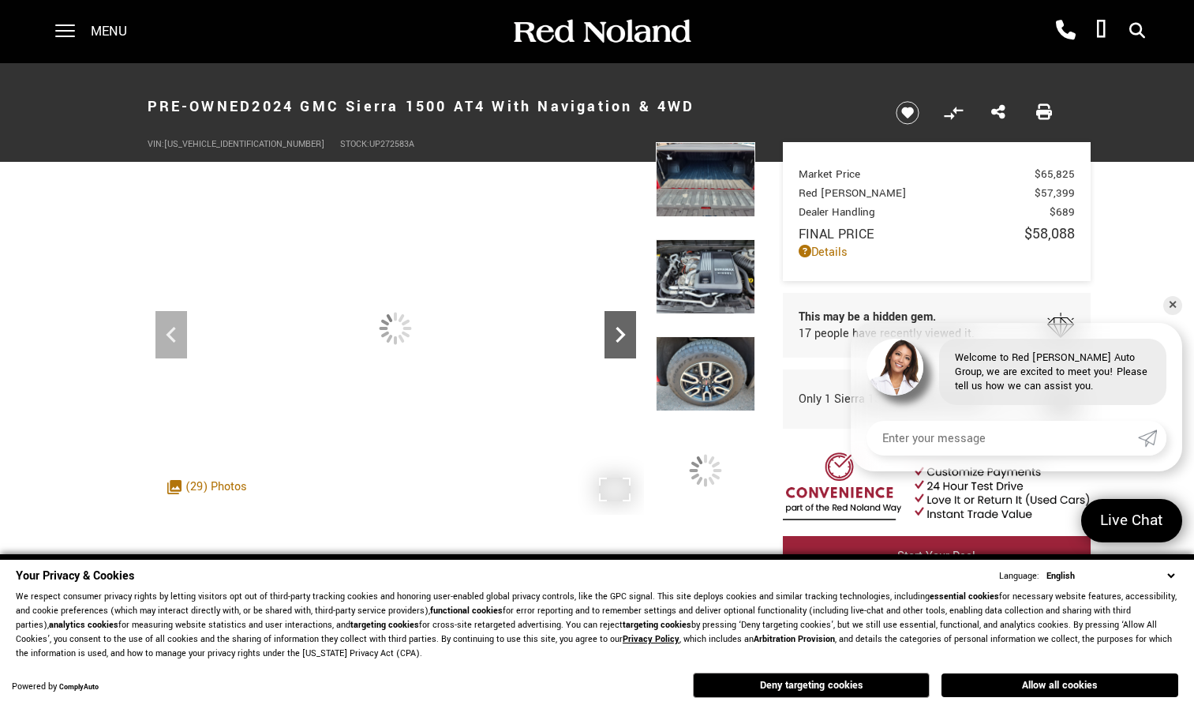
click at [621, 326] on icon "Next" at bounding box center [621, 335] width 32 height 32
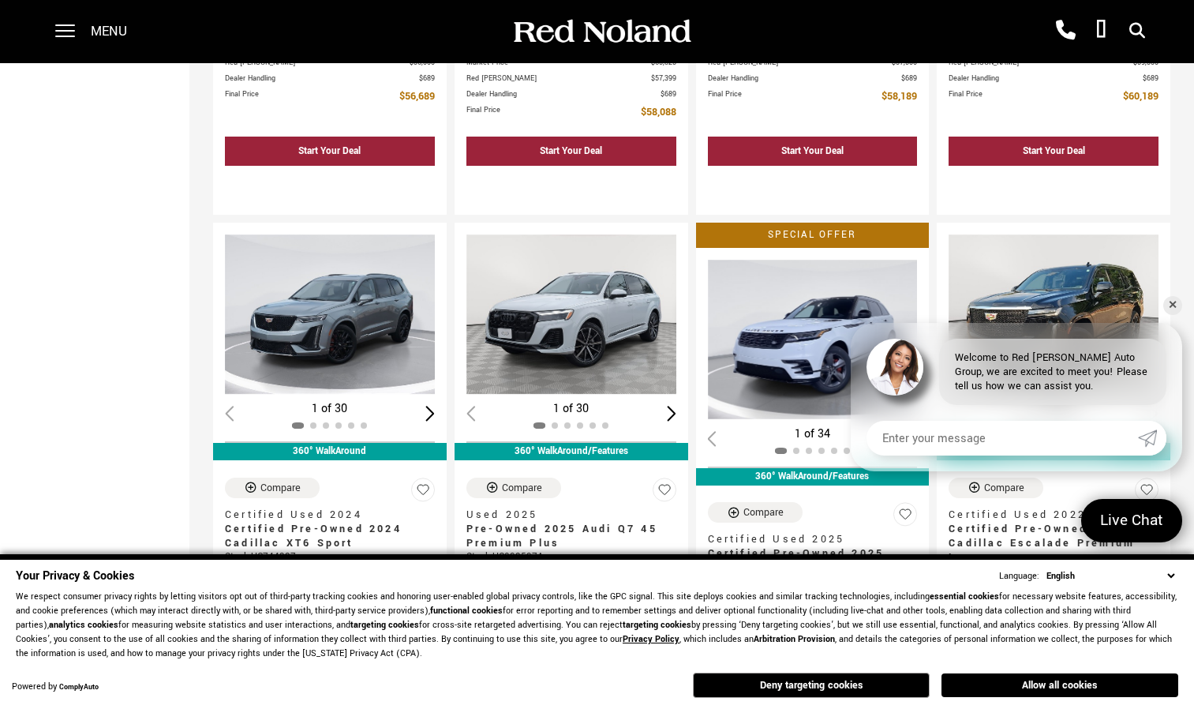
scroll to position [1867, 0]
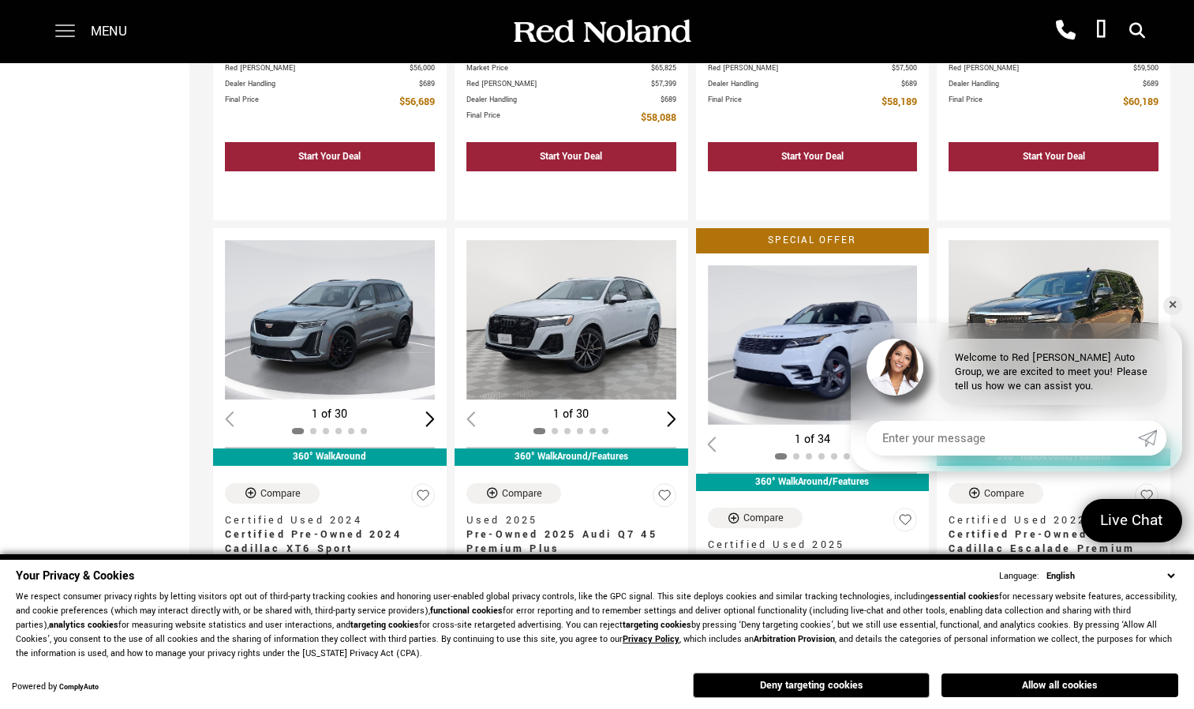
click at [66, 29] on span at bounding box center [65, 31] width 20 height 63
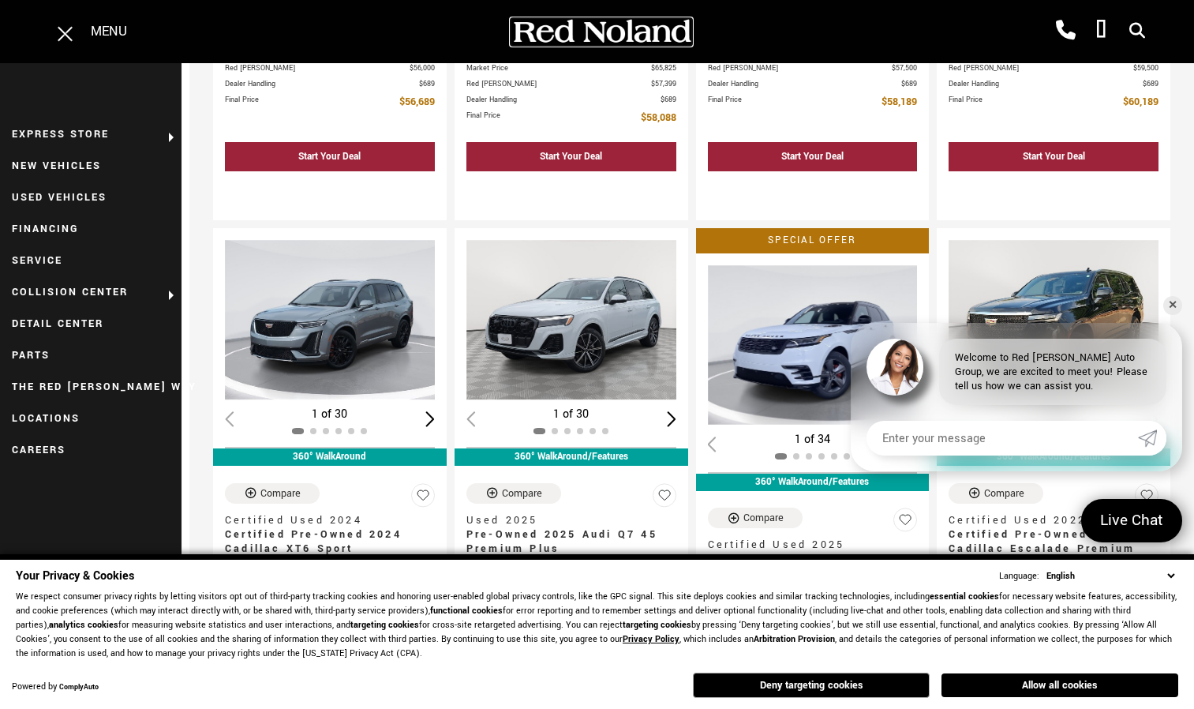
click at [556, 28] on img at bounding box center [602, 32] width 182 height 28
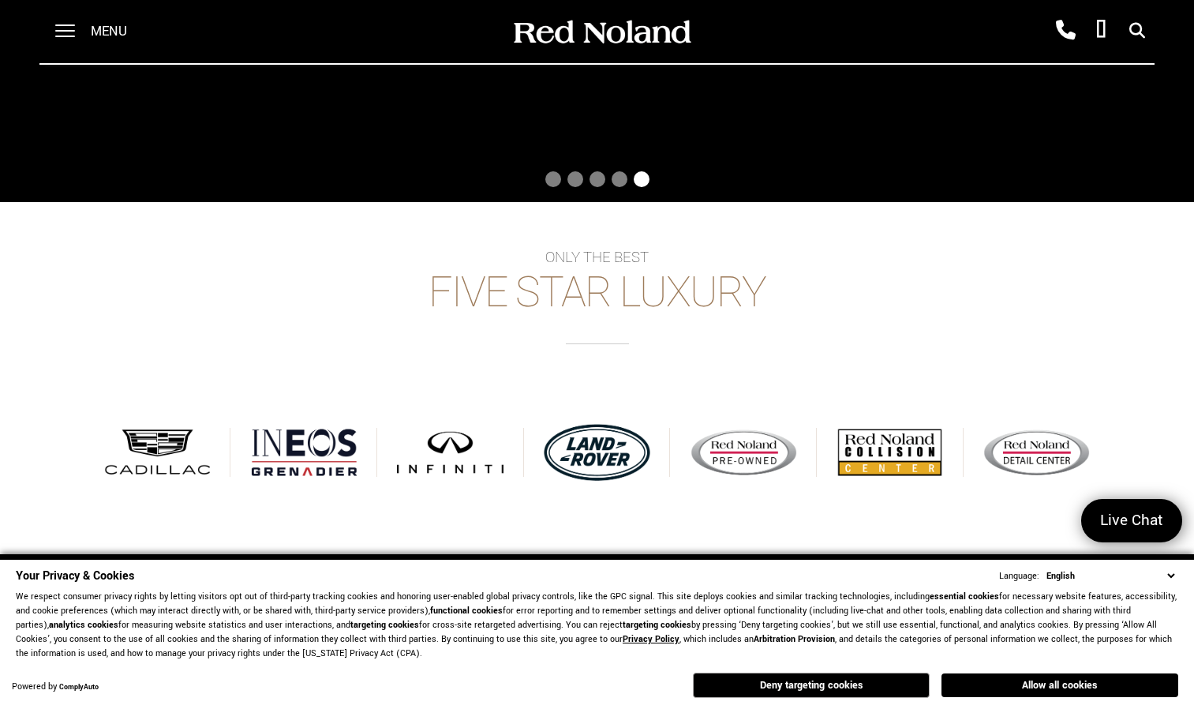
scroll to position [478, 0]
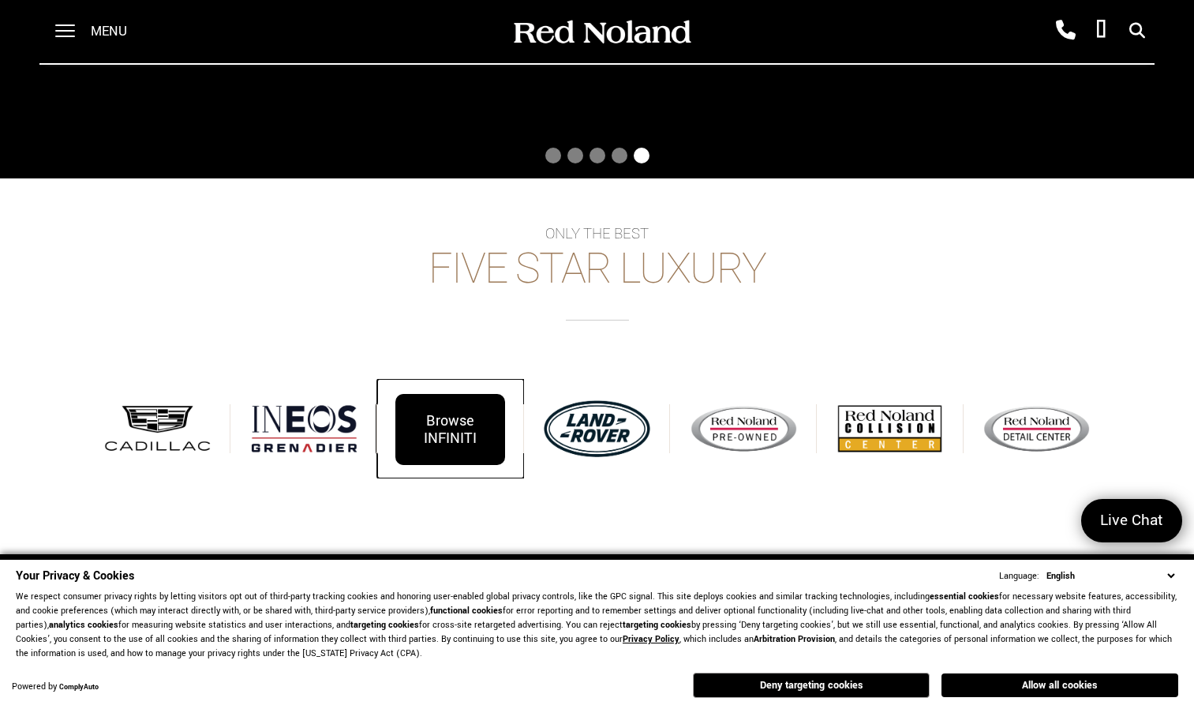
click at [462, 433] on div "Browse INFINITI" at bounding box center [451, 429] width 110 height 71
